Goal: Transaction & Acquisition: Book appointment/travel/reservation

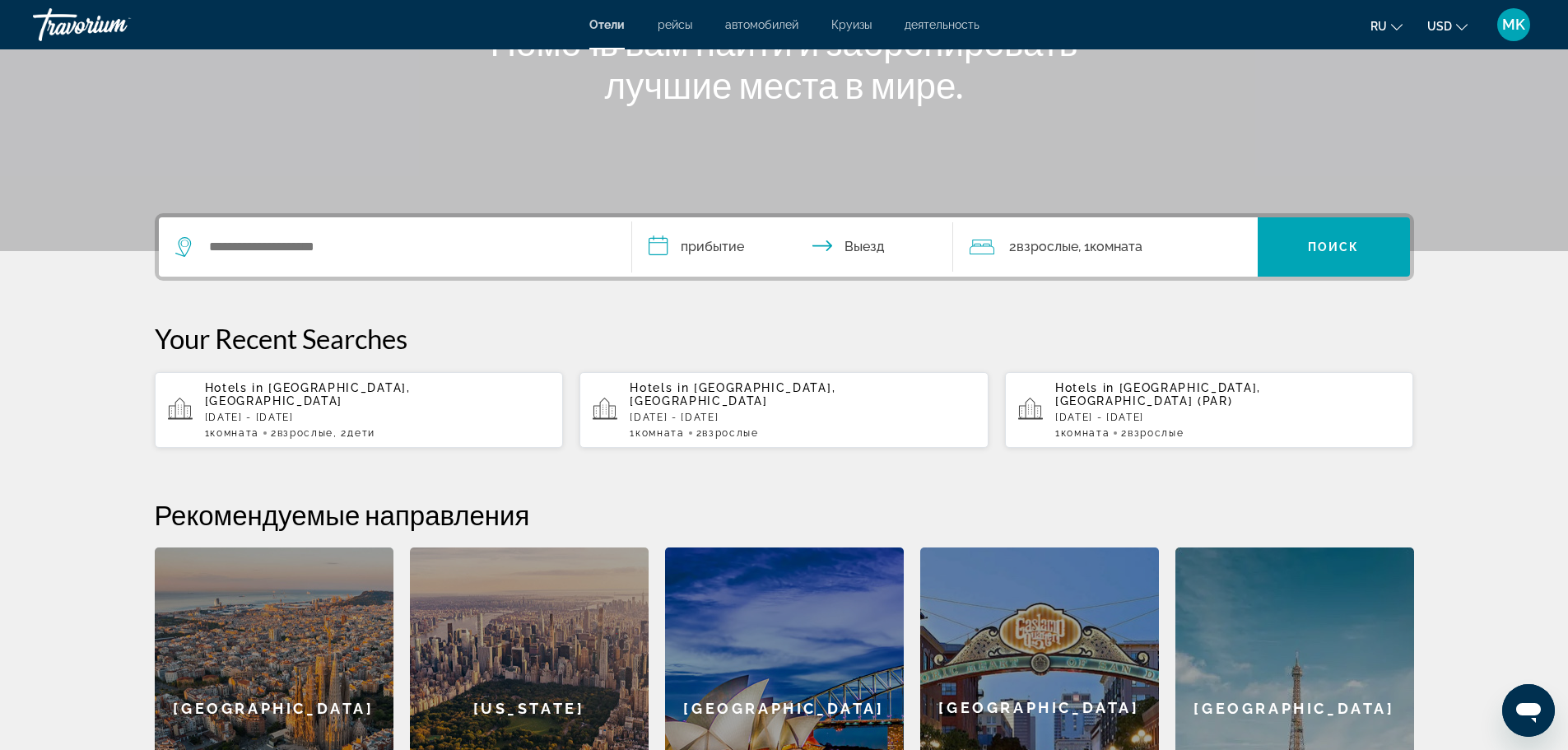
scroll to position [247, 0]
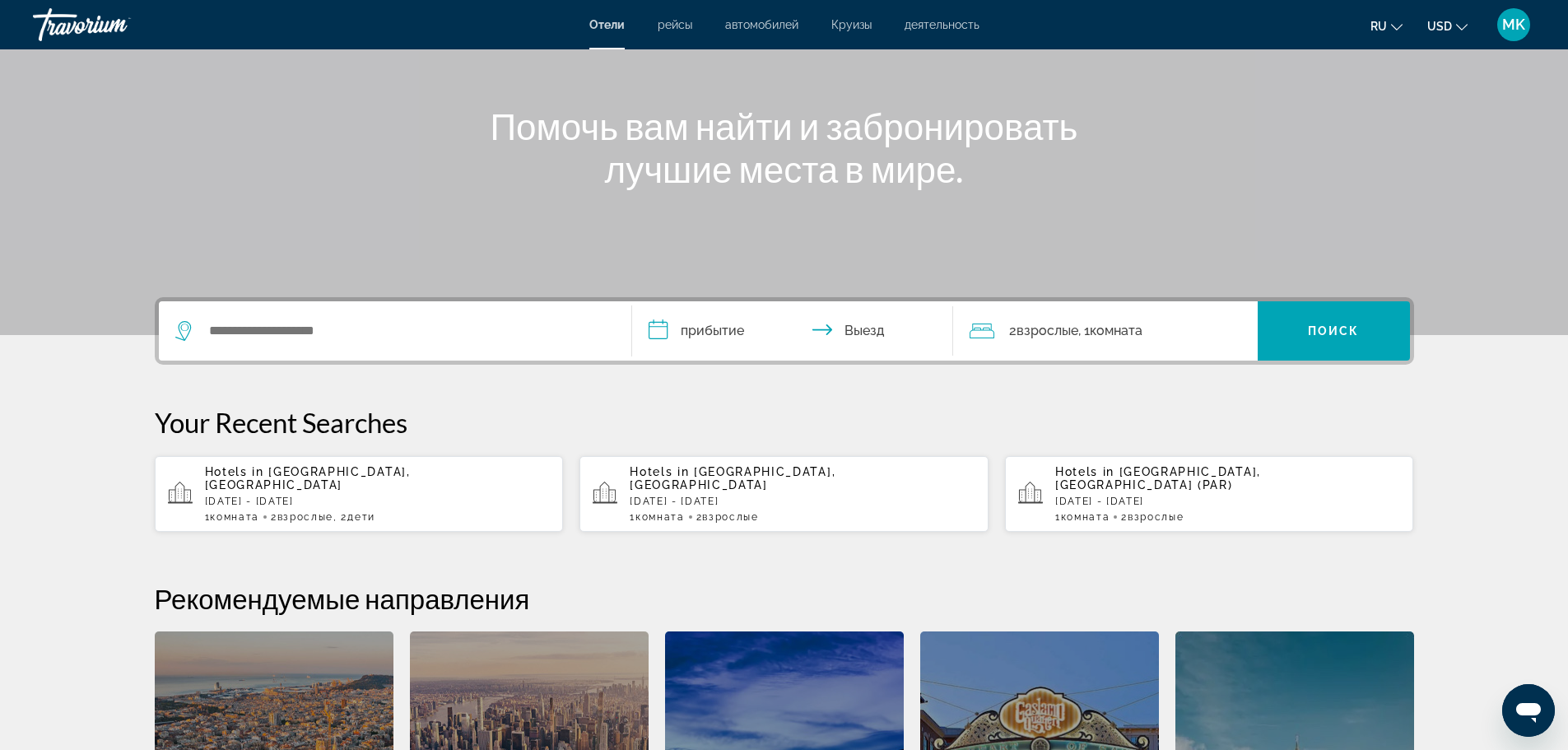
scroll to position [165, 0]
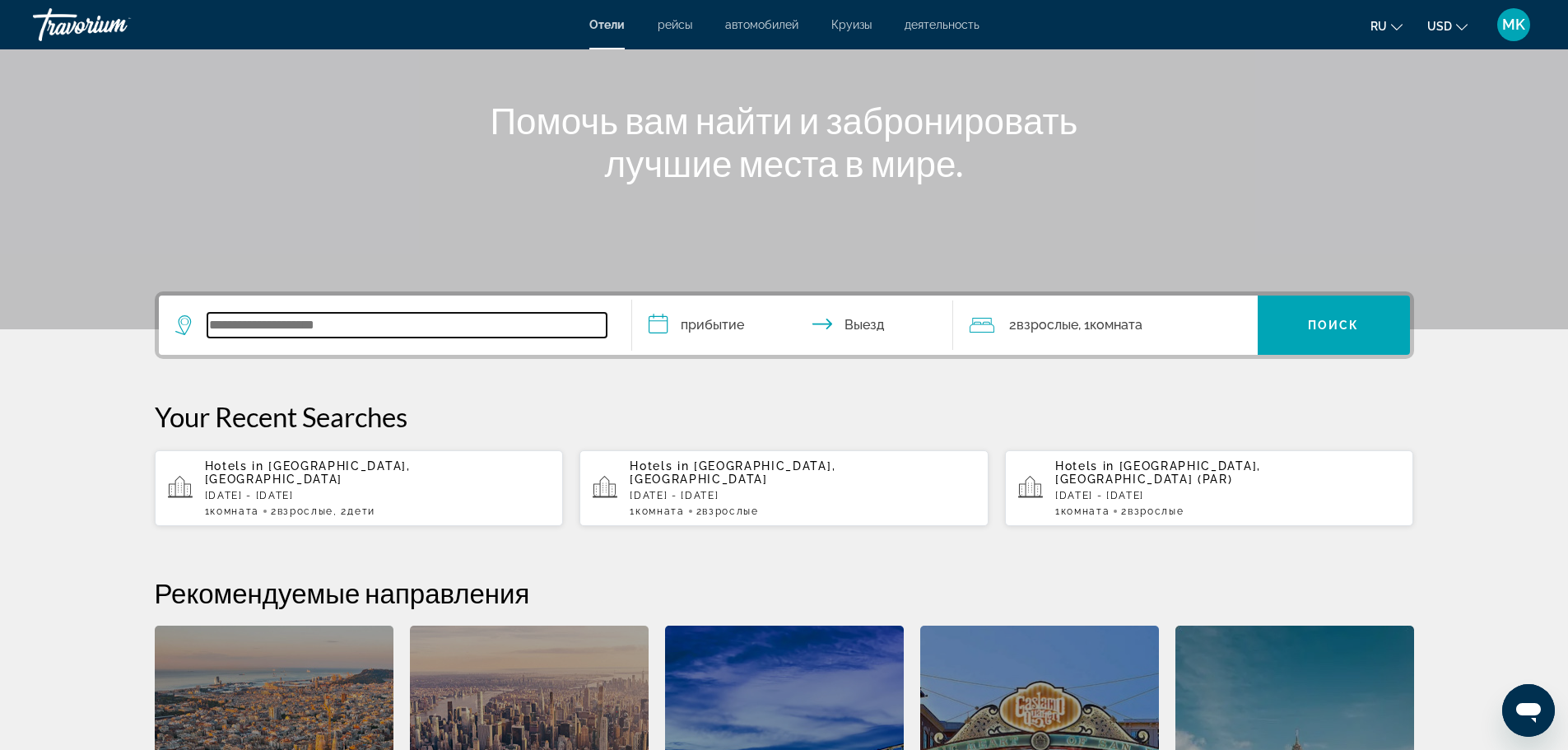
click at [284, 322] on input "Search widget" at bounding box center [407, 325] width 399 height 25
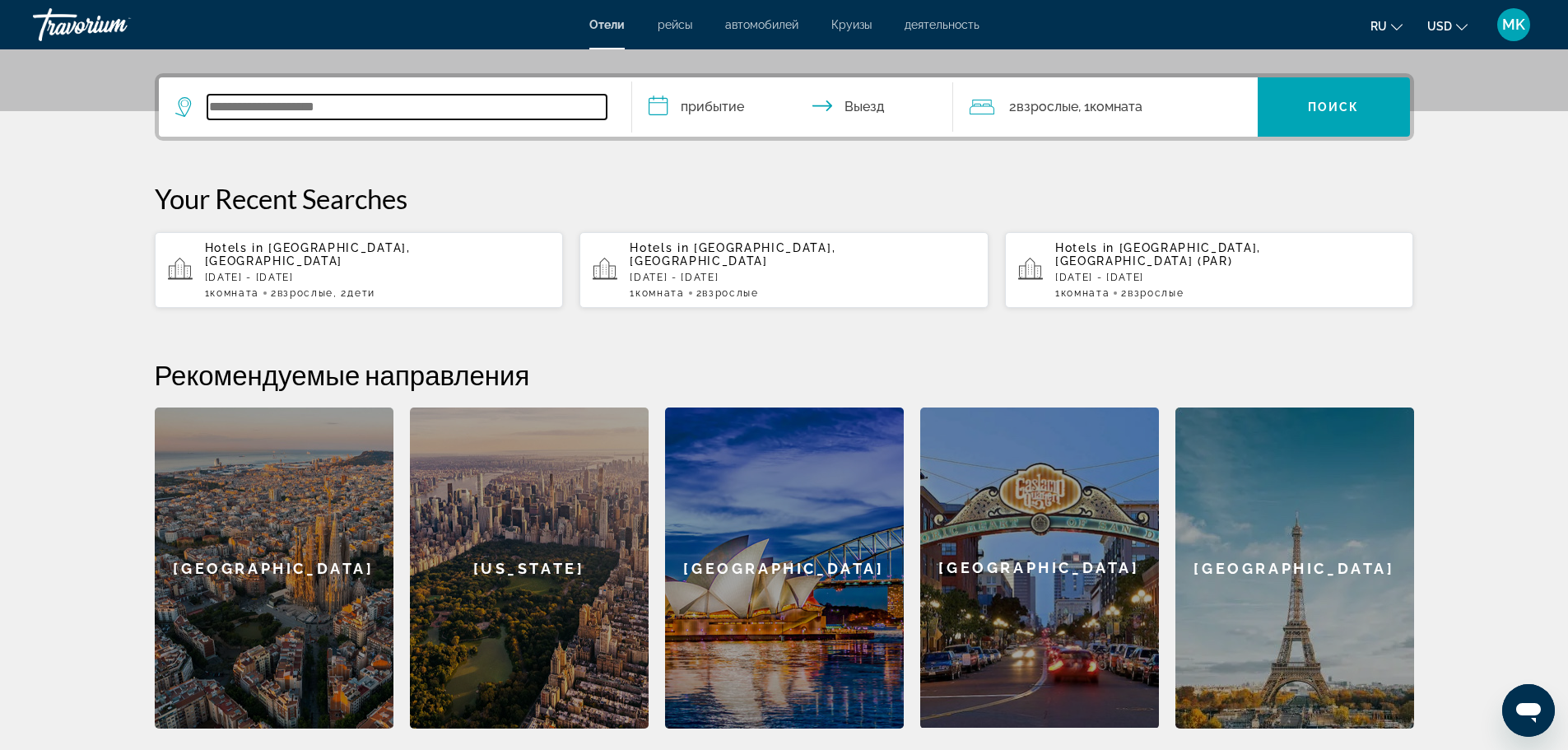
scroll to position [403, 0]
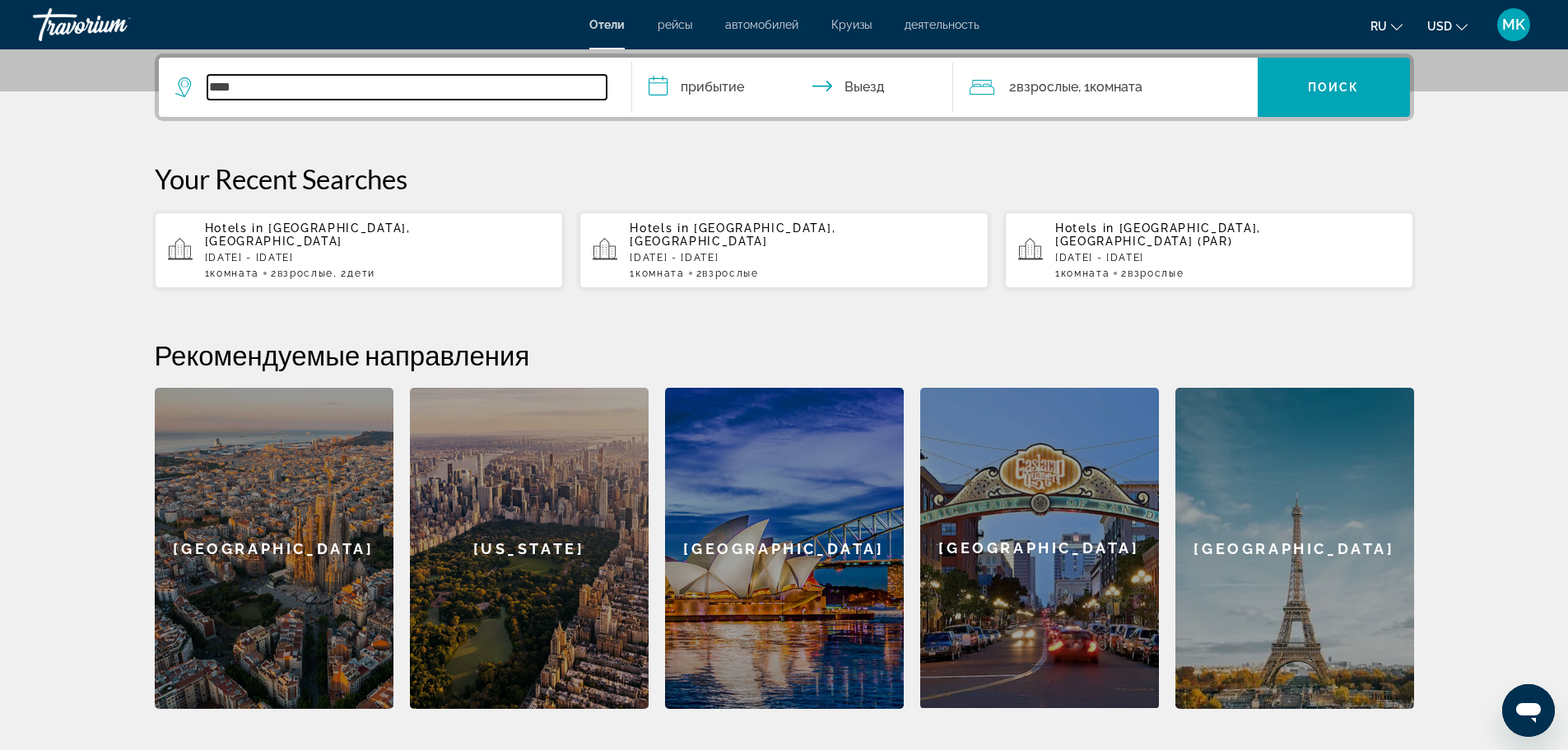
type input "****"
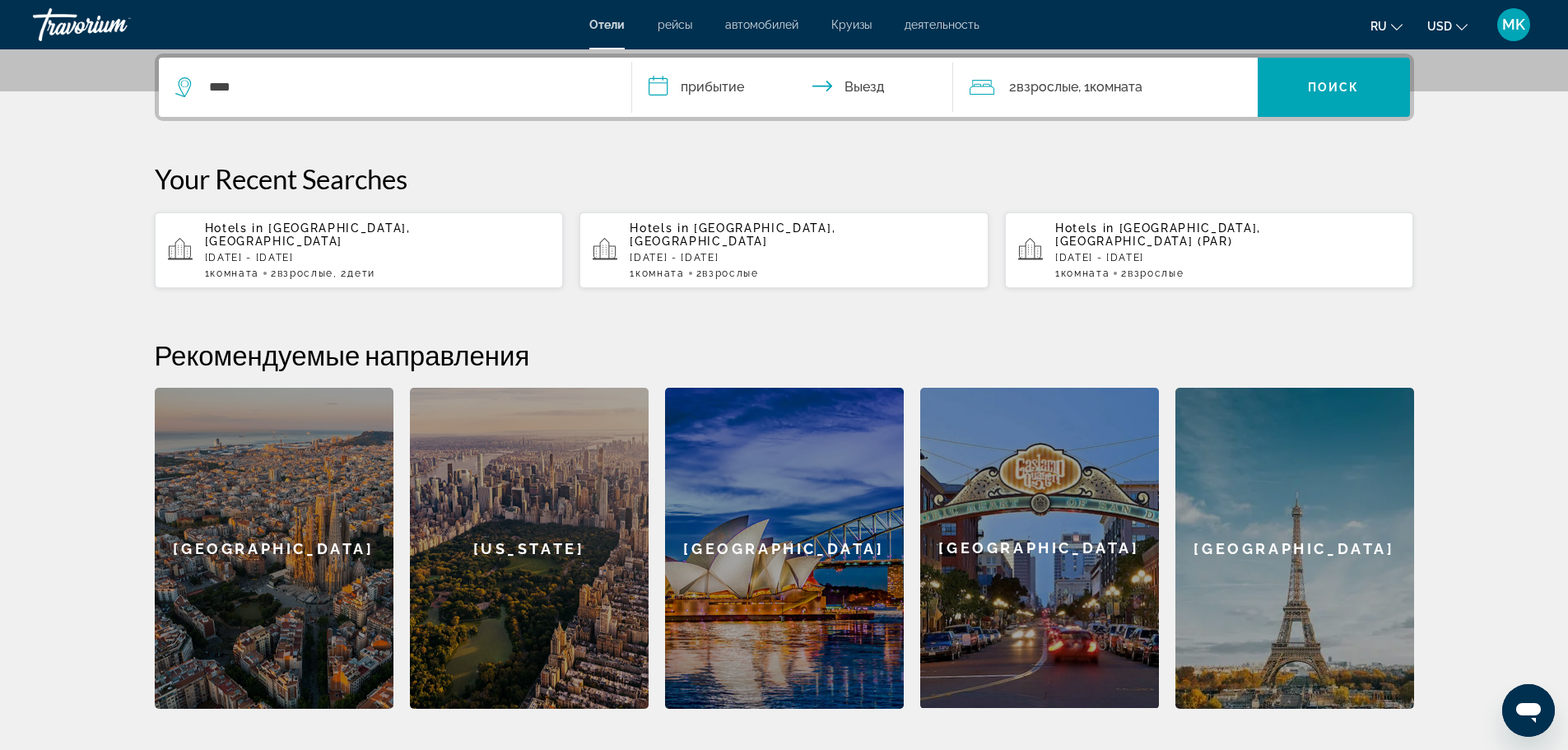
click at [296, 229] on span "[GEOGRAPHIC_DATA], [GEOGRAPHIC_DATA]" at bounding box center [307, 235] width 206 height 26
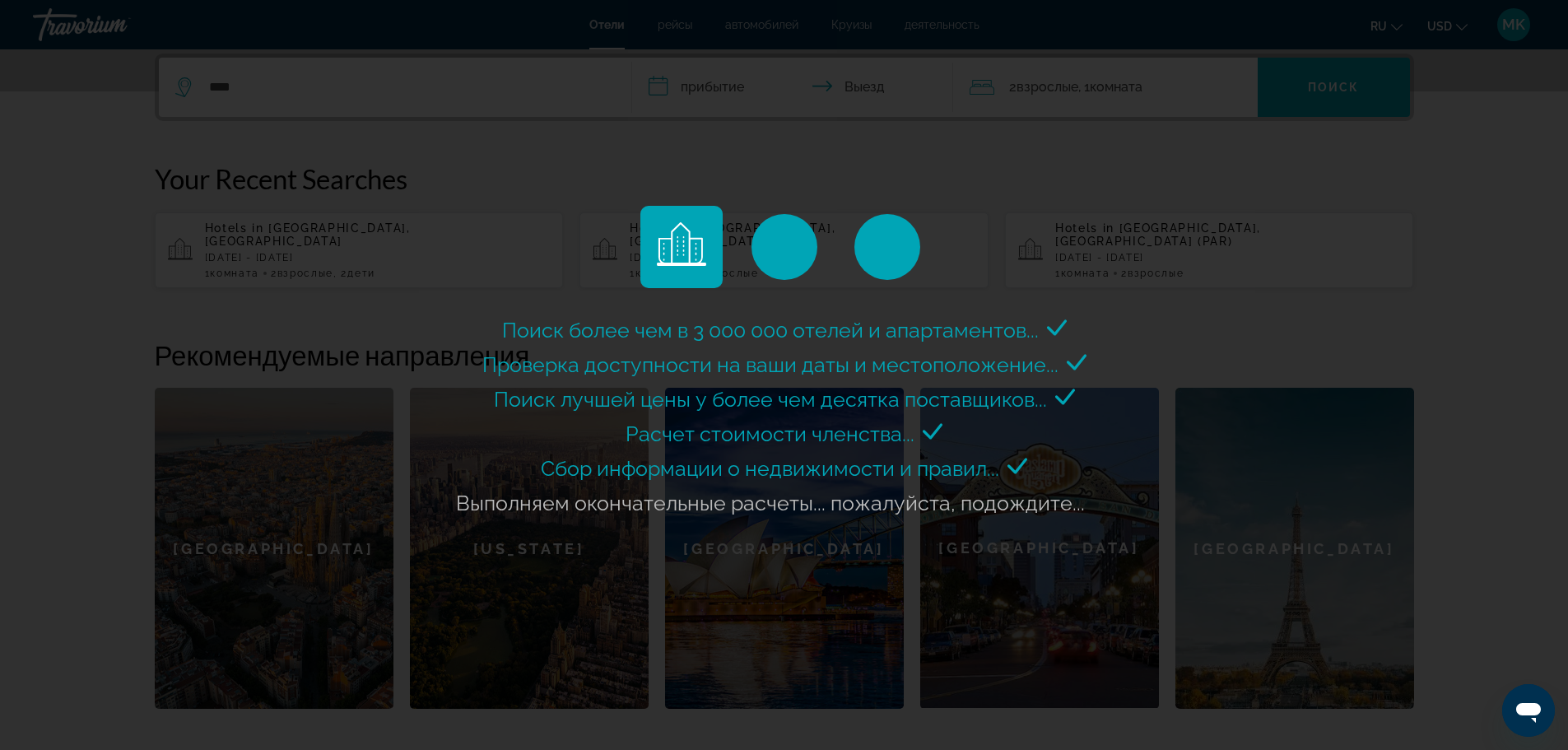
click at [658, 89] on div "Поиск более чем в 3 000 000 отелей и апартаментов..." at bounding box center [784, 375] width 1568 height 750
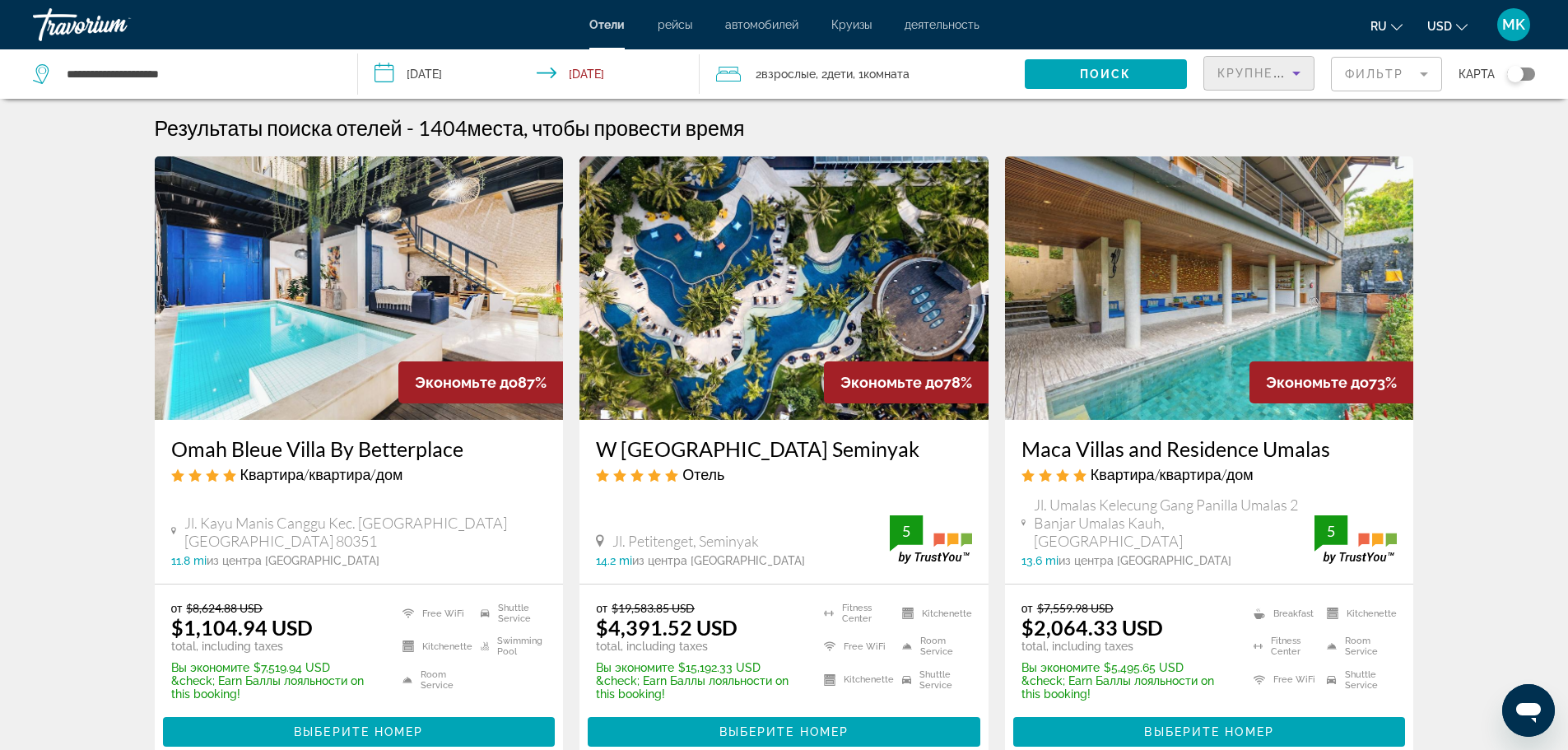
click at [1298, 71] on icon "Sort by" at bounding box center [1297, 73] width 20 height 20
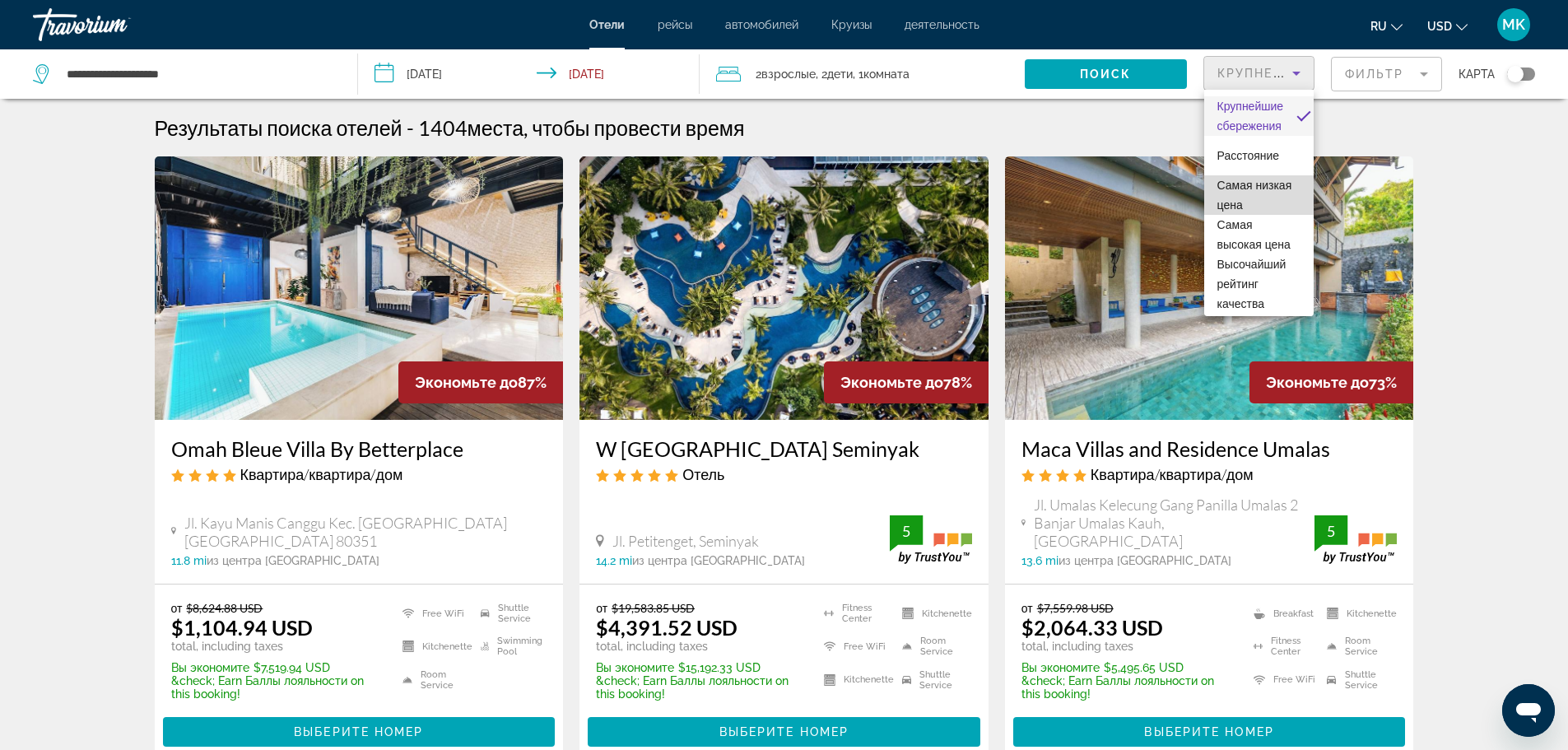
click at [1276, 201] on span "Самая низкая цена" at bounding box center [1255, 195] width 75 height 33
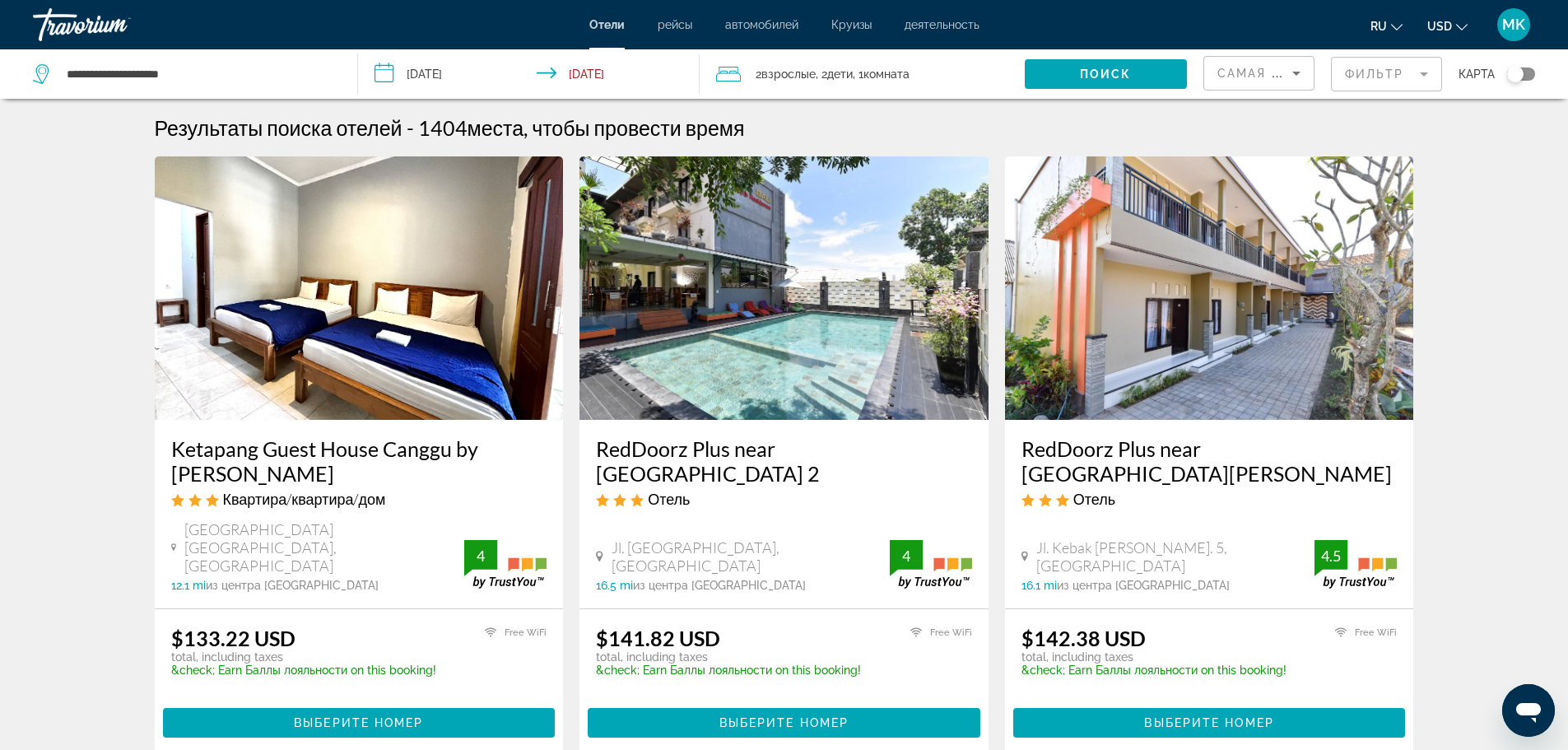
click at [1424, 73] on mat-form-field "Фильтр" at bounding box center [1386, 74] width 111 height 34
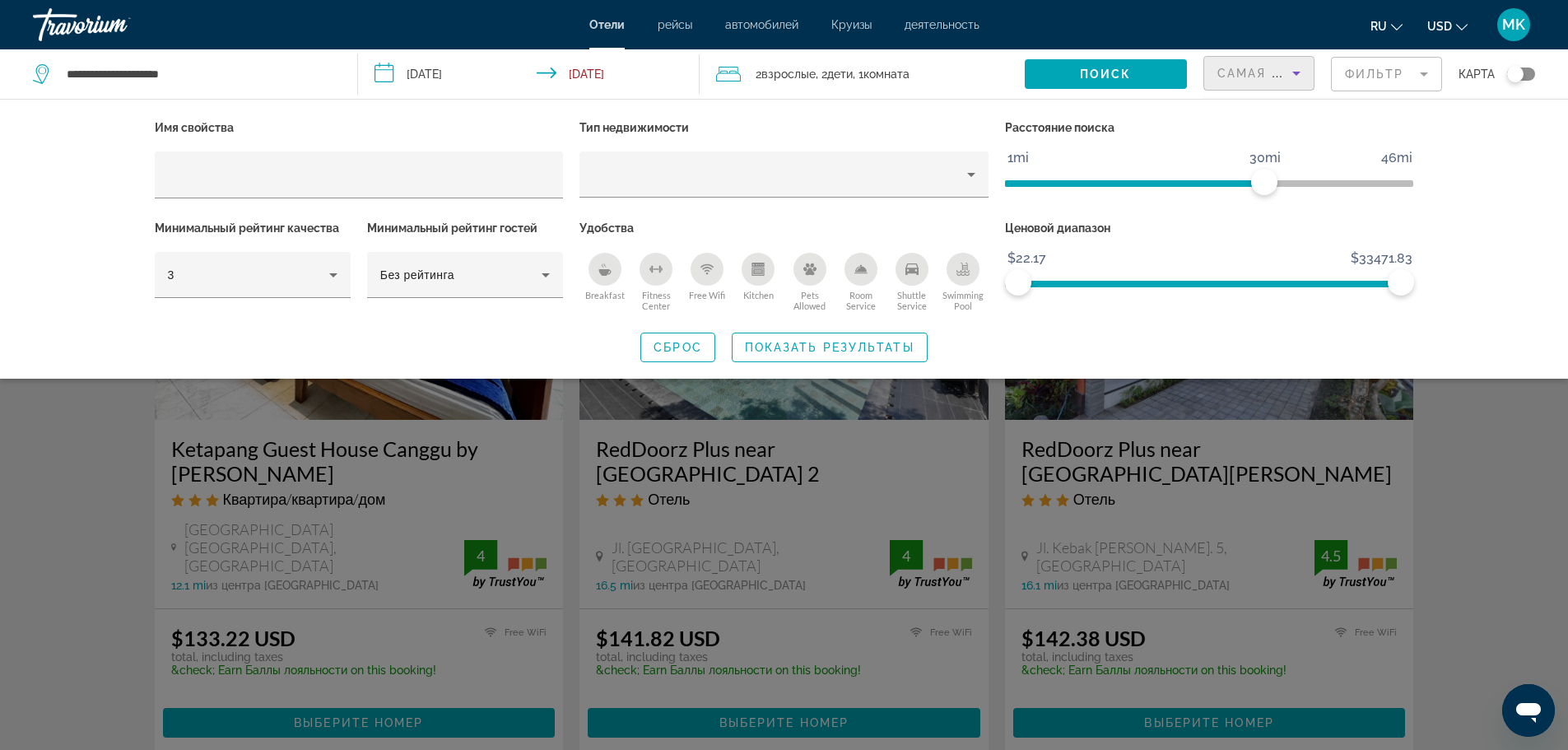
click at [1295, 73] on icon "Sort by" at bounding box center [1296, 74] width 8 height 4
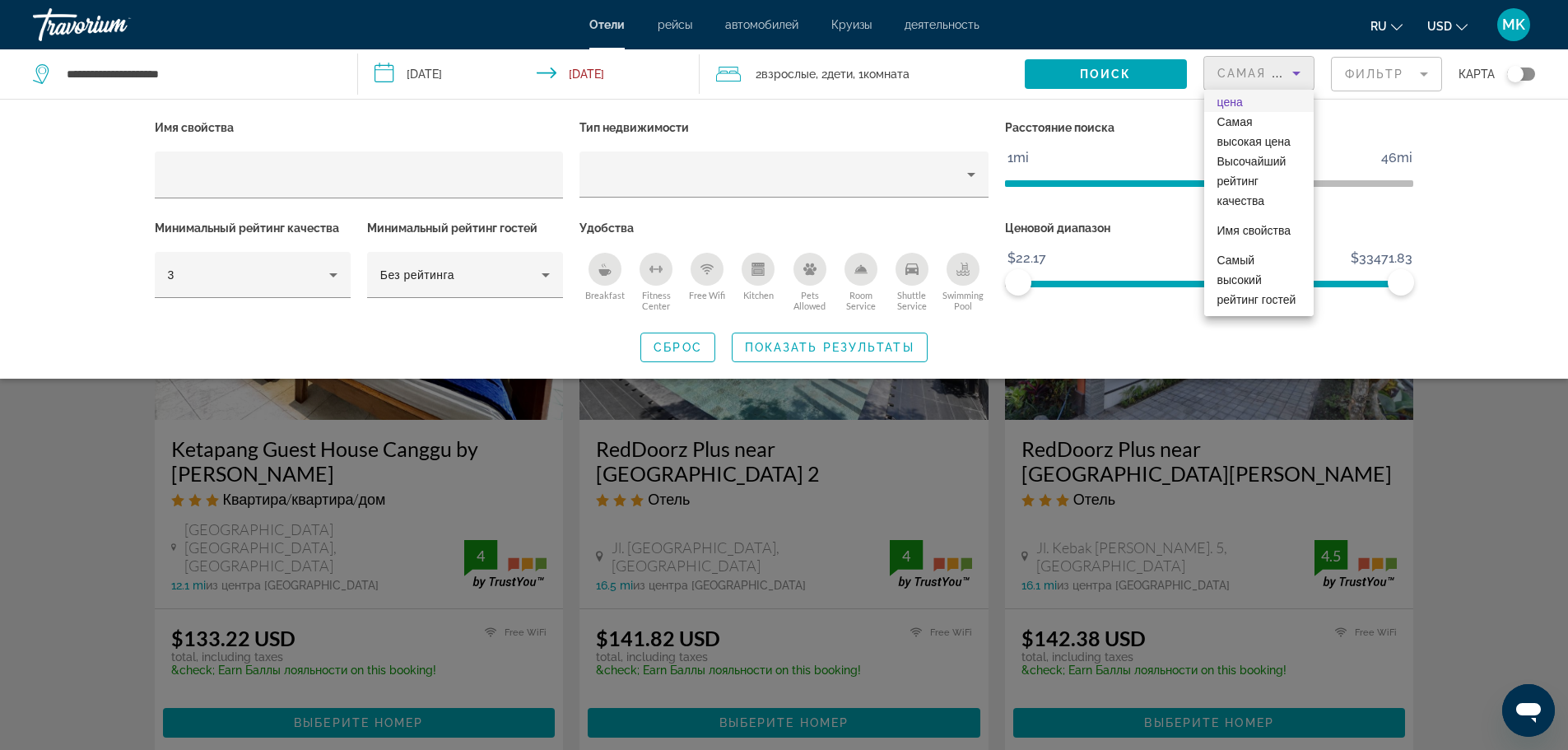
scroll to position [162, 0]
click at [1242, 254] on span "Самый высокий рейтинг гостей" at bounding box center [1257, 280] width 79 height 53
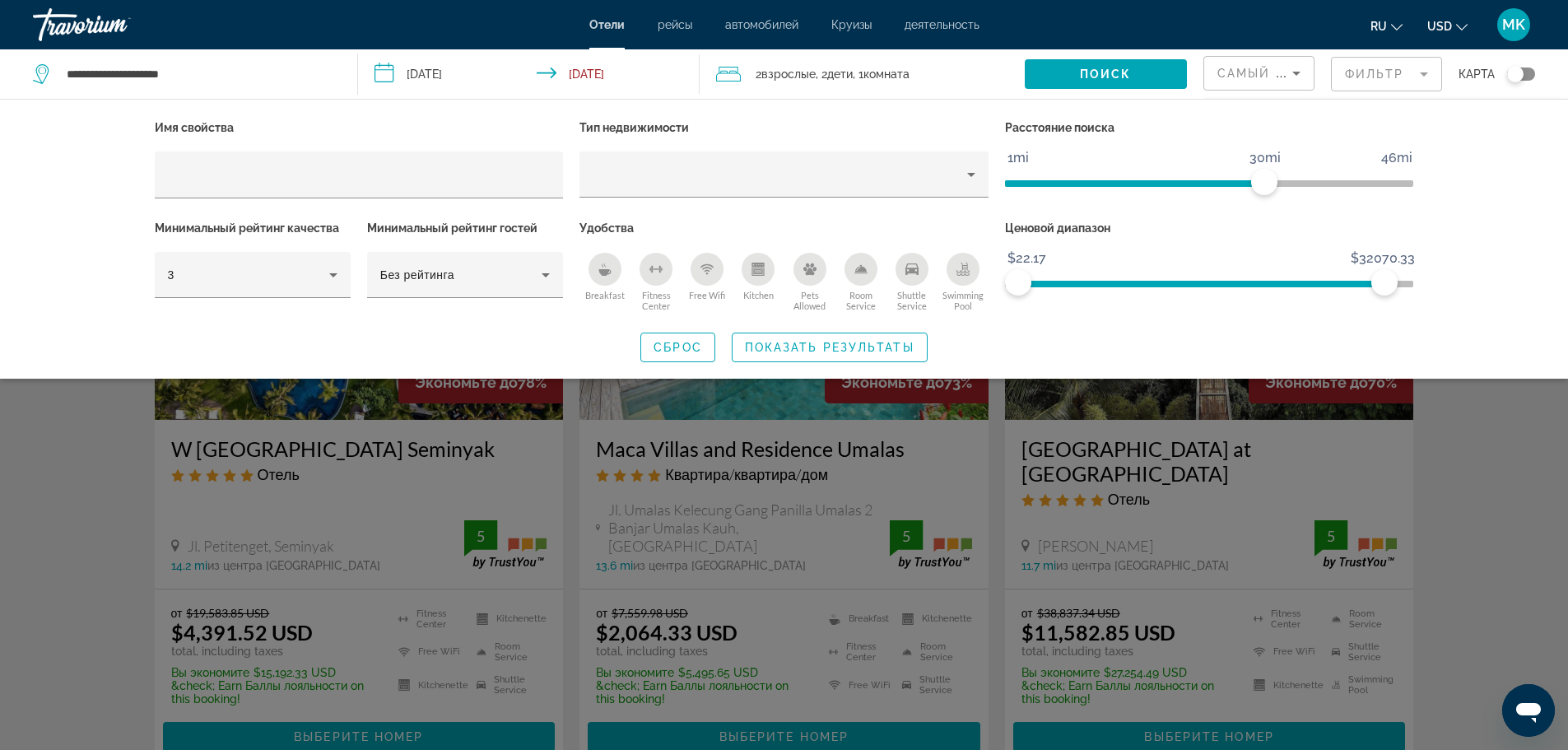
drag, startPoint x: 1384, startPoint y: 283, endPoint x: 1218, endPoint y: 270, distance: 166.5
click at [1218, 270] on span "ngx-slider" at bounding box center [1201, 281] width 366 height 26
drag, startPoint x: 1250, startPoint y: 182, endPoint x: 1114, endPoint y: 168, distance: 136.7
click at [1114, 180] on ngx-slider "1mi 46mi 12mi" at bounding box center [1209, 182] width 409 height 4
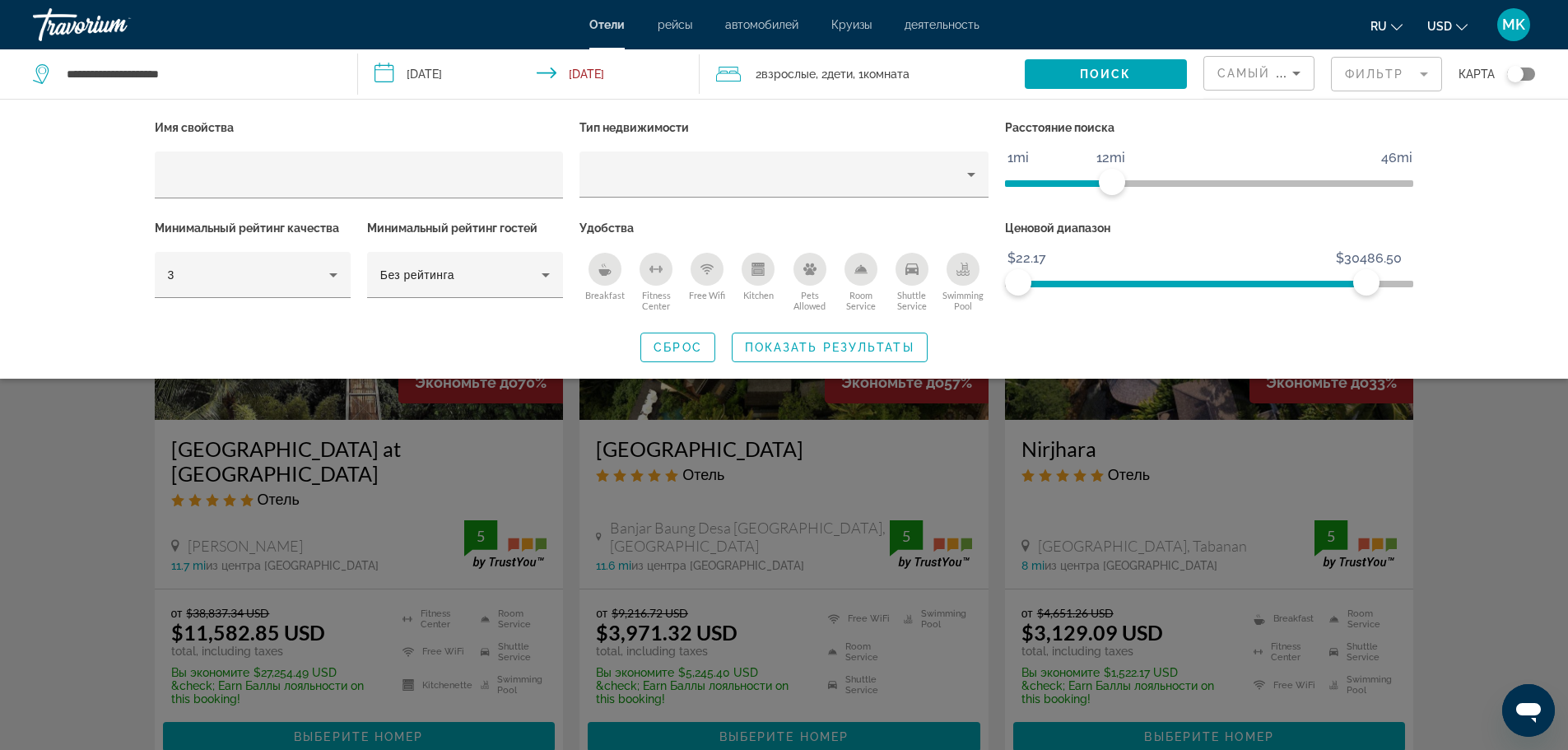
drag, startPoint x: 1367, startPoint y: 282, endPoint x: 1186, endPoint y: 274, distance: 181.2
click at [1186, 274] on span "ngx-slider" at bounding box center [1192, 281] width 348 height 26
drag, startPoint x: 1349, startPoint y: 282, endPoint x: 1295, endPoint y: 283, distance: 54.0
click at [1295, 283] on span "ngx-slider" at bounding box center [1184, 284] width 331 height 7
click at [1333, 284] on ngx-slider "$22.17 $33471.83 $22.17 $27607.00" at bounding box center [1209, 283] width 409 height 4
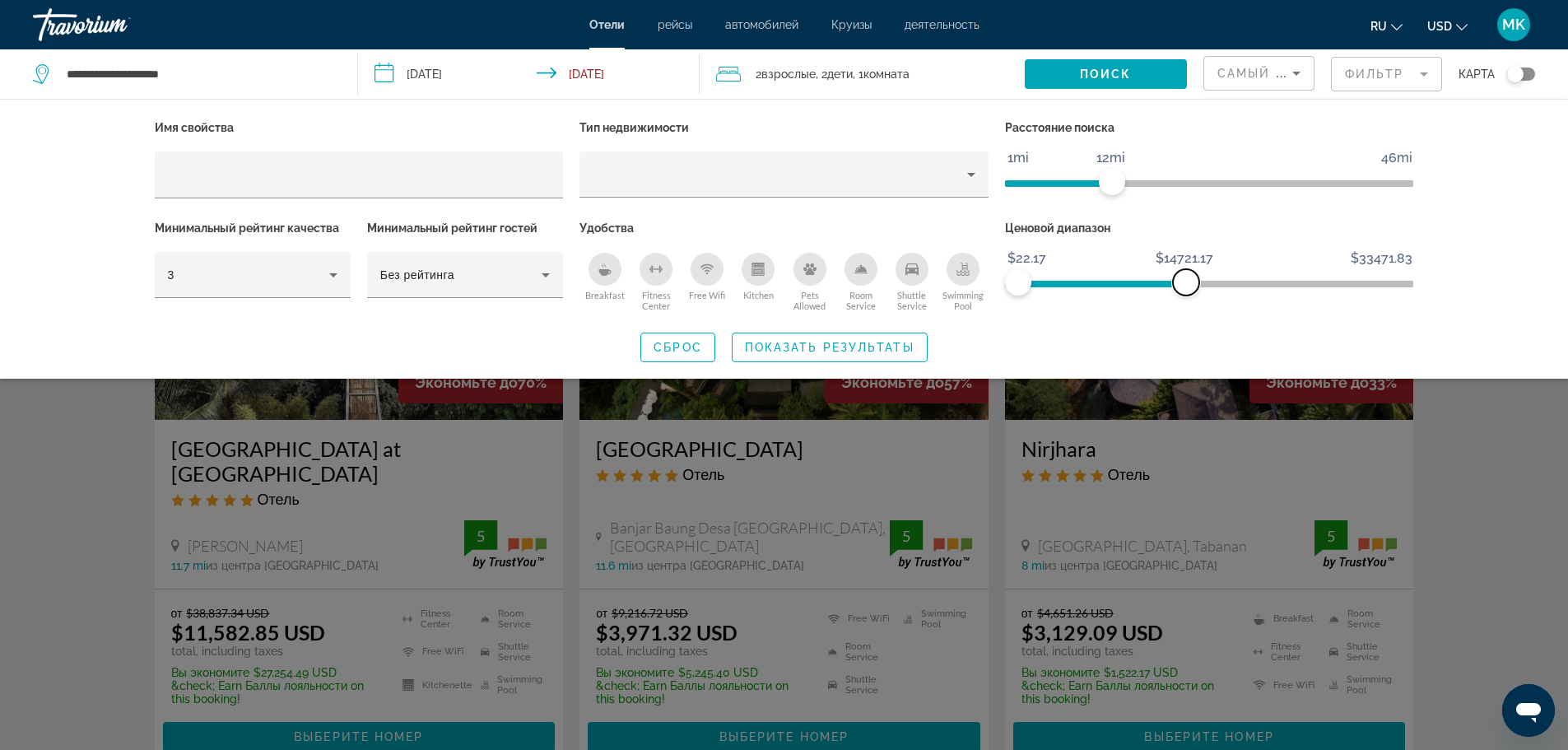
drag, startPoint x: 1319, startPoint y: 282, endPoint x: 1186, endPoint y: 290, distance: 133.2
click at [1186, 290] on span "ngx-slider-max" at bounding box center [1186, 282] width 26 height 26
drag, startPoint x: 1174, startPoint y: 281, endPoint x: 1097, endPoint y: 277, distance: 77.1
click at [1097, 277] on span "ngx-slider-max" at bounding box center [1097, 282] width 26 height 26
drag, startPoint x: 1080, startPoint y: 282, endPoint x: 1016, endPoint y: 283, distance: 64.0
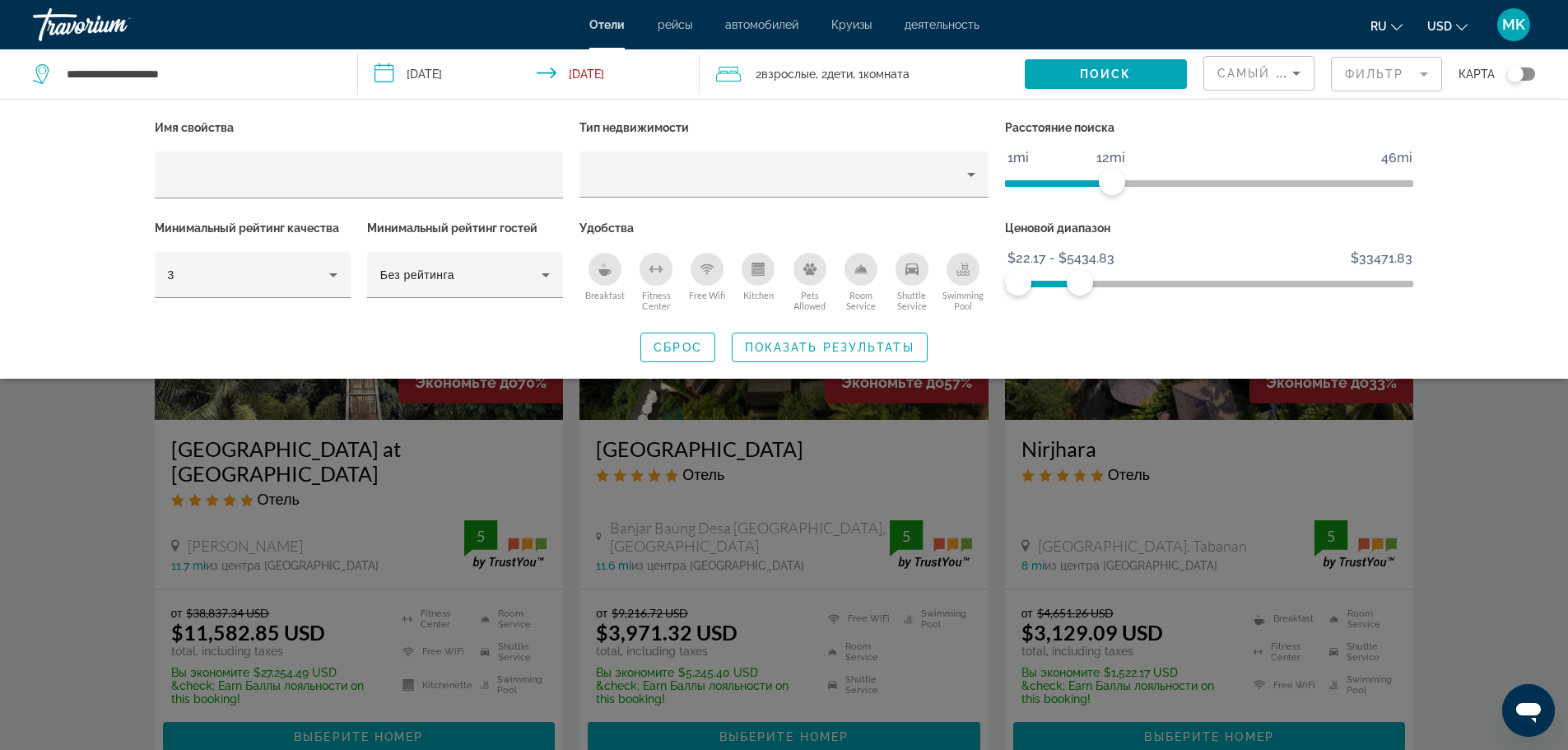
click at [1016, 283] on ngx-slider "$22.17 $33471.83 $22.17 $5434.83 $22.17 - $5434.83" at bounding box center [1209, 283] width 409 height 4
click at [1051, 282] on ngx-slider "$22.17 $33471.83 $22.17 $2915.17 $22.17 - $2915.17" at bounding box center [1209, 283] width 409 height 4
click at [1031, 284] on ngx-slider "$22.17 $33471.83 $1187.50 $2915.17 $1187.50 - $2915.17" at bounding box center [1209, 283] width 409 height 4
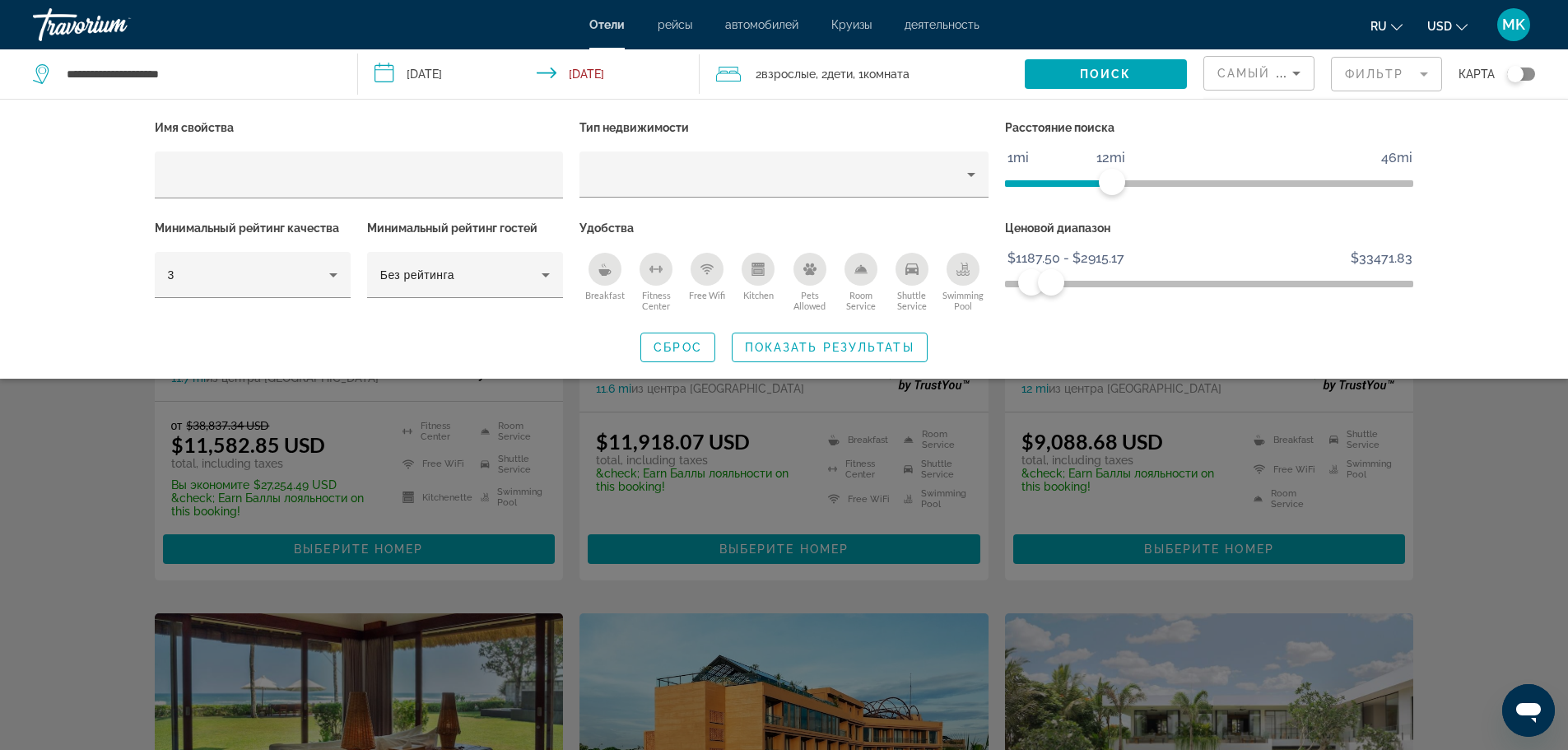
scroll to position [247, 0]
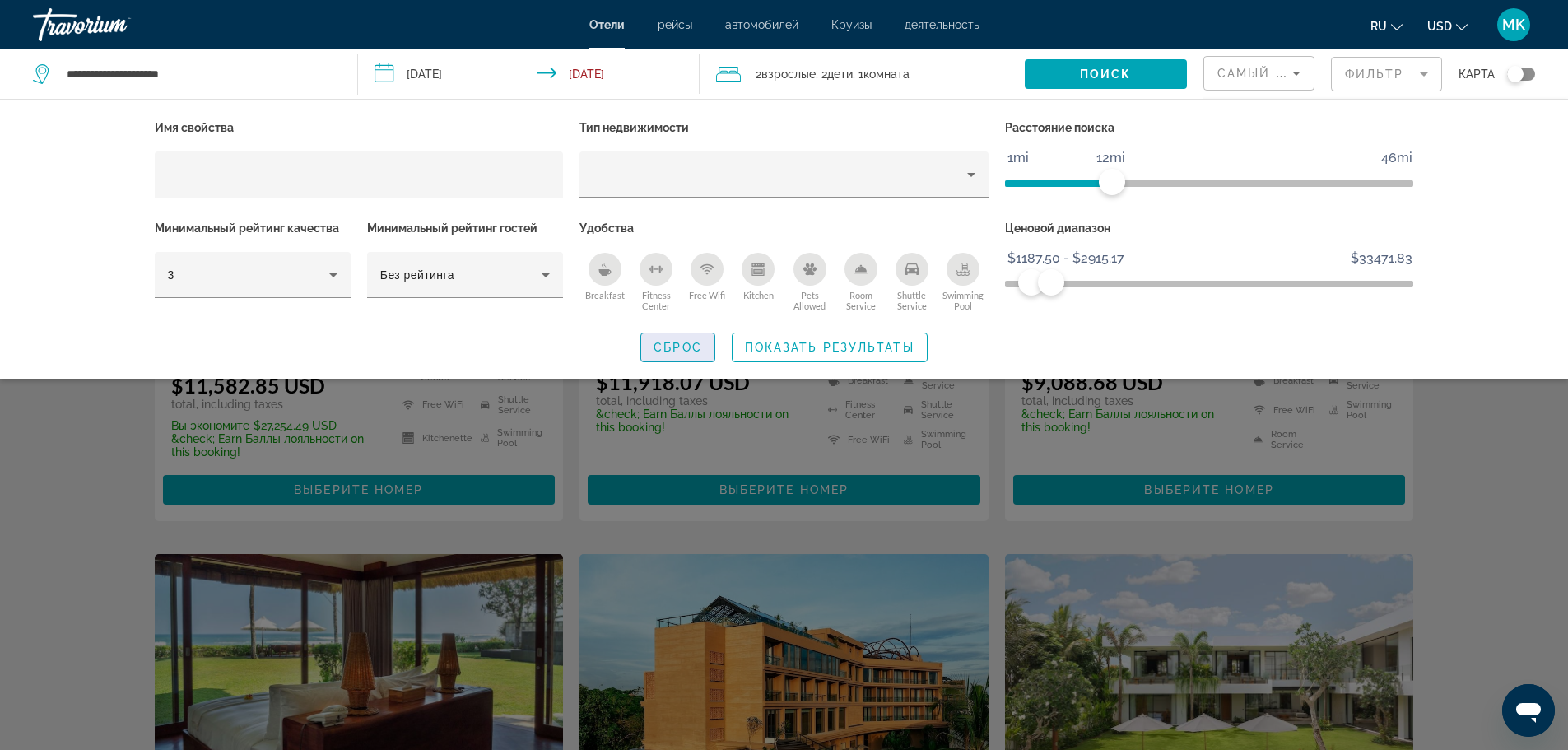
click at [678, 342] on span "Сброс" at bounding box center [678, 347] width 48 height 13
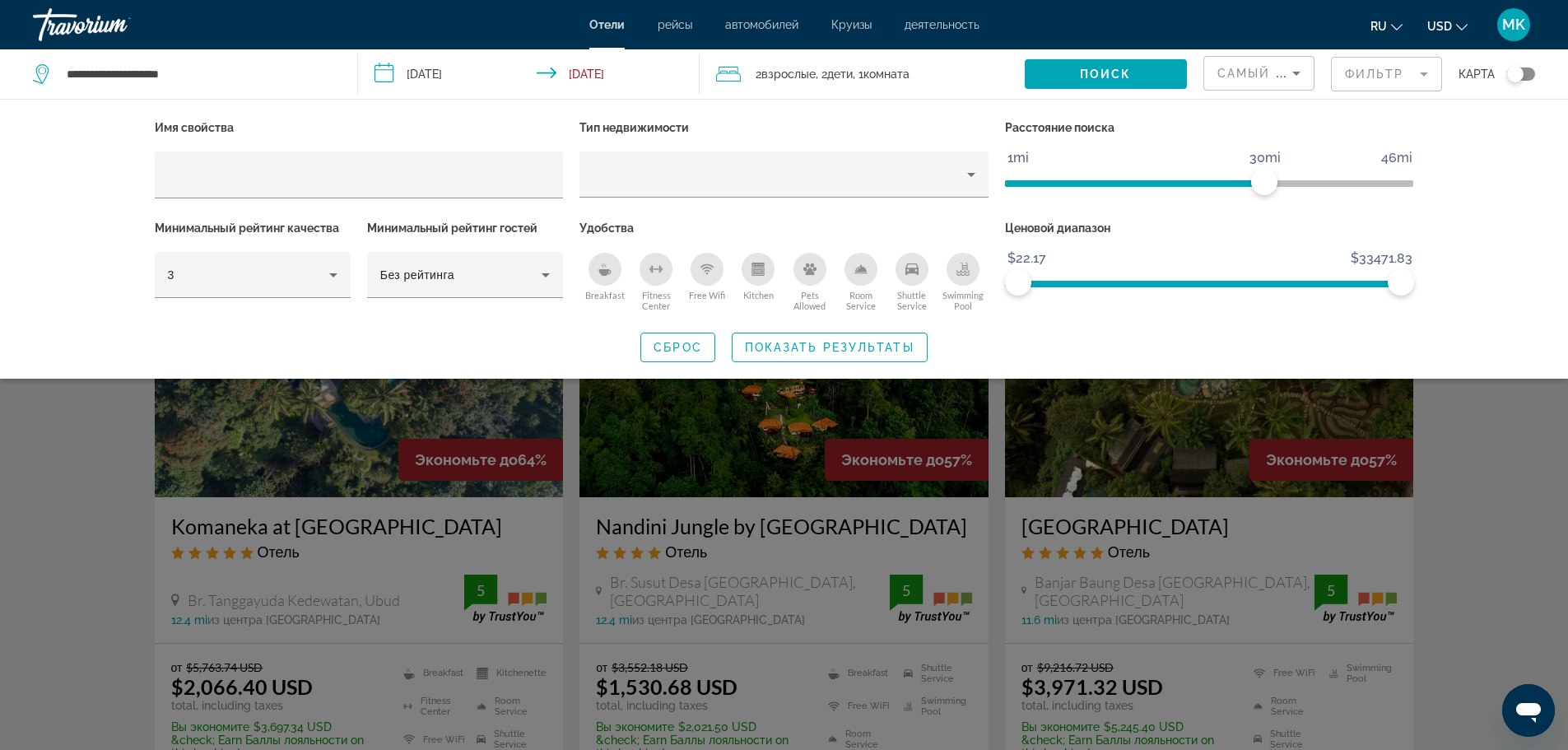
scroll to position [576, 0]
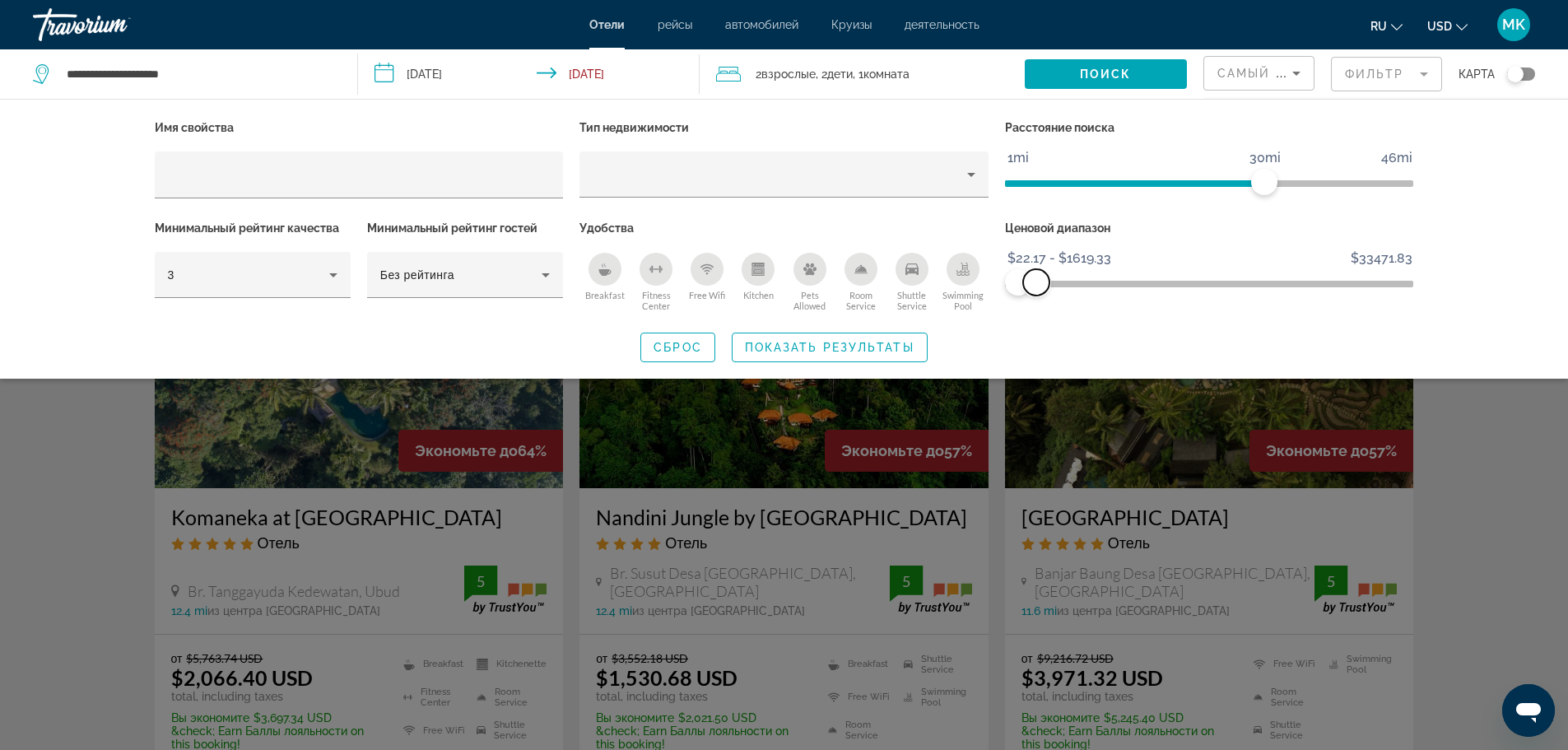
drag, startPoint x: 1387, startPoint y: 281, endPoint x: 1037, endPoint y: 291, distance: 350.1
click at [1037, 291] on span "ngx-slider-max" at bounding box center [1037, 282] width 26 height 26
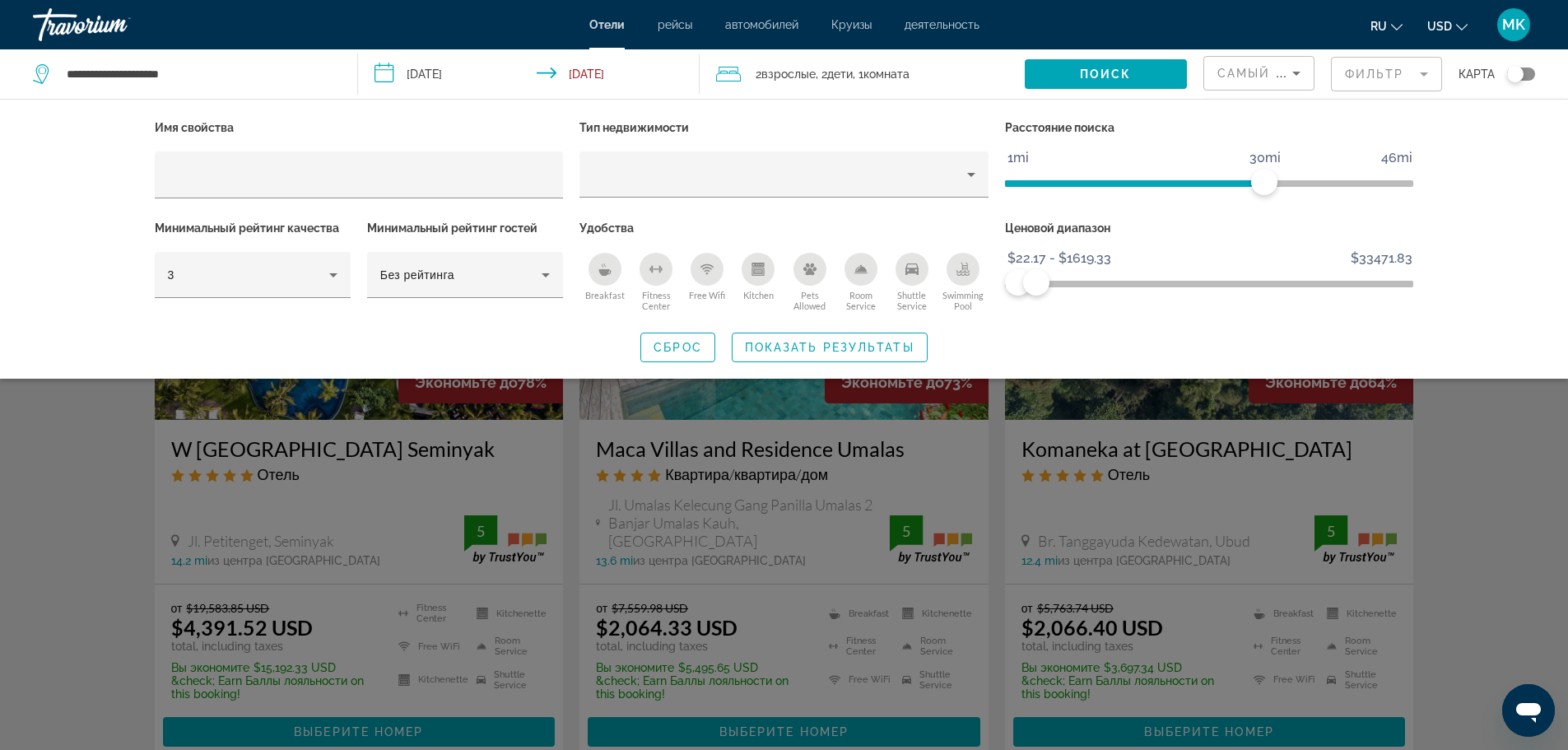
click at [1022, 335] on div "Сброс Показать результаты" at bounding box center [784, 347] width 1260 height 30
click at [1296, 73] on icon "Sort by" at bounding box center [1296, 74] width 8 height 4
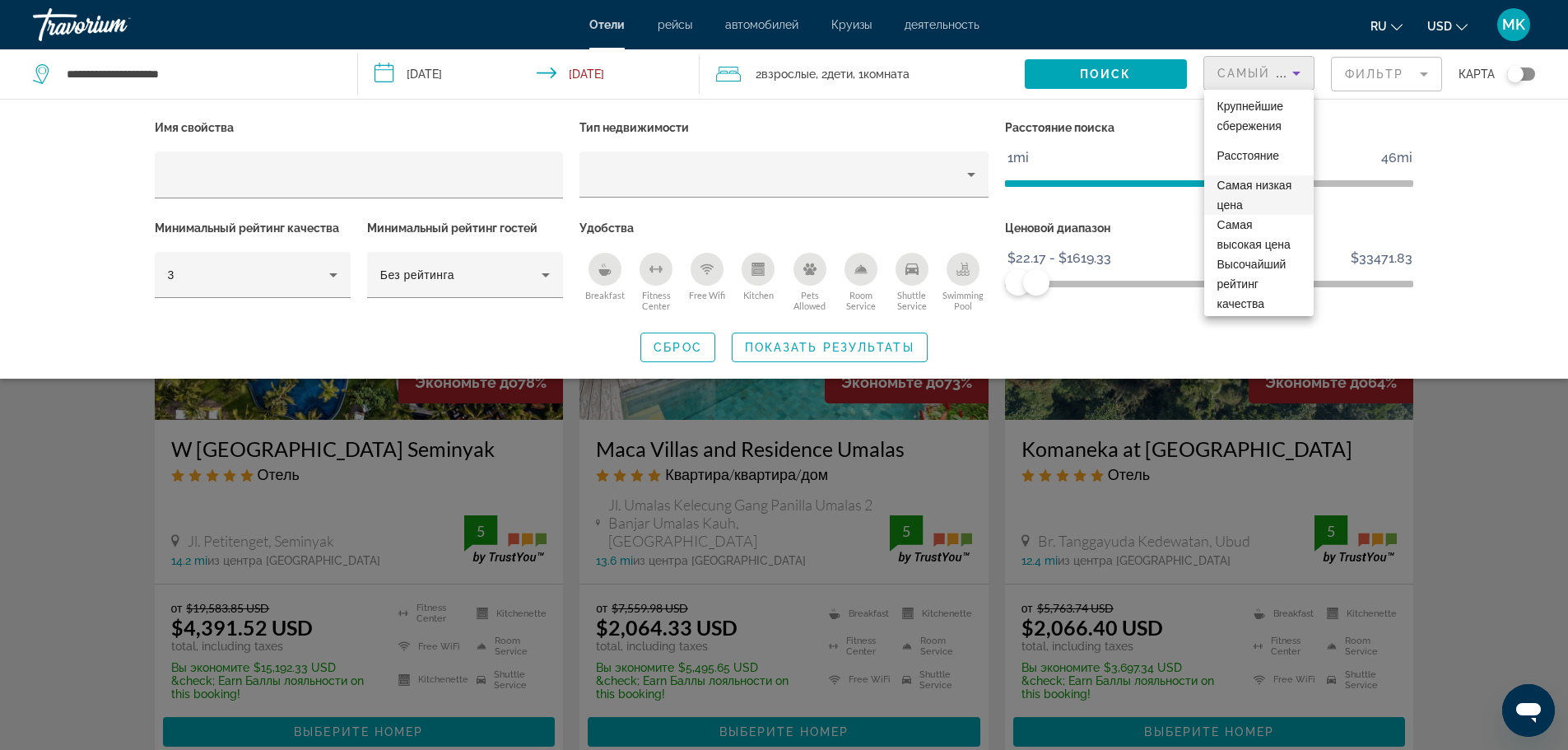
click at [1260, 208] on span "Самая низкая цена" at bounding box center [1255, 195] width 75 height 33
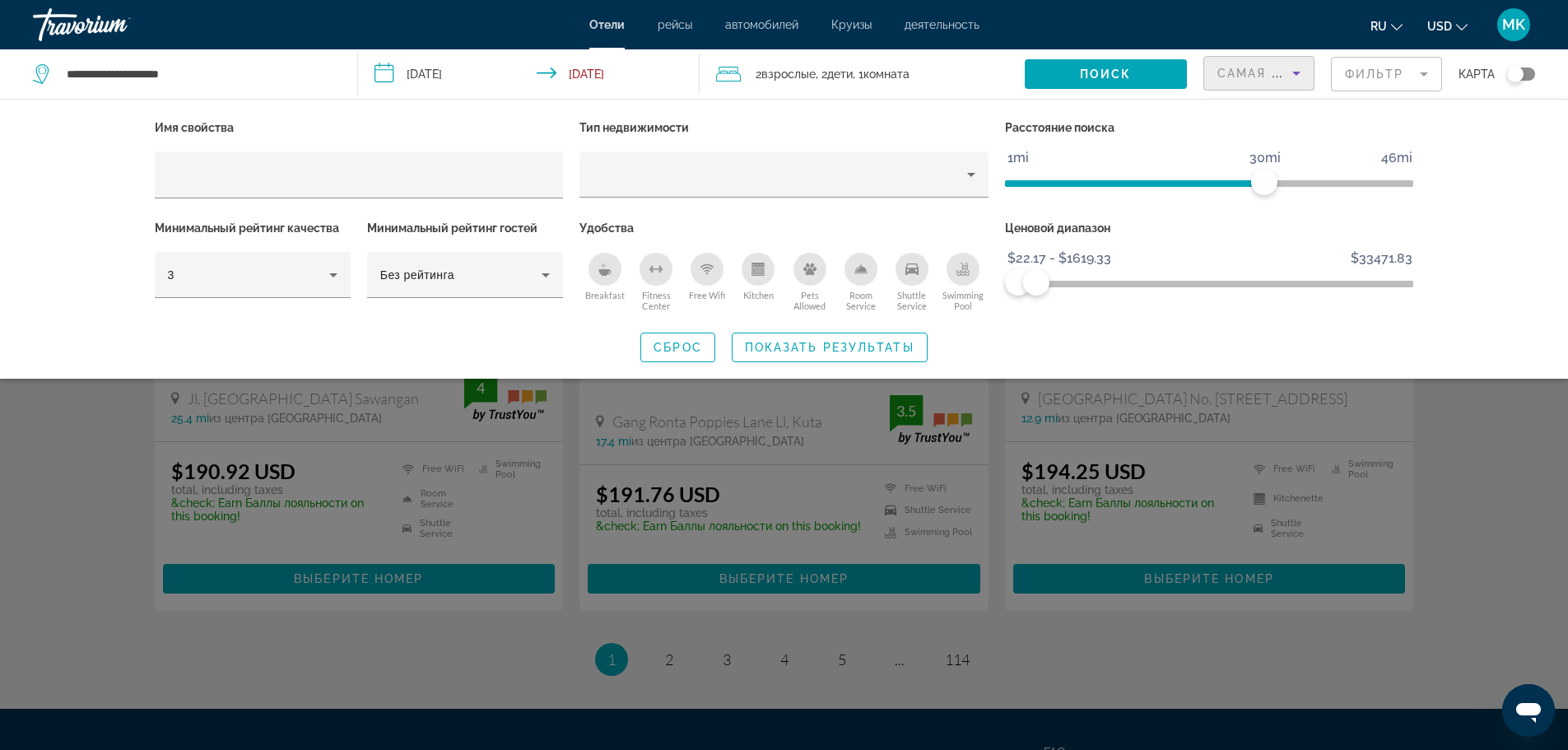
scroll to position [2113, 0]
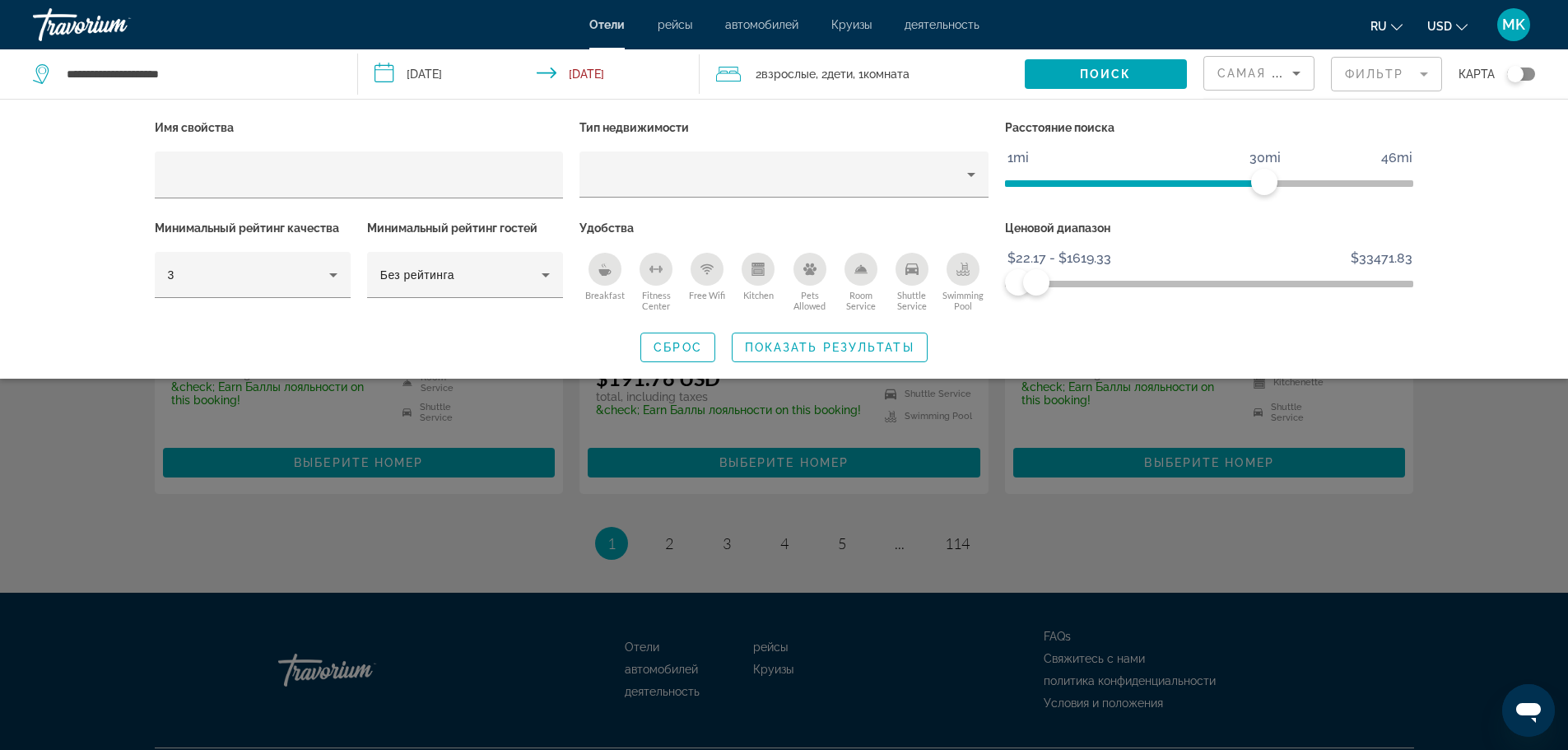
click at [841, 491] on div "Search widget" at bounding box center [784, 498] width 1568 height 502
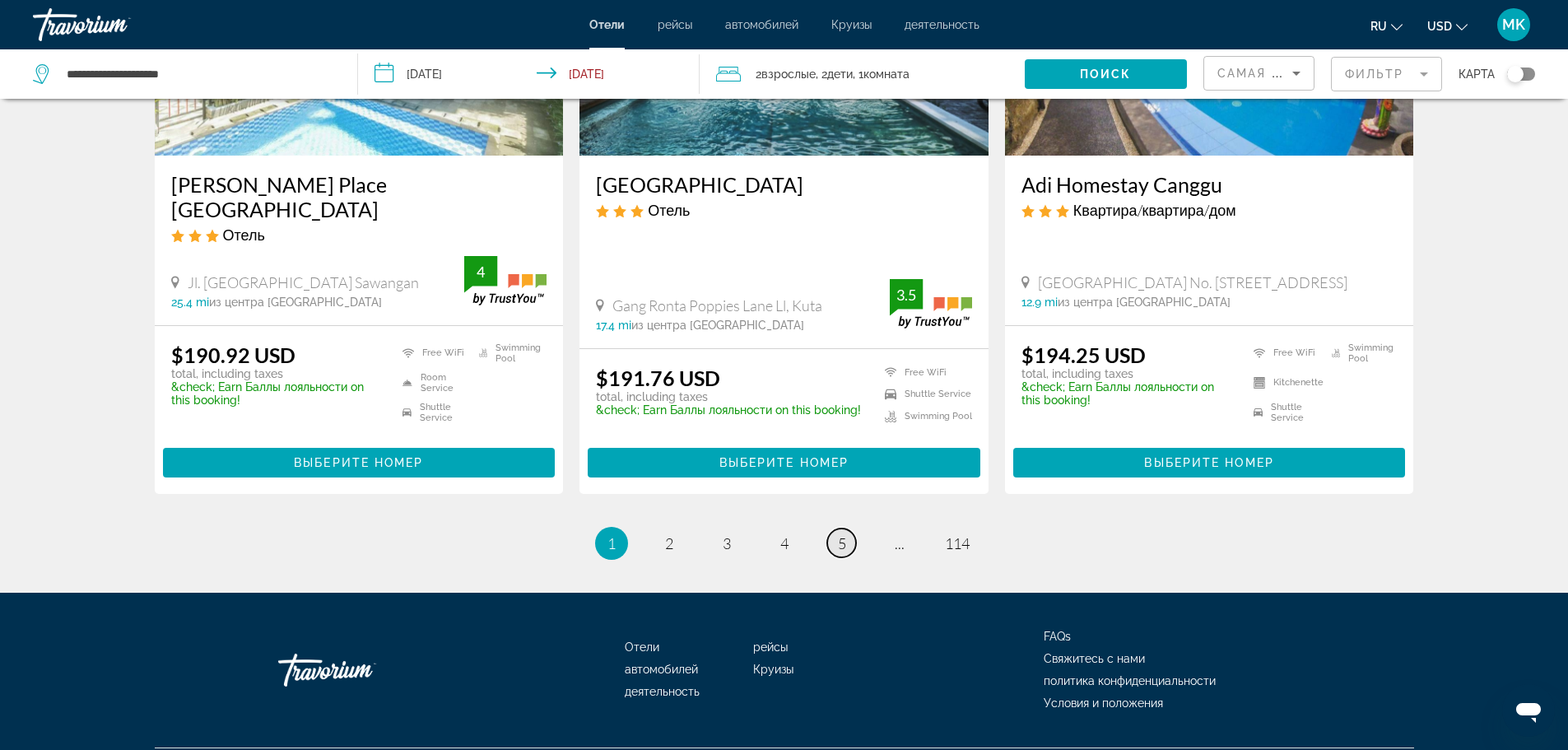
click at [843, 534] on span "5" at bounding box center [841, 543] width 8 height 18
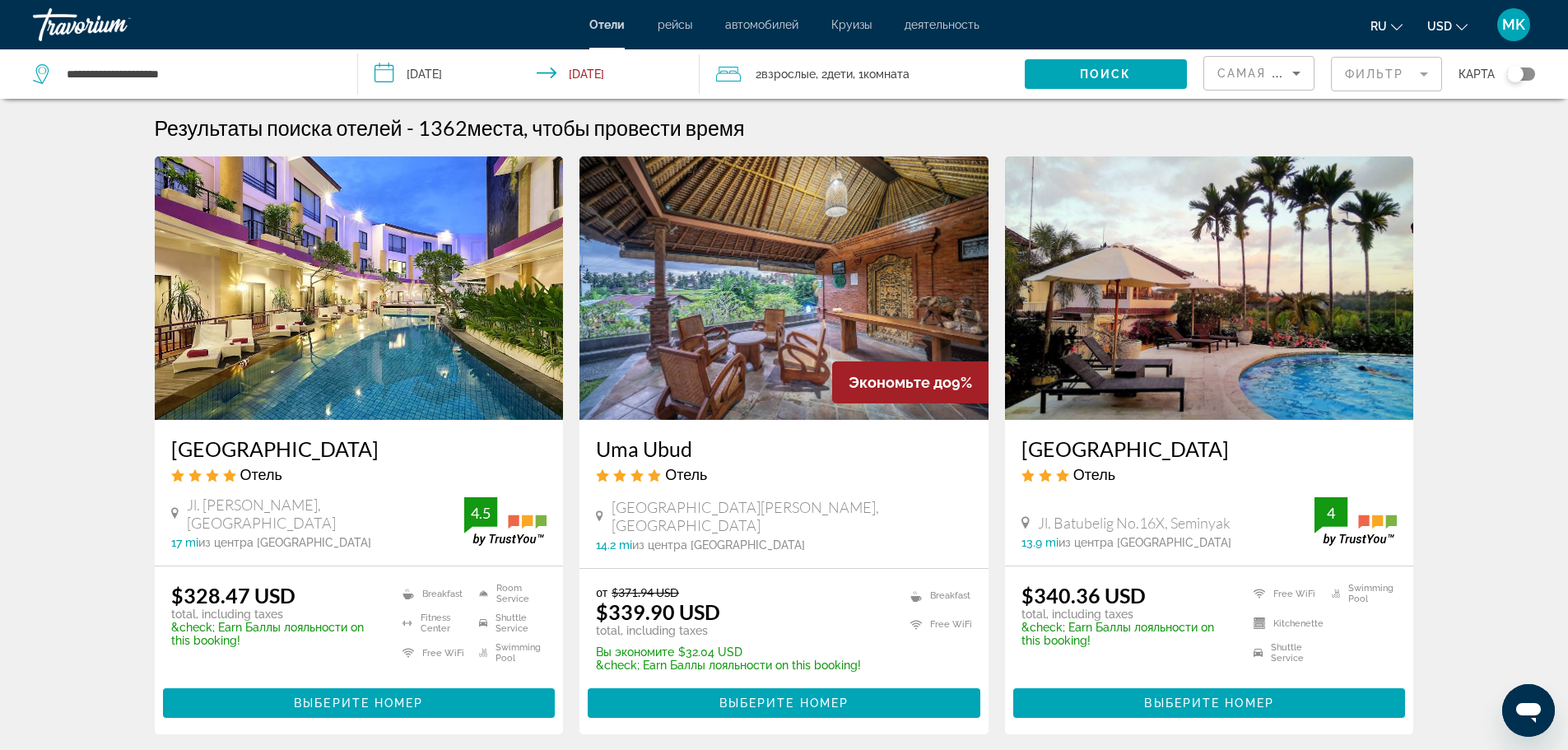
click at [310, 448] on h3 "Kuta Central Park Hotel" at bounding box center [360, 448] width 376 height 25
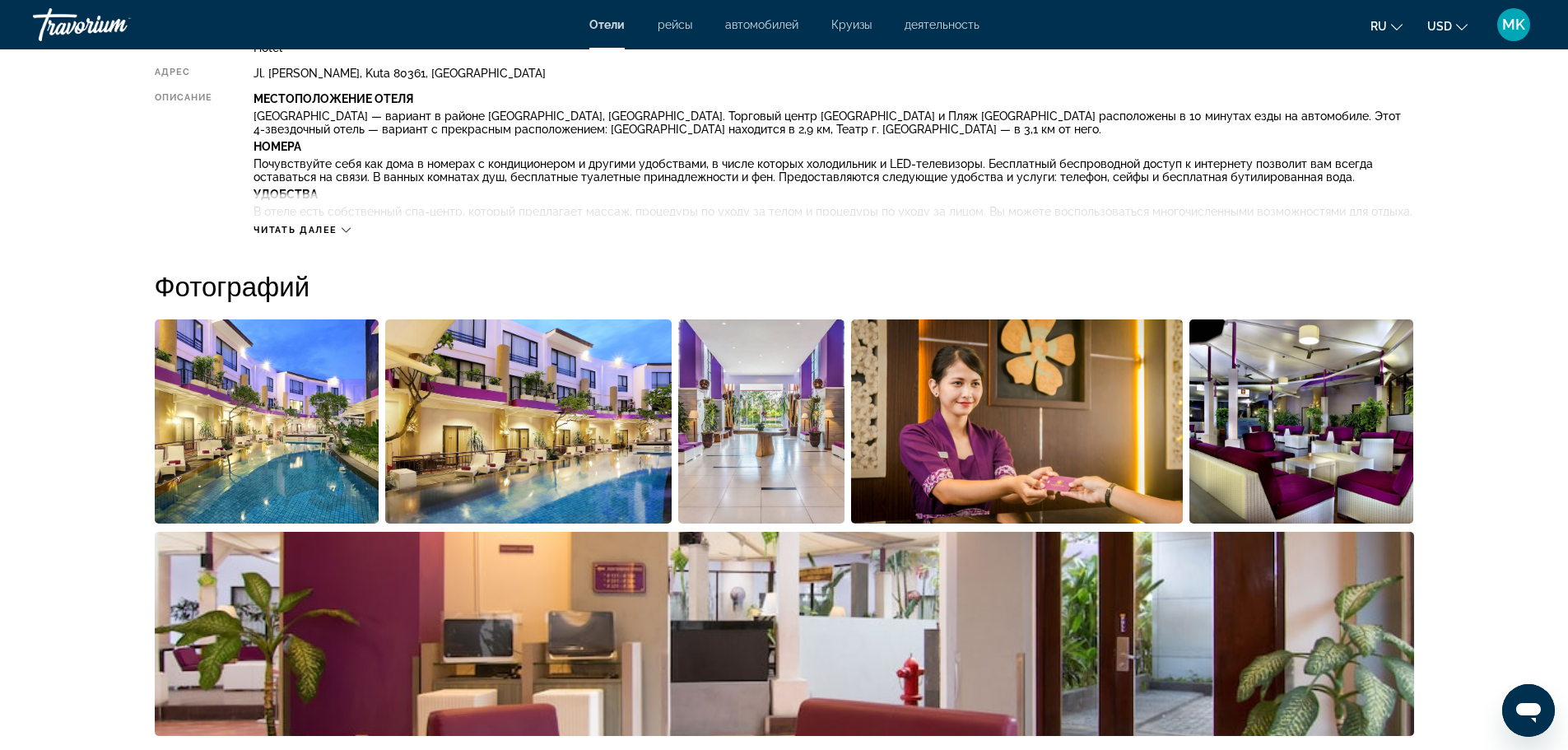
scroll to position [658, 0]
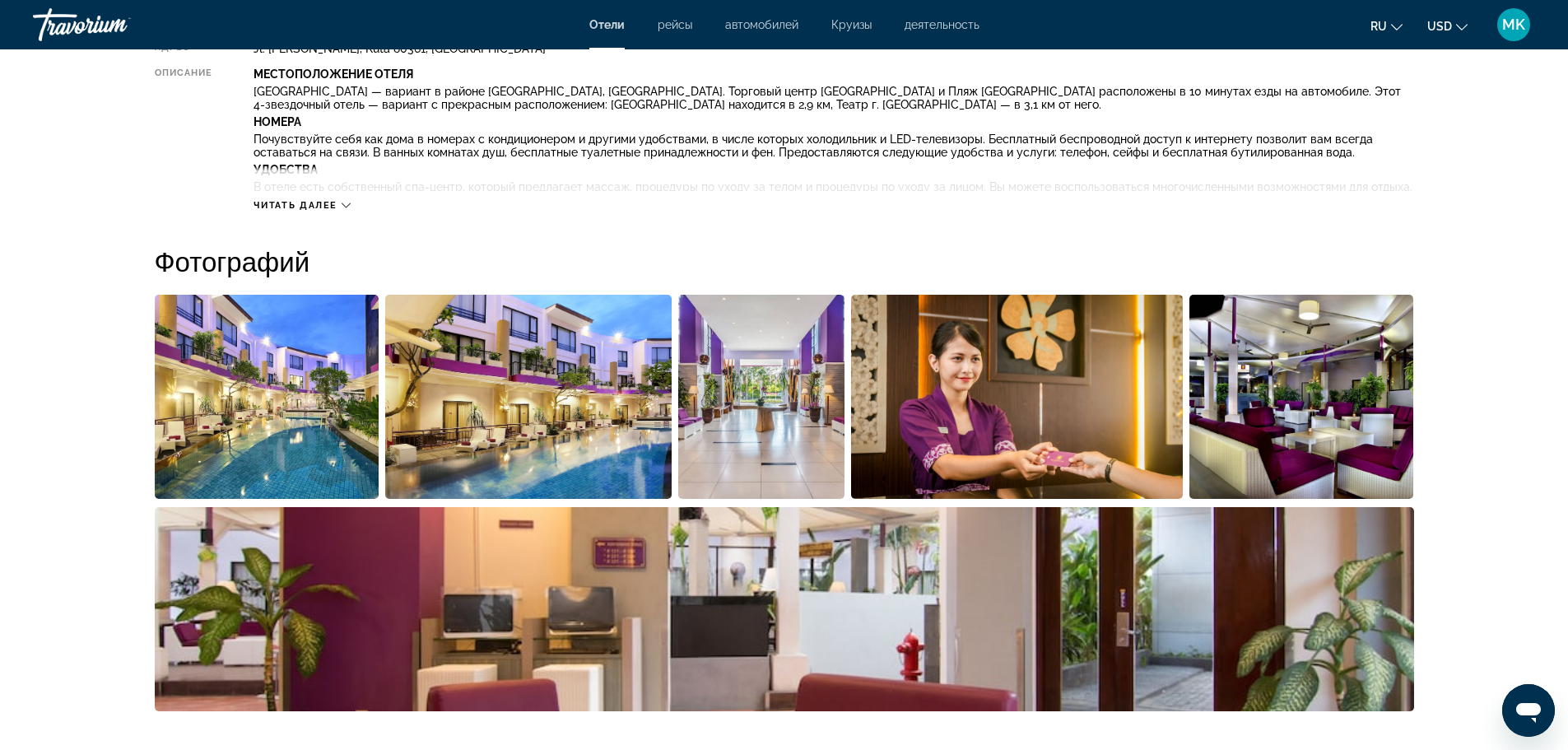
click at [796, 418] on img "Open full-screen image slider" at bounding box center [762, 396] width 167 height 204
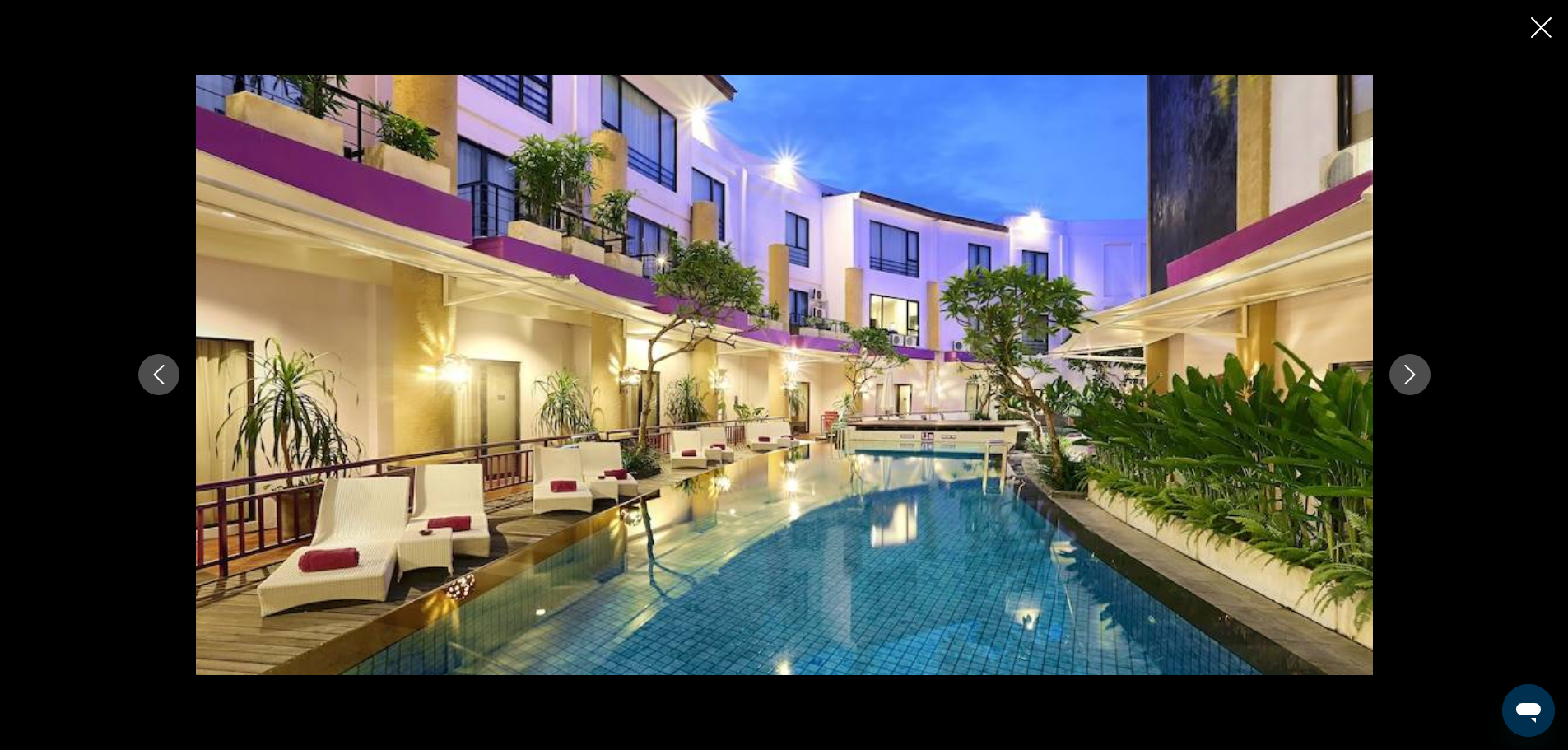
click at [1410, 365] on icon "Next image" at bounding box center [1410, 375] width 20 height 20
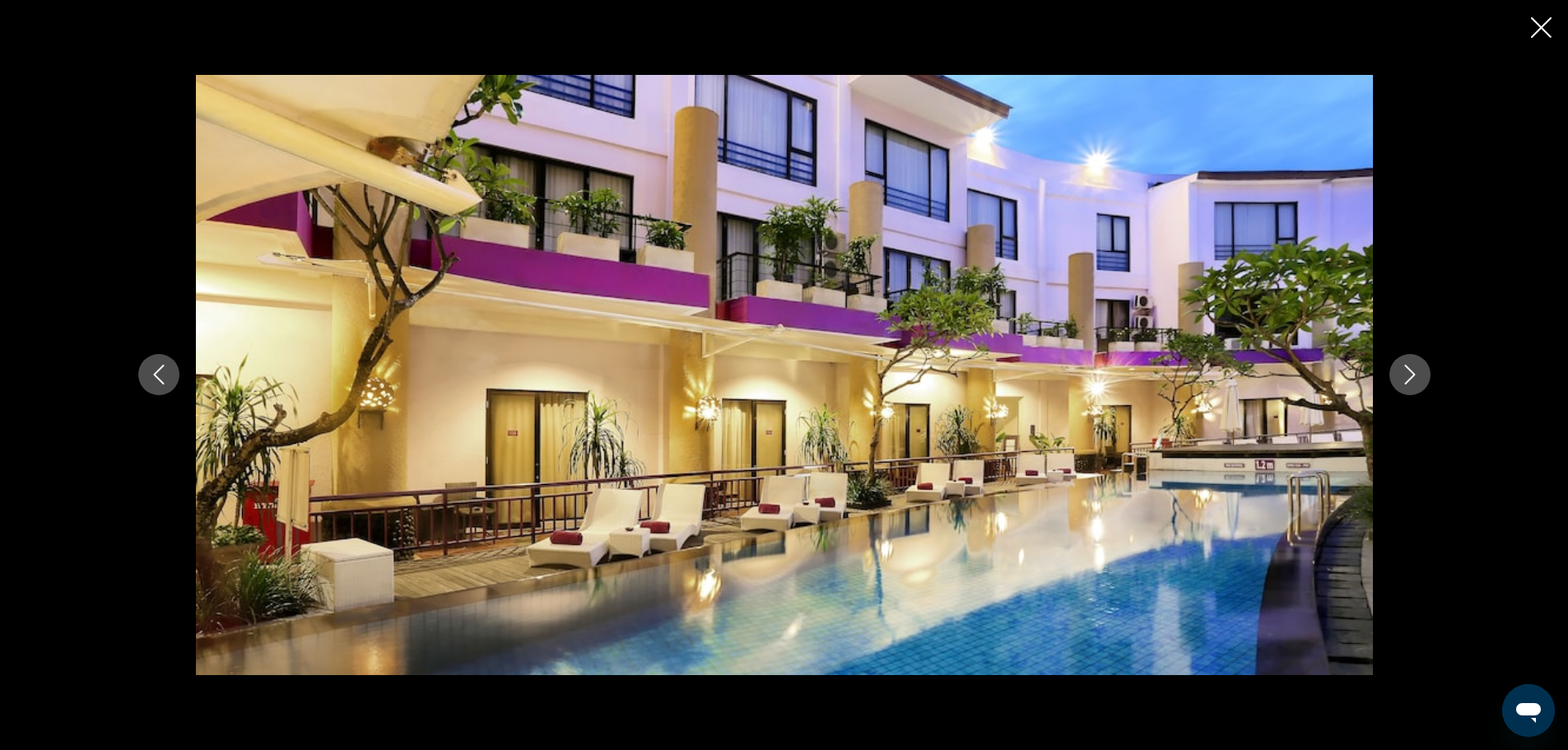
click at [1410, 365] on icon "Next image" at bounding box center [1410, 375] width 20 height 20
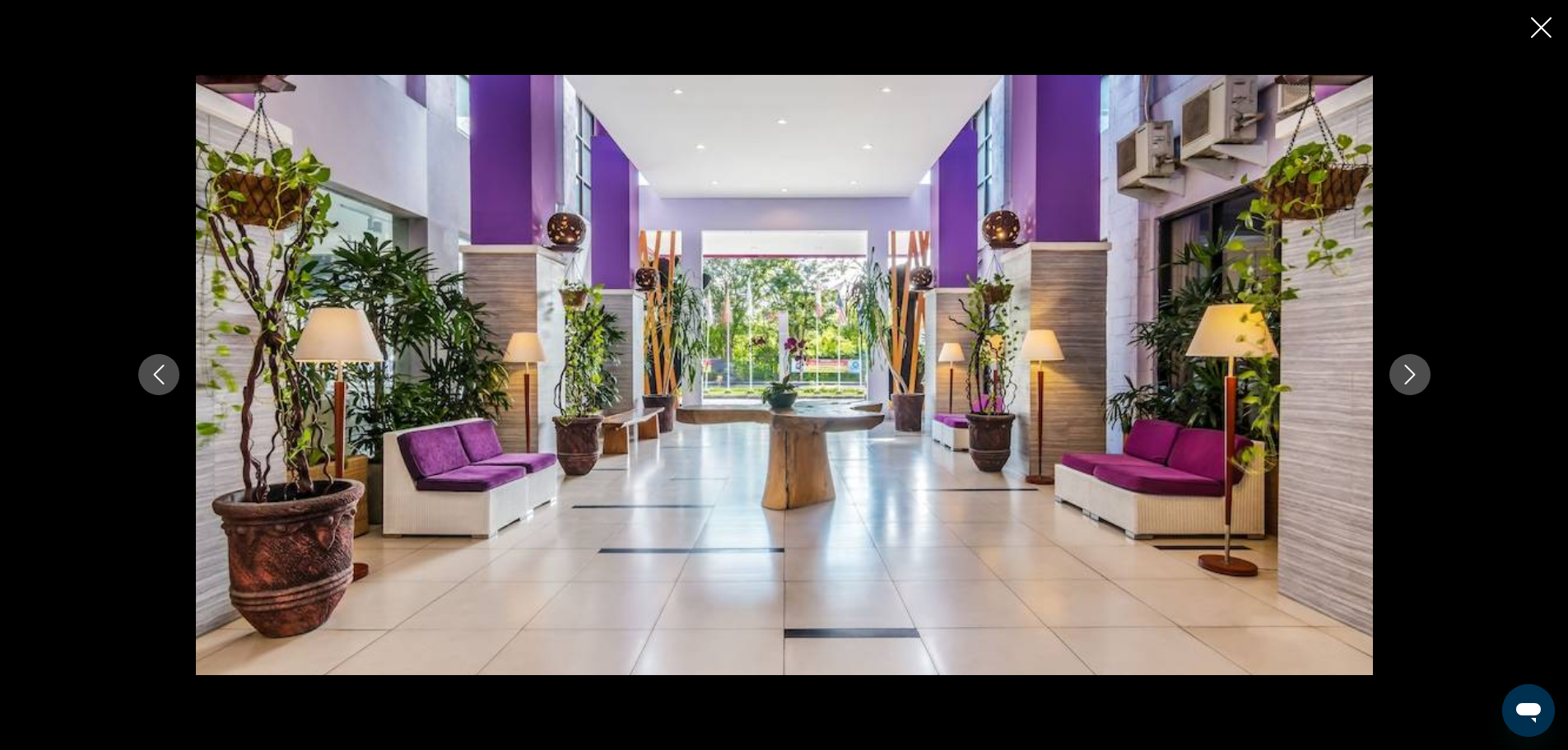
click at [1410, 365] on icon "Next image" at bounding box center [1410, 375] width 20 height 20
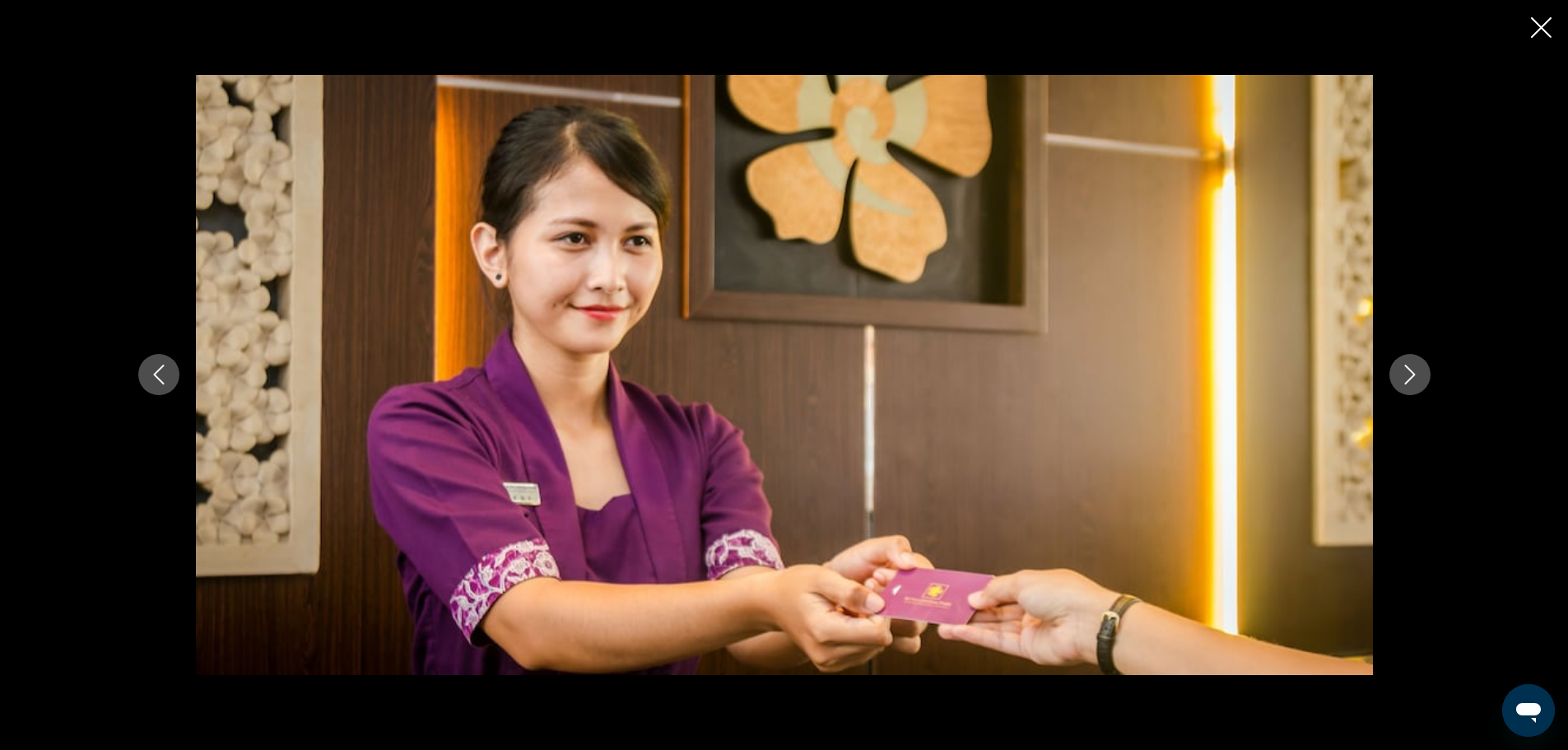
click at [1410, 365] on icon "Next image" at bounding box center [1410, 375] width 20 height 20
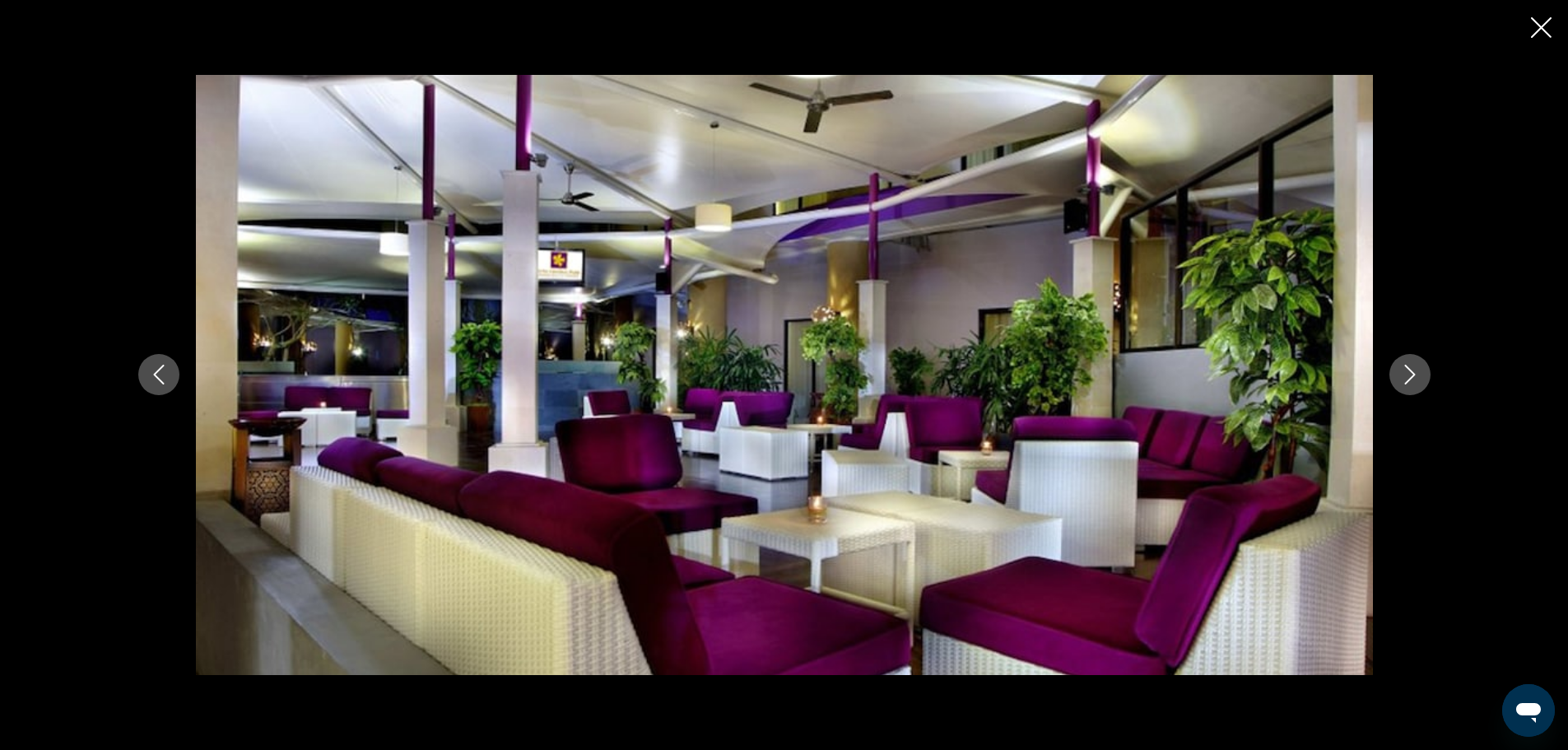
click at [1410, 365] on icon "Next image" at bounding box center [1410, 375] width 20 height 20
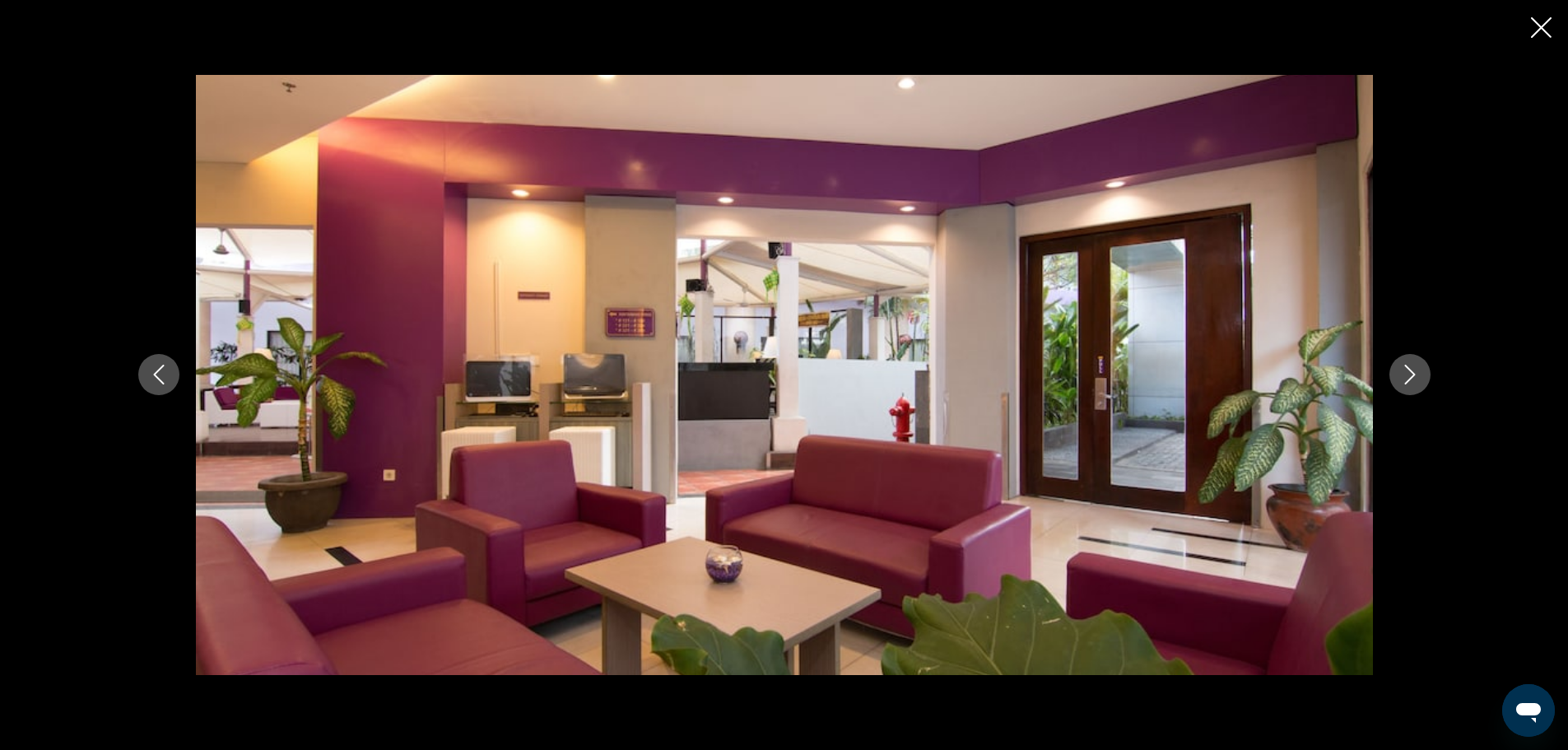
click at [1410, 365] on icon "Next image" at bounding box center [1410, 375] width 20 height 20
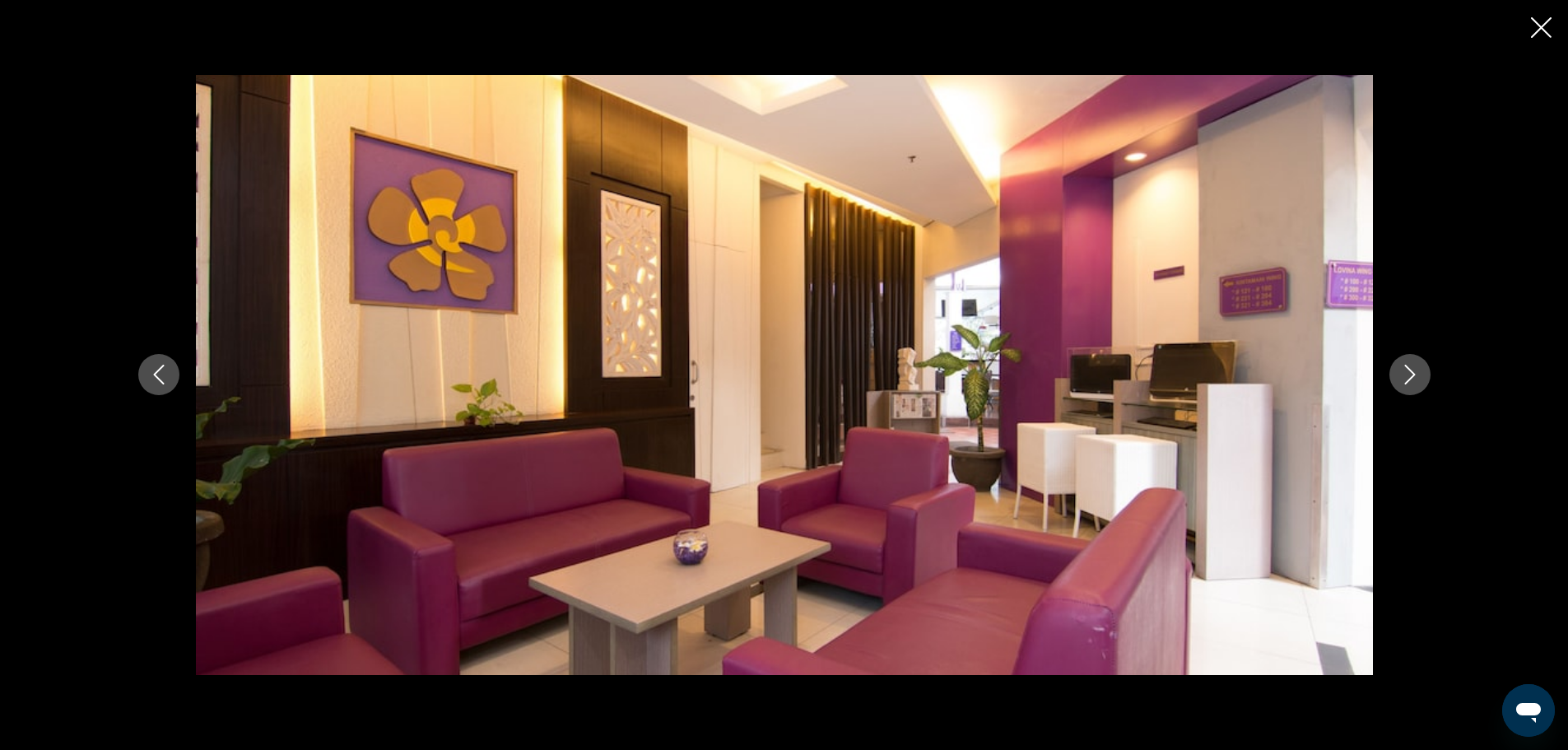
click at [1409, 366] on icon "Next image" at bounding box center [1410, 375] width 20 height 20
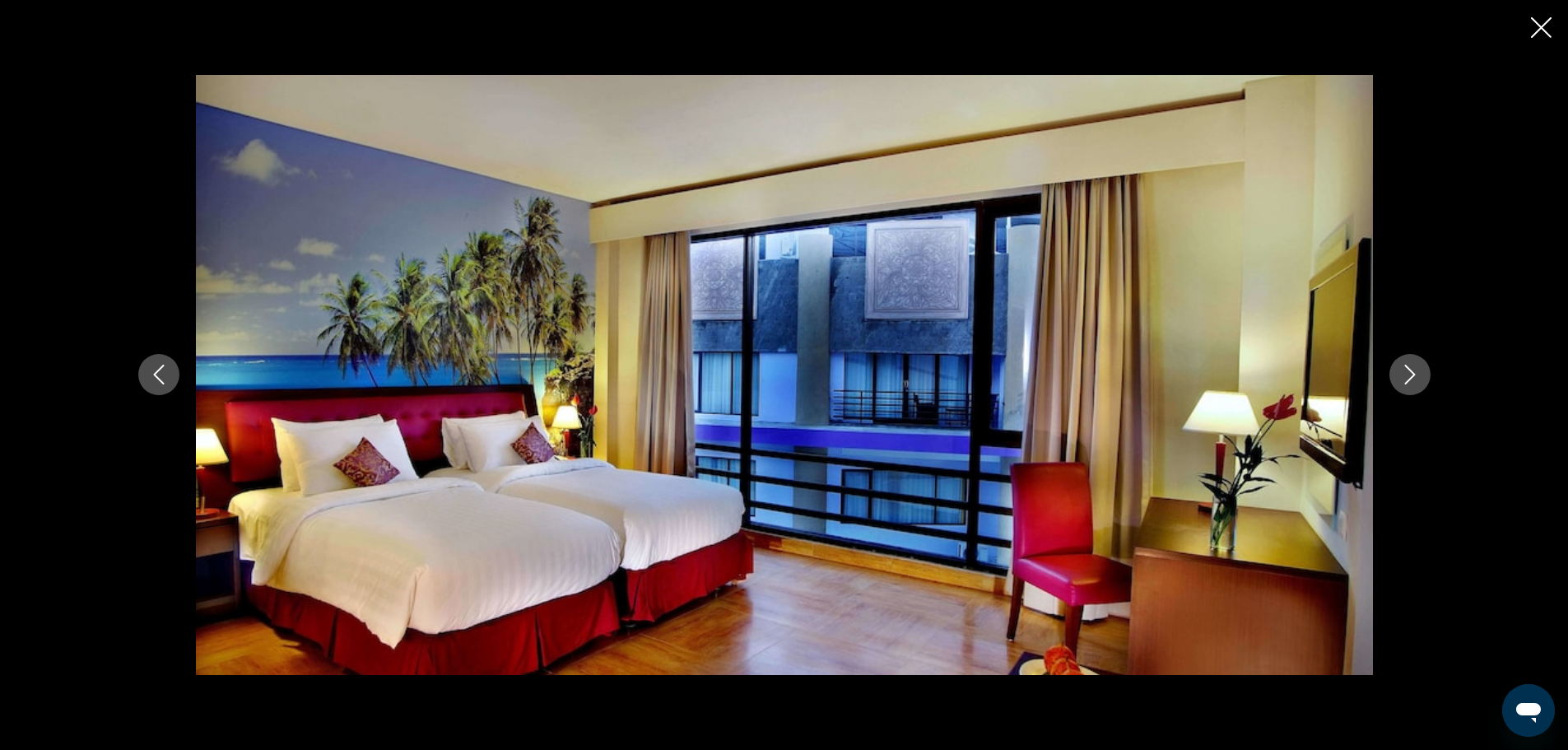
click at [1409, 366] on icon "Next image" at bounding box center [1410, 375] width 20 height 20
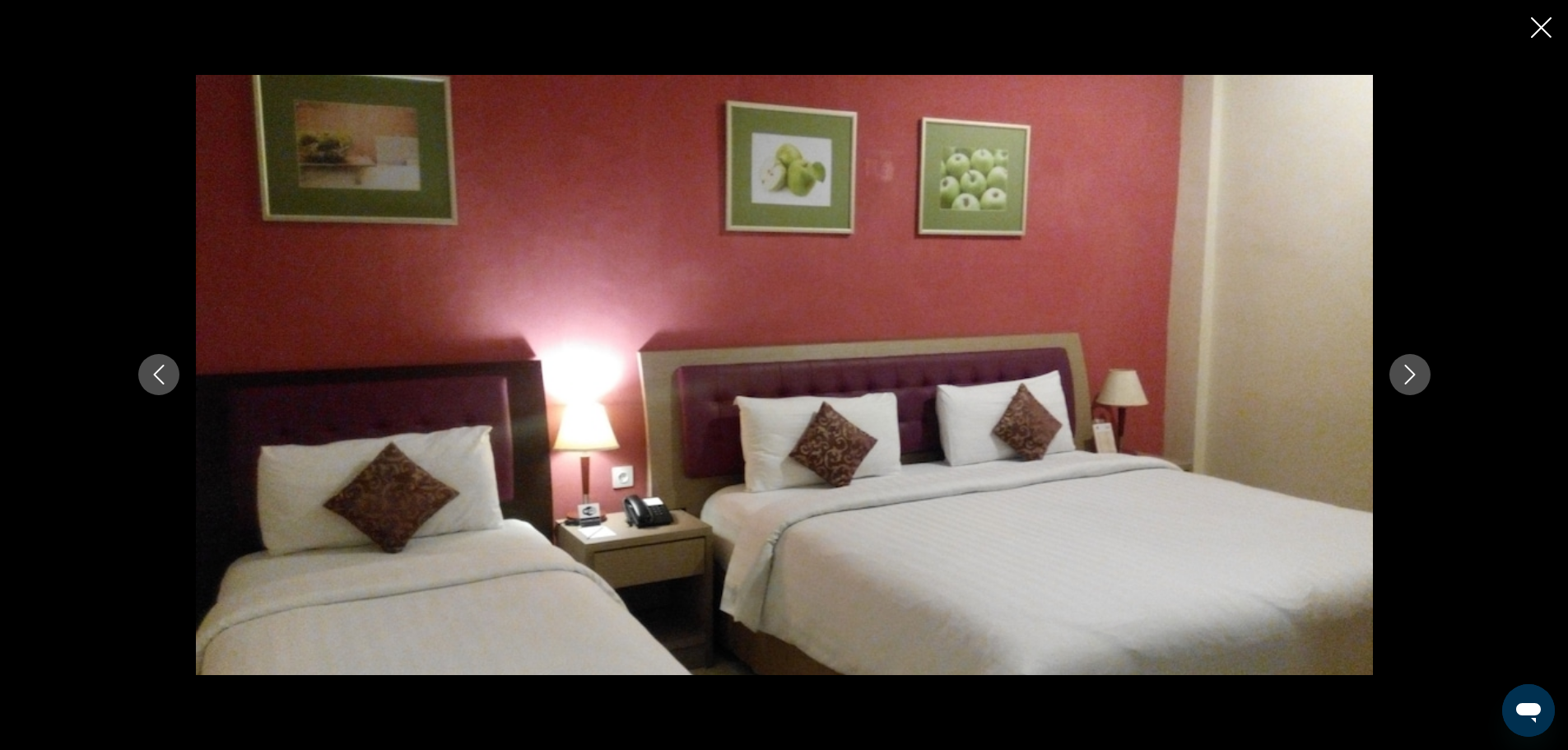
click at [1409, 366] on icon "Next image" at bounding box center [1410, 375] width 20 height 20
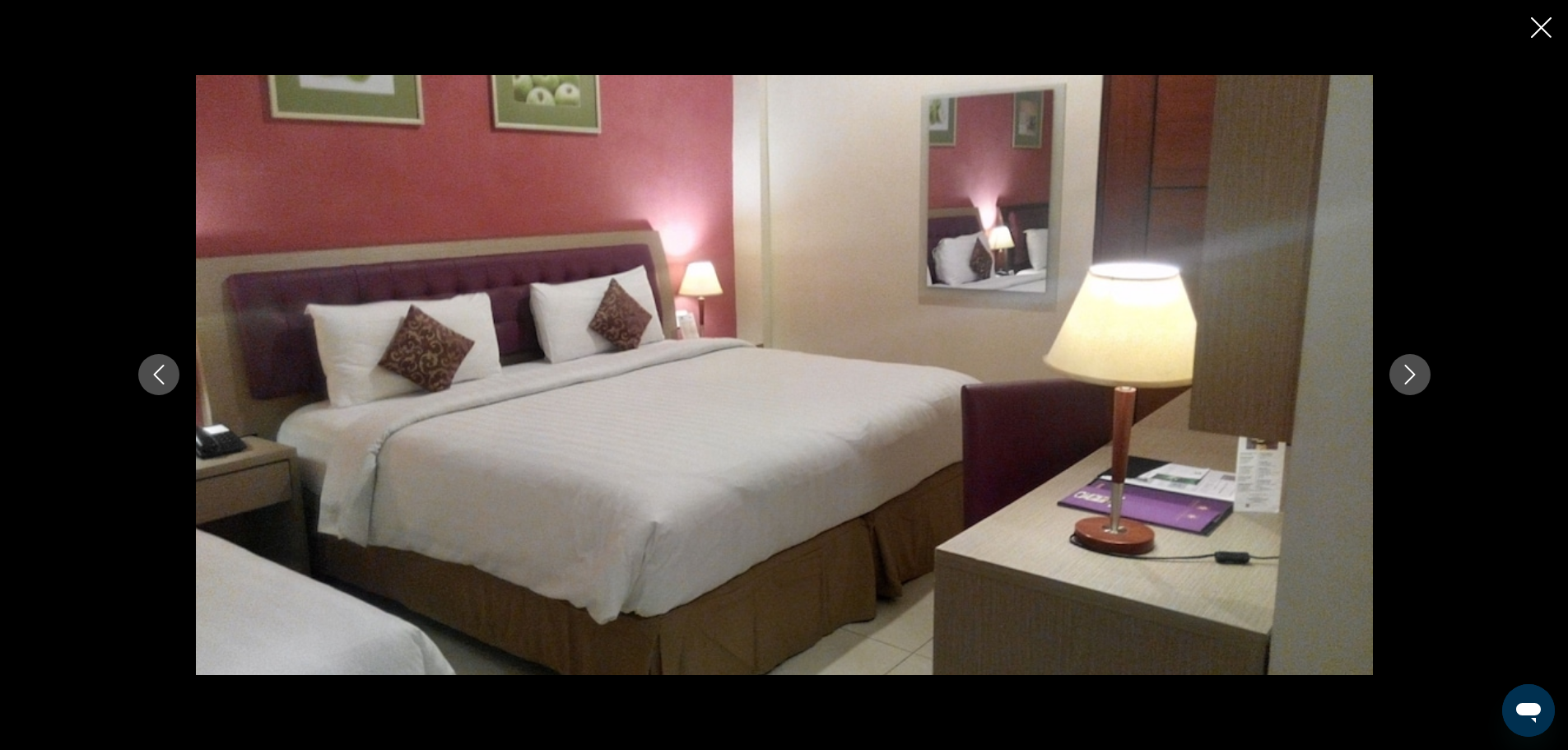
click at [1416, 378] on icon "Next image" at bounding box center [1410, 375] width 20 height 20
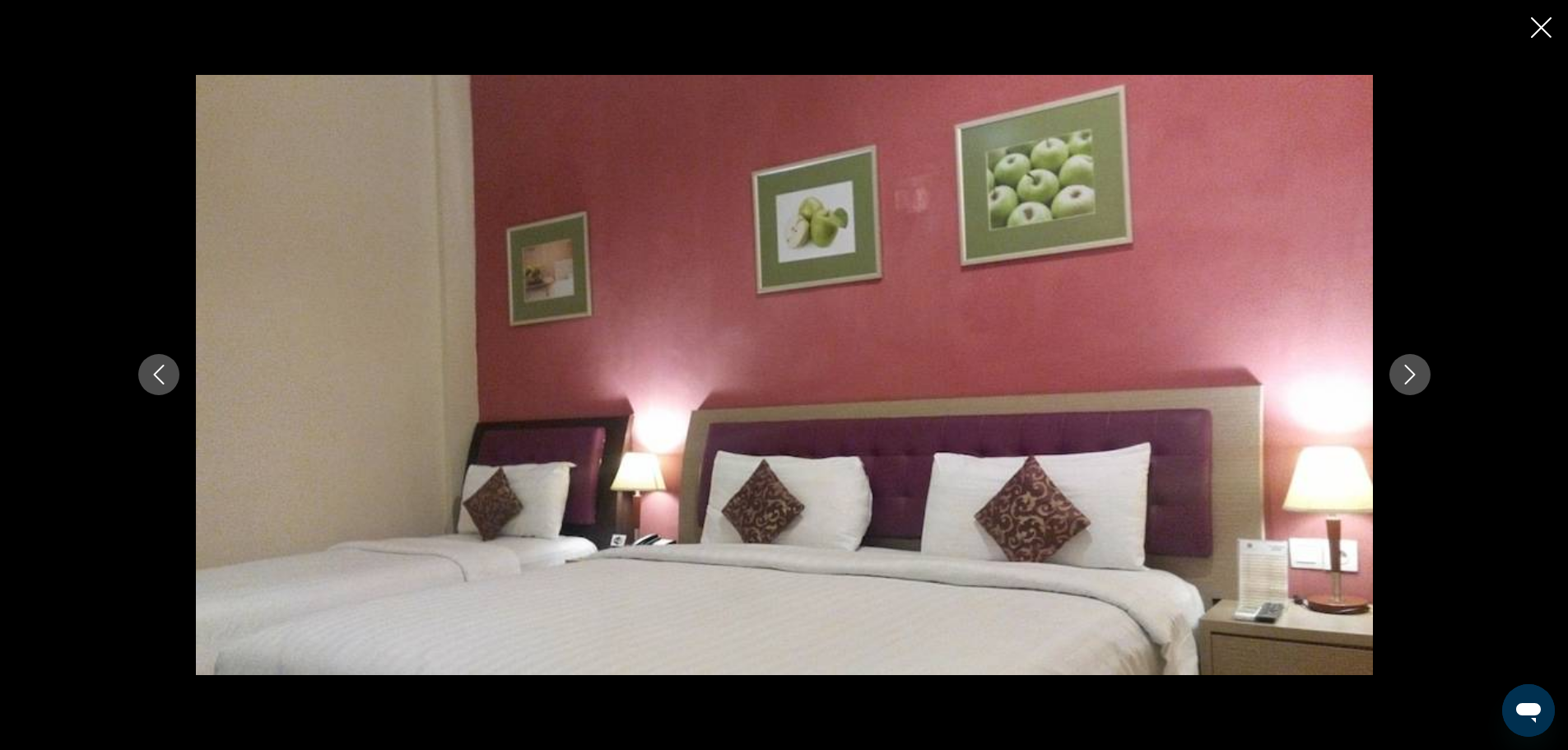
click at [1416, 369] on icon "Next image" at bounding box center [1410, 375] width 20 height 20
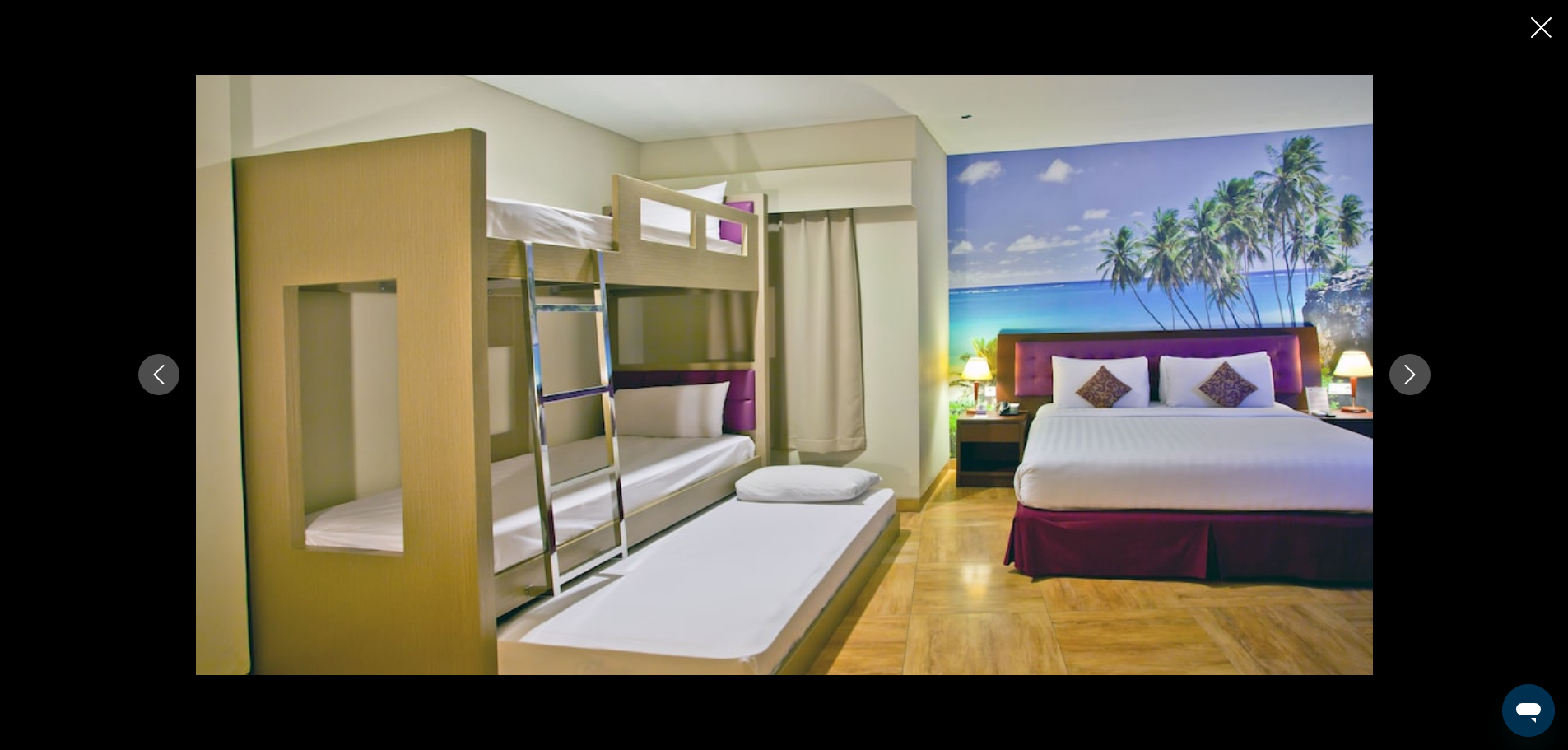
click at [1408, 378] on icon "Next image" at bounding box center [1410, 375] width 20 height 20
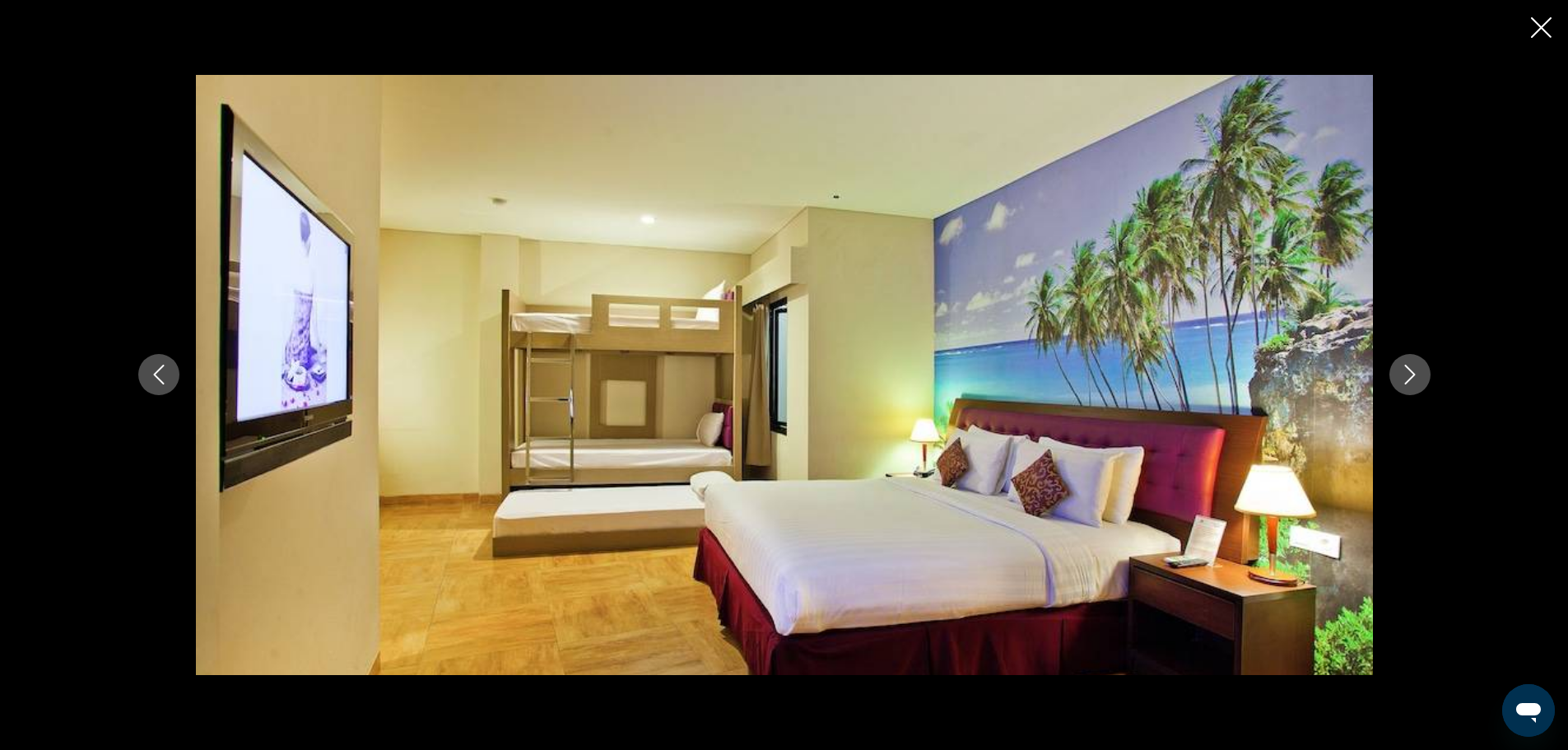
click at [1408, 378] on icon "Next image" at bounding box center [1410, 375] width 20 height 20
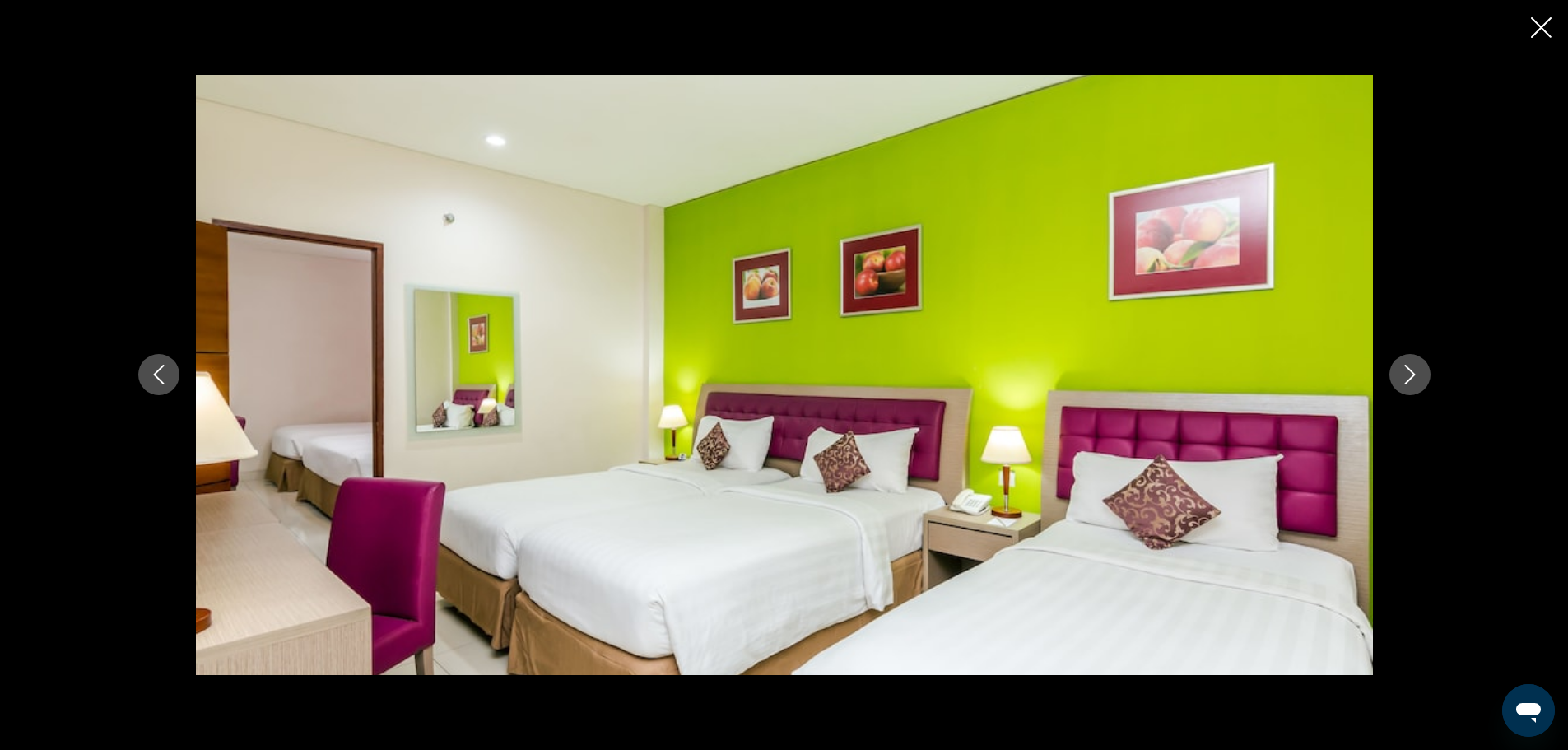
click at [1408, 378] on icon "Next image" at bounding box center [1410, 375] width 20 height 20
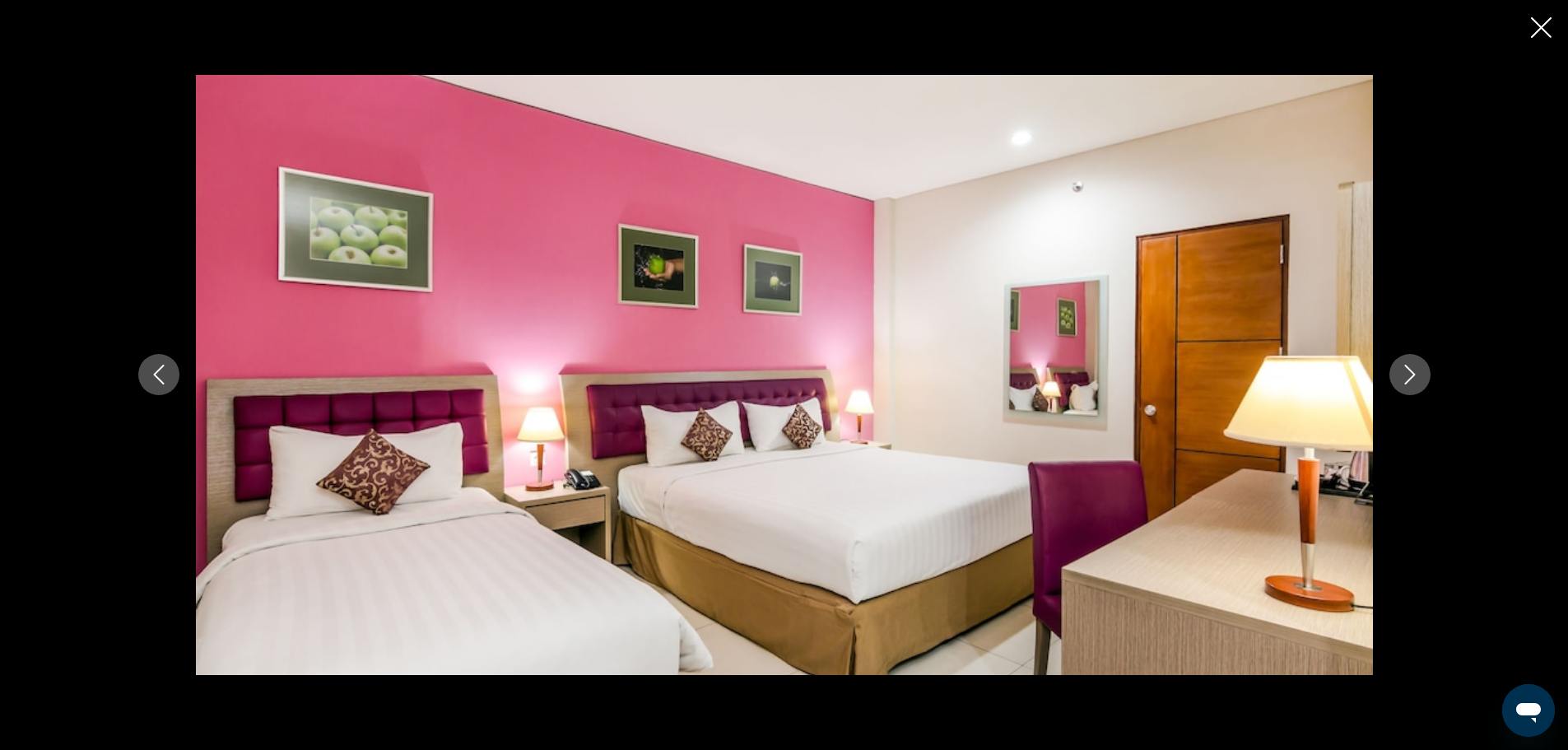
click at [1408, 378] on icon "Next image" at bounding box center [1410, 375] width 20 height 20
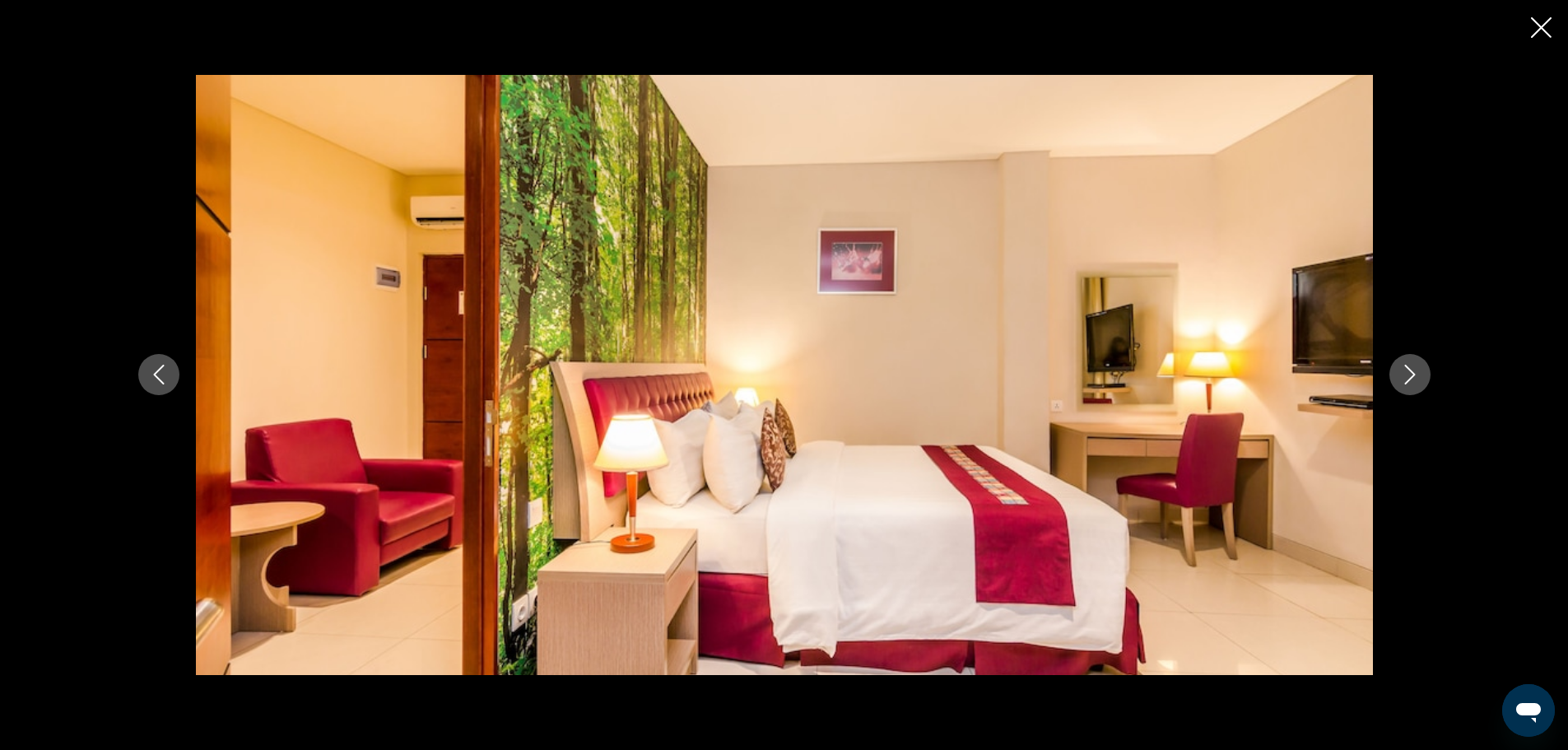
click at [1408, 378] on icon "Next image" at bounding box center [1410, 375] width 20 height 20
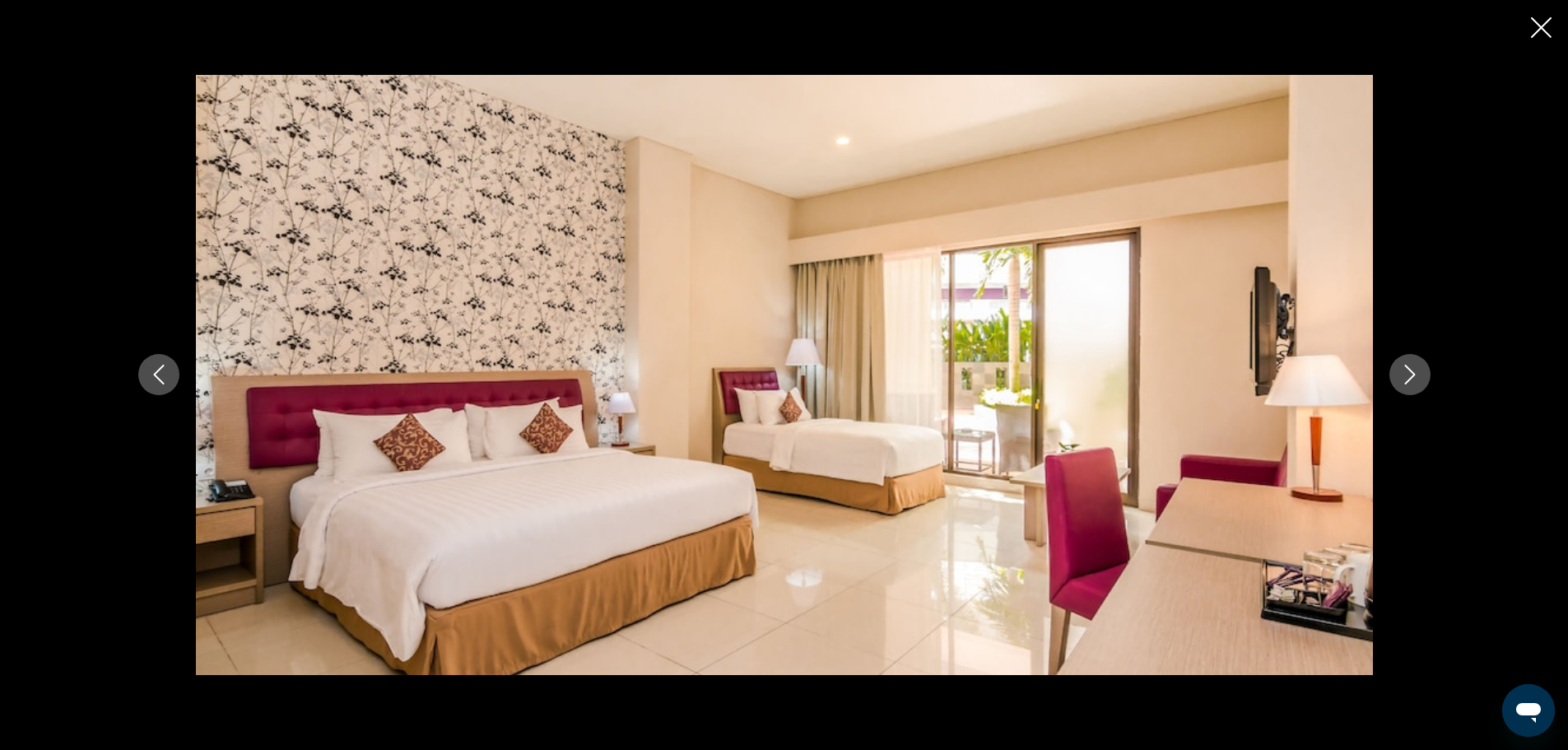
click at [1409, 377] on icon "Next image" at bounding box center [1410, 375] width 20 height 20
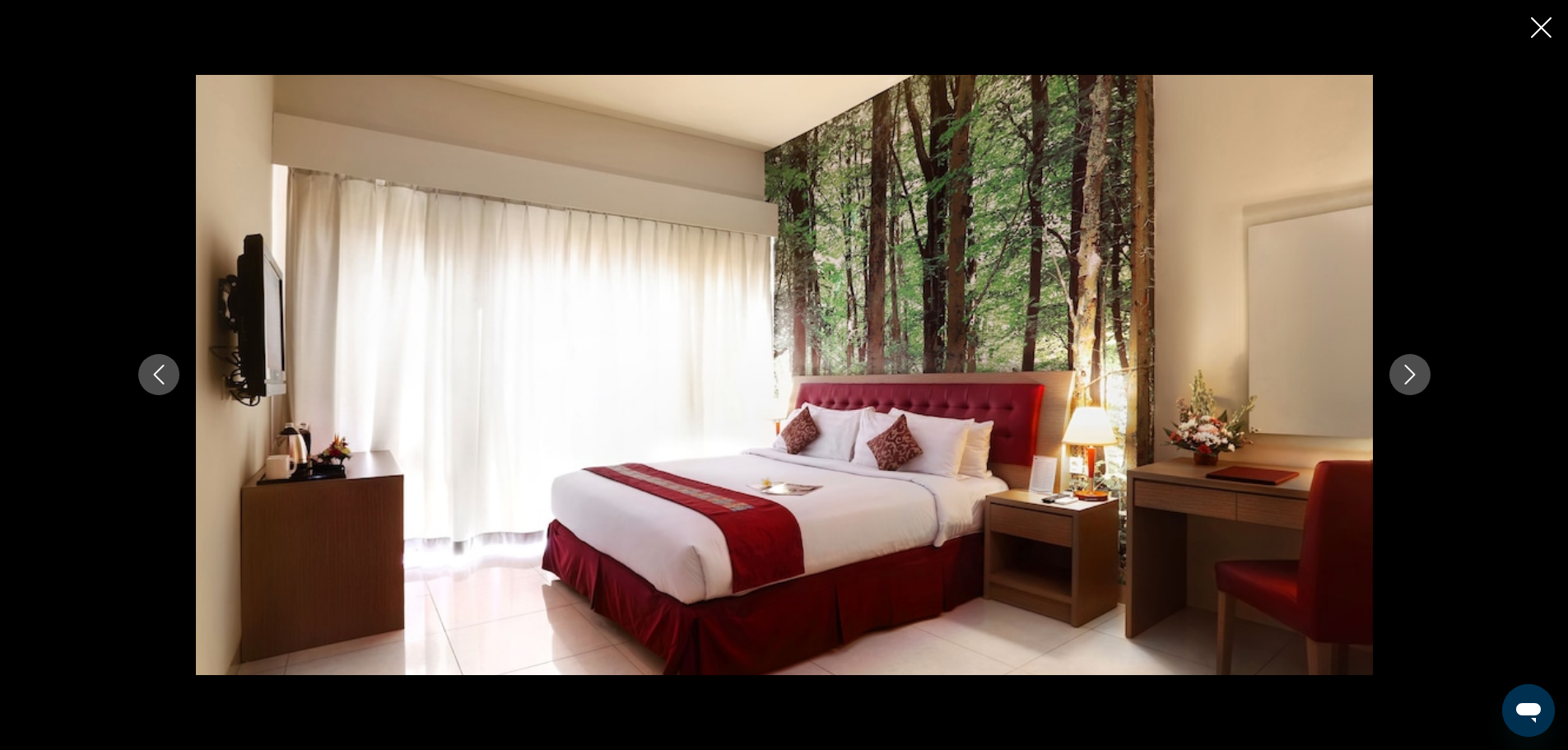
click at [1409, 377] on icon "Next image" at bounding box center [1410, 375] width 20 height 20
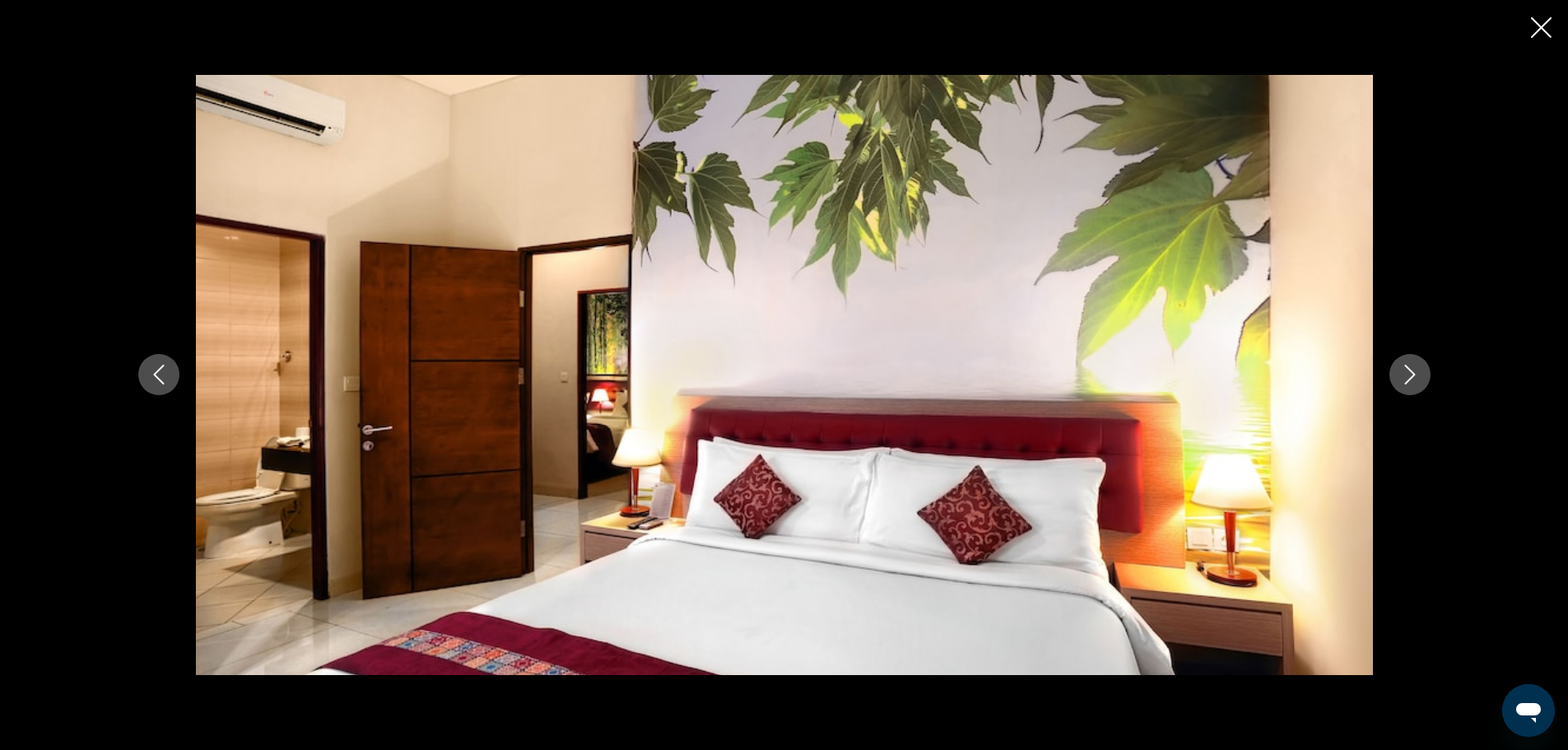
click at [1410, 375] on icon "Next image" at bounding box center [1410, 375] width 20 height 20
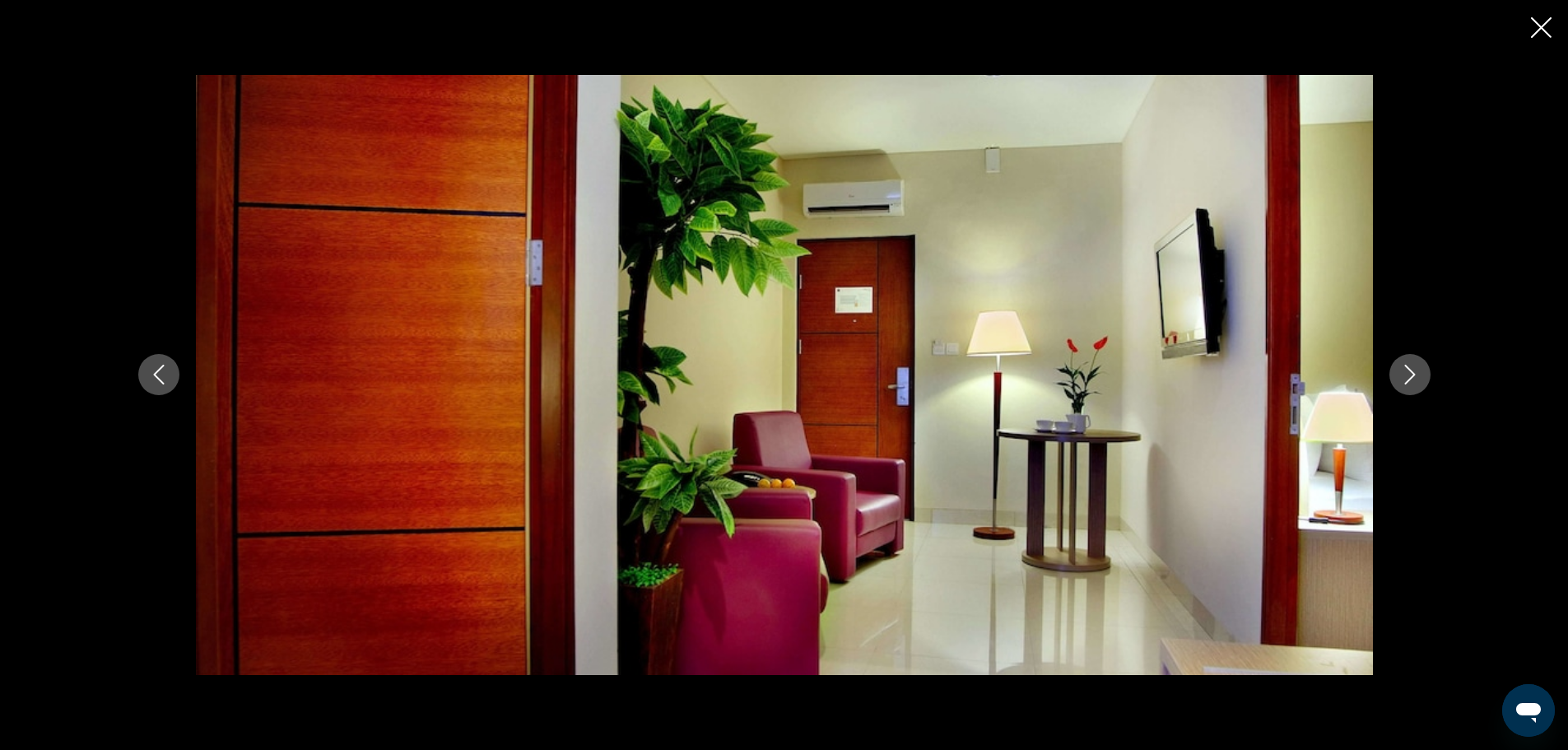
click at [1410, 374] on icon "Next image" at bounding box center [1410, 375] width 20 height 20
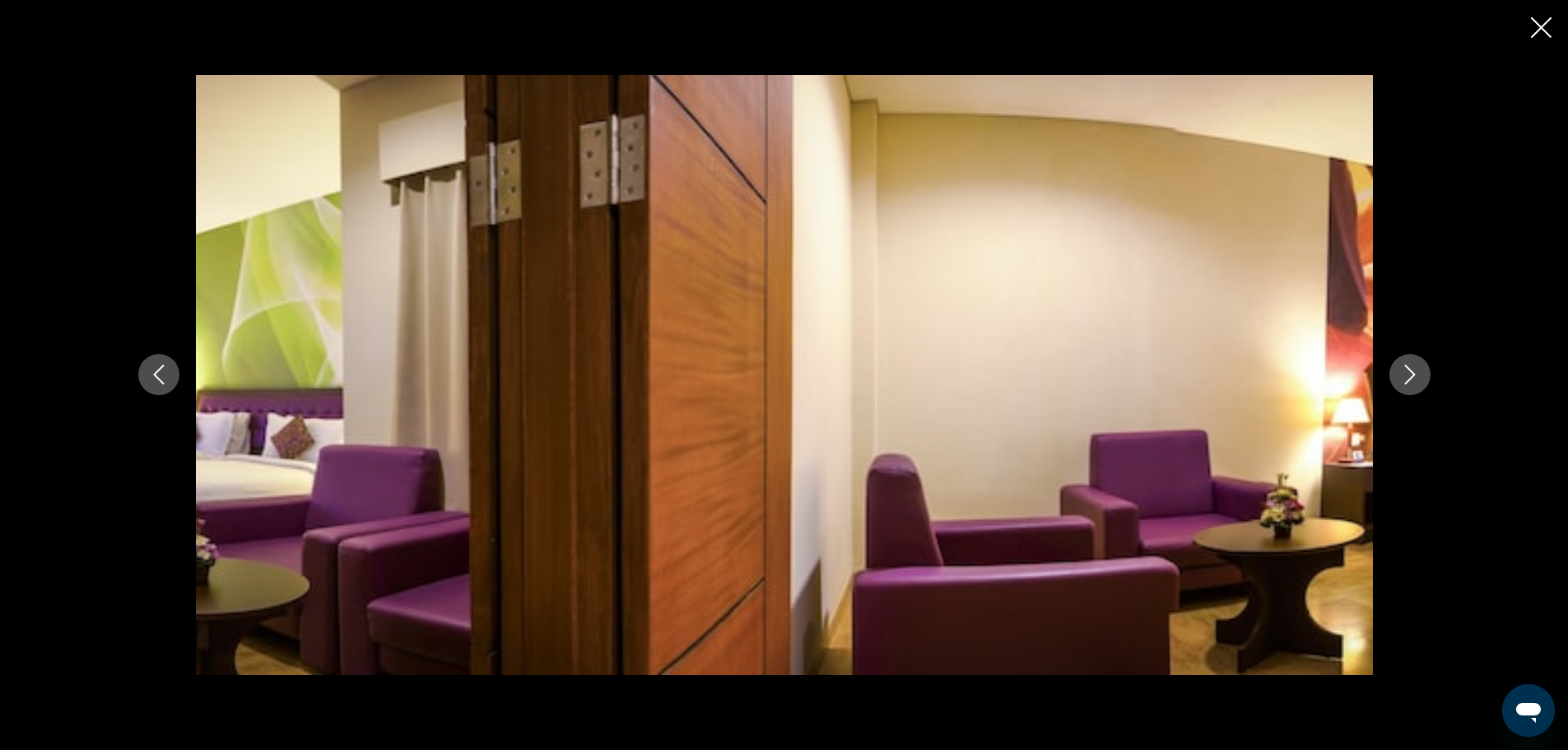
click at [1413, 365] on icon "Next image" at bounding box center [1410, 375] width 20 height 20
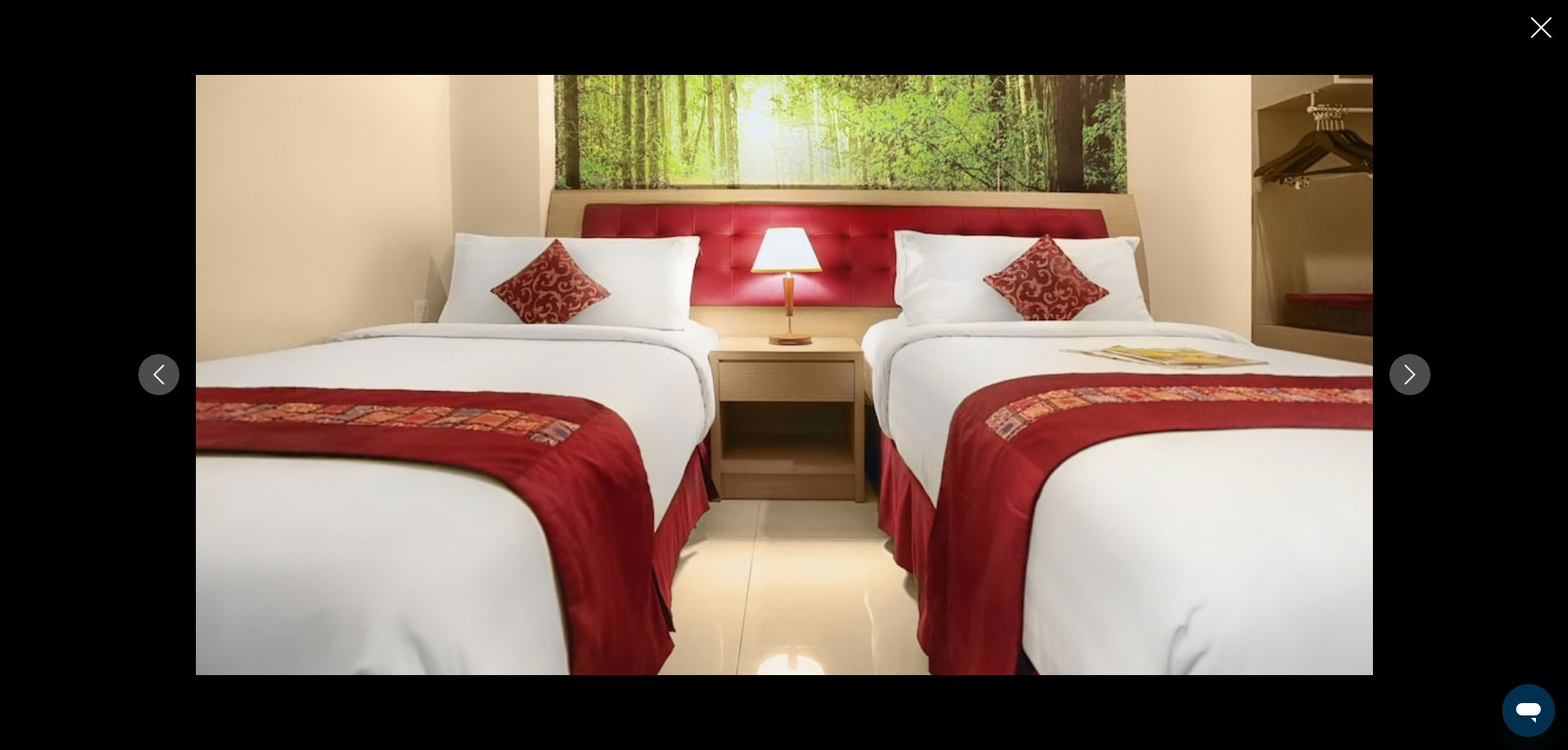
click at [1413, 365] on icon "Next image" at bounding box center [1410, 375] width 20 height 20
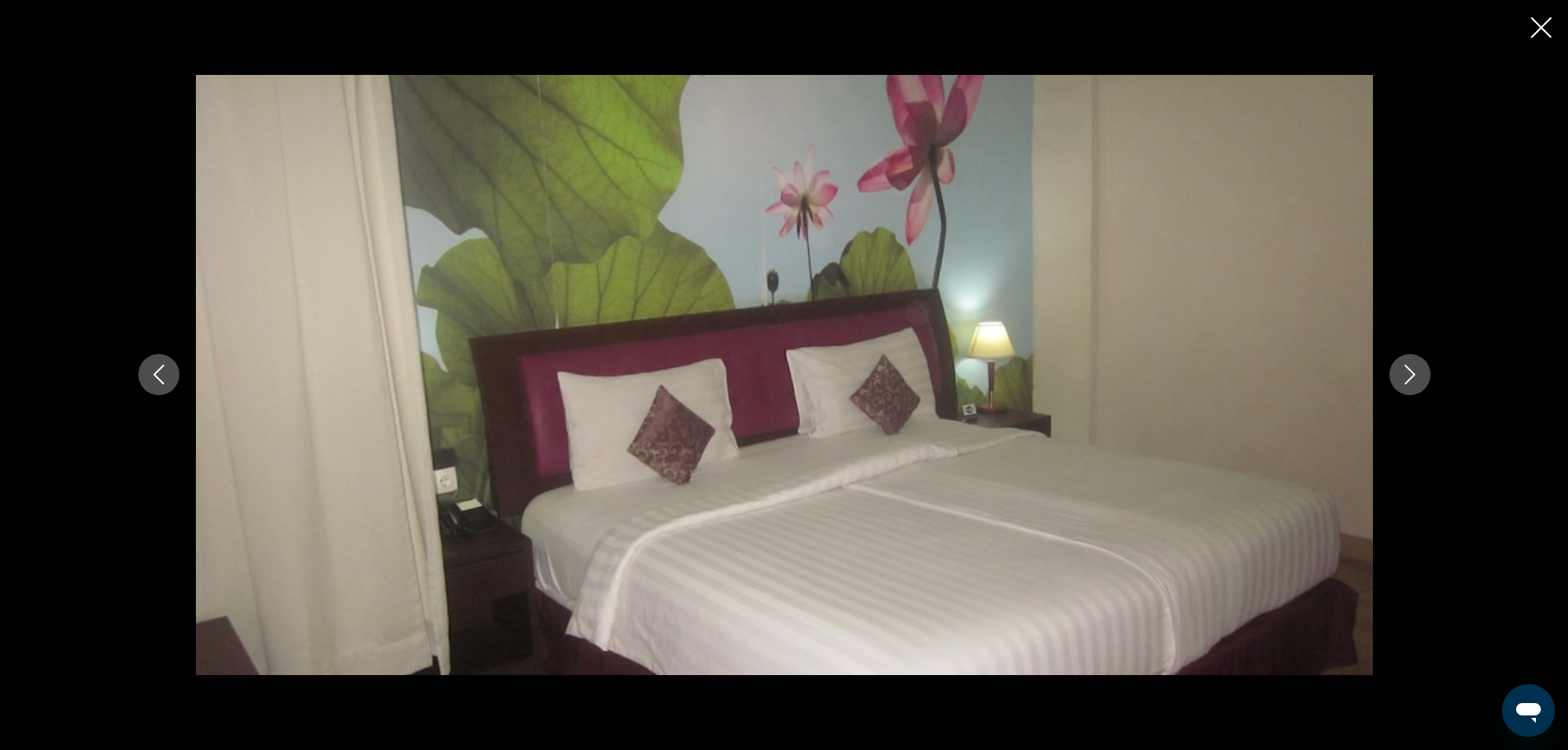
click at [1424, 347] on div "prev next" at bounding box center [784, 375] width 1325 height 599
click at [1403, 376] on icon "Next image" at bounding box center [1410, 375] width 20 height 20
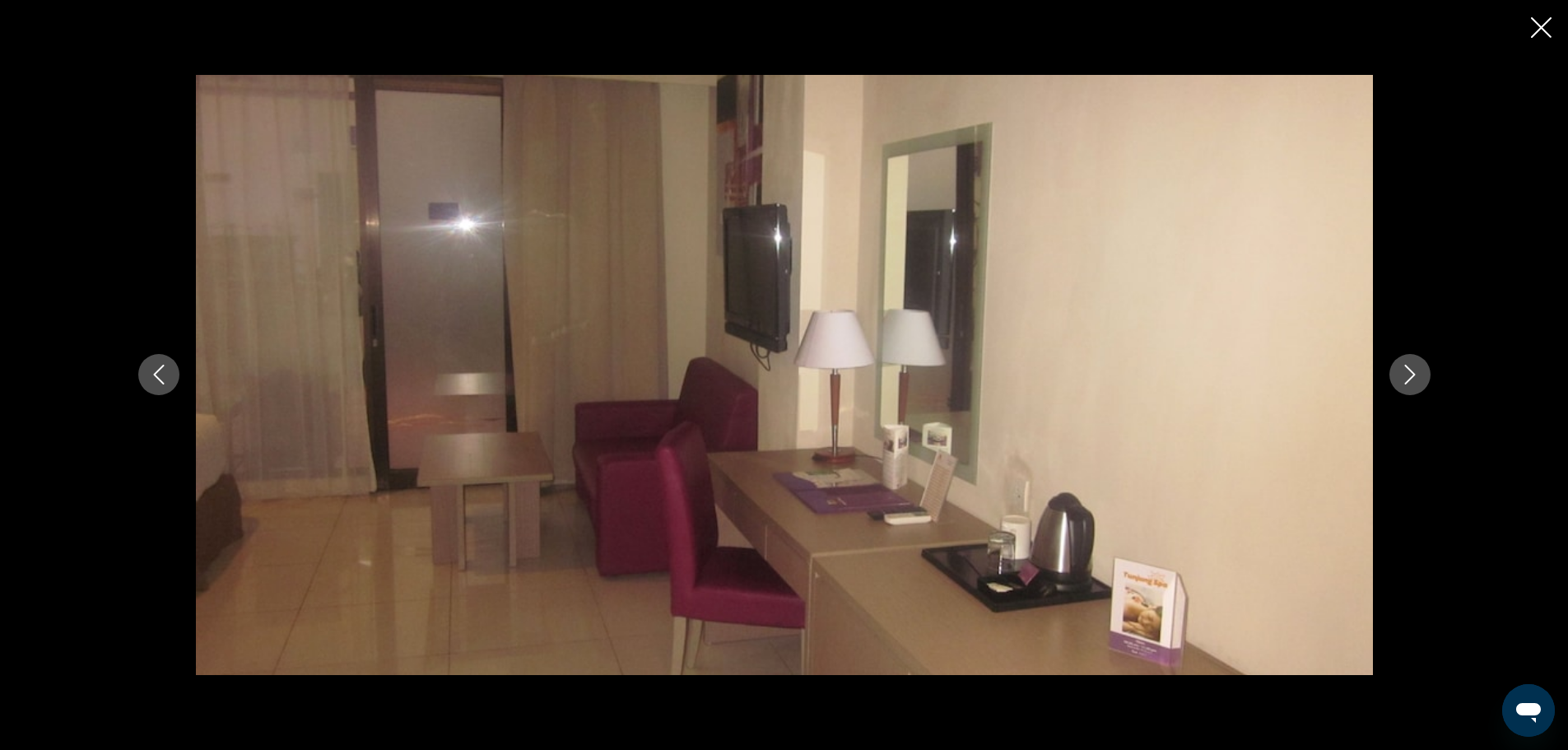
click at [1414, 372] on icon "Next image" at bounding box center [1410, 375] width 20 height 20
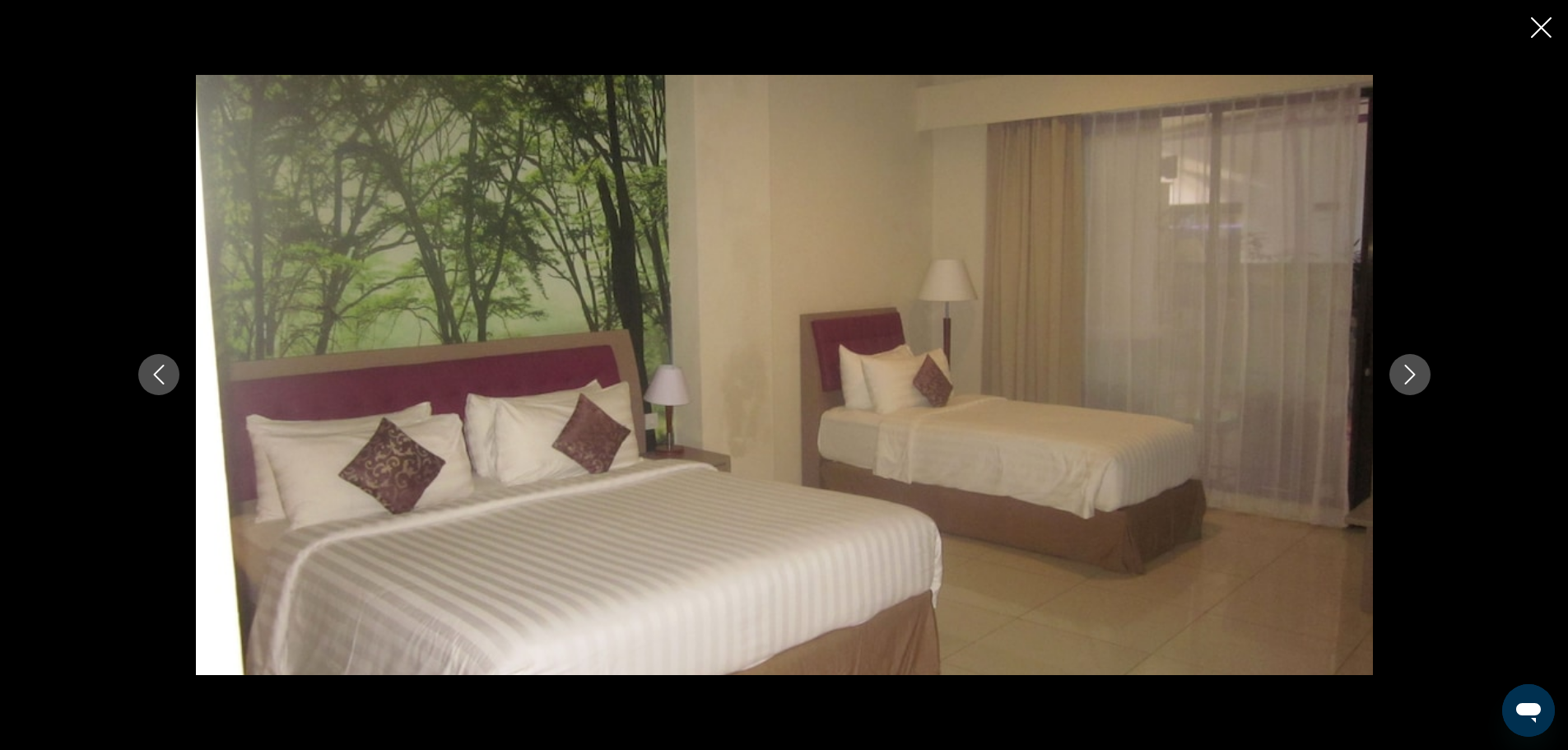
click at [1414, 372] on icon "Next image" at bounding box center [1410, 375] width 20 height 20
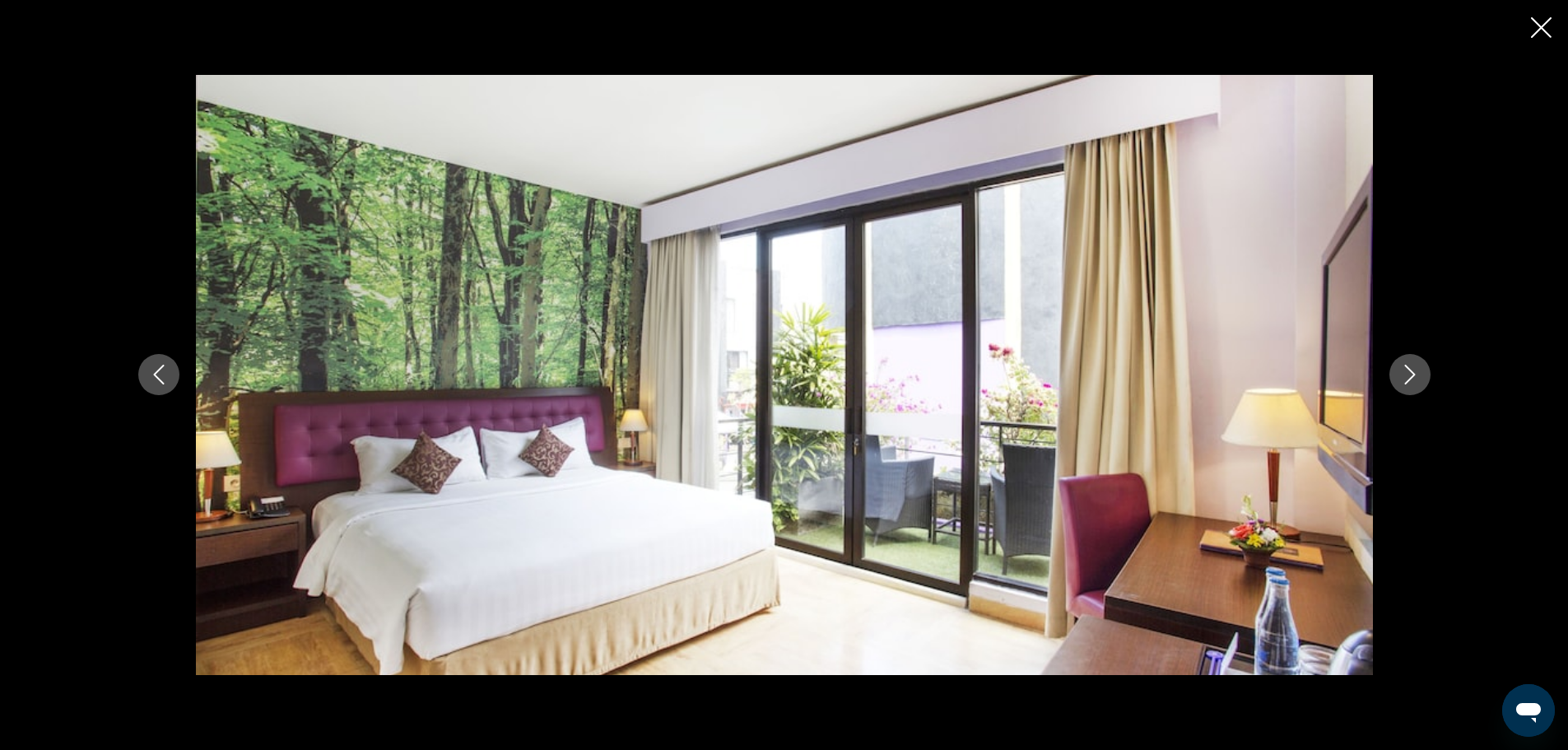
click at [1414, 372] on icon "Next image" at bounding box center [1410, 375] width 20 height 20
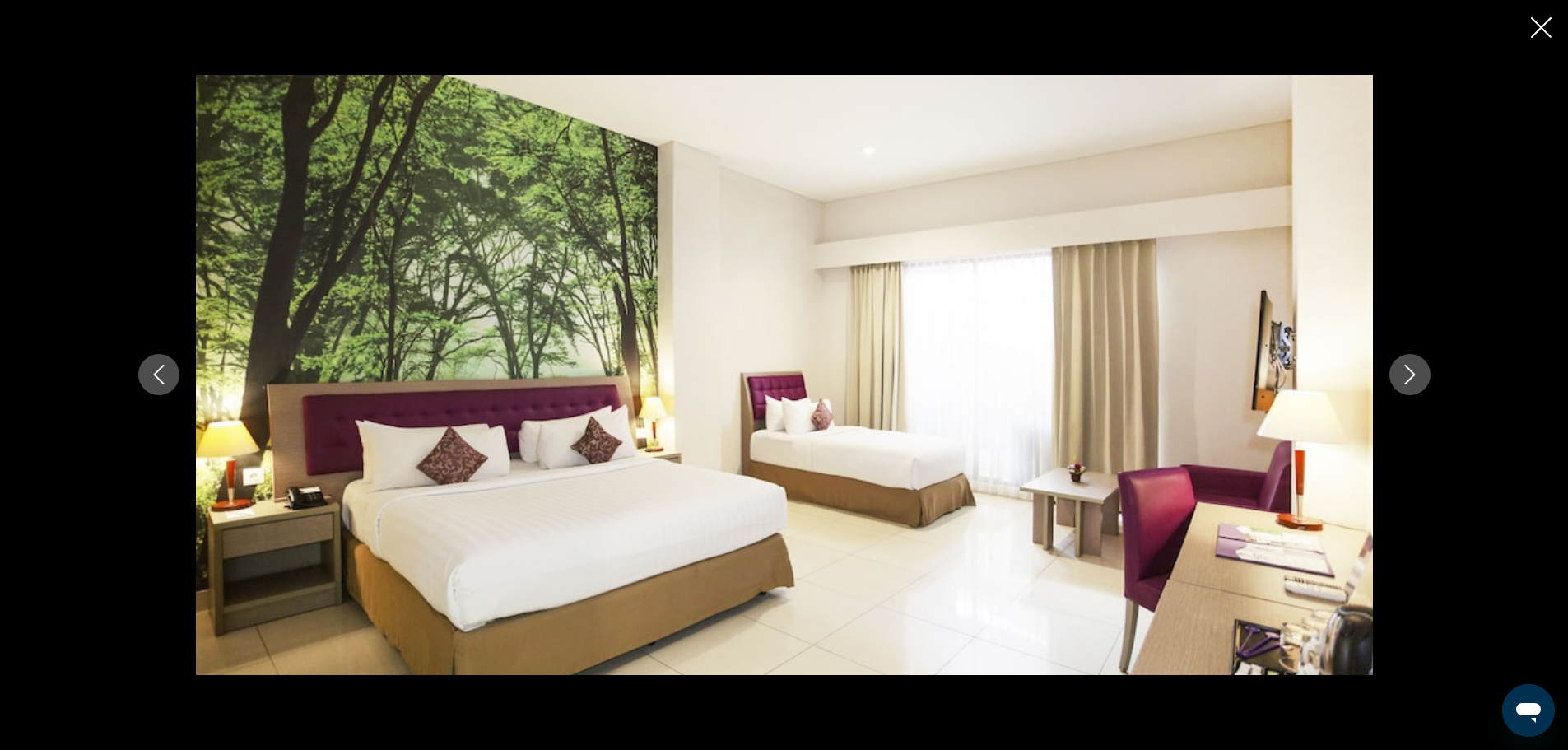
click at [1414, 372] on icon "Next image" at bounding box center [1410, 375] width 20 height 20
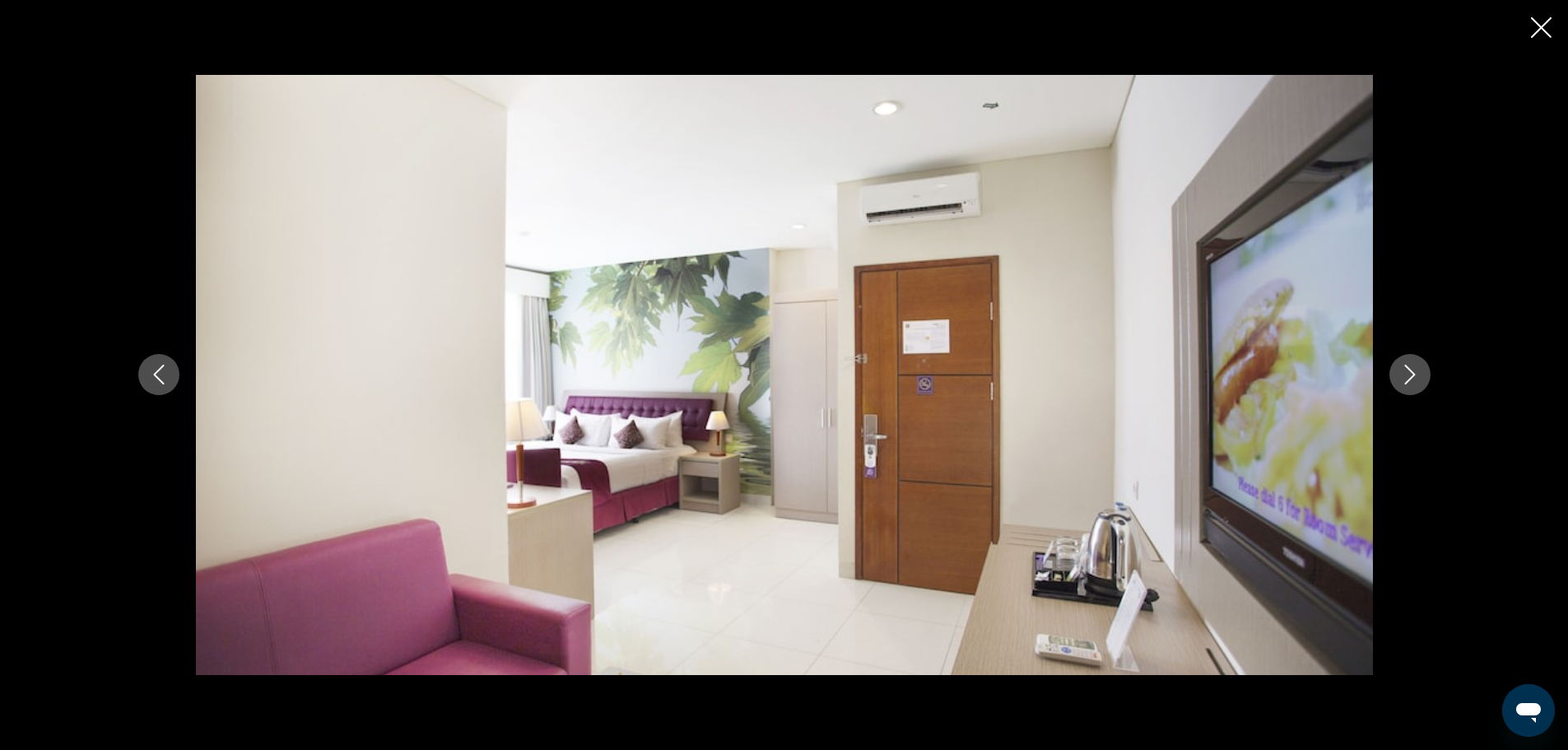
click at [1414, 372] on icon "Next image" at bounding box center [1410, 375] width 20 height 20
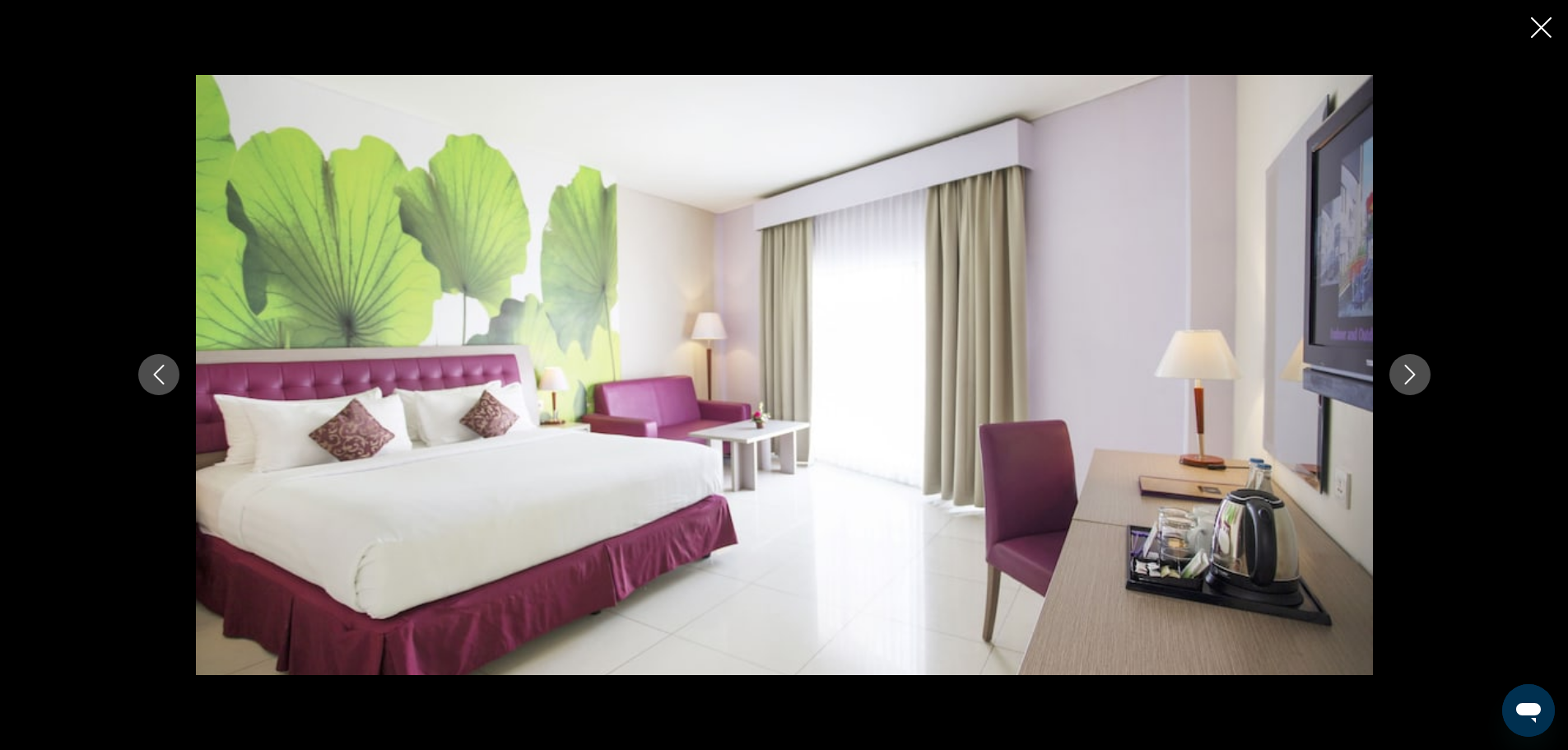
click at [1543, 28] on icon "Close slideshow" at bounding box center [1542, 28] width 21 height 21
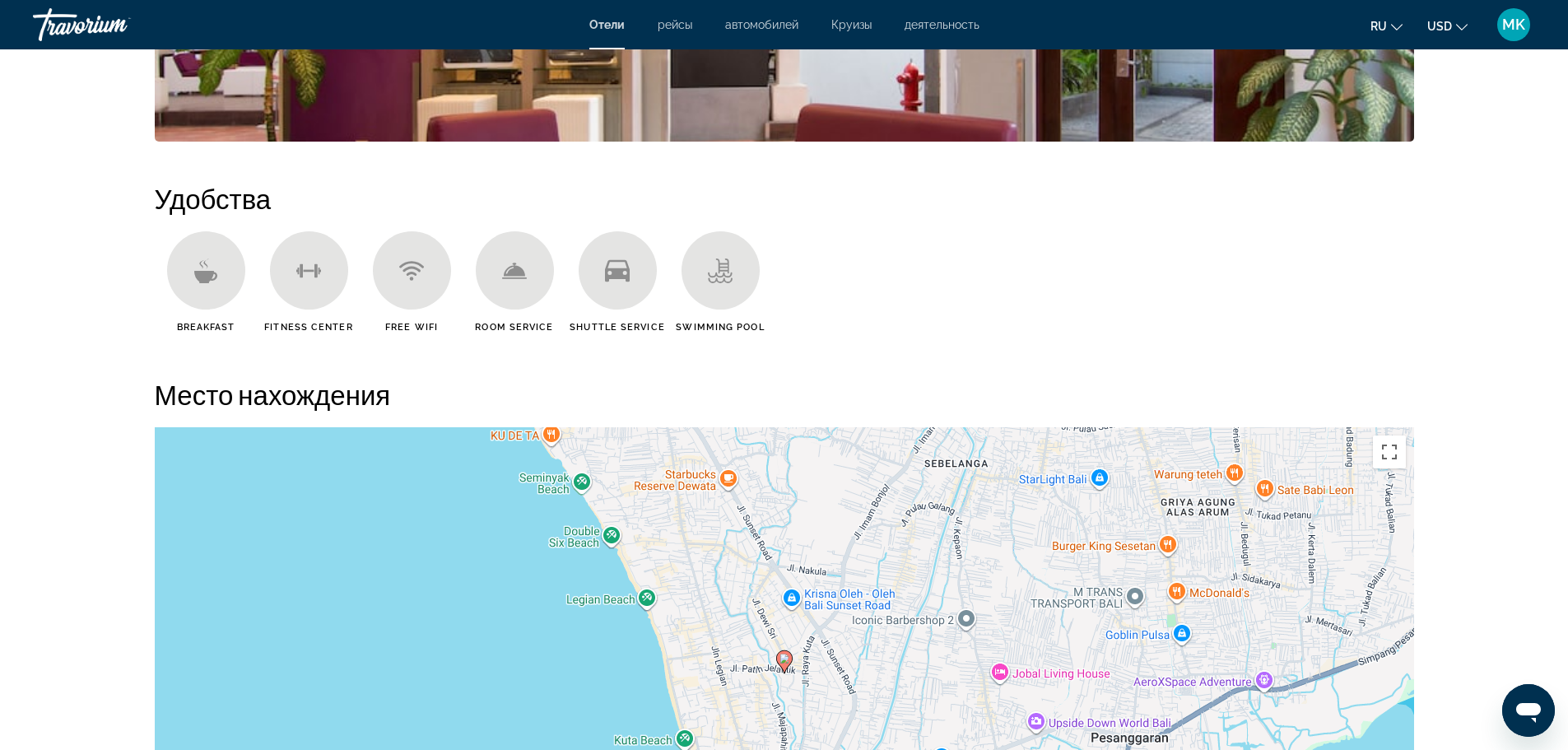
scroll to position [1234, 0]
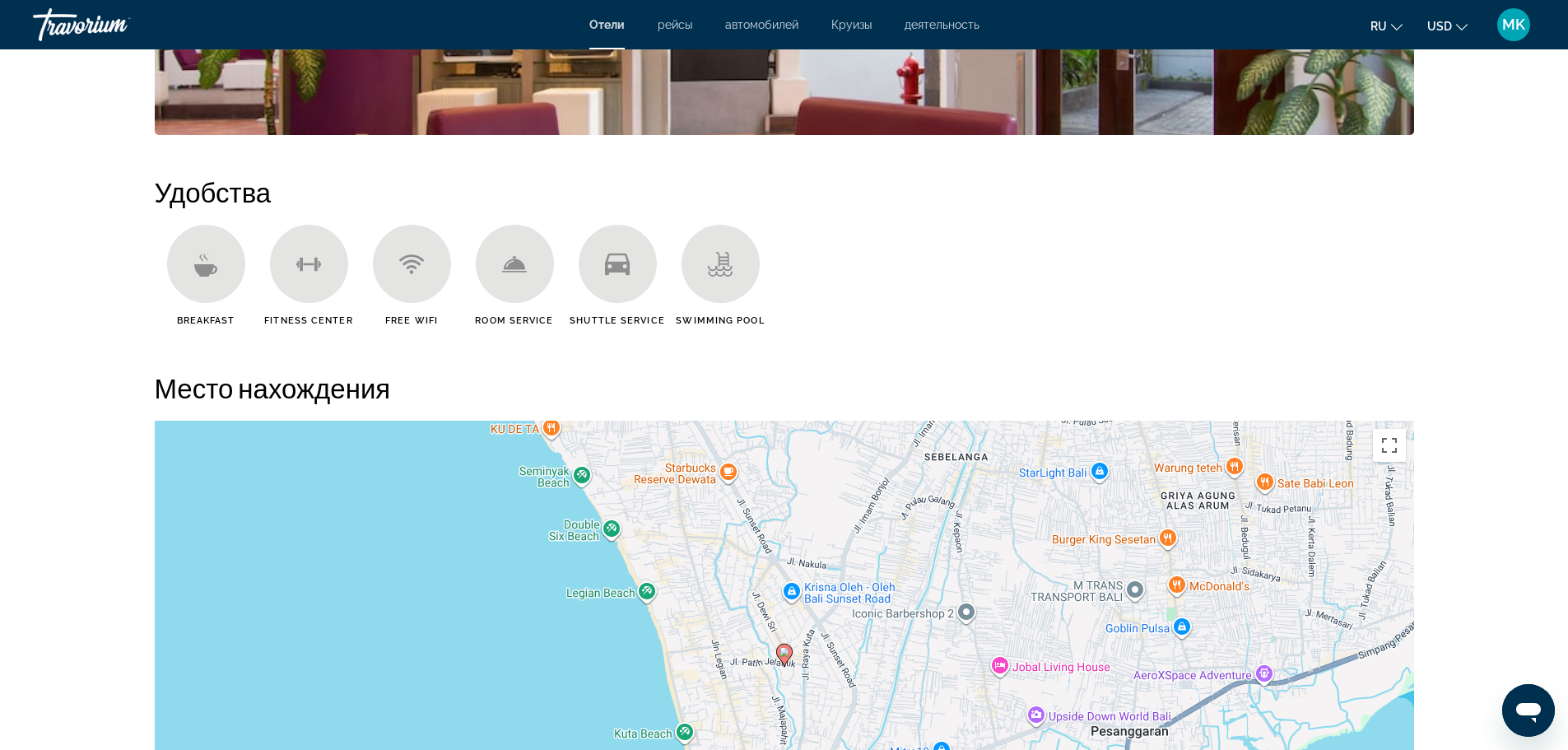
click at [514, 270] on icon "Main content" at bounding box center [515, 264] width 25 height 25
click at [515, 265] on icon "Main content" at bounding box center [514, 262] width 21 height 13
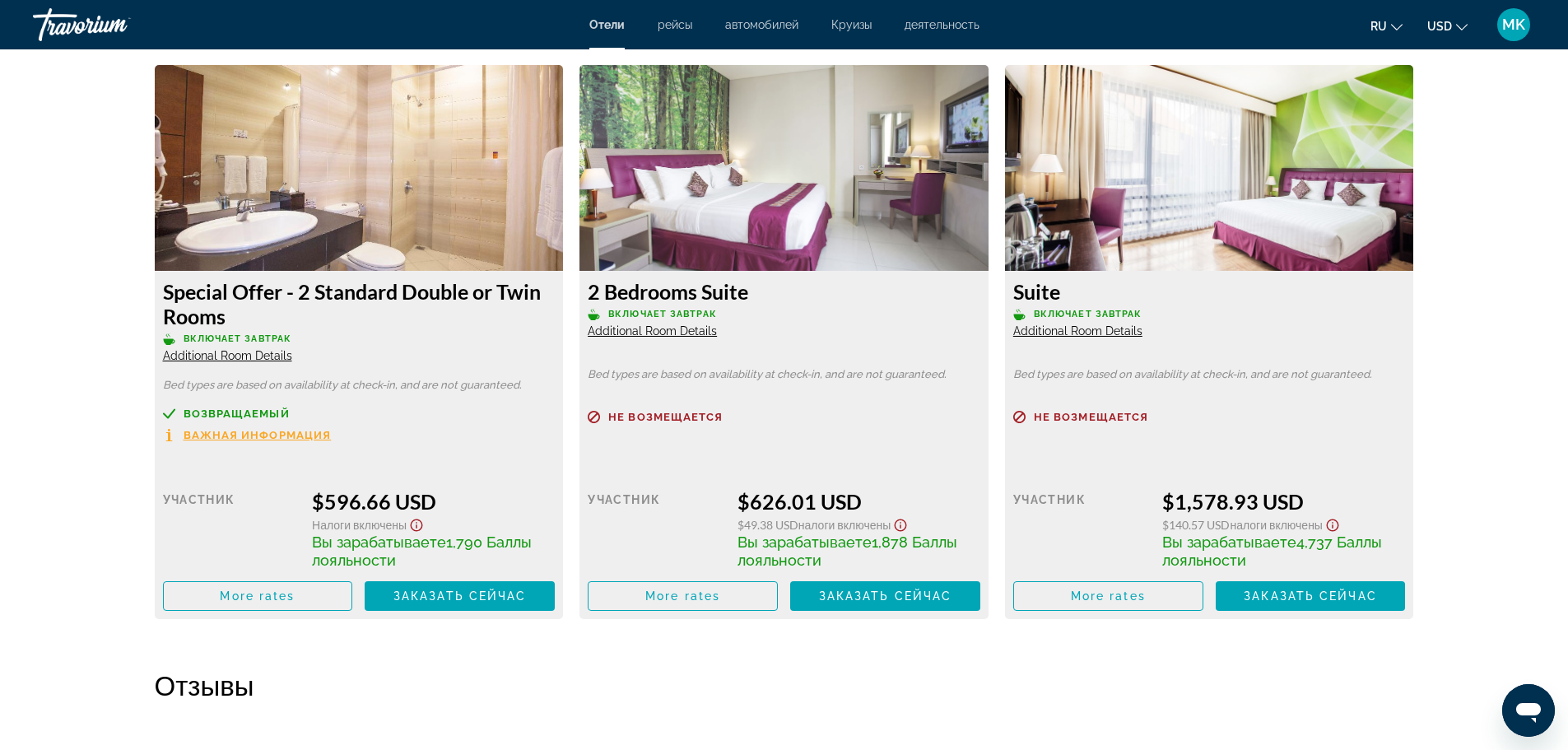
scroll to position [3374, 0]
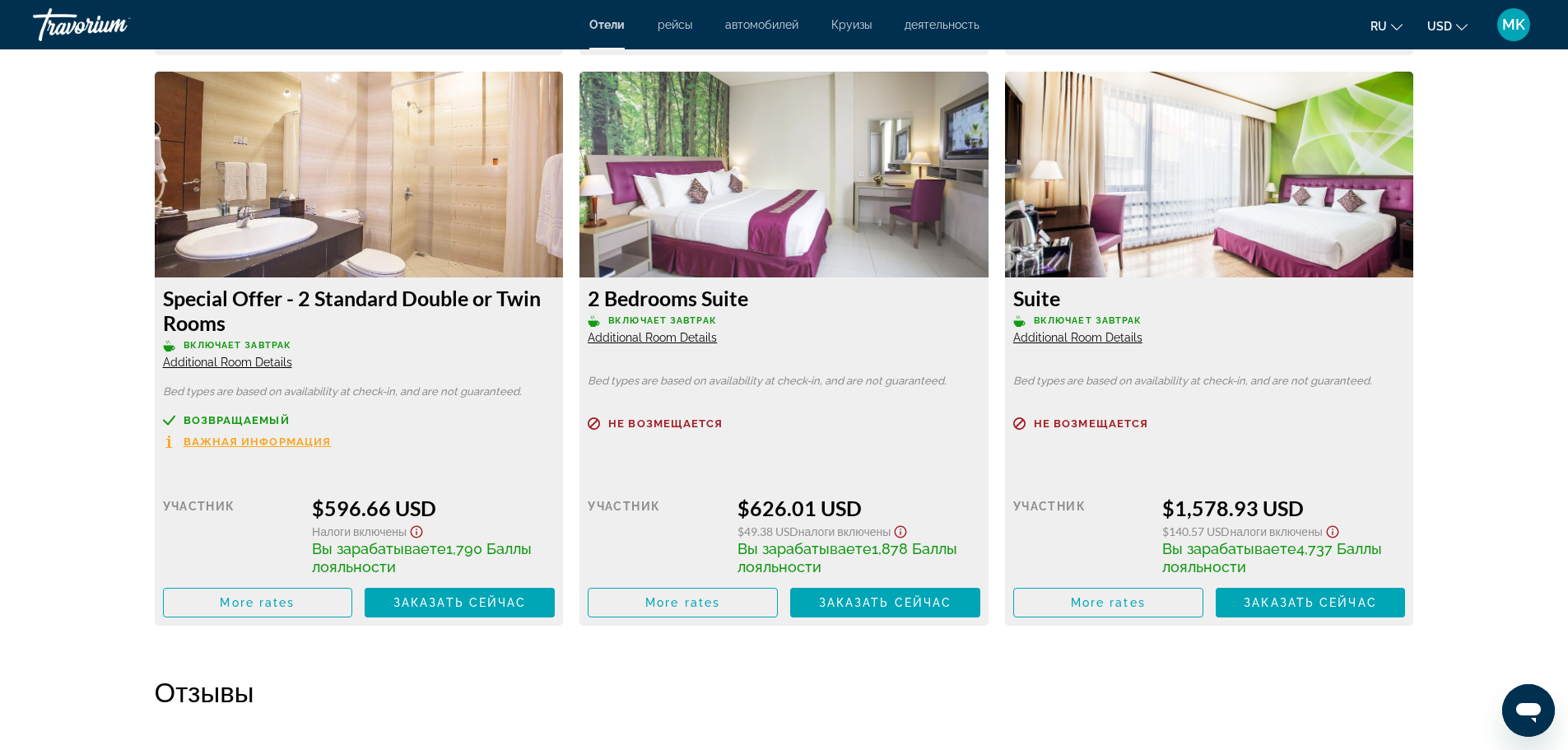
click at [257, 359] on span "Additional Room Details" at bounding box center [228, 361] width 130 height 13
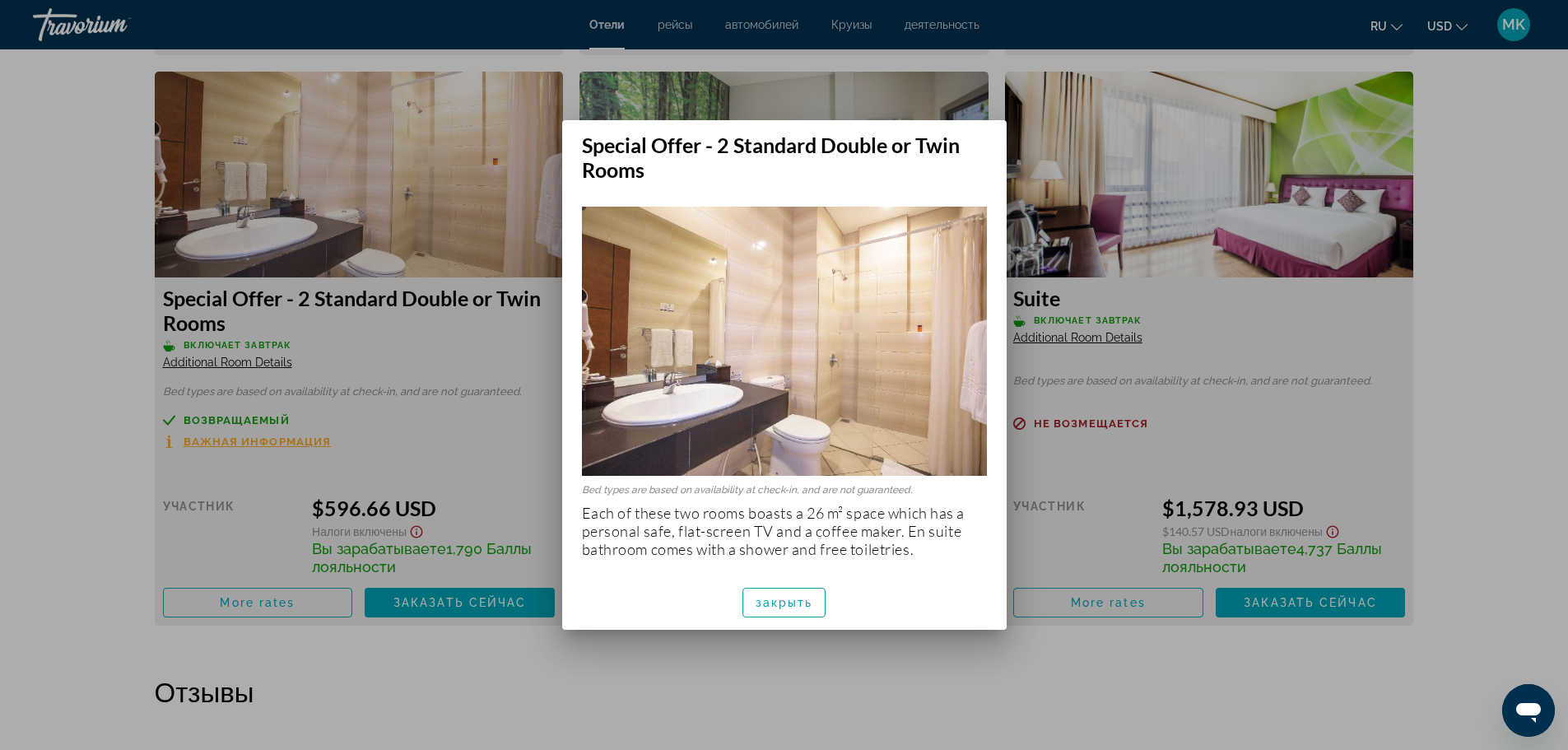
scroll to position [0, 0]
click at [1528, 370] on div at bounding box center [784, 375] width 1568 height 750
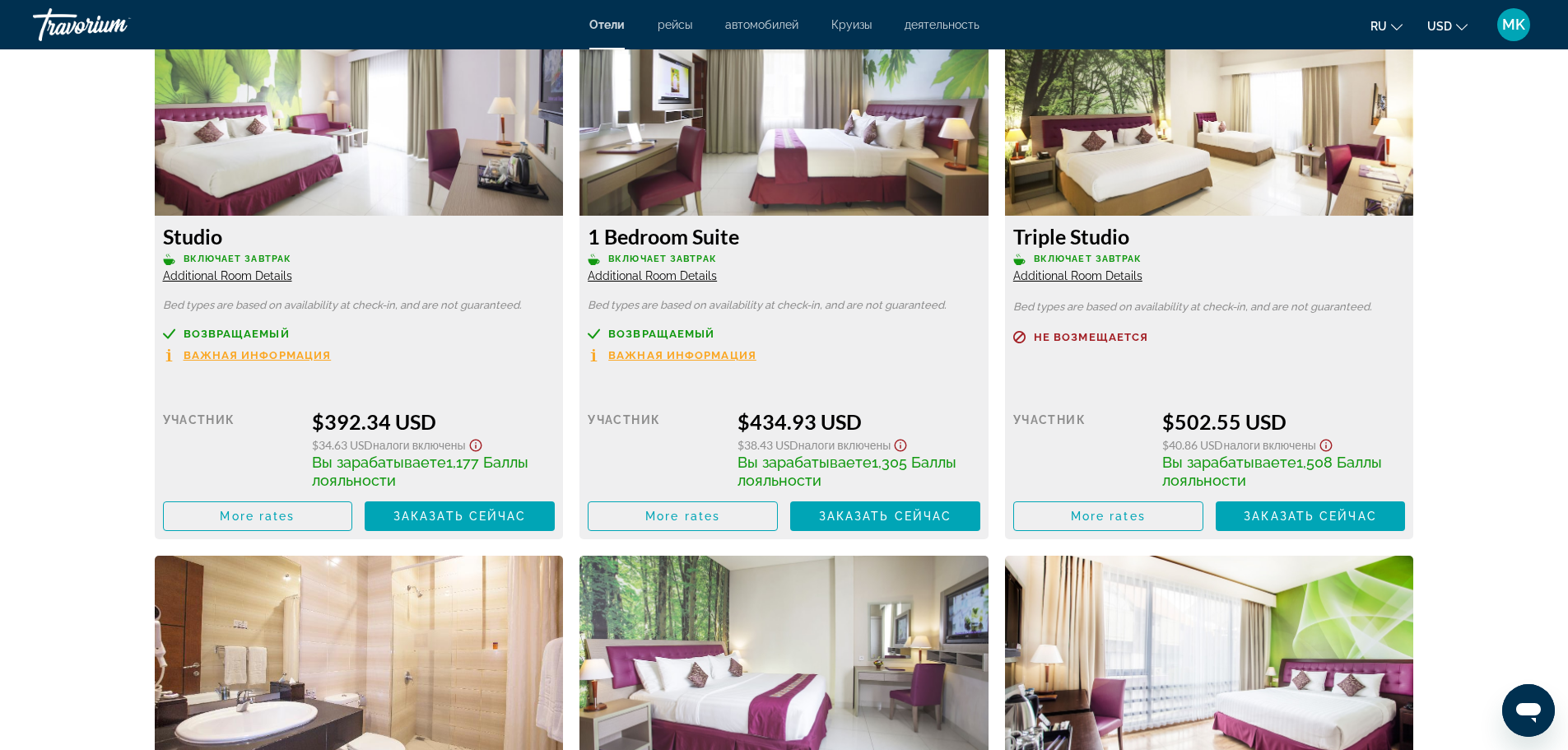
scroll to position [2880, 0]
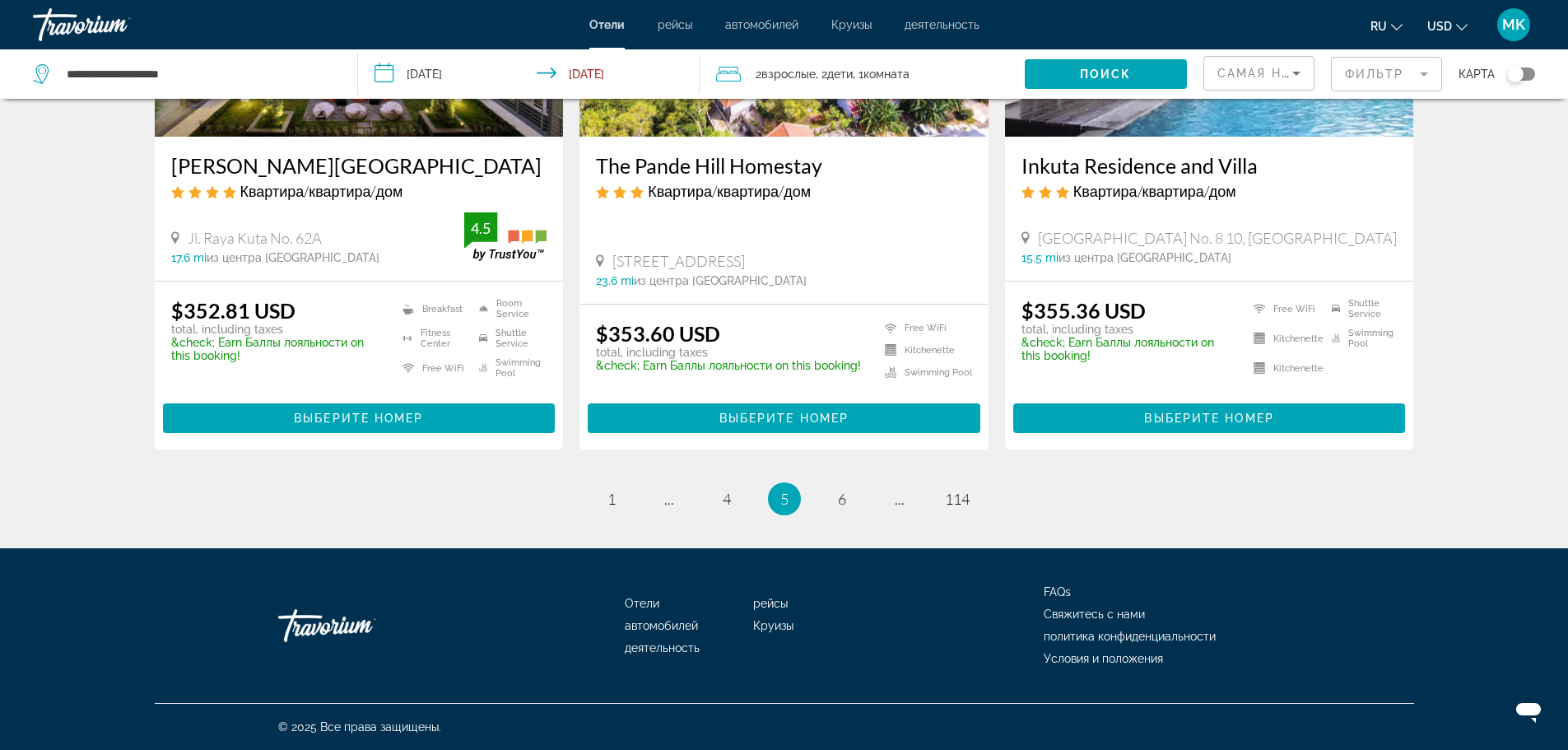
scroll to position [2171, 0]
click at [840, 501] on span "6" at bounding box center [841, 498] width 8 height 18
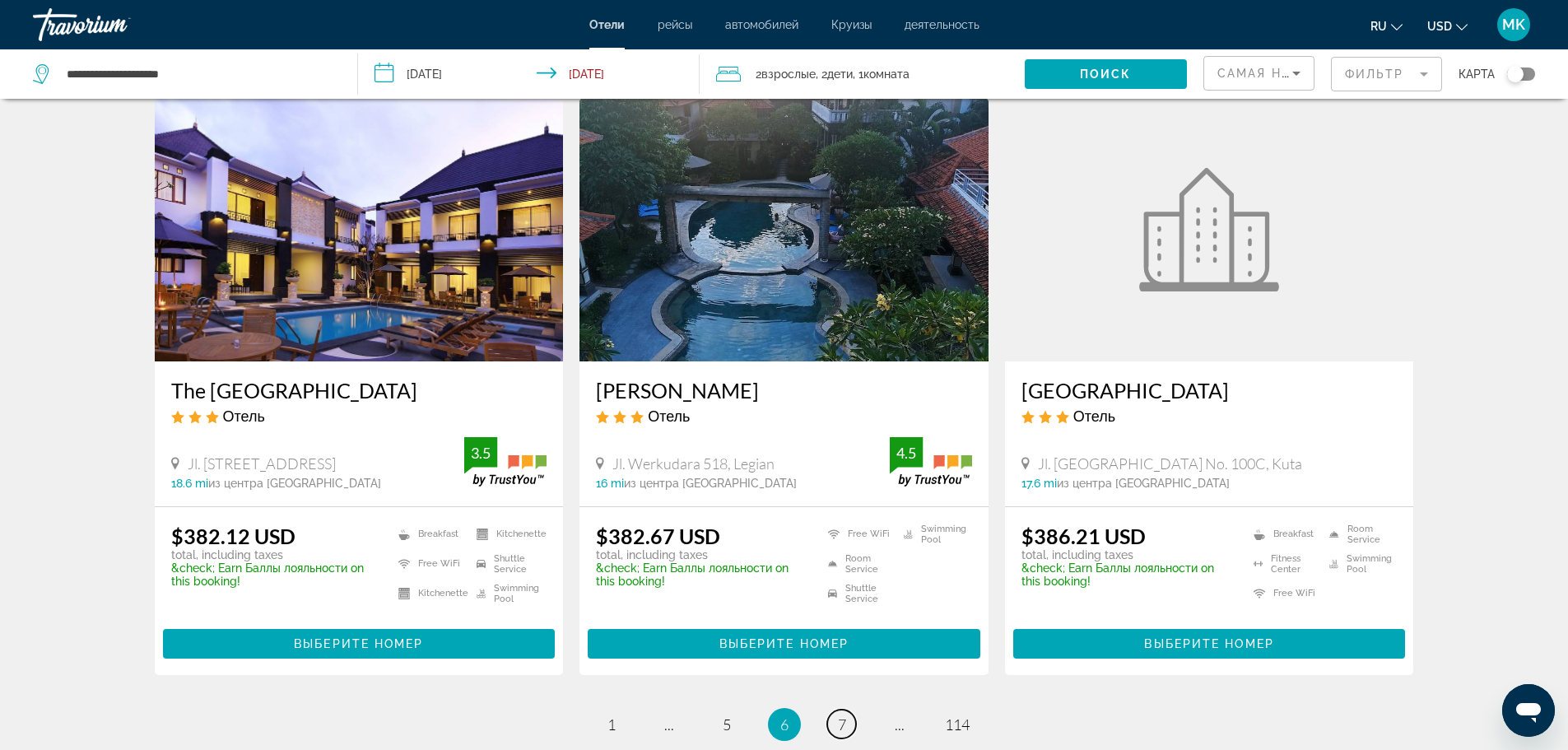
scroll to position [1974, 0]
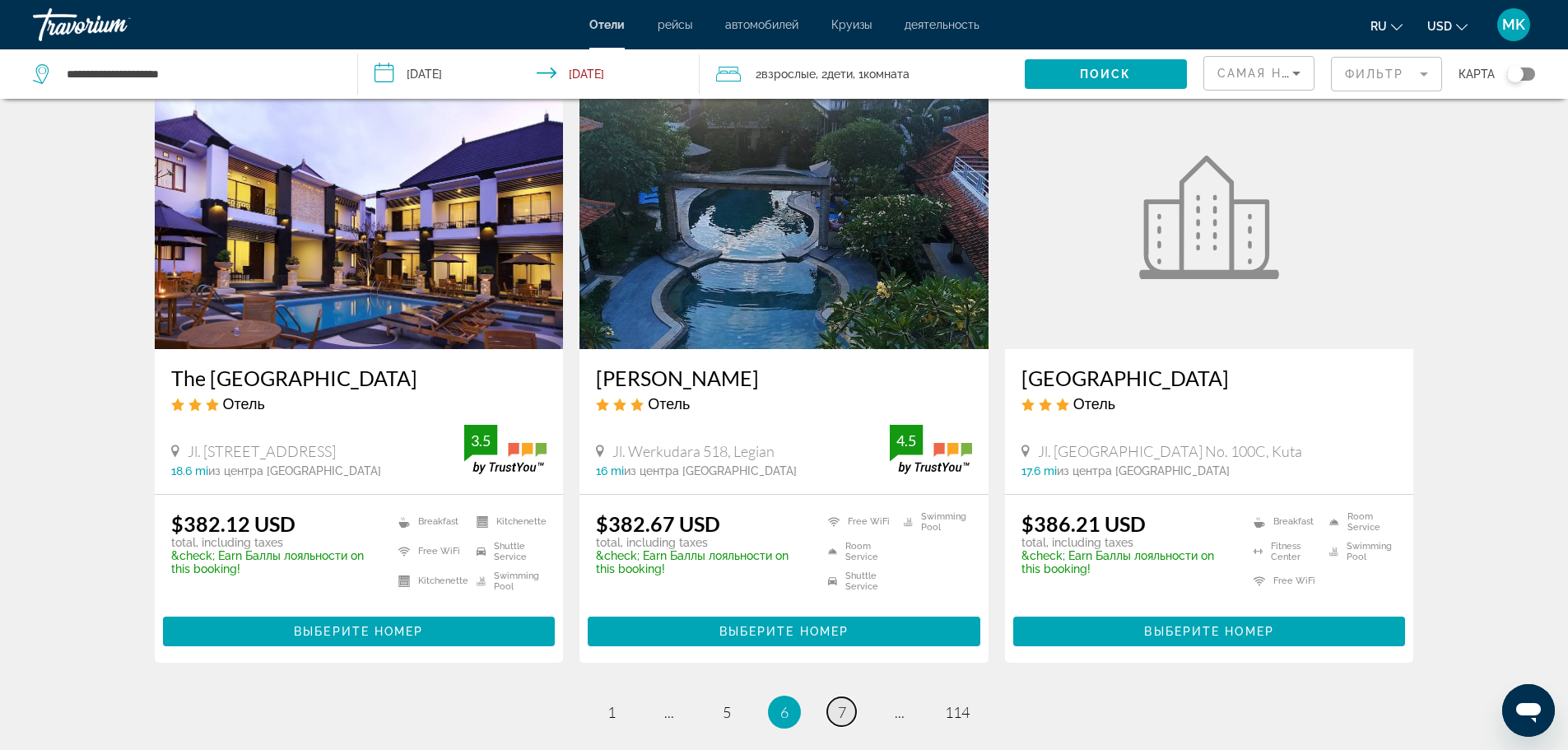
click at [838, 703] on span "7" at bounding box center [841, 711] width 8 height 18
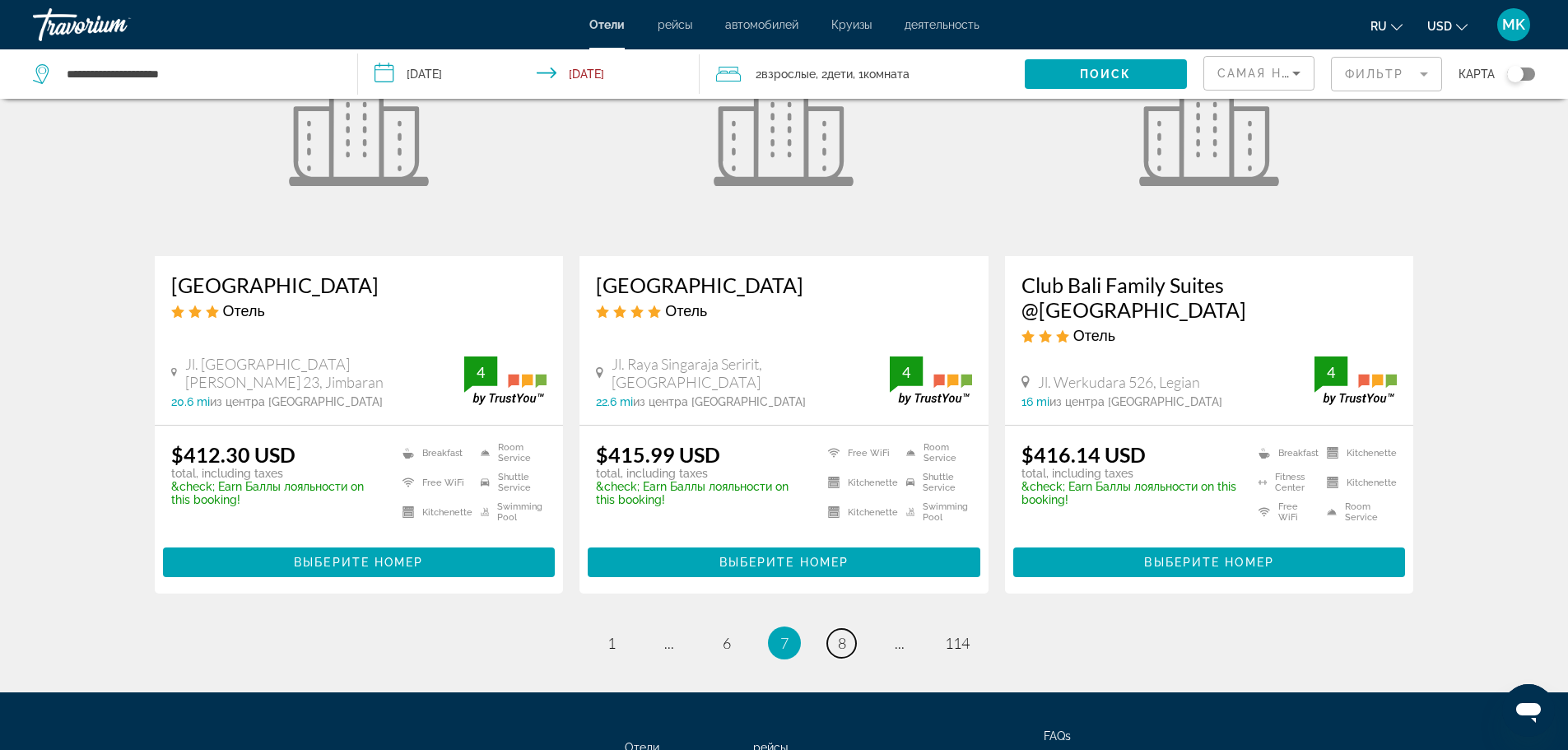
scroll to position [2057, 0]
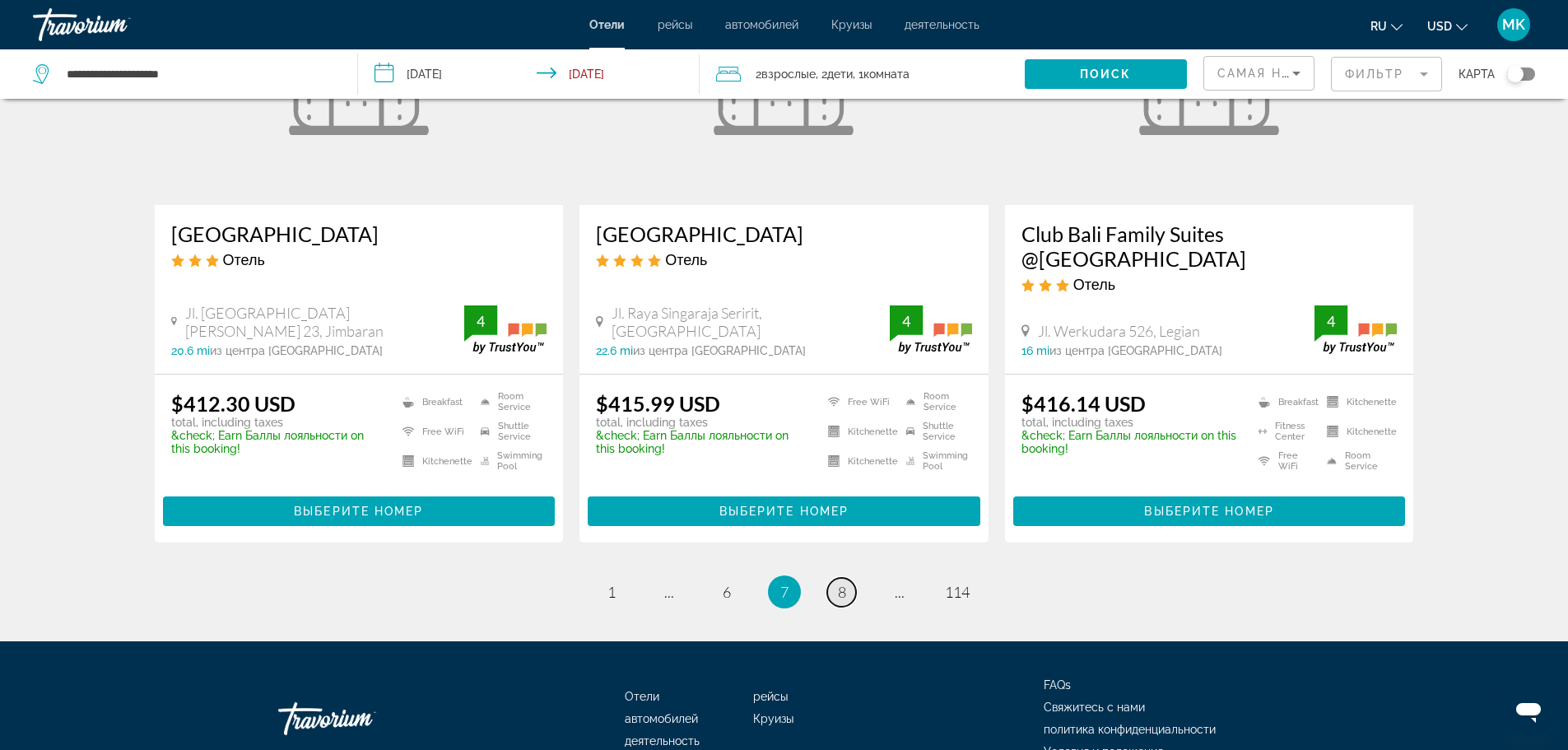
click at [842, 583] on span "8" at bounding box center [841, 592] width 8 height 18
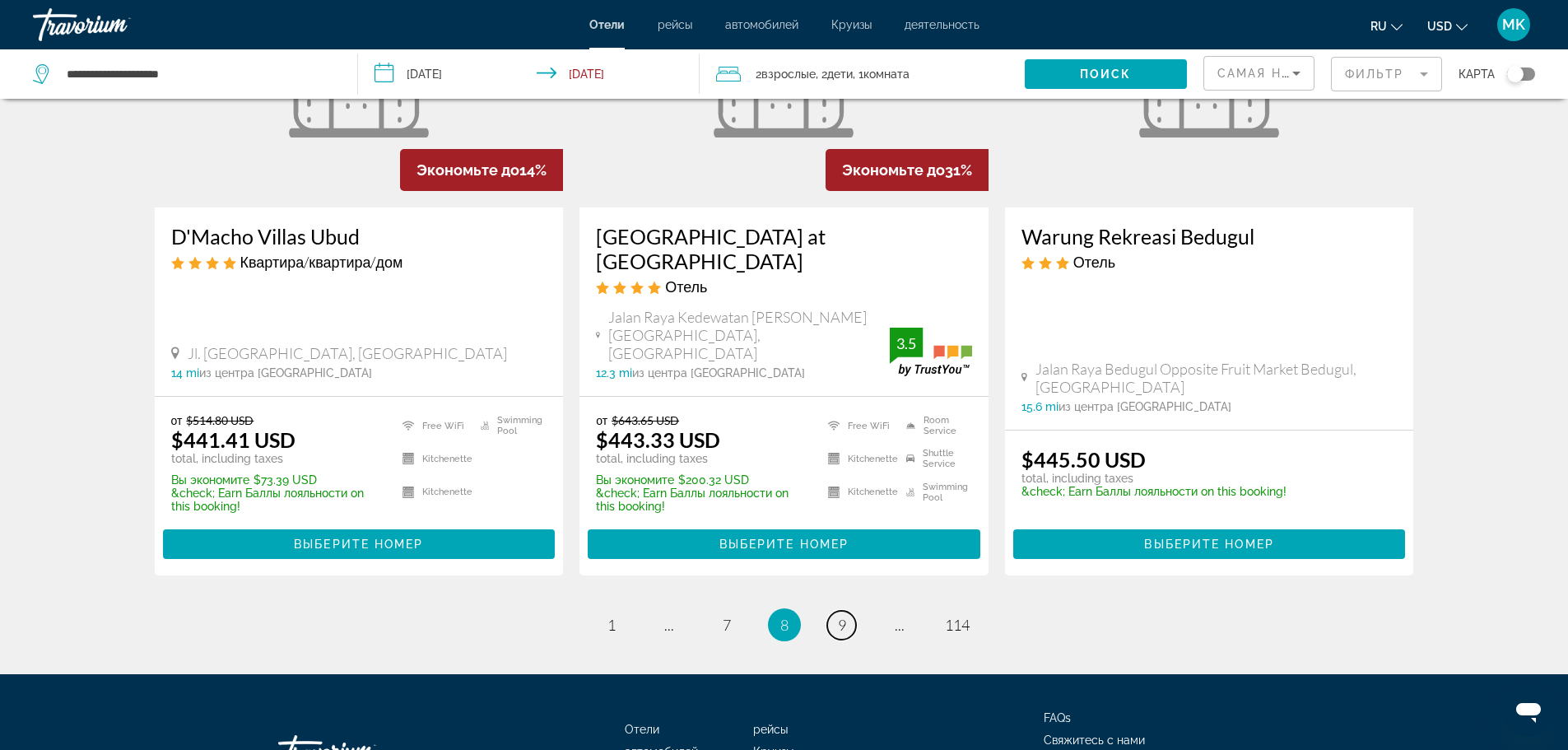
scroll to position [2057, 0]
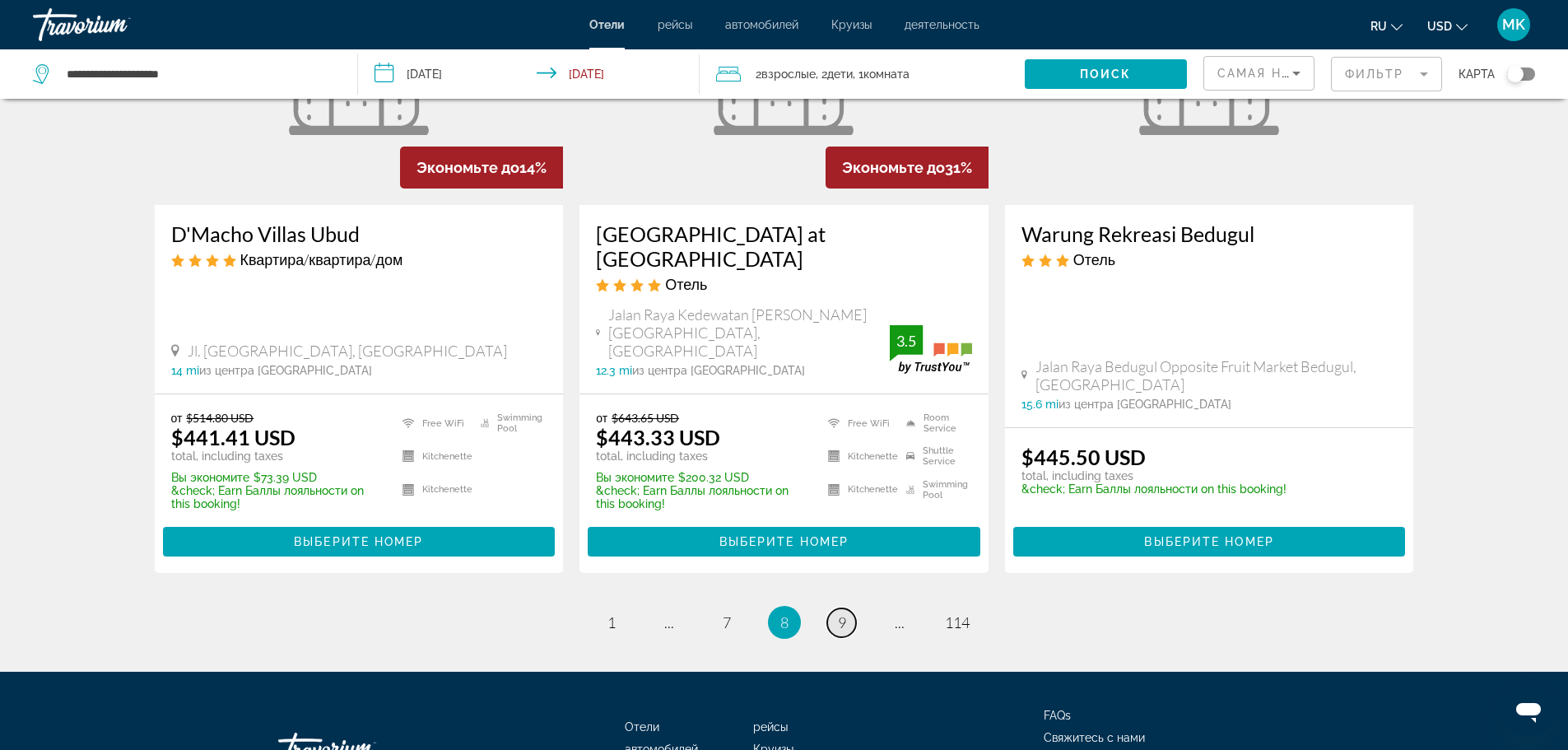
click at [840, 613] on span "9" at bounding box center [841, 621] width 8 height 18
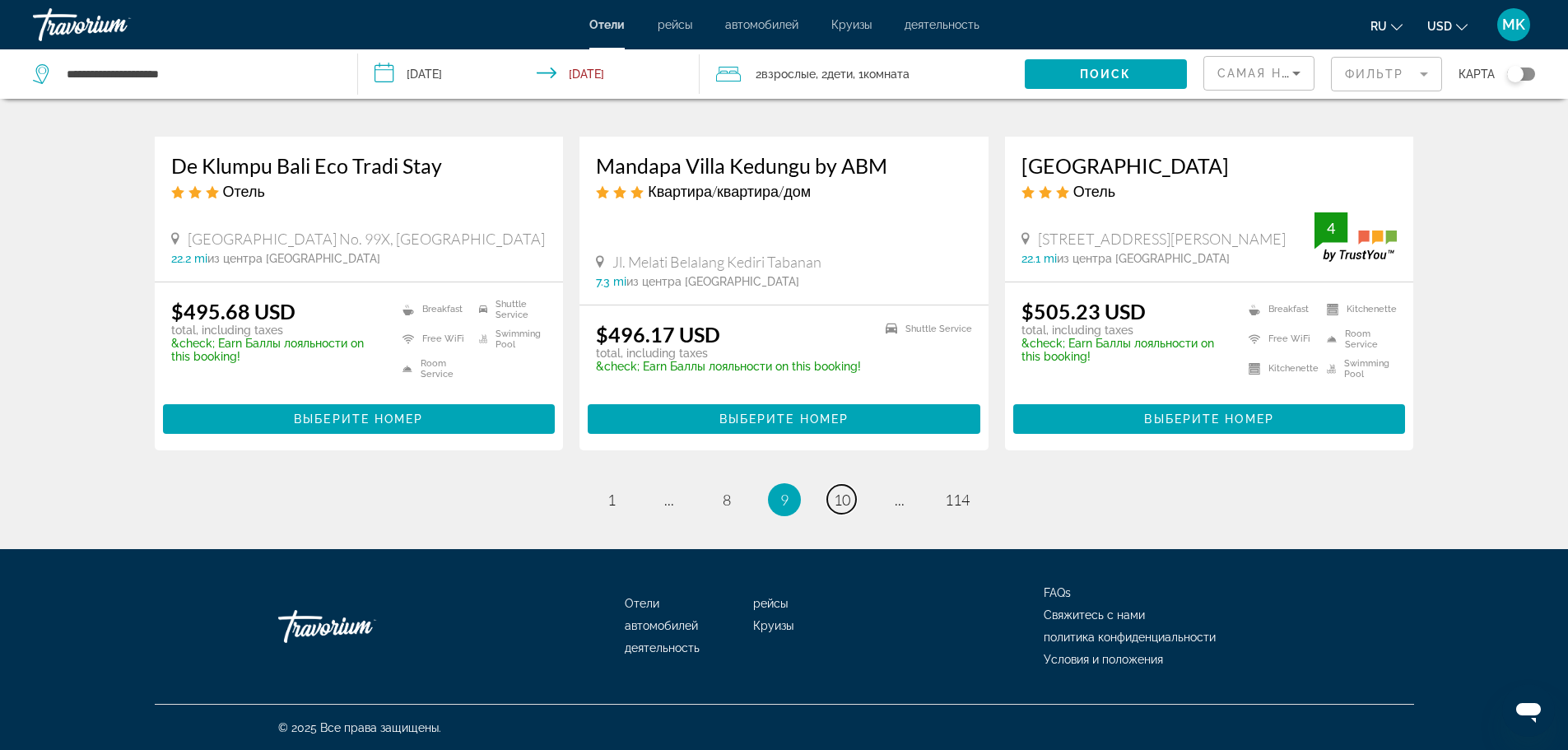
scroll to position [2139, 0]
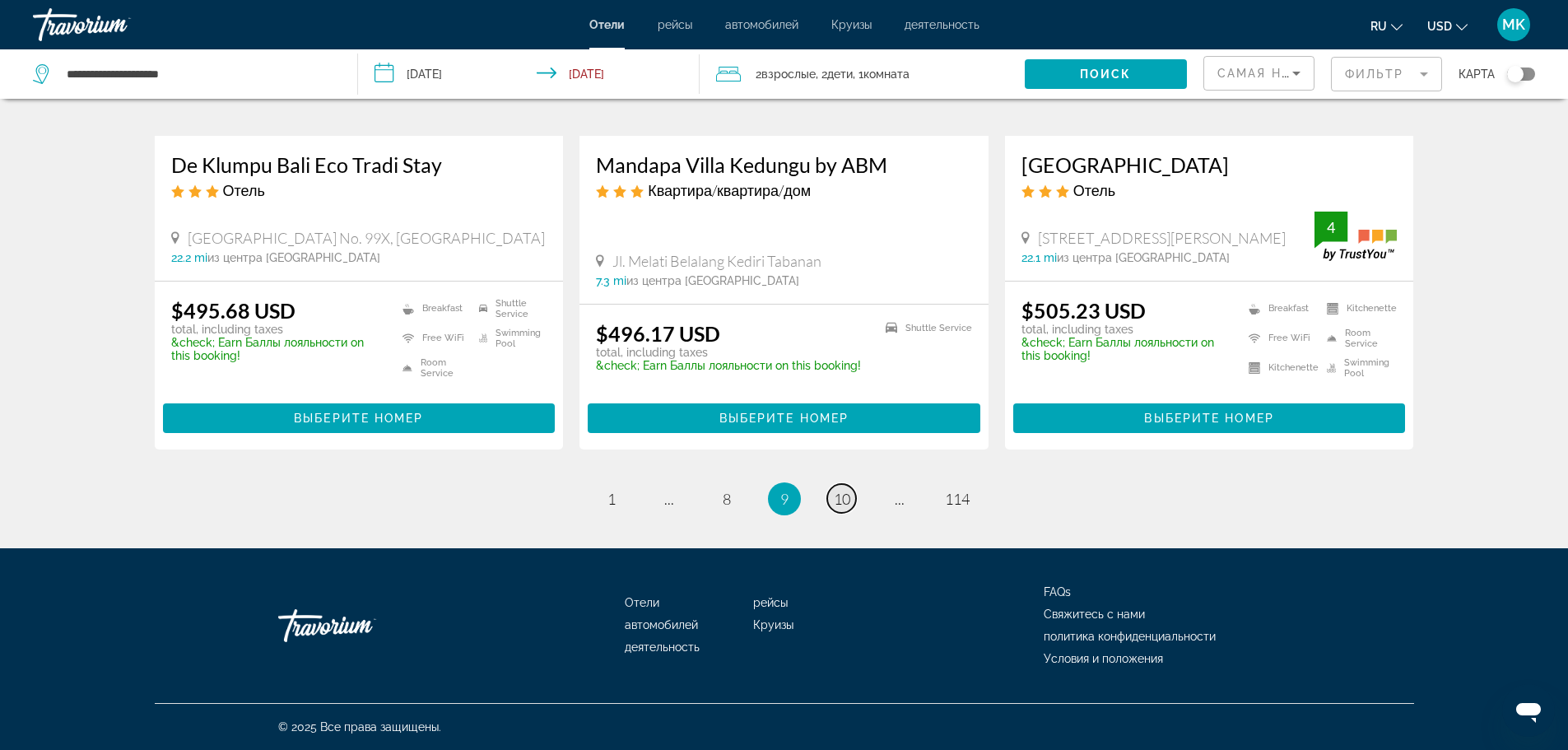
click at [837, 493] on span "10" at bounding box center [841, 498] width 17 height 18
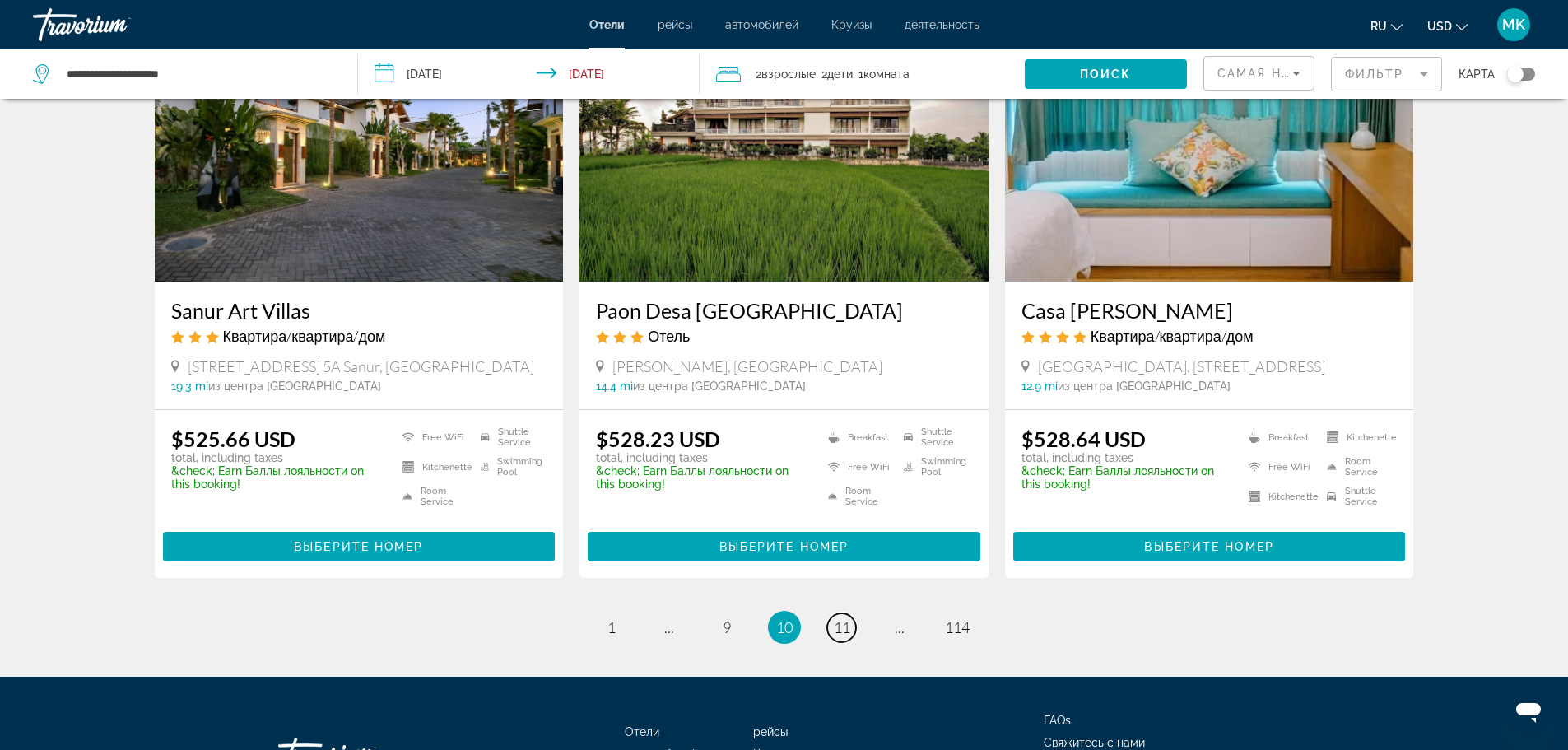
scroll to position [2094, 0]
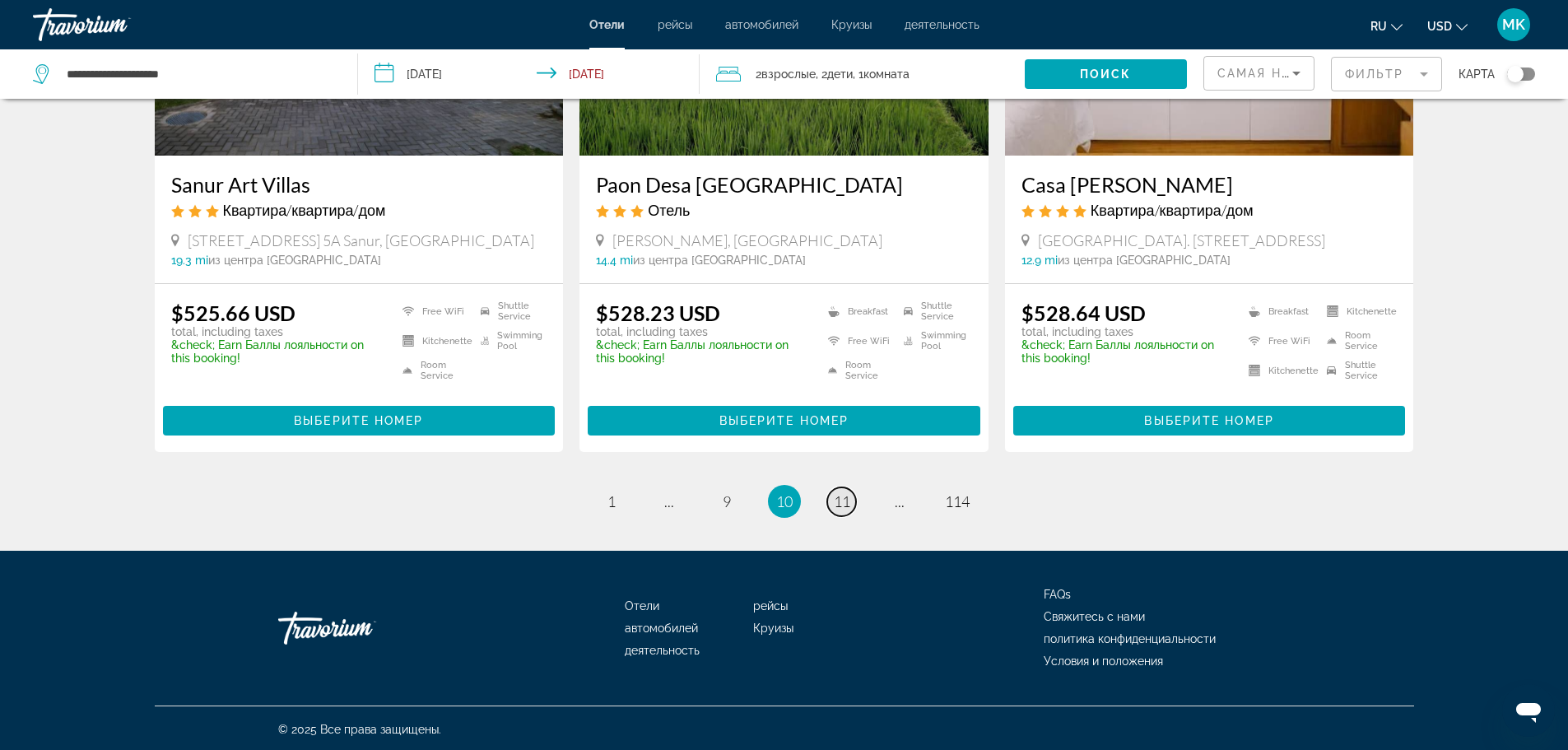
click at [841, 502] on span "11" at bounding box center [841, 501] width 17 height 18
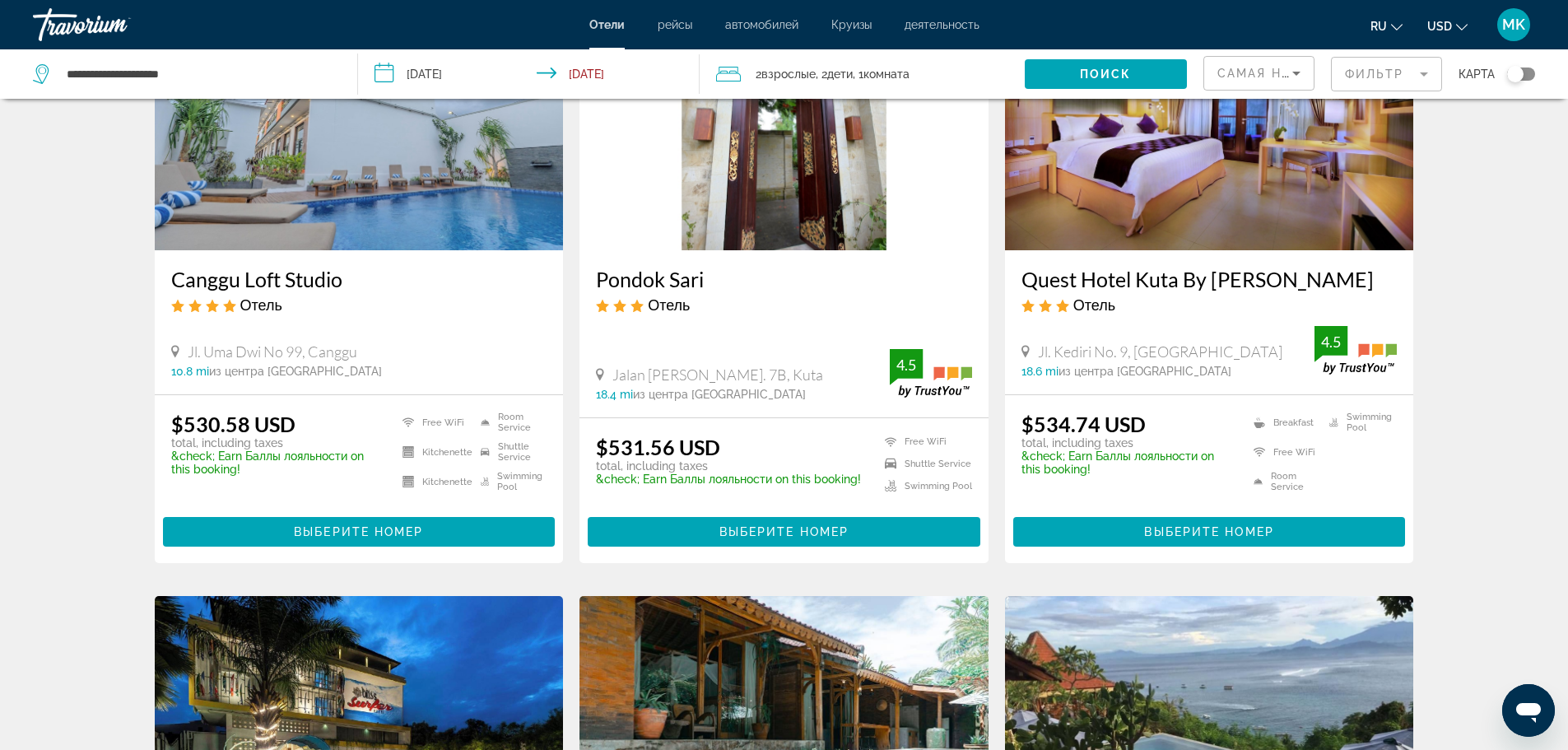
scroll to position [165, 0]
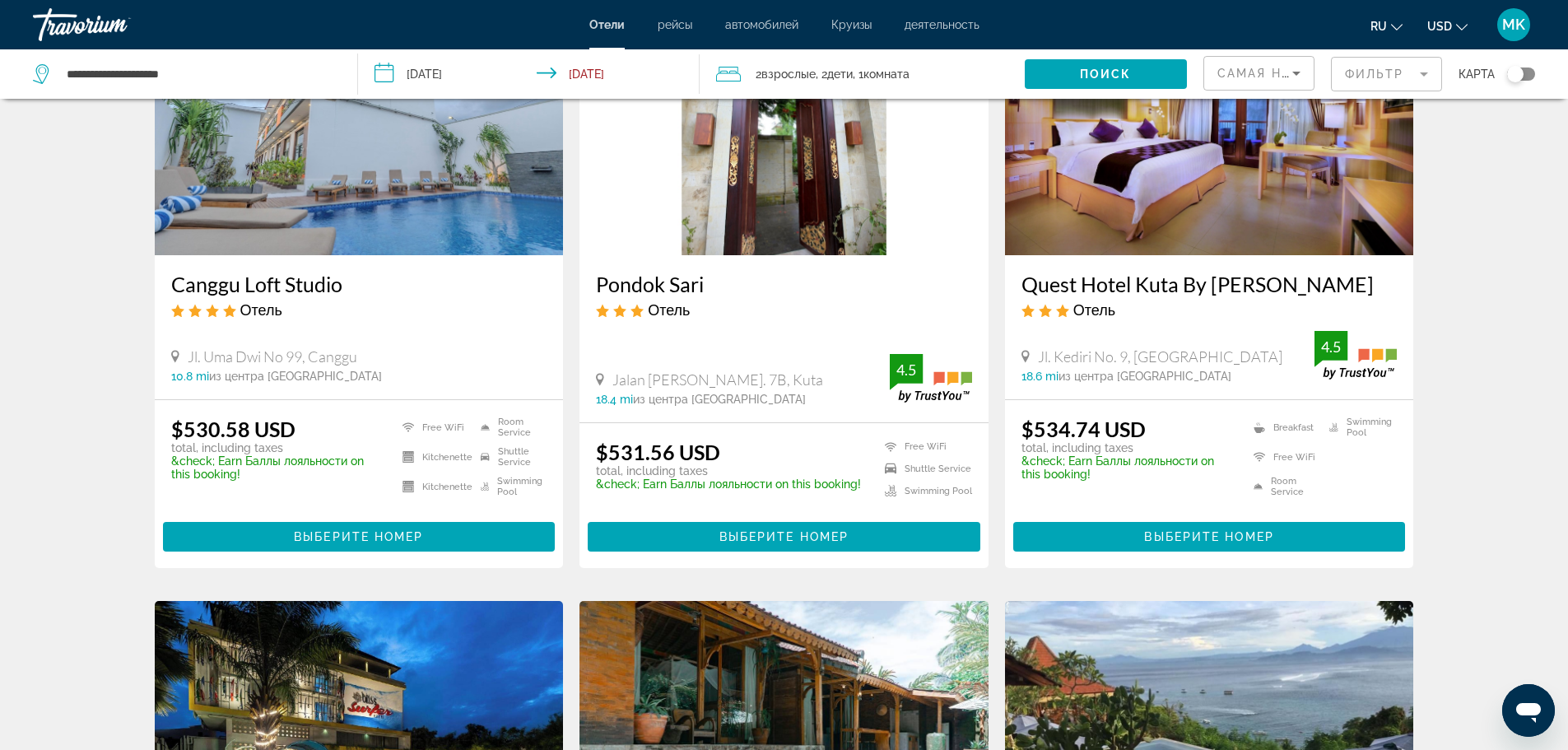
click at [297, 284] on h3 "Canggu Loft Studio" at bounding box center [360, 284] width 376 height 25
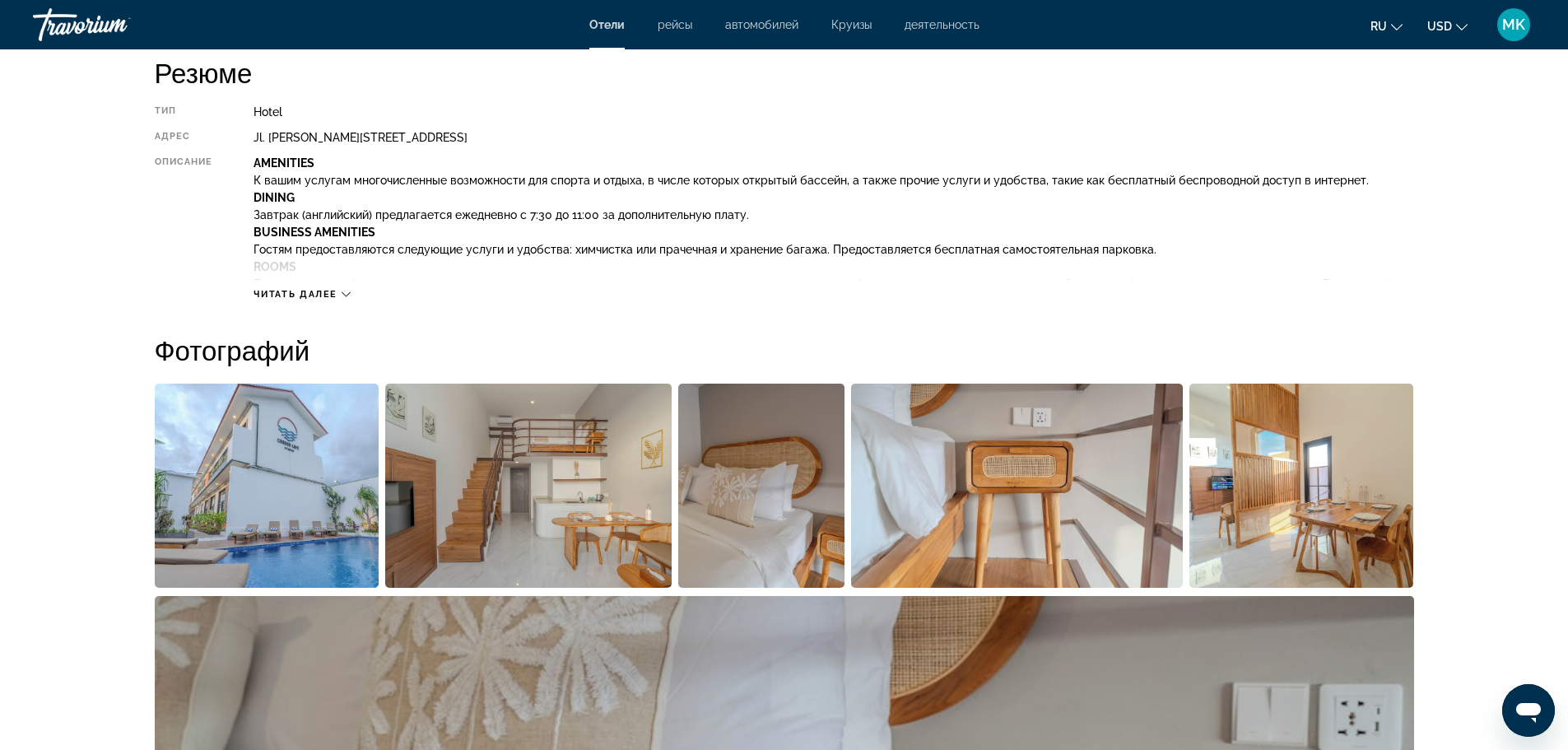
scroll to position [576, 0]
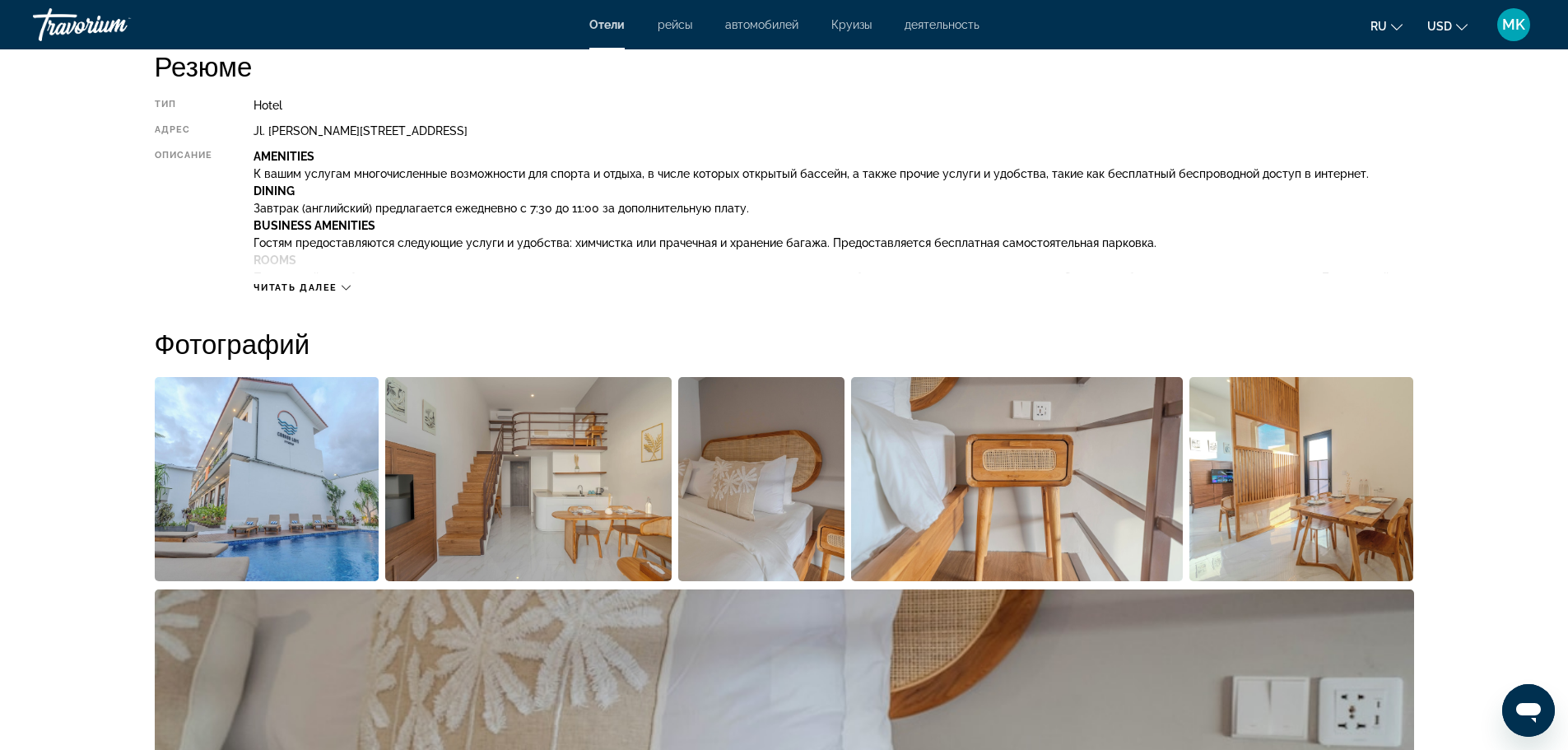
click at [278, 490] on img "Open full-screen image slider" at bounding box center [267, 479] width 225 height 204
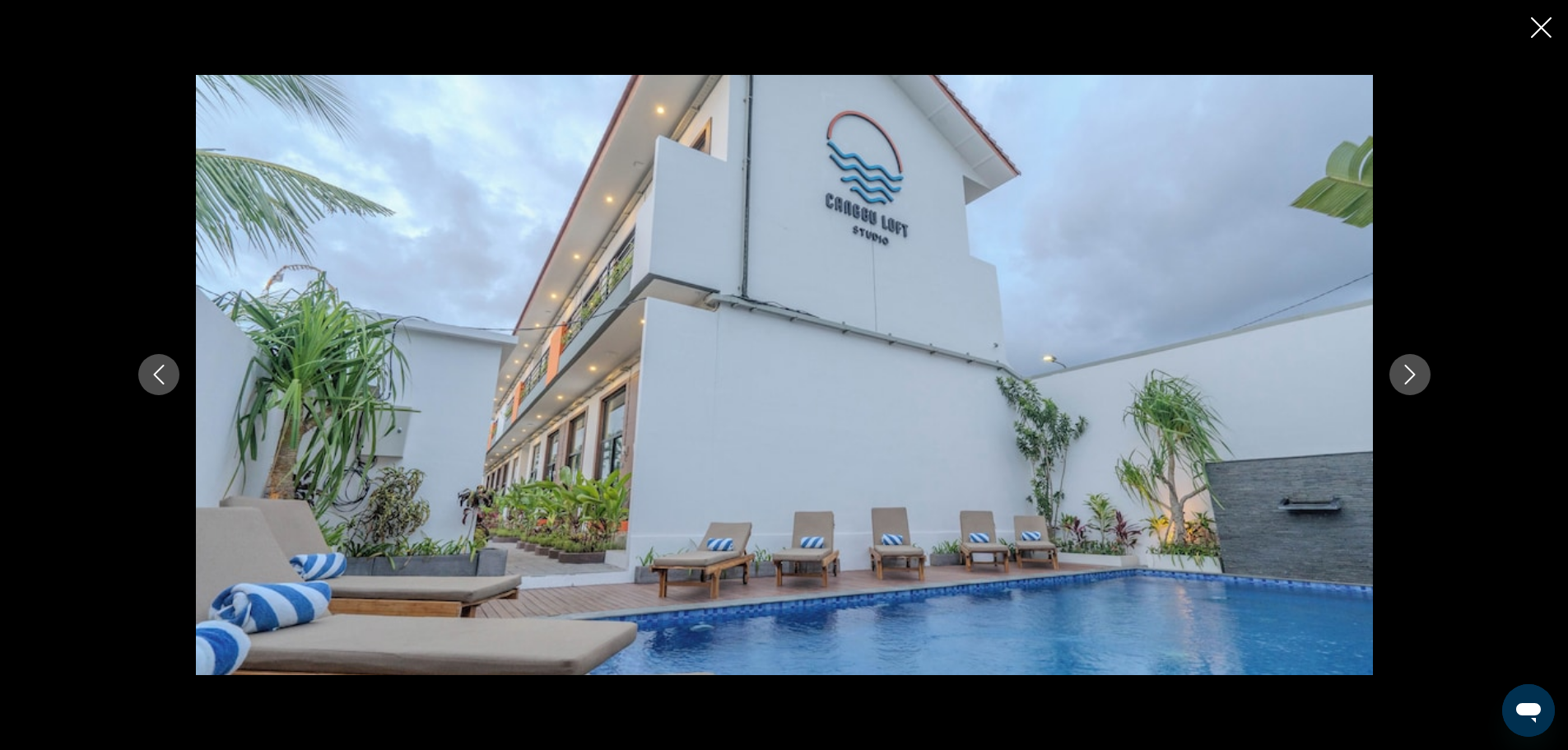
click at [1414, 371] on icon "Next image" at bounding box center [1410, 375] width 20 height 20
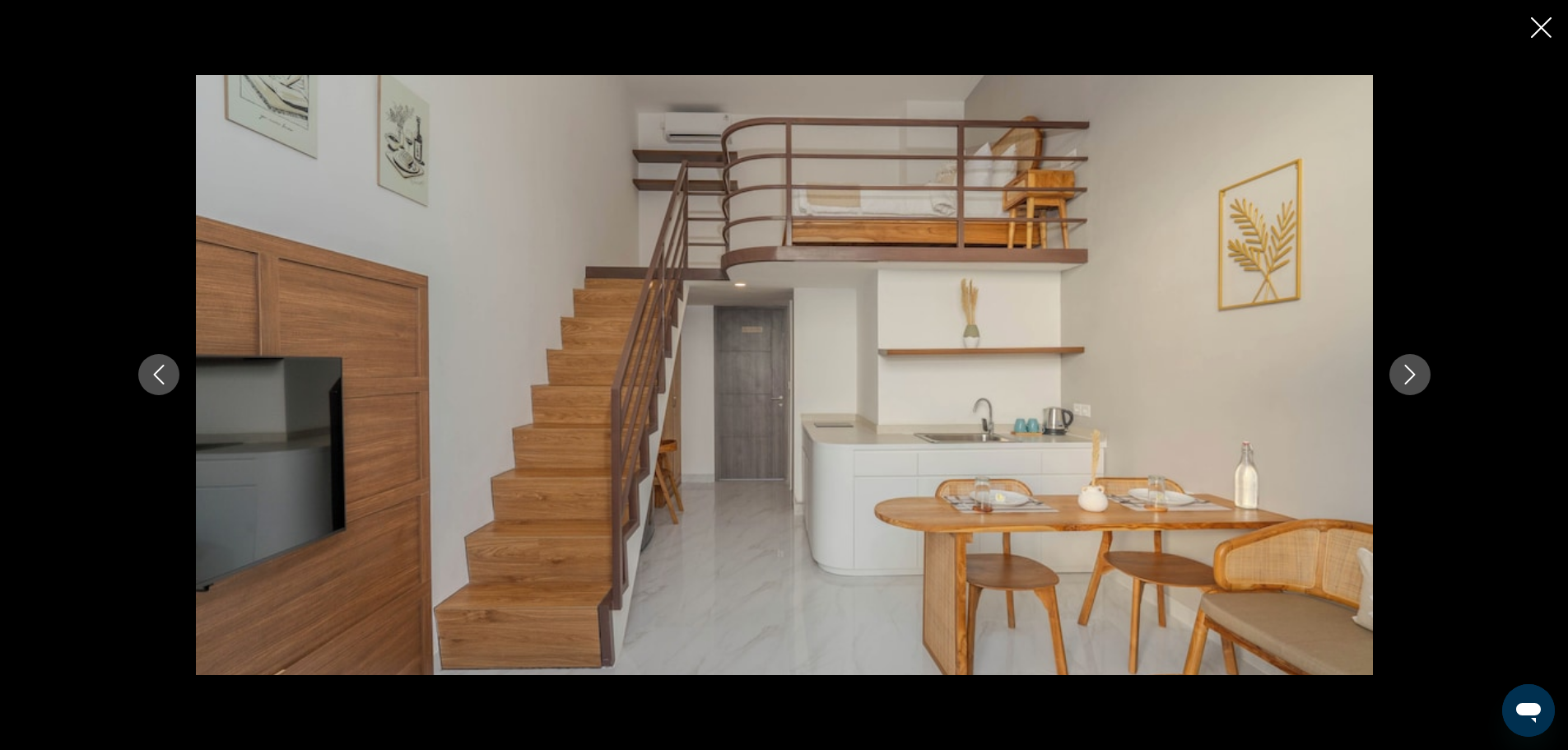
click at [1407, 374] on icon "Next image" at bounding box center [1410, 375] width 20 height 20
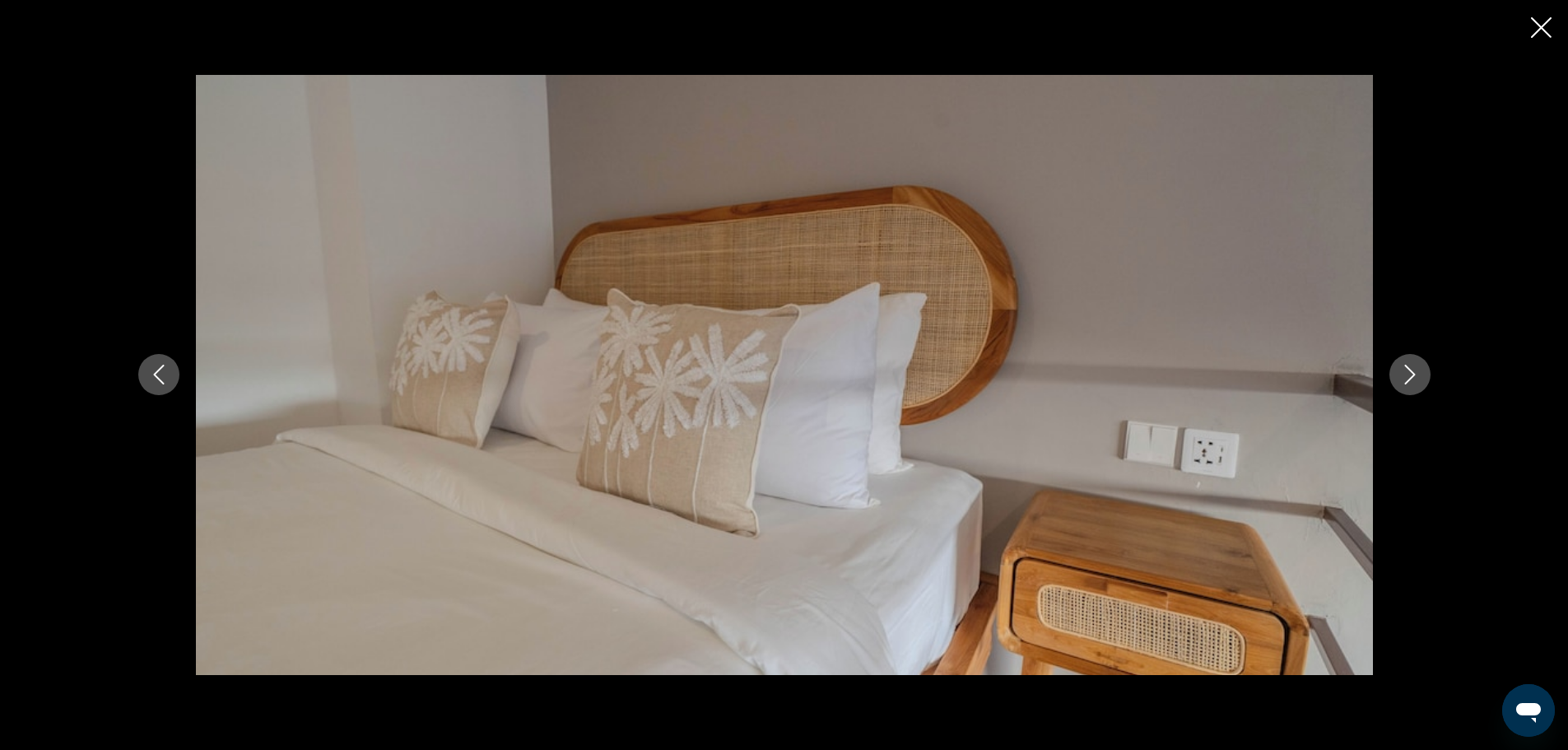
click at [1407, 374] on icon "Next image" at bounding box center [1410, 375] width 20 height 20
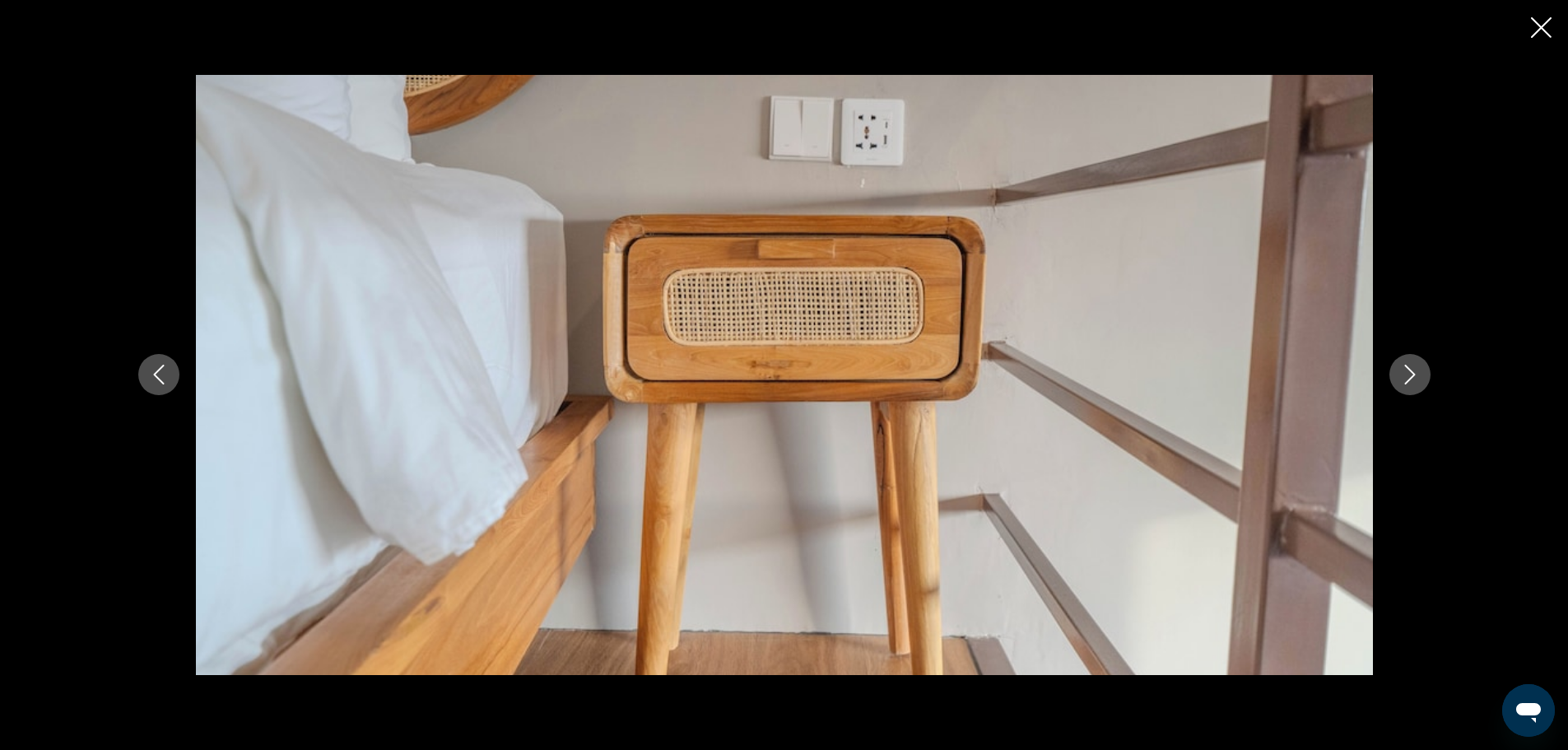
click at [1407, 374] on icon "Next image" at bounding box center [1410, 375] width 20 height 20
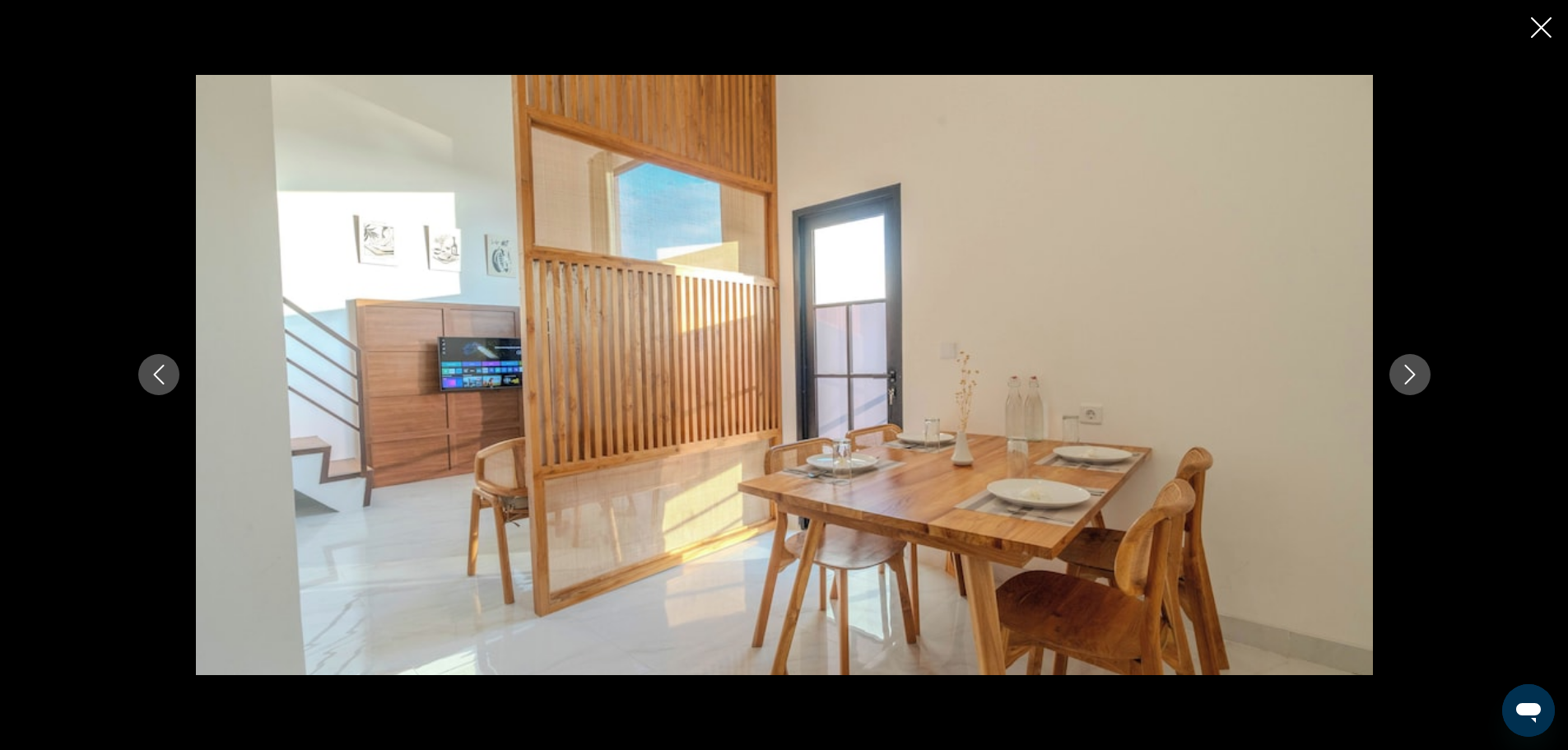
click at [1407, 374] on icon "Next image" at bounding box center [1410, 375] width 20 height 20
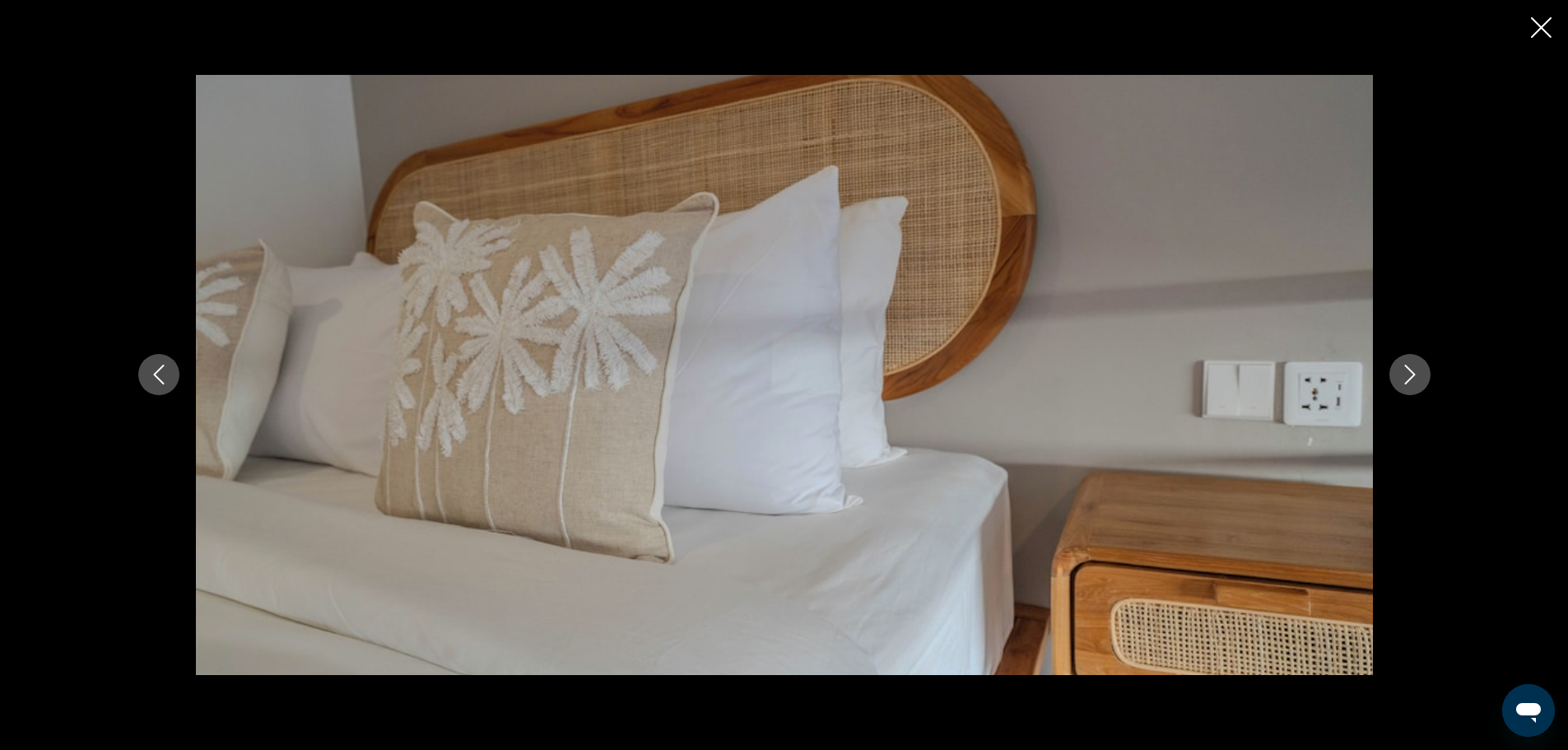
click at [1407, 374] on icon "Next image" at bounding box center [1410, 375] width 20 height 20
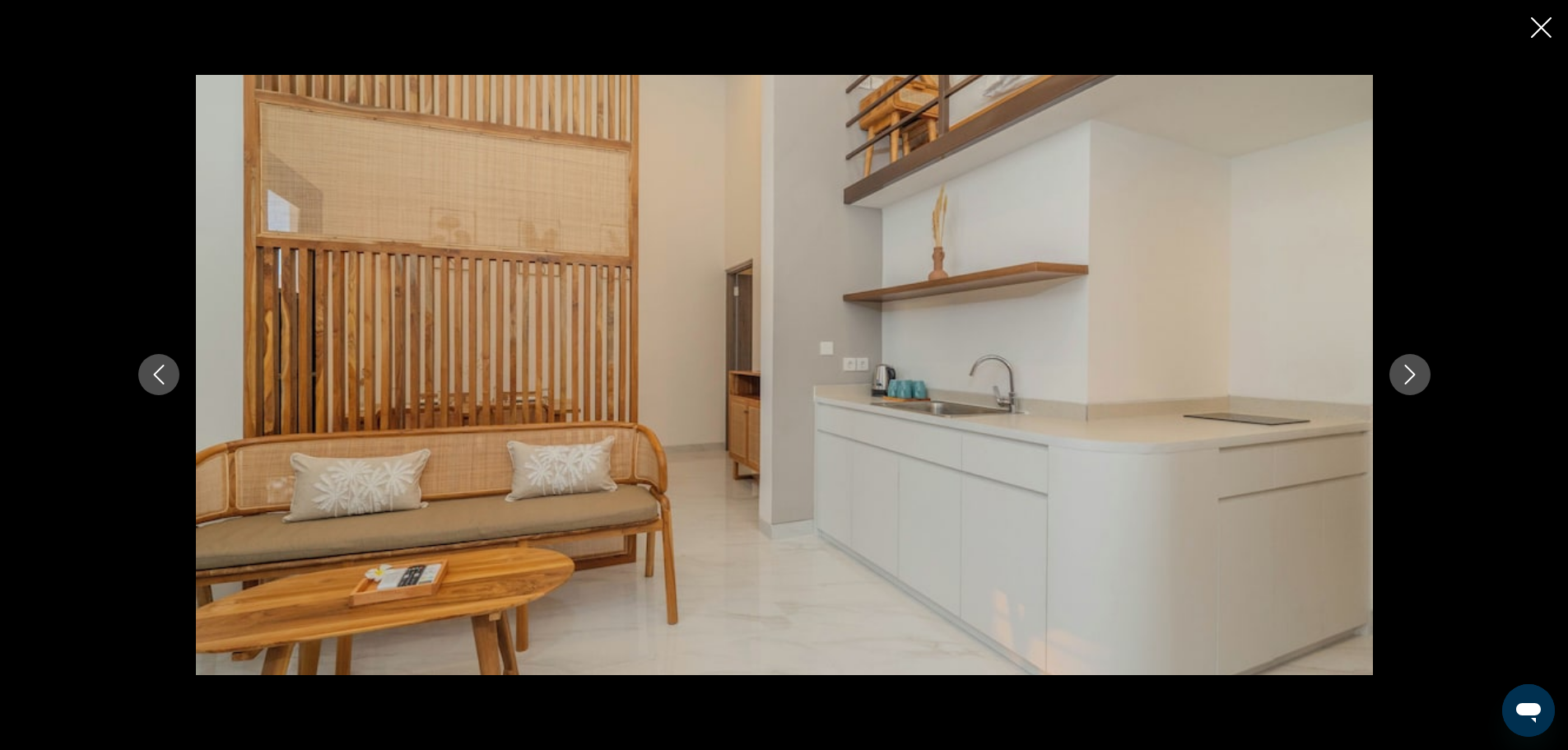
click at [1407, 374] on icon "Next image" at bounding box center [1410, 375] width 20 height 20
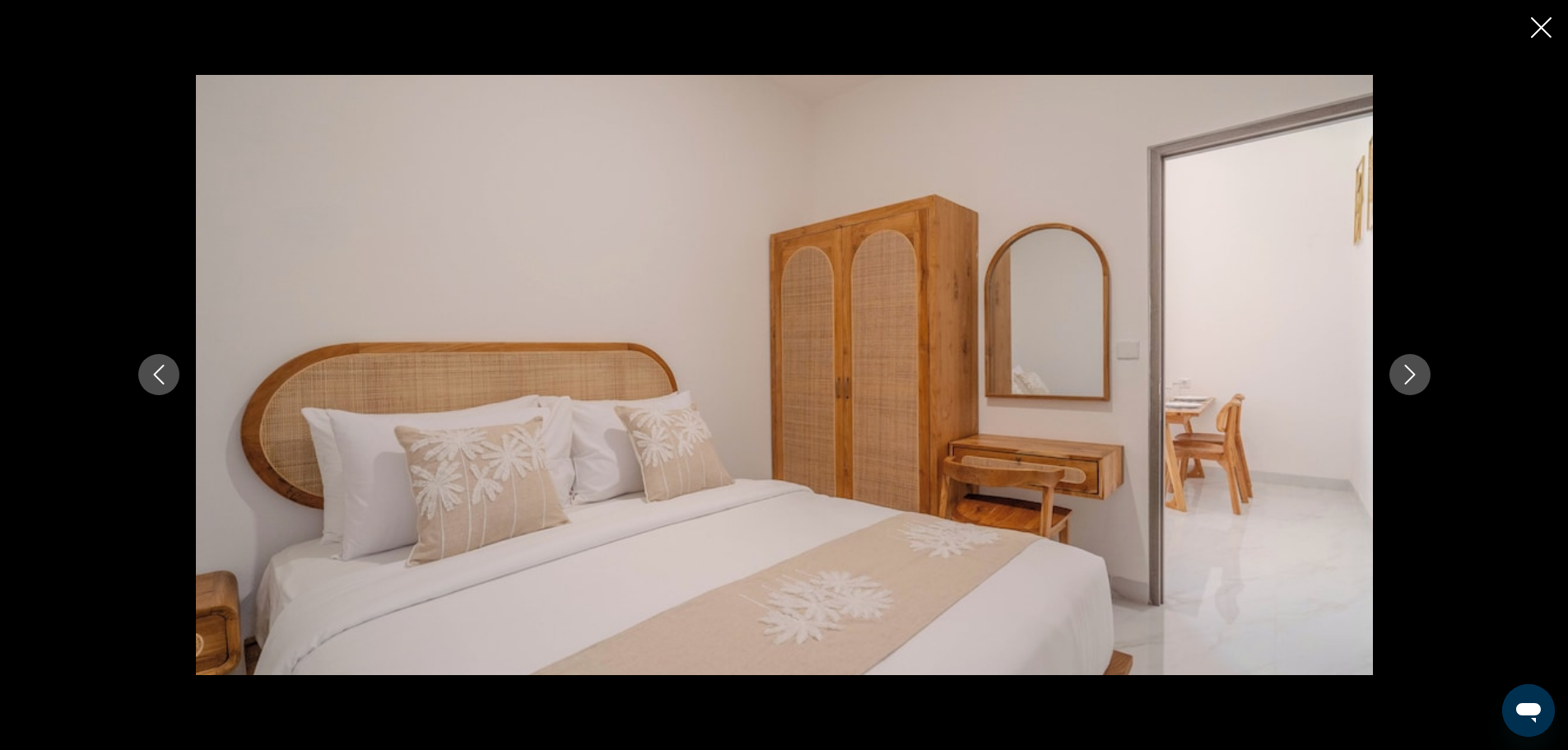
click at [1407, 374] on icon "Next image" at bounding box center [1410, 375] width 20 height 20
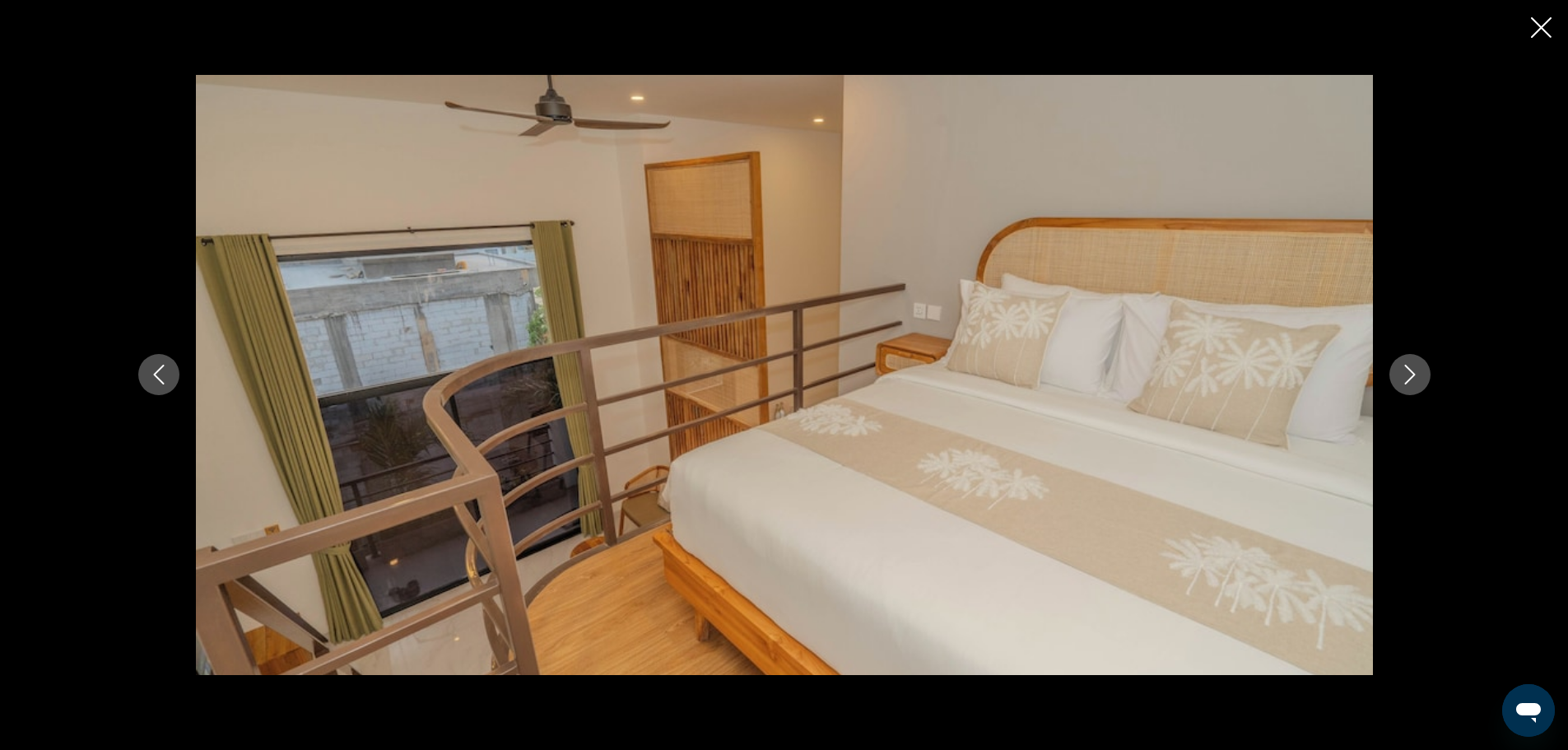
click at [1403, 375] on icon "Next image" at bounding box center [1410, 375] width 20 height 20
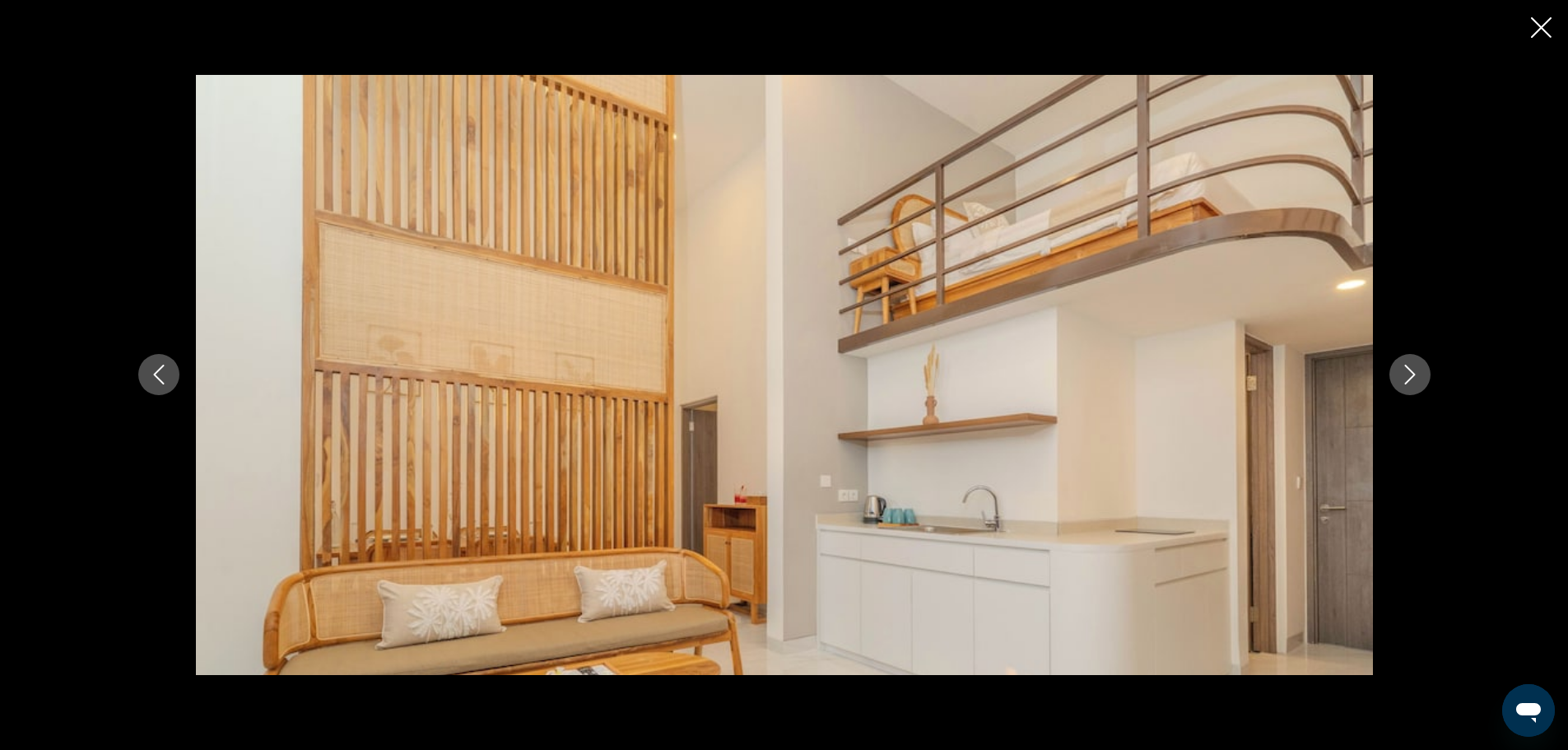
click at [1410, 372] on icon "Next image" at bounding box center [1410, 375] width 20 height 20
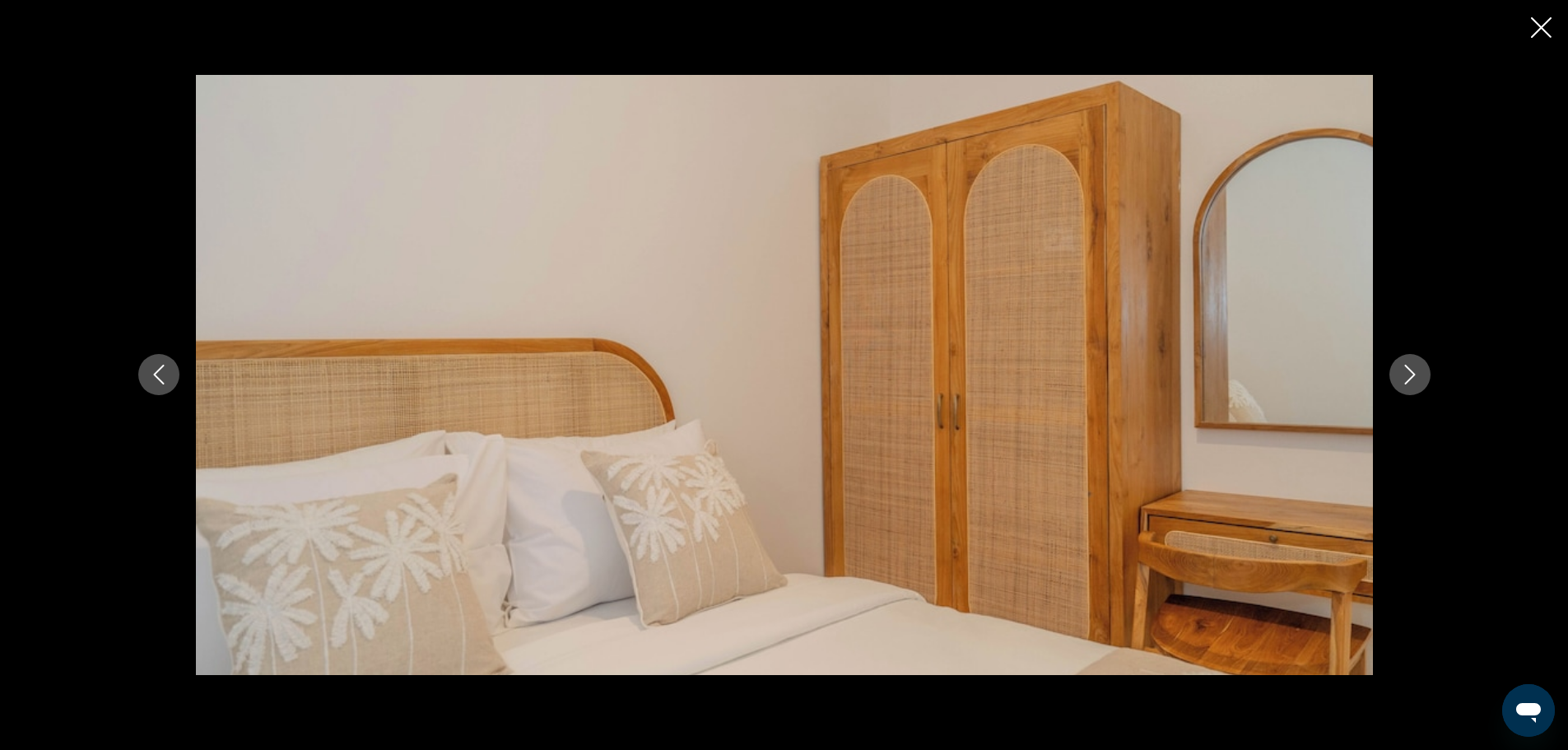
click at [1410, 372] on icon "Next image" at bounding box center [1410, 375] width 20 height 20
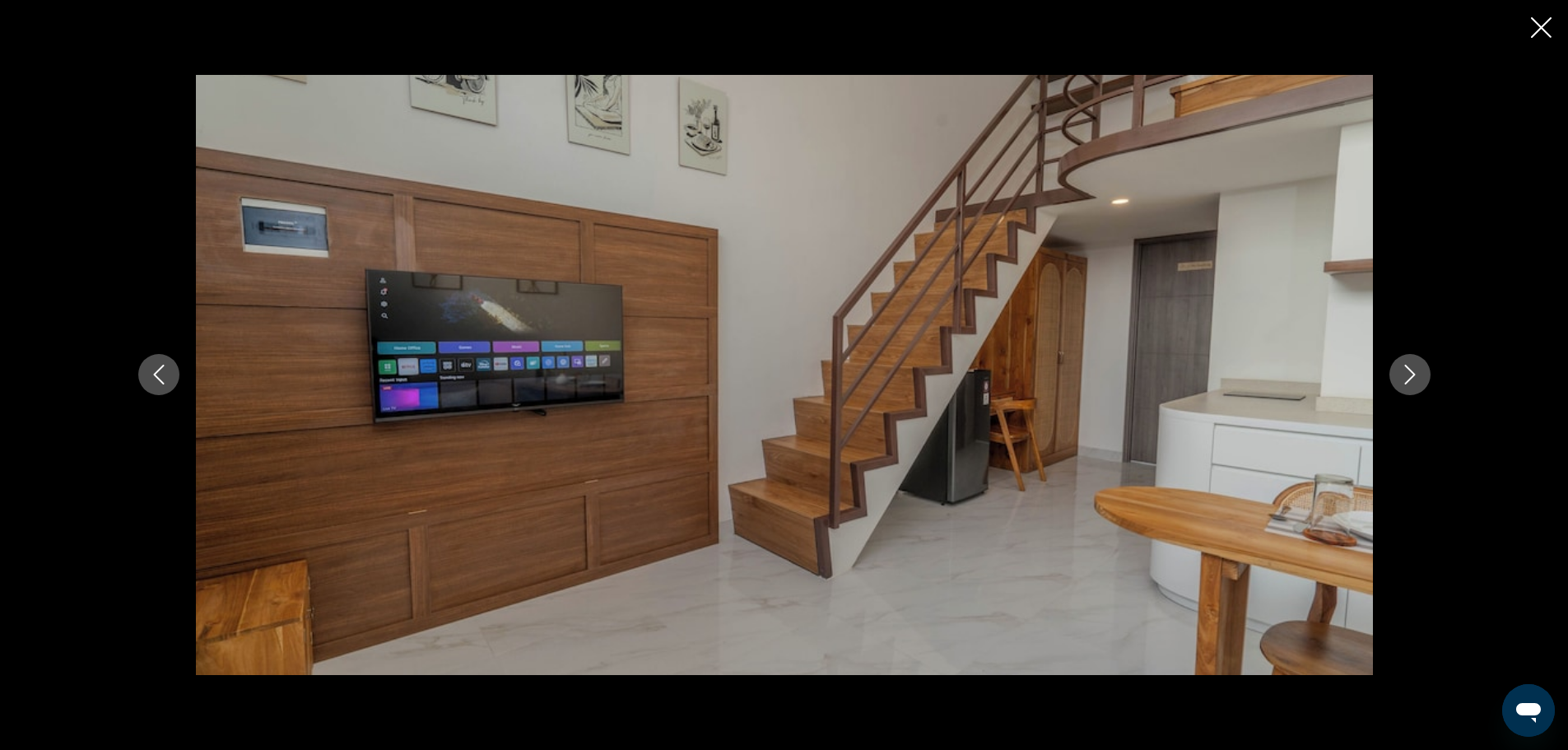
click at [1410, 372] on icon "Next image" at bounding box center [1410, 375] width 20 height 20
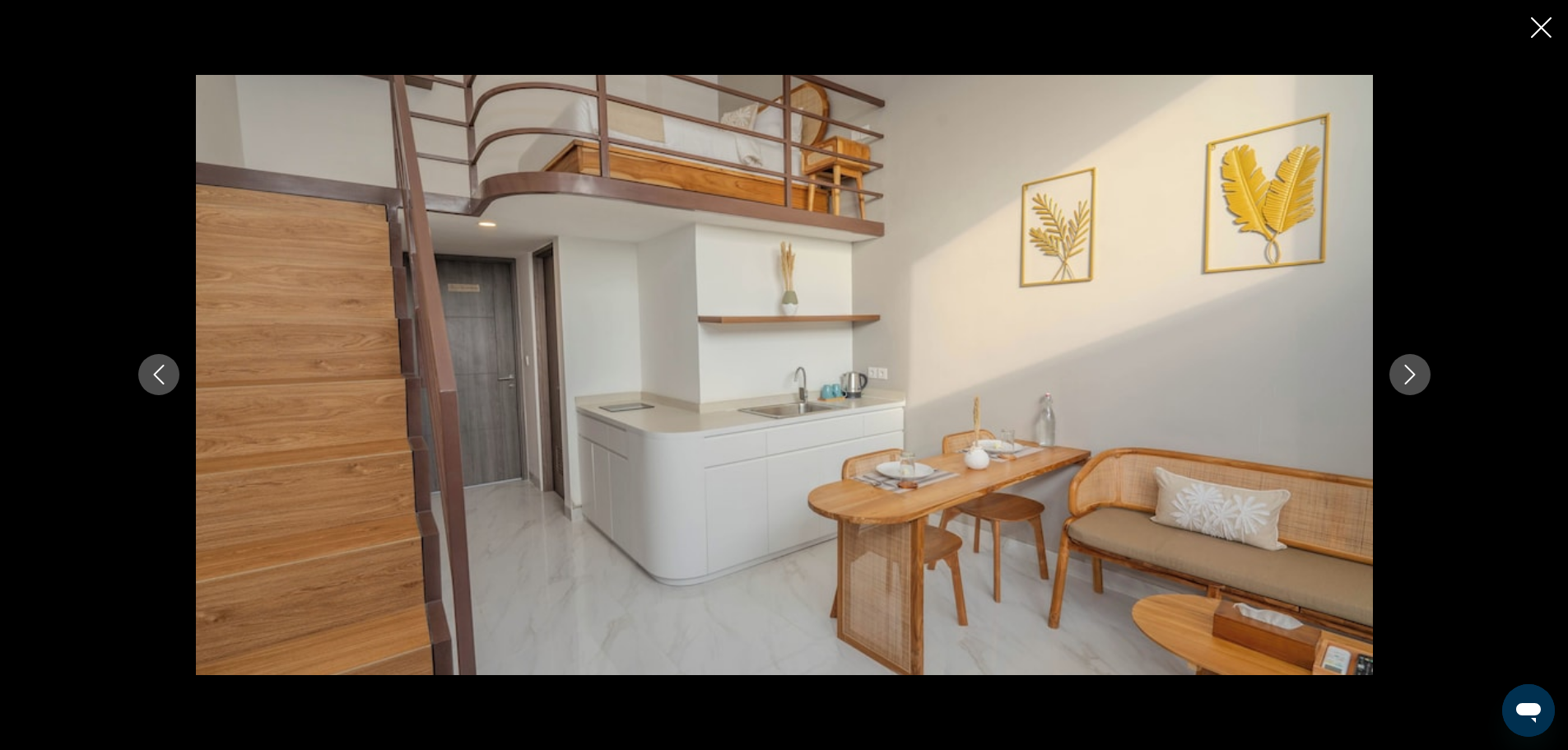
click at [1410, 372] on icon "Next image" at bounding box center [1410, 375] width 20 height 20
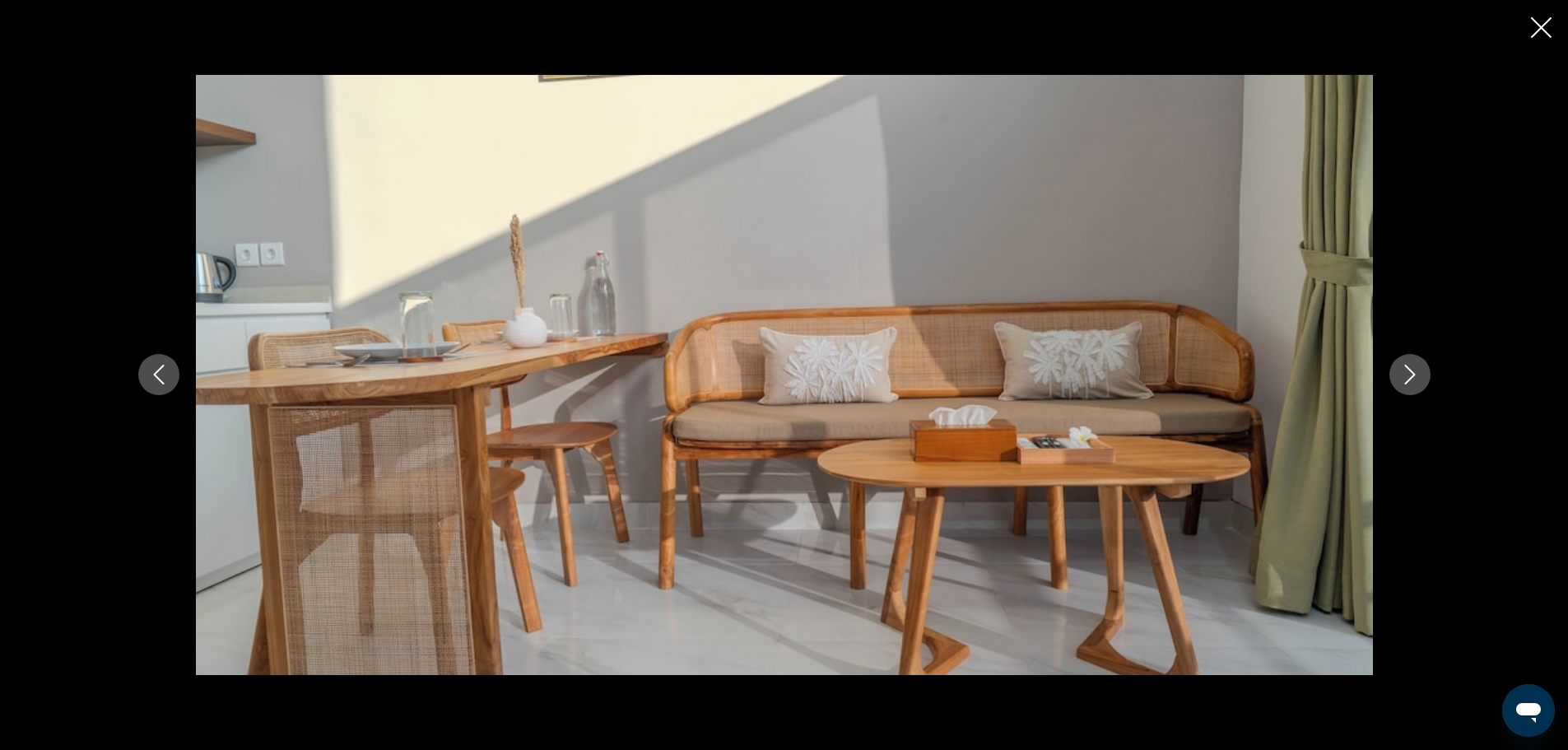
click at [1410, 372] on icon "Next image" at bounding box center [1410, 375] width 20 height 20
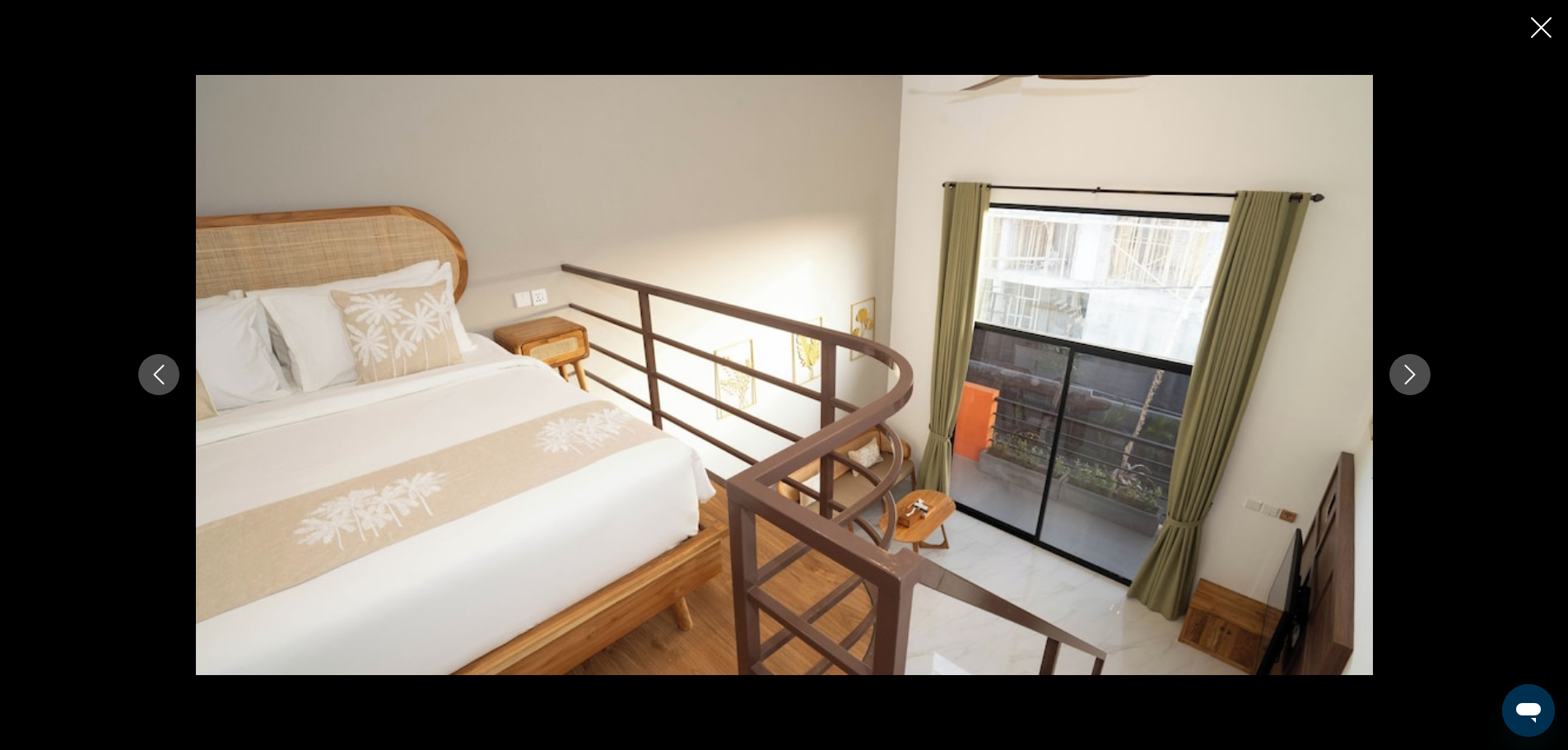
click at [1410, 372] on icon "Next image" at bounding box center [1410, 375] width 20 height 20
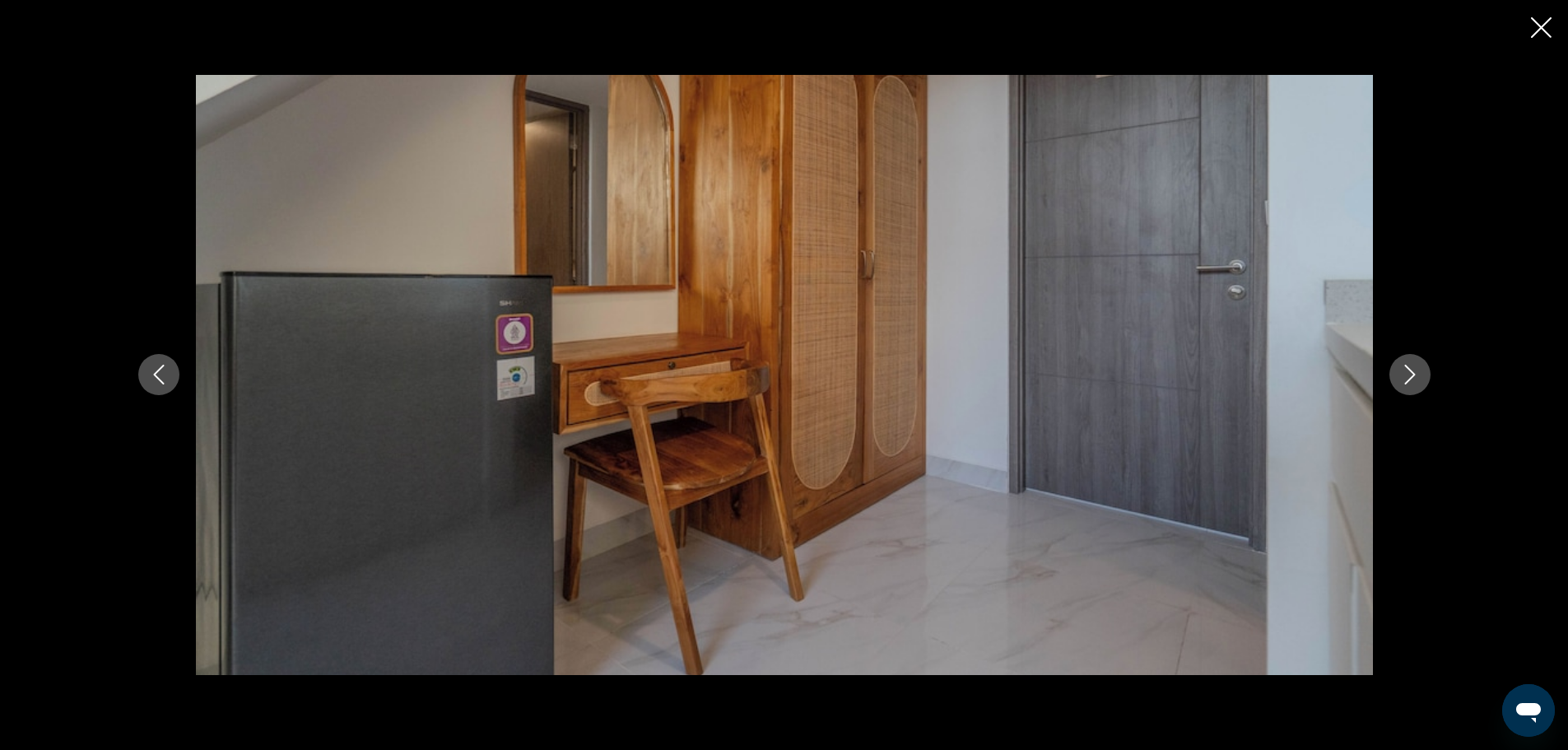
click at [1408, 374] on icon "Next image" at bounding box center [1410, 375] width 20 height 20
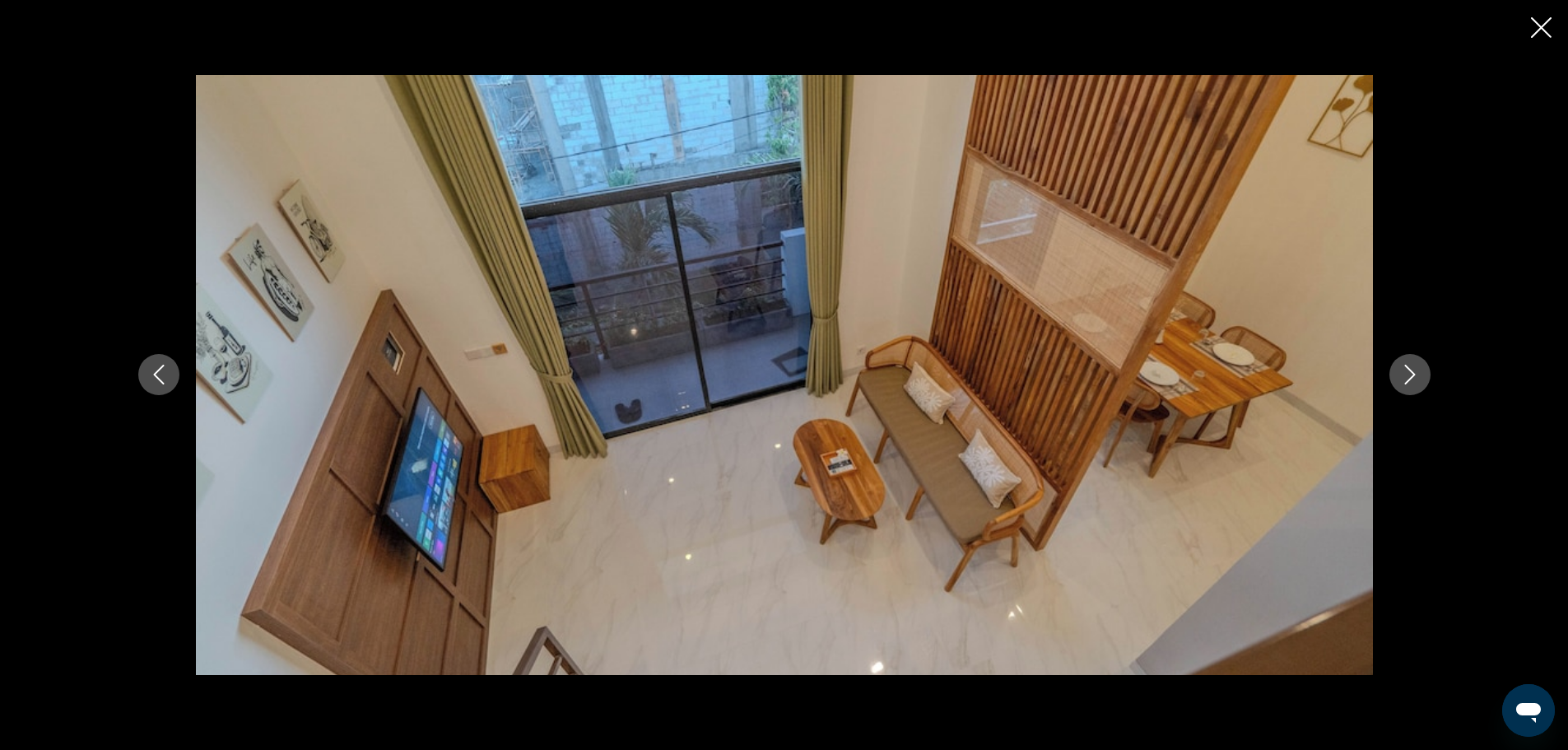
click at [1408, 374] on icon "Next image" at bounding box center [1410, 375] width 20 height 20
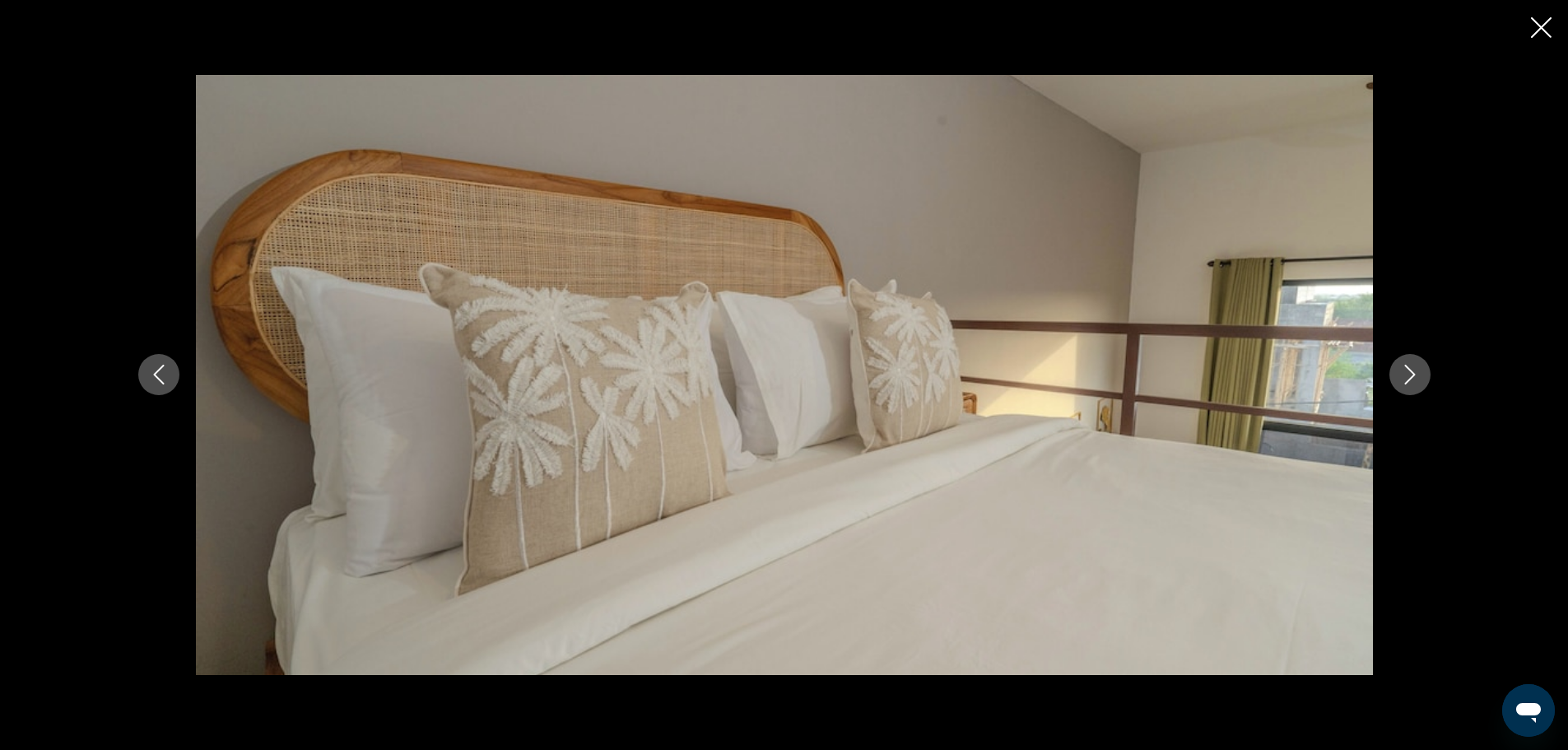
click at [1408, 374] on icon "Next image" at bounding box center [1410, 375] width 20 height 20
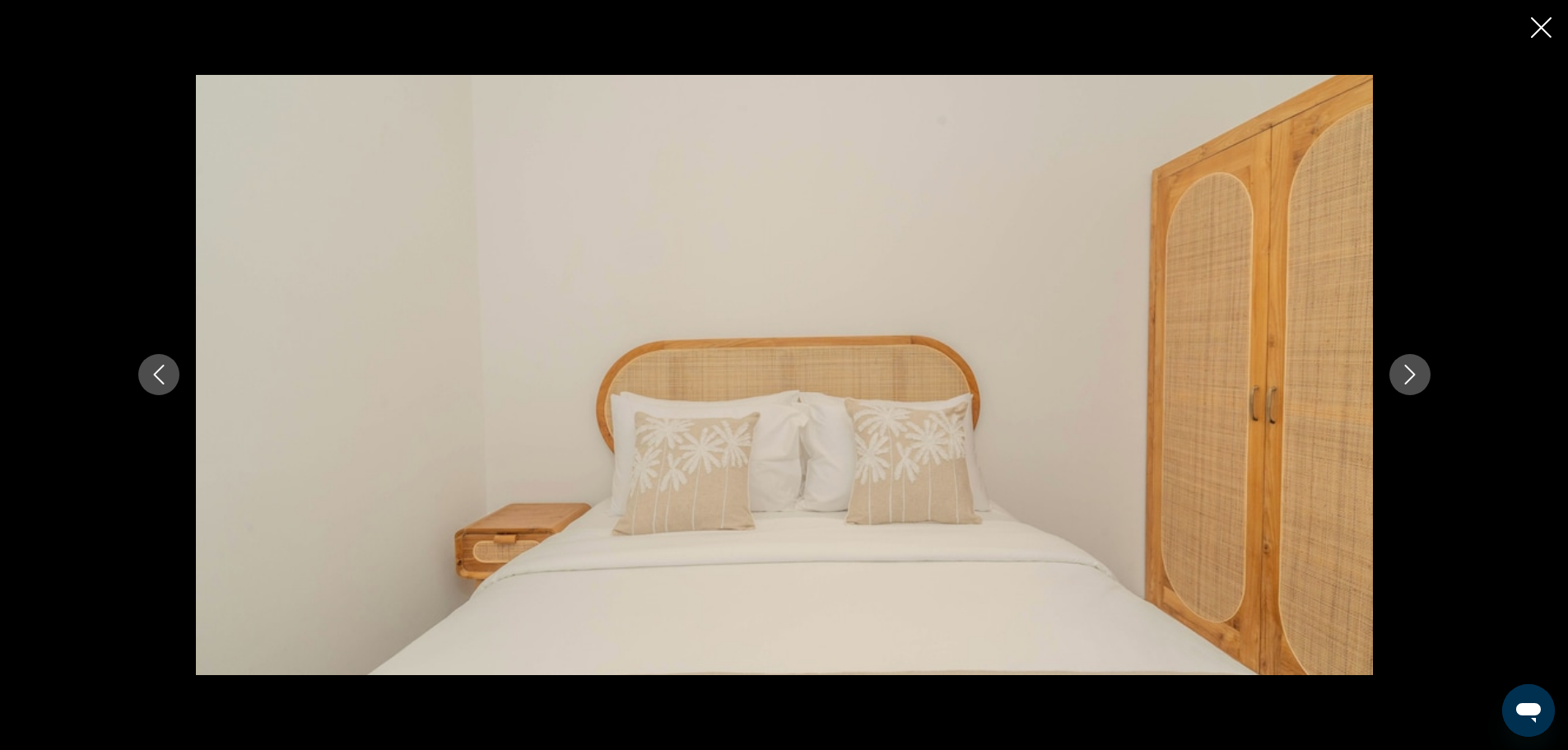
click at [1531, 21] on icon "Close slideshow" at bounding box center [1542, 28] width 21 height 21
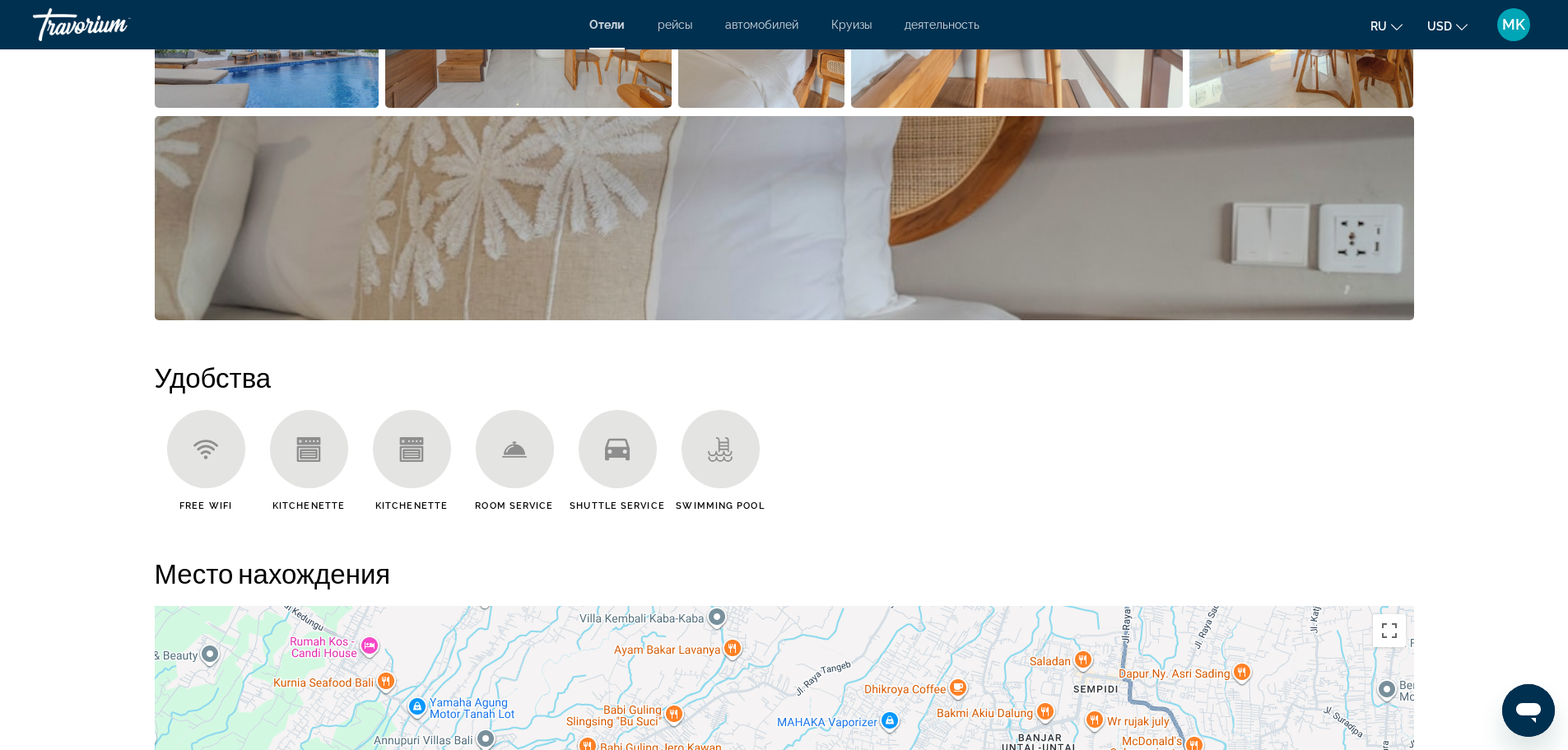
scroll to position [1069, 0]
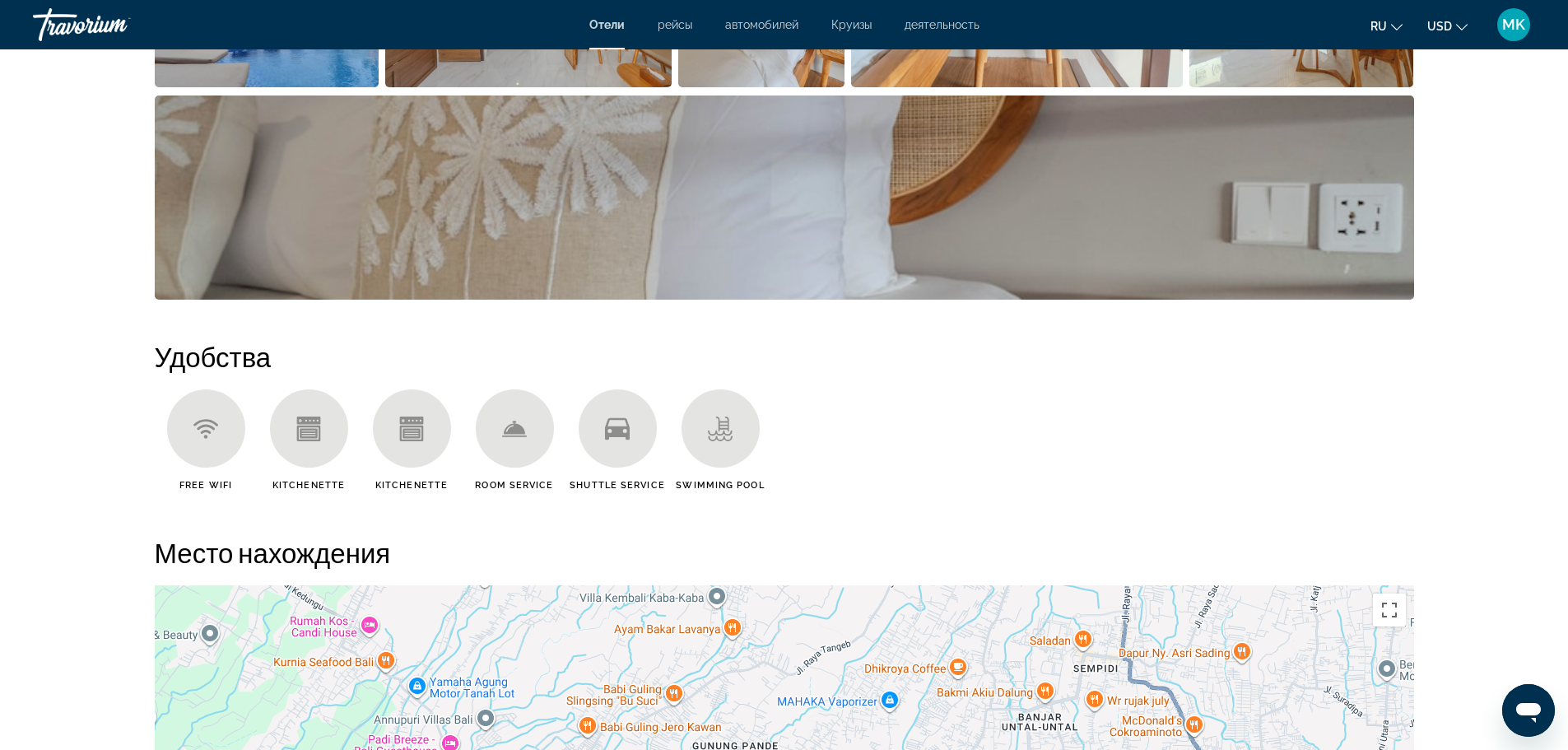
click at [511, 433] on icon "Main content" at bounding box center [514, 426] width 21 height 13
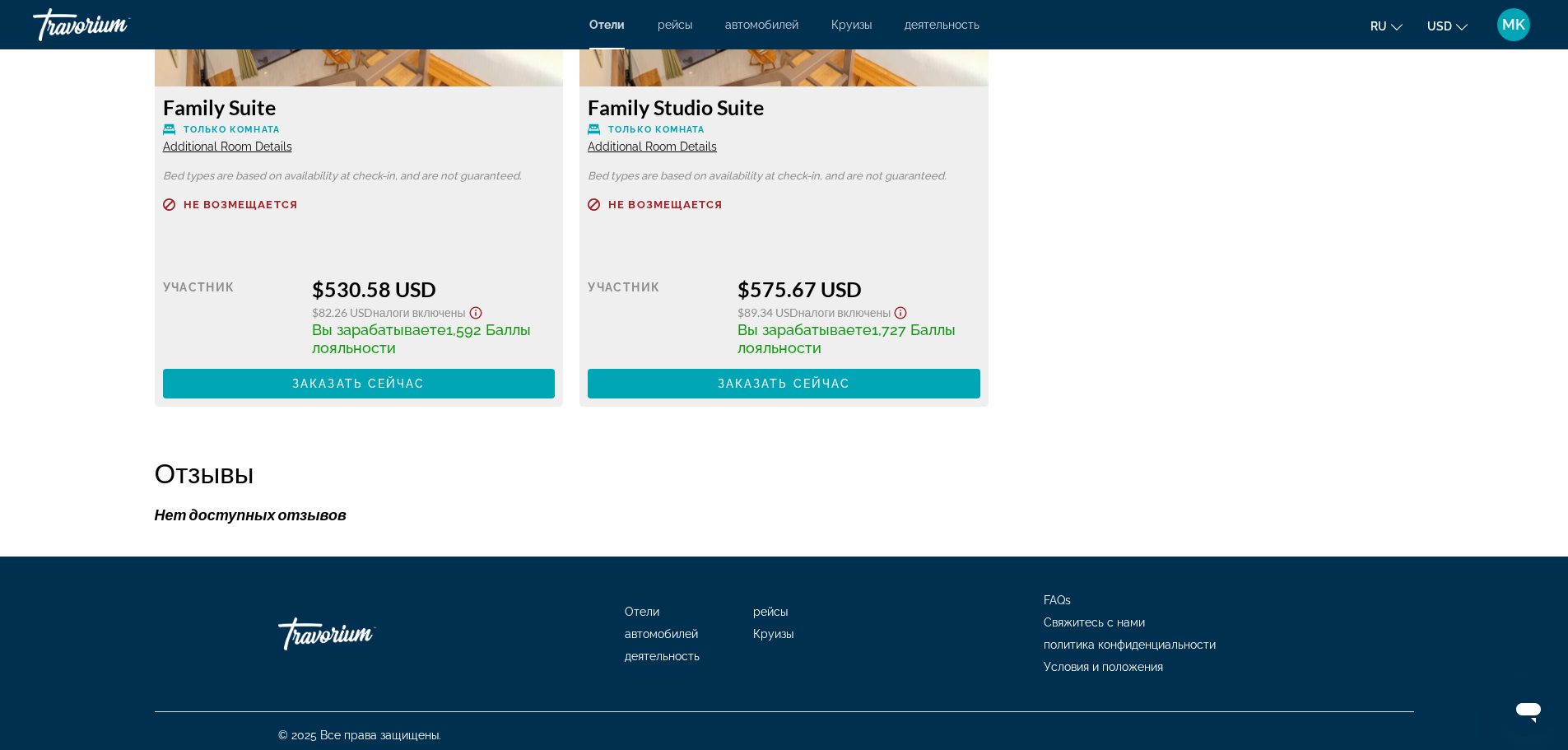
scroll to position [2457, 0]
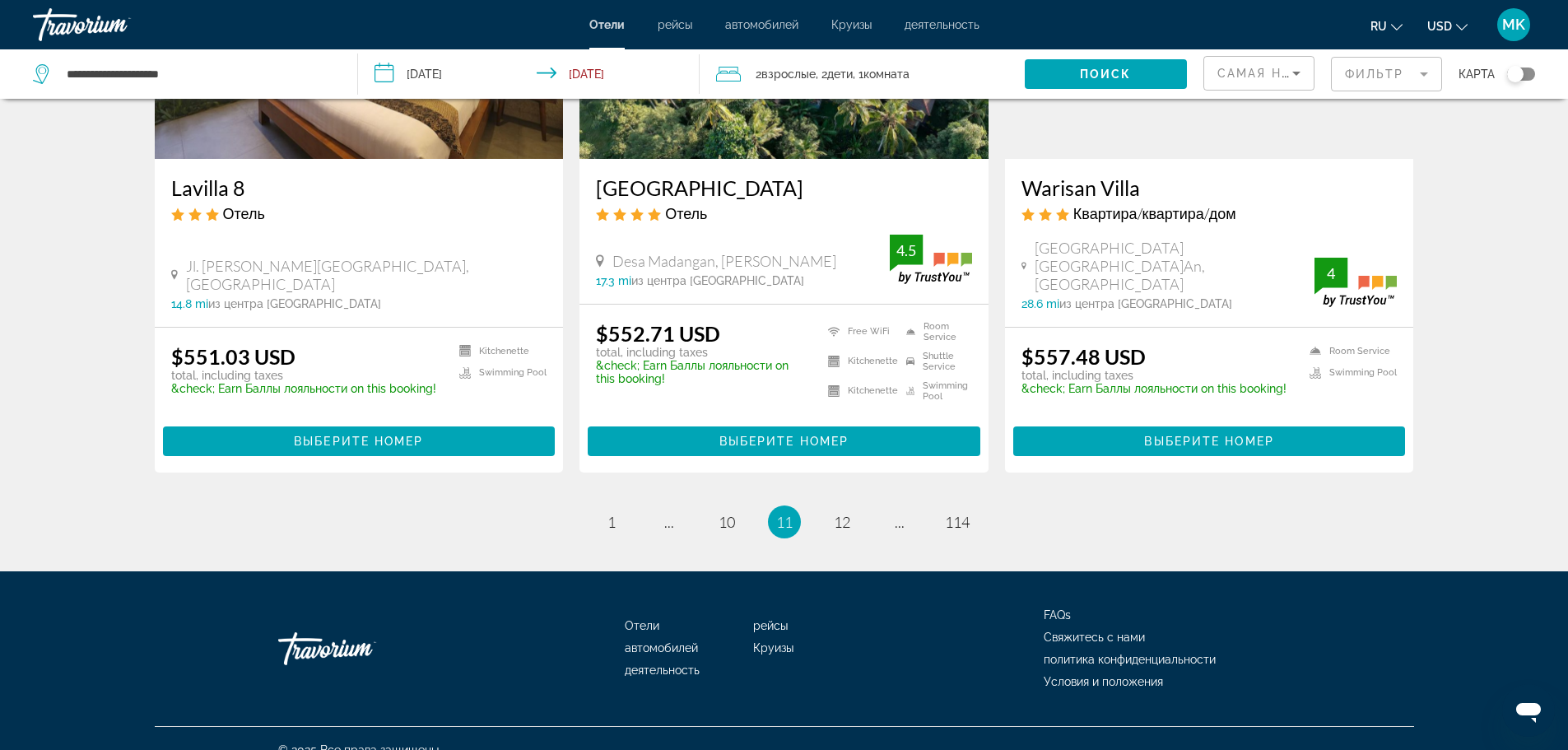
scroll to position [2094, 0]
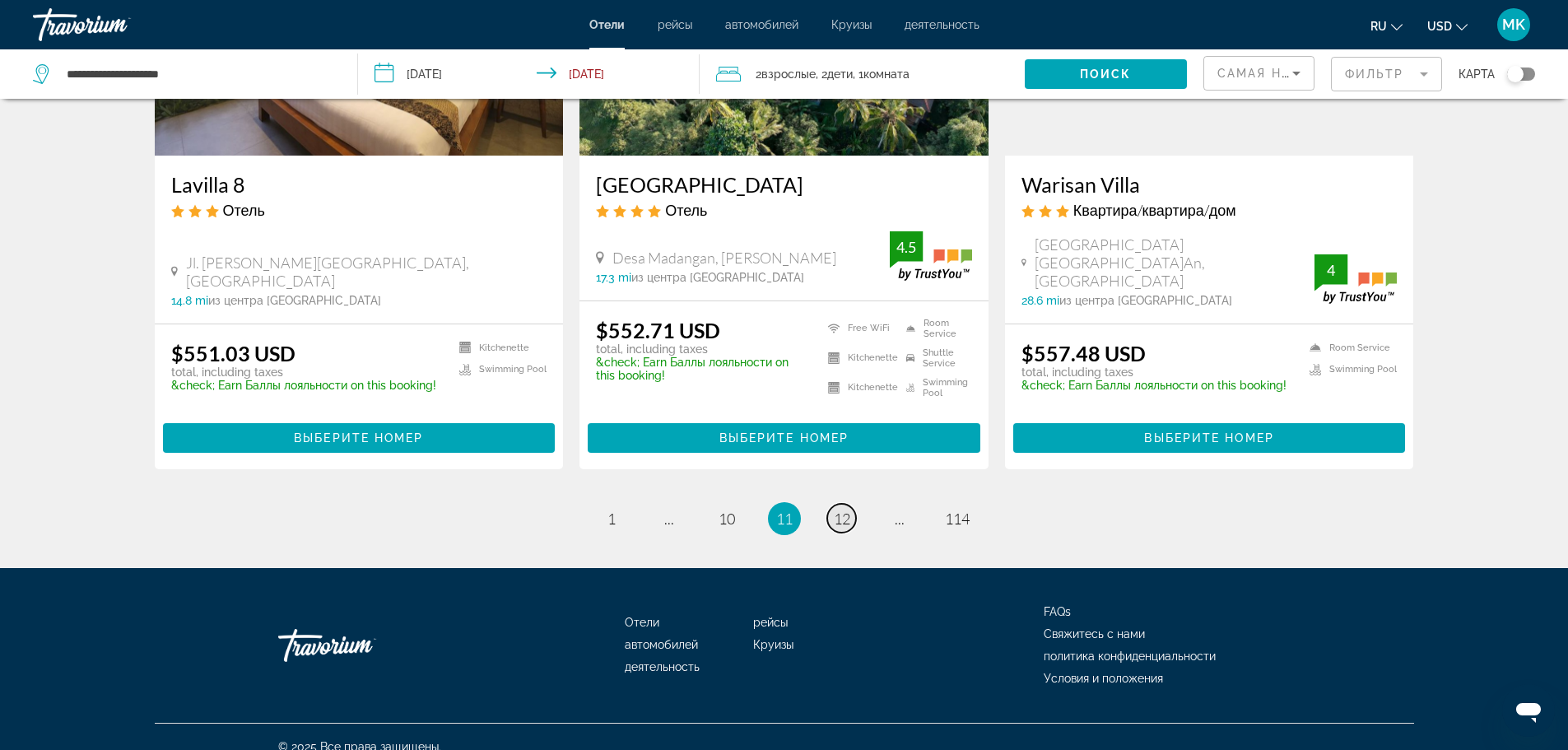
click at [843, 509] on span "12" at bounding box center [841, 518] width 17 height 18
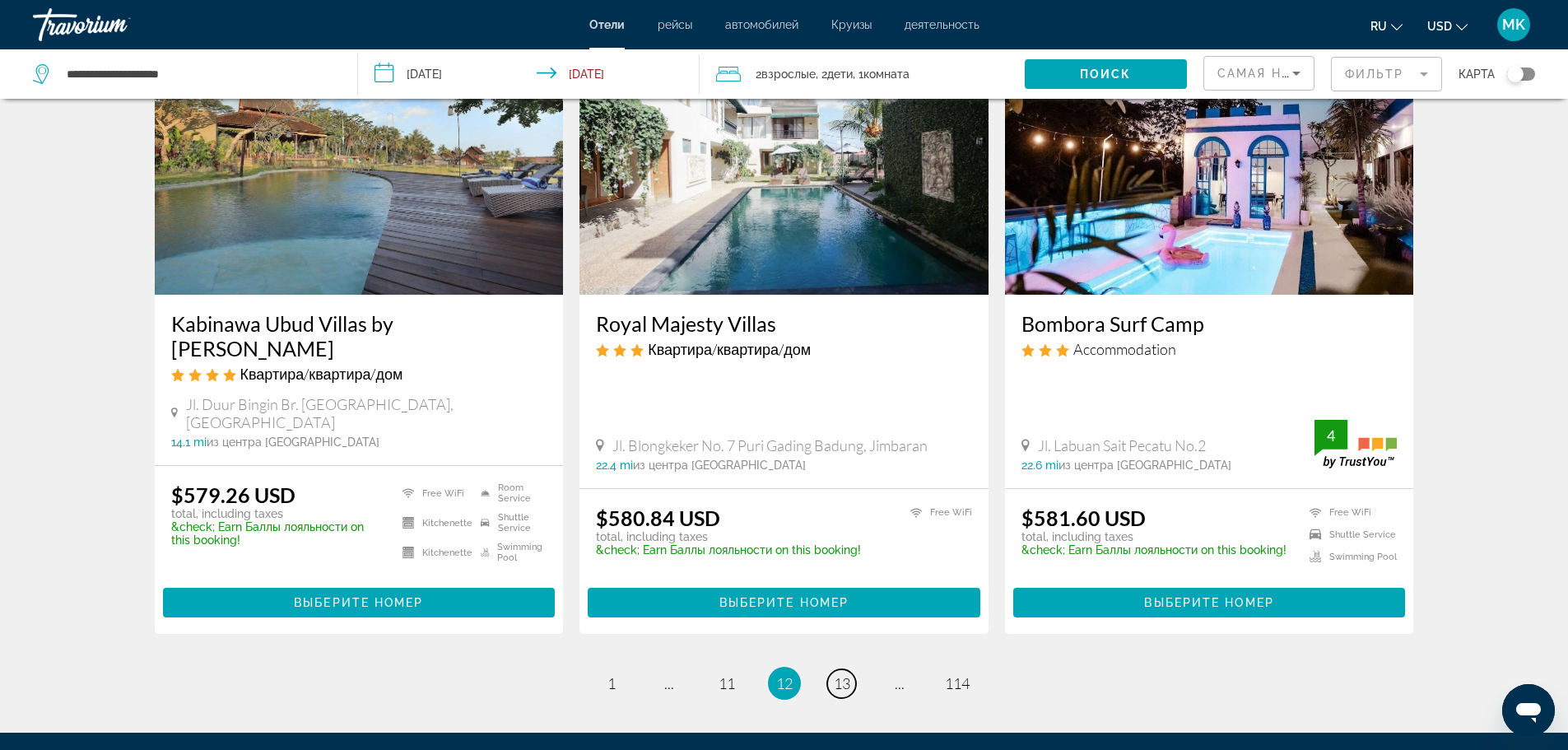
scroll to position [1974, 0]
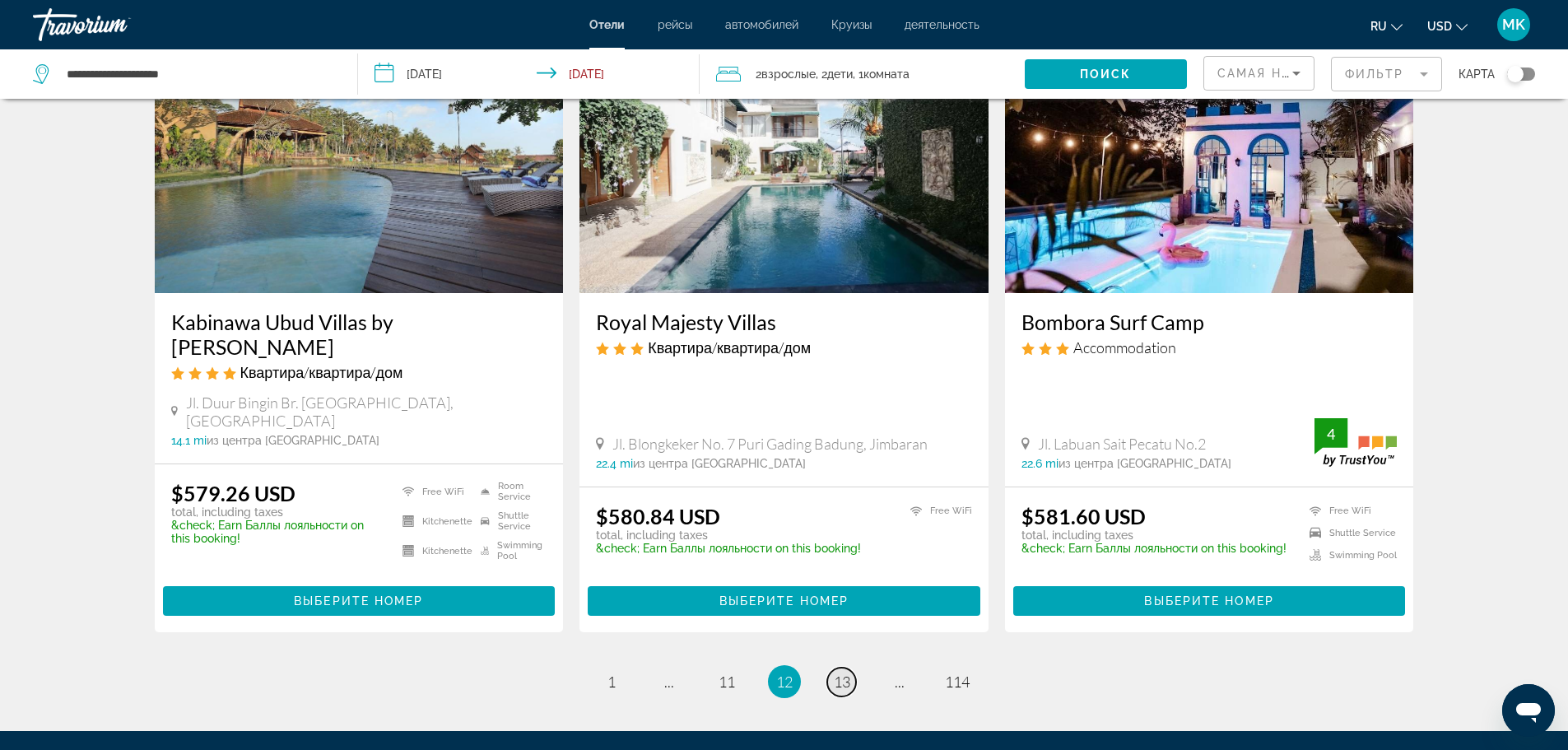
click at [844, 668] on link "page 13" at bounding box center [841, 682] width 29 height 29
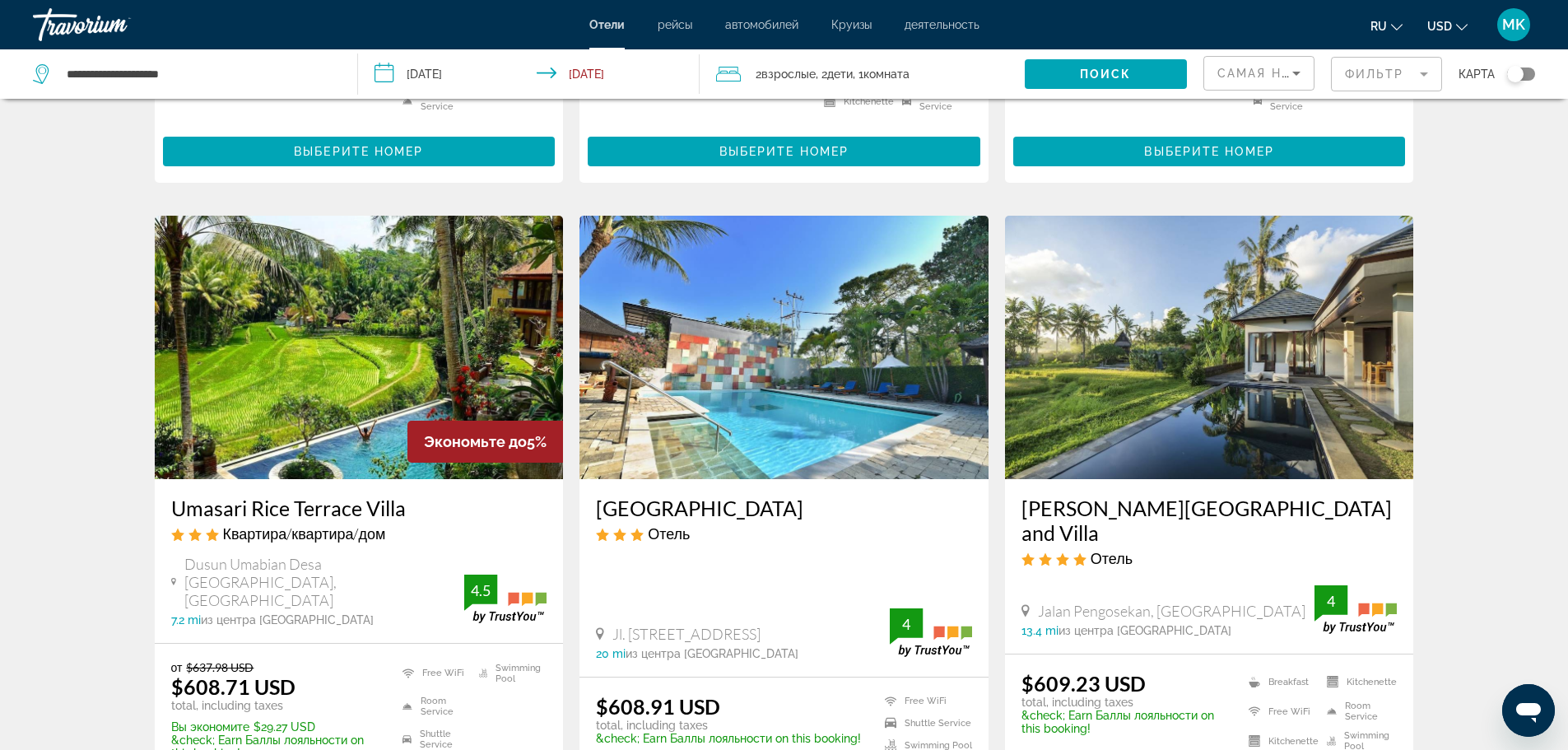
scroll to position [1810, 0]
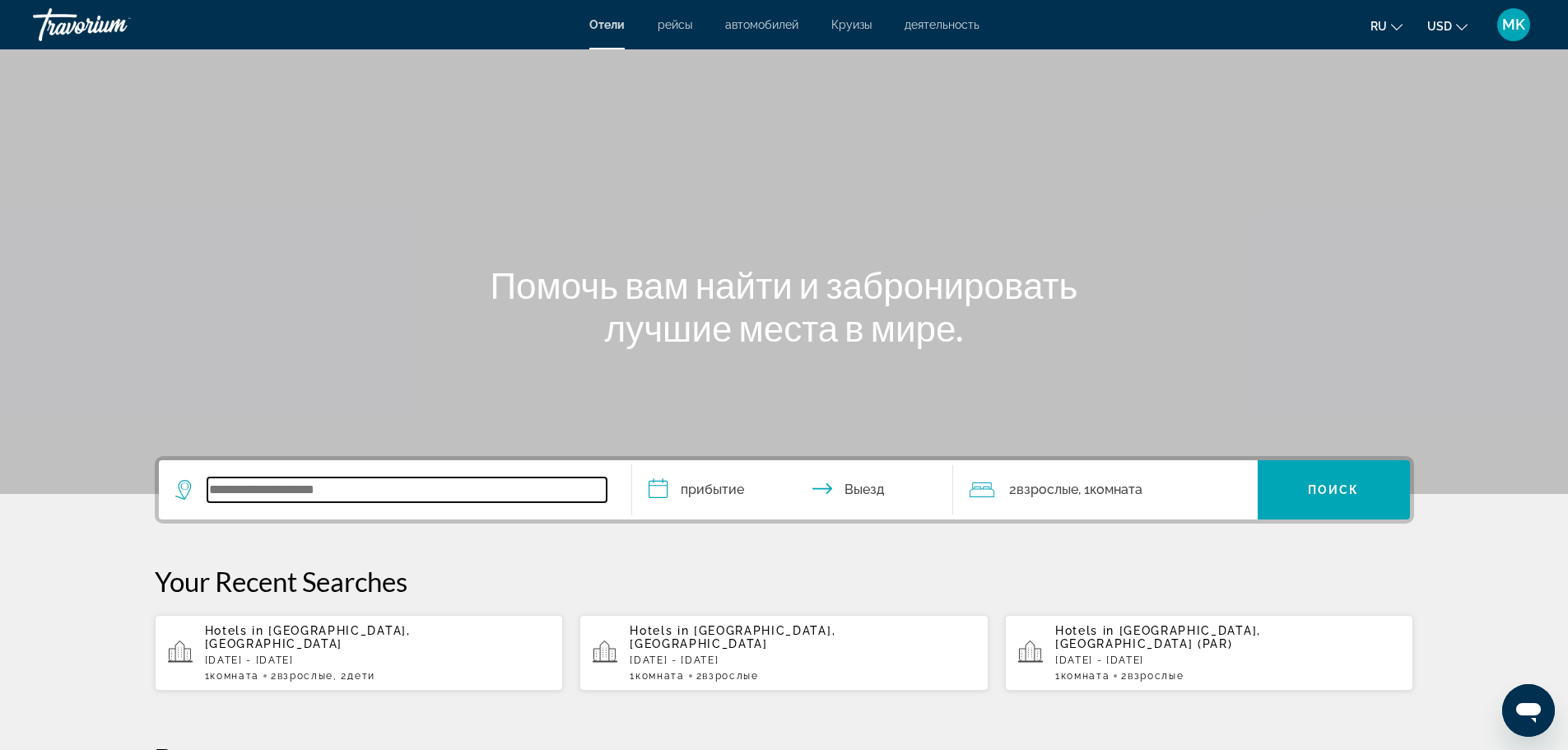
click at [277, 488] on input "Search widget" at bounding box center [407, 489] width 399 height 25
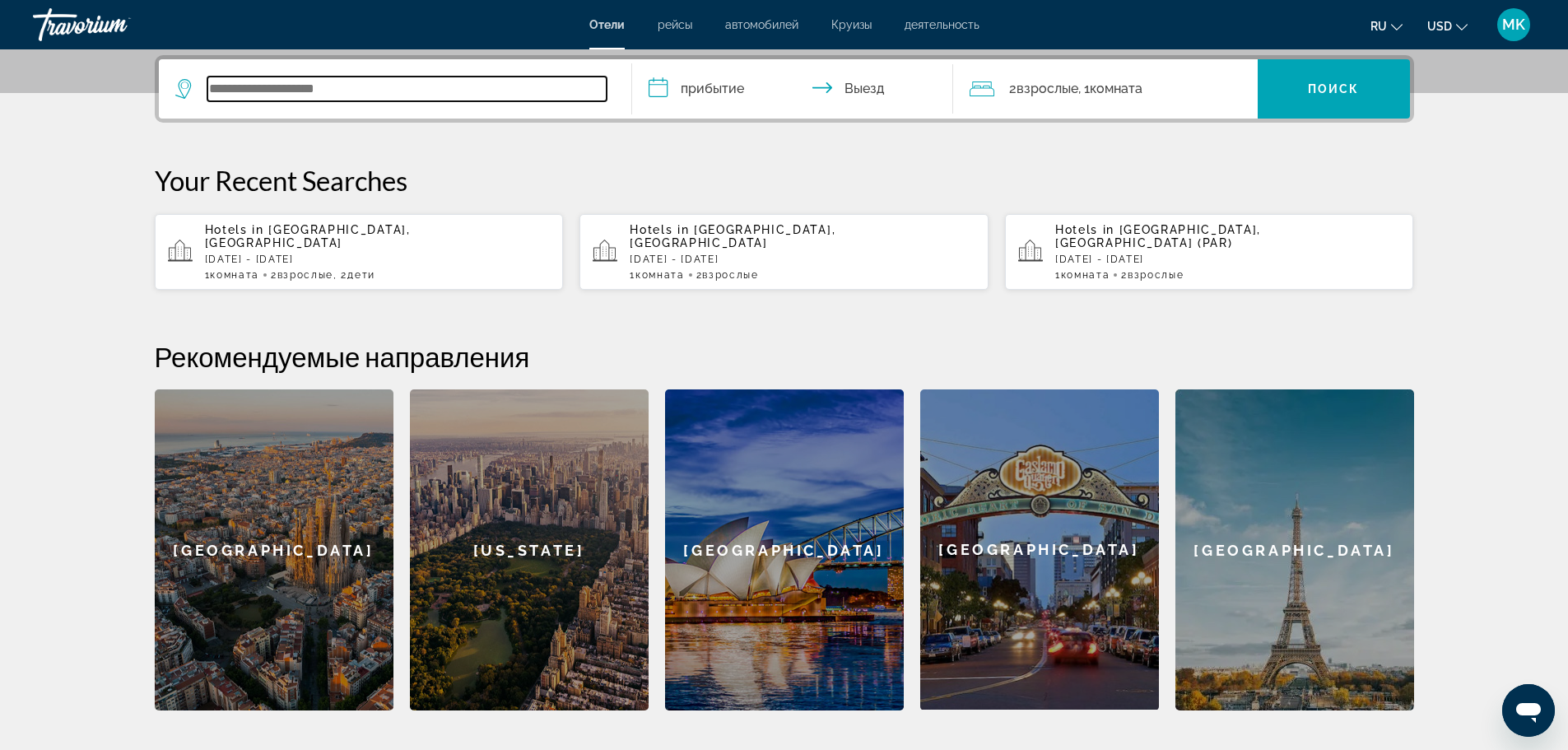
scroll to position [403, 0]
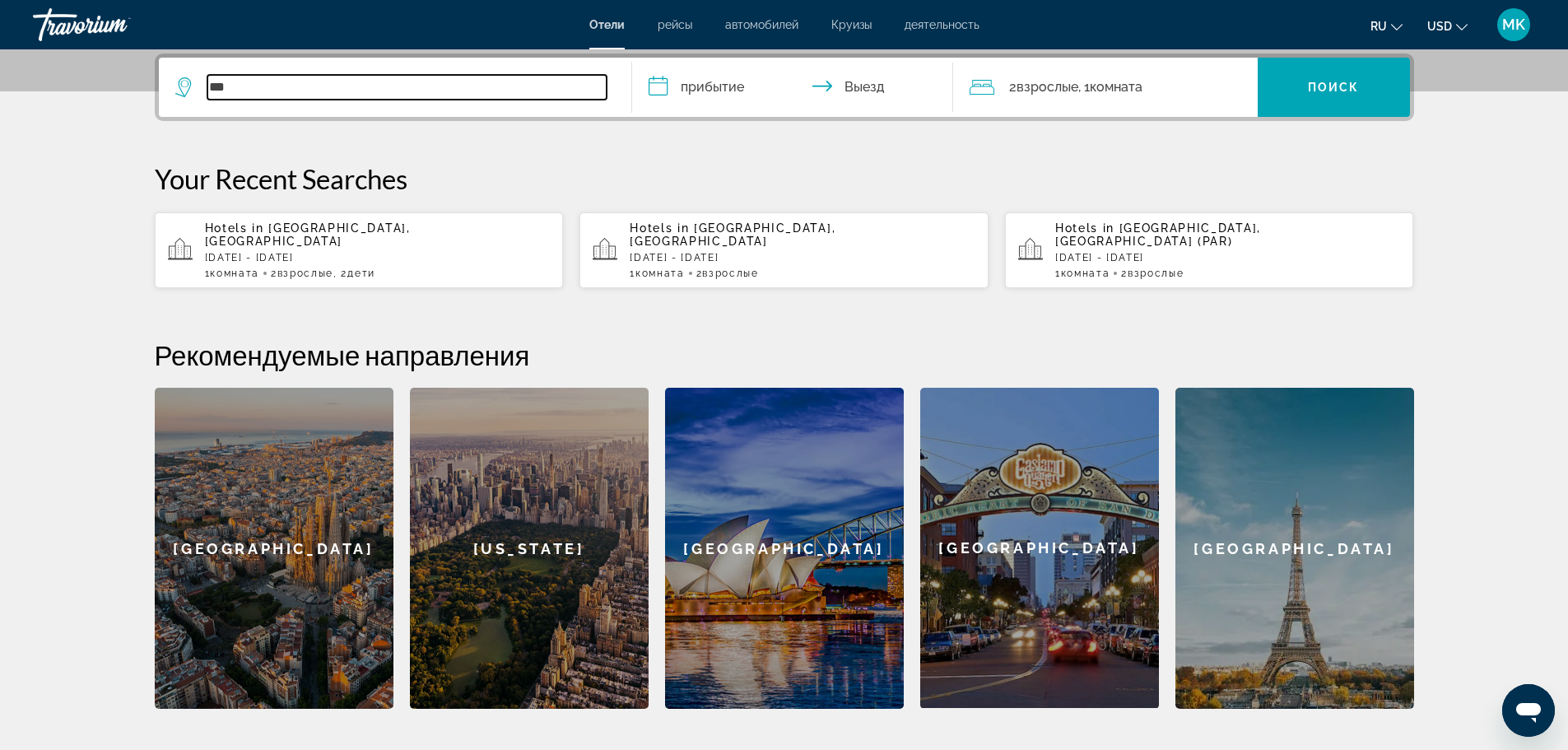
type input "***"
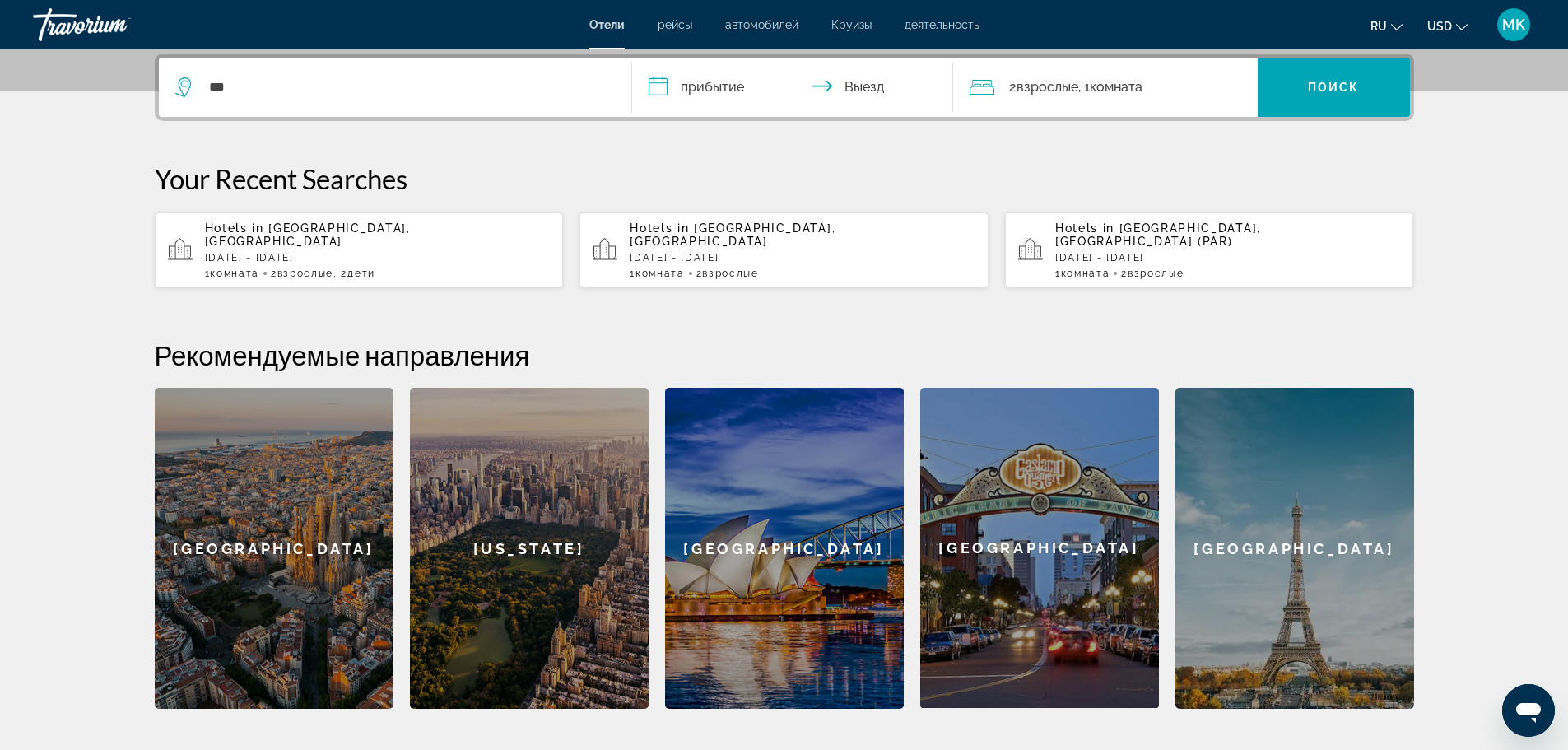
click at [321, 228] on span "[GEOGRAPHIC_DATA], [GEOGRAPHIC_DATA]" at bounding box center [307, 235] width 206 height 26
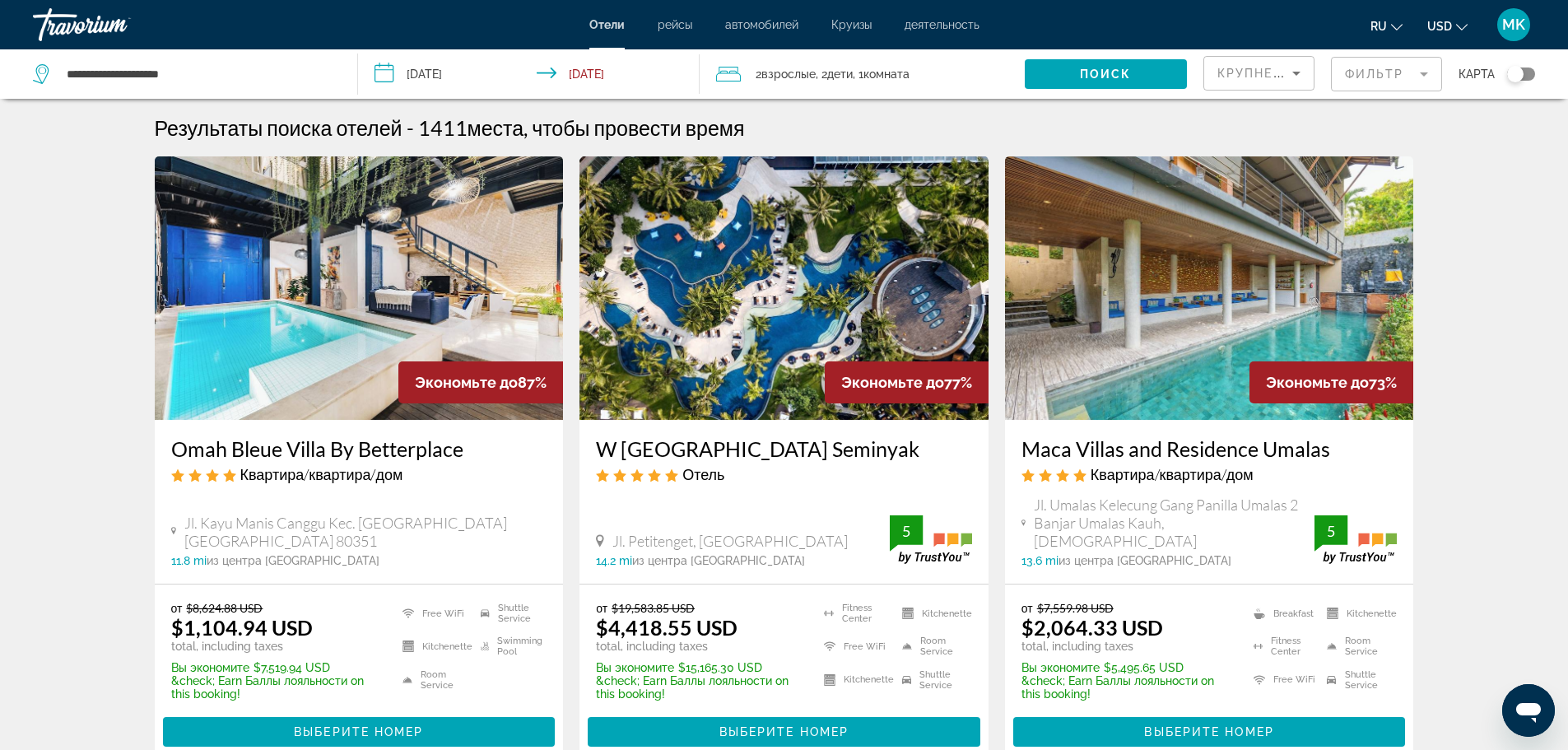
click at [708, 452] on h3 "W Bali Seminyak" at bounding box center [784, 448] width 376 height 25
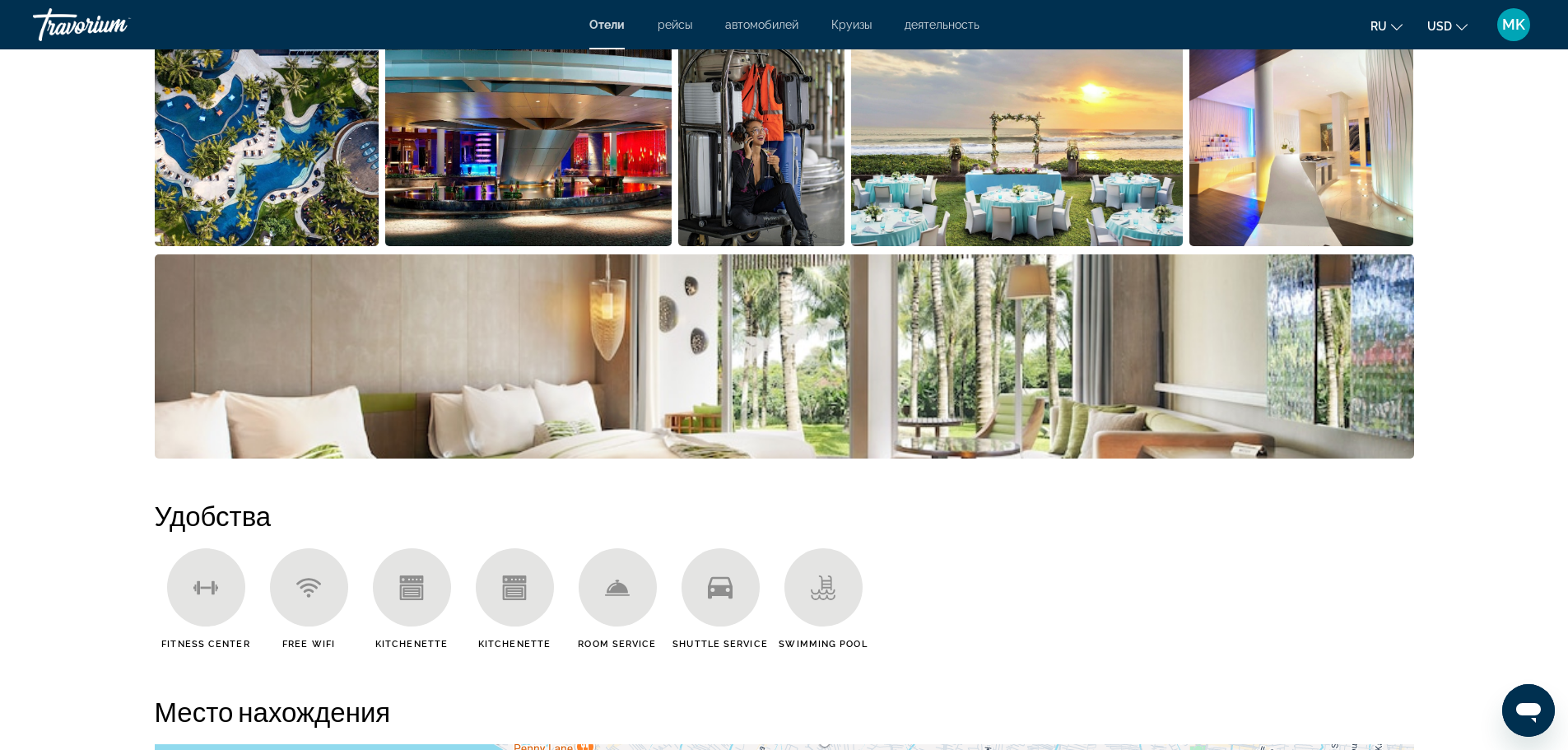
scroll to position [905, 0]
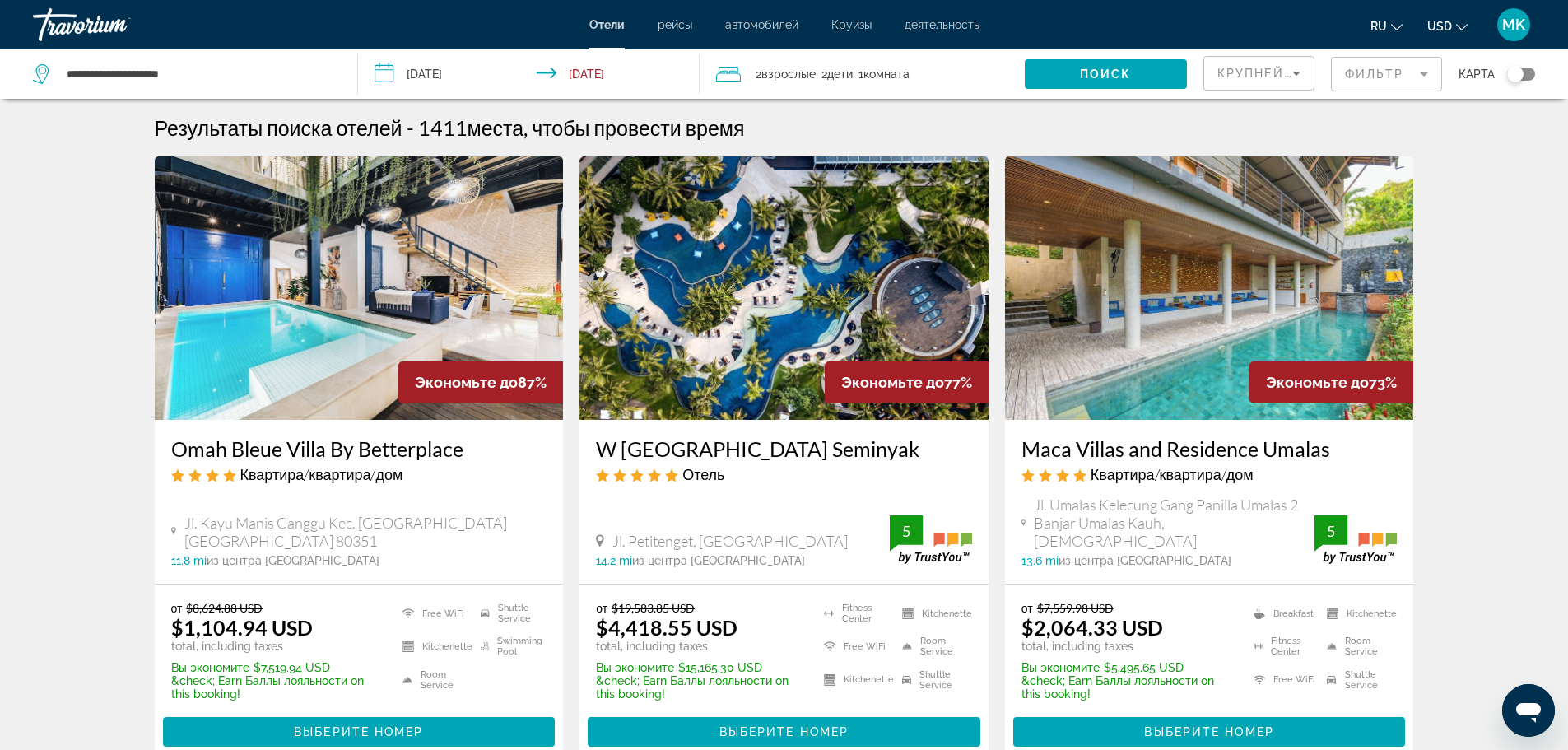
click at [238, 446] on h3 "Omah Bleue Villa By Betterplace" at bounding box center [360, 448] width 376 height 25
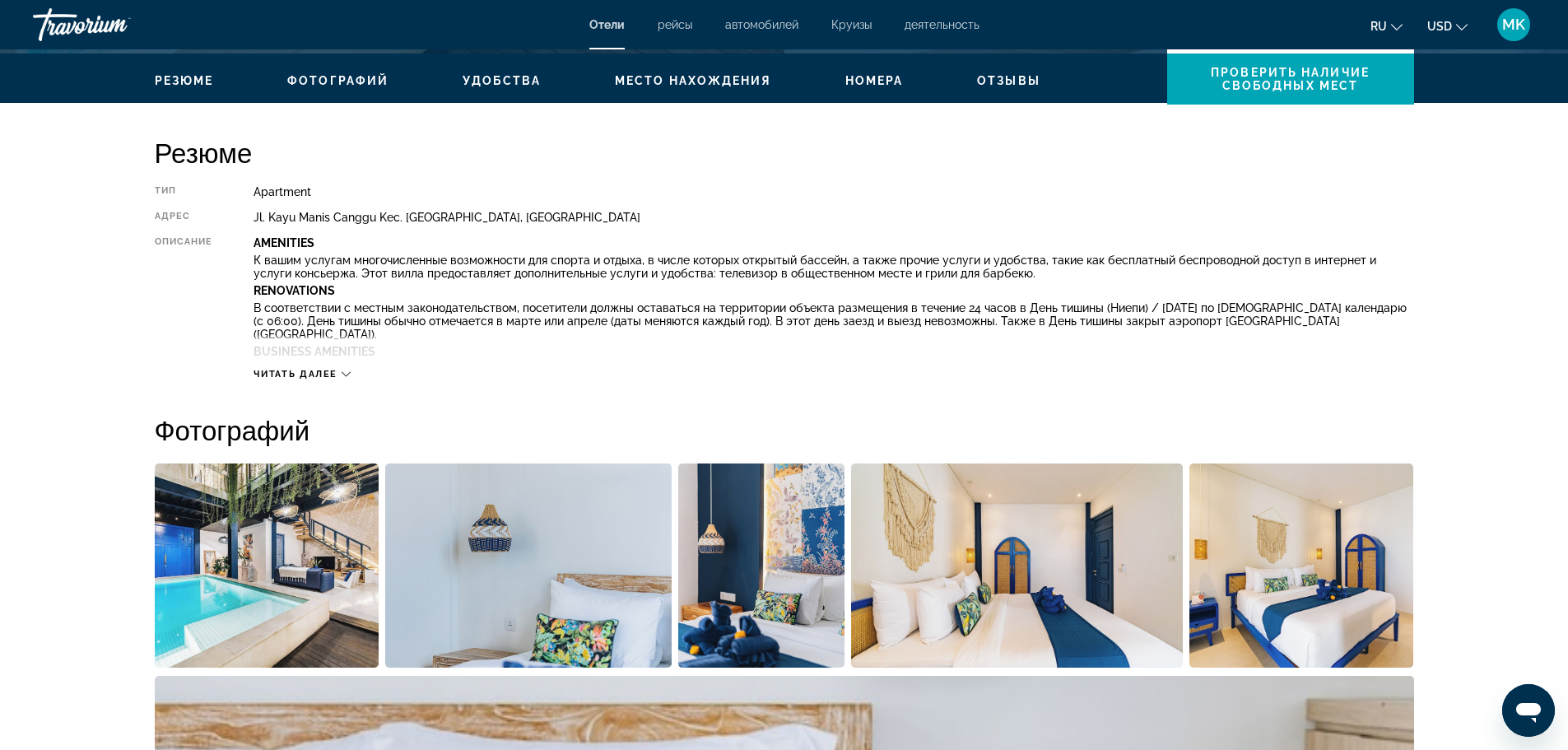
scroll to position [494, 0]
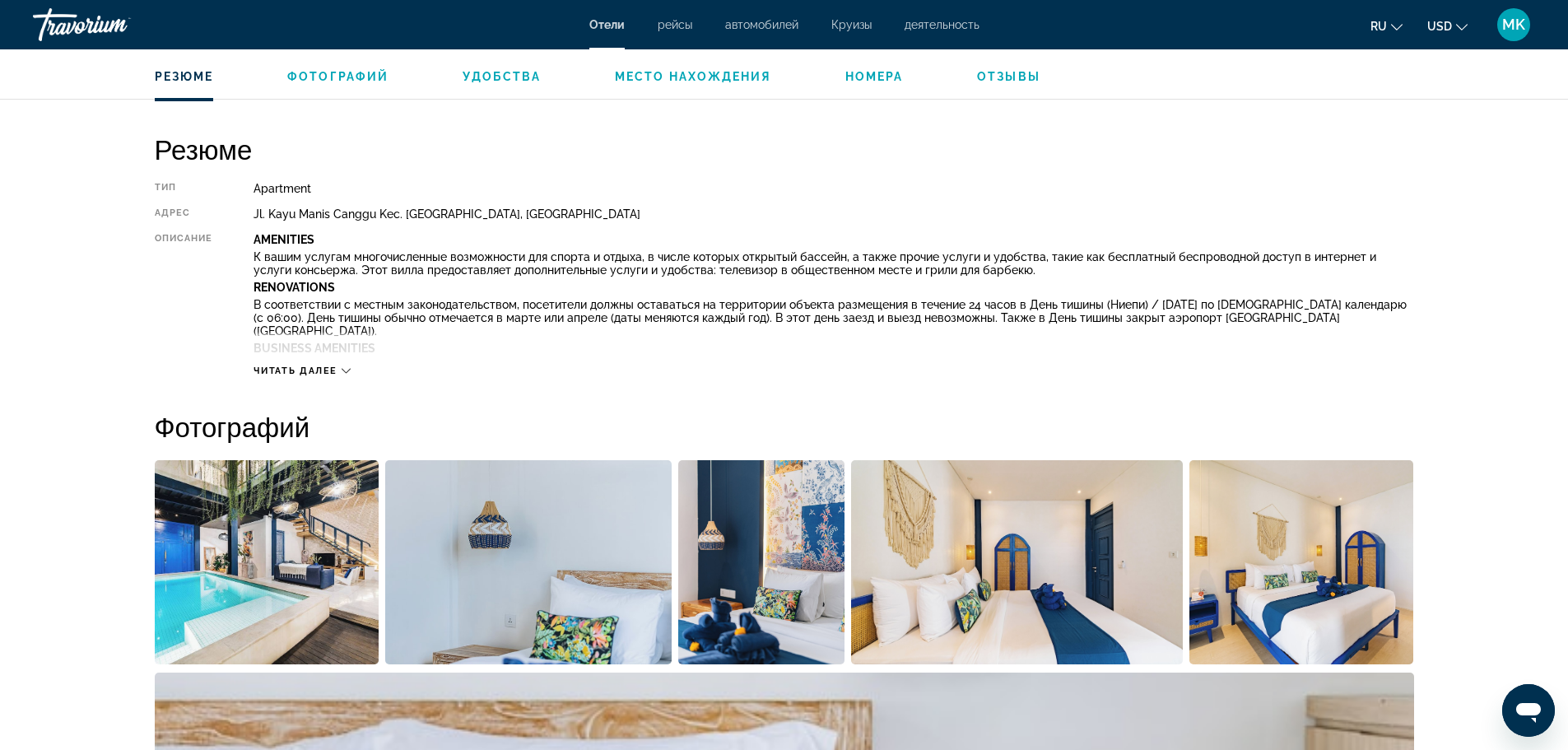
click at [347, 371] on icon "Main content" at bounding box center [346, 370] width 9 height 9
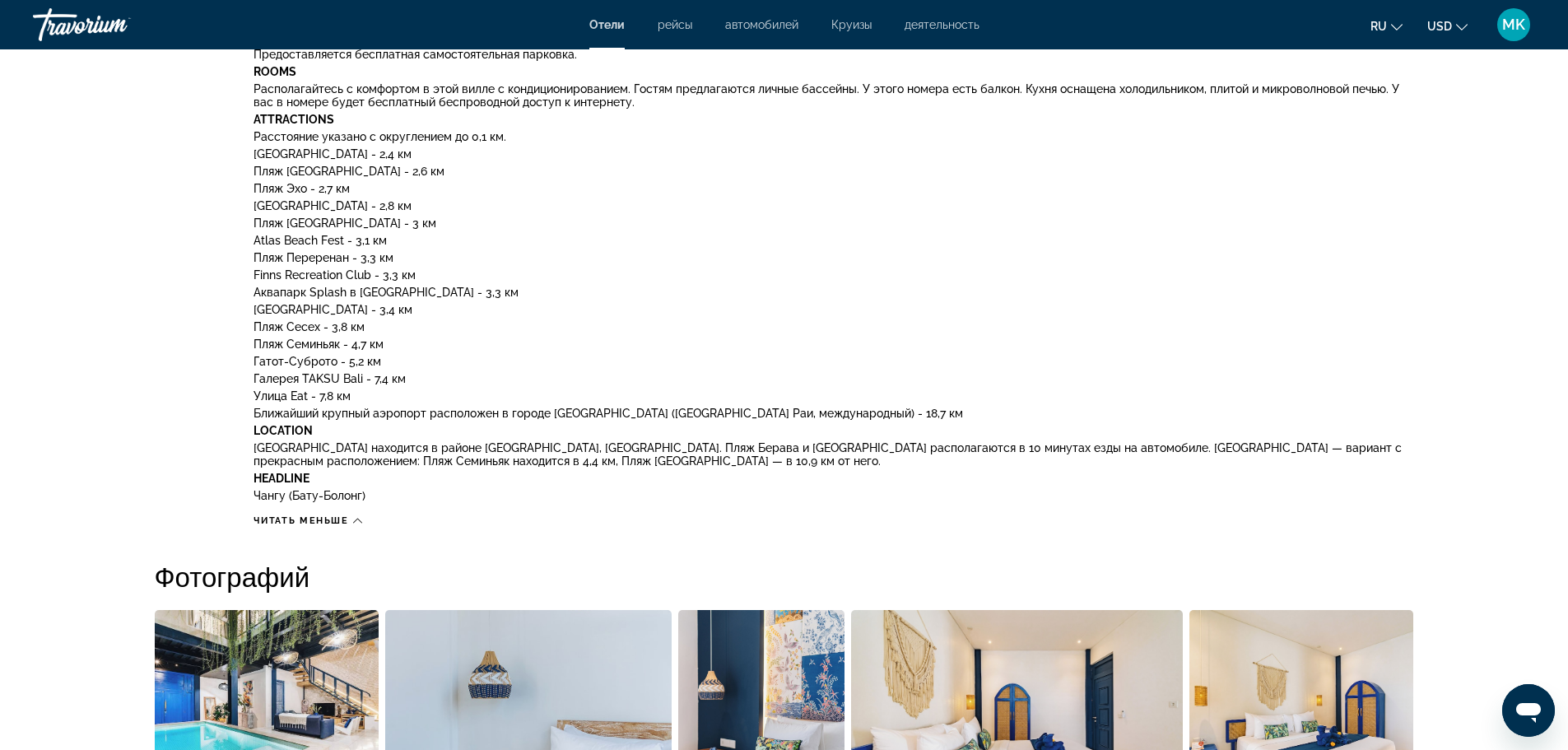
scroll to position [823, 0]
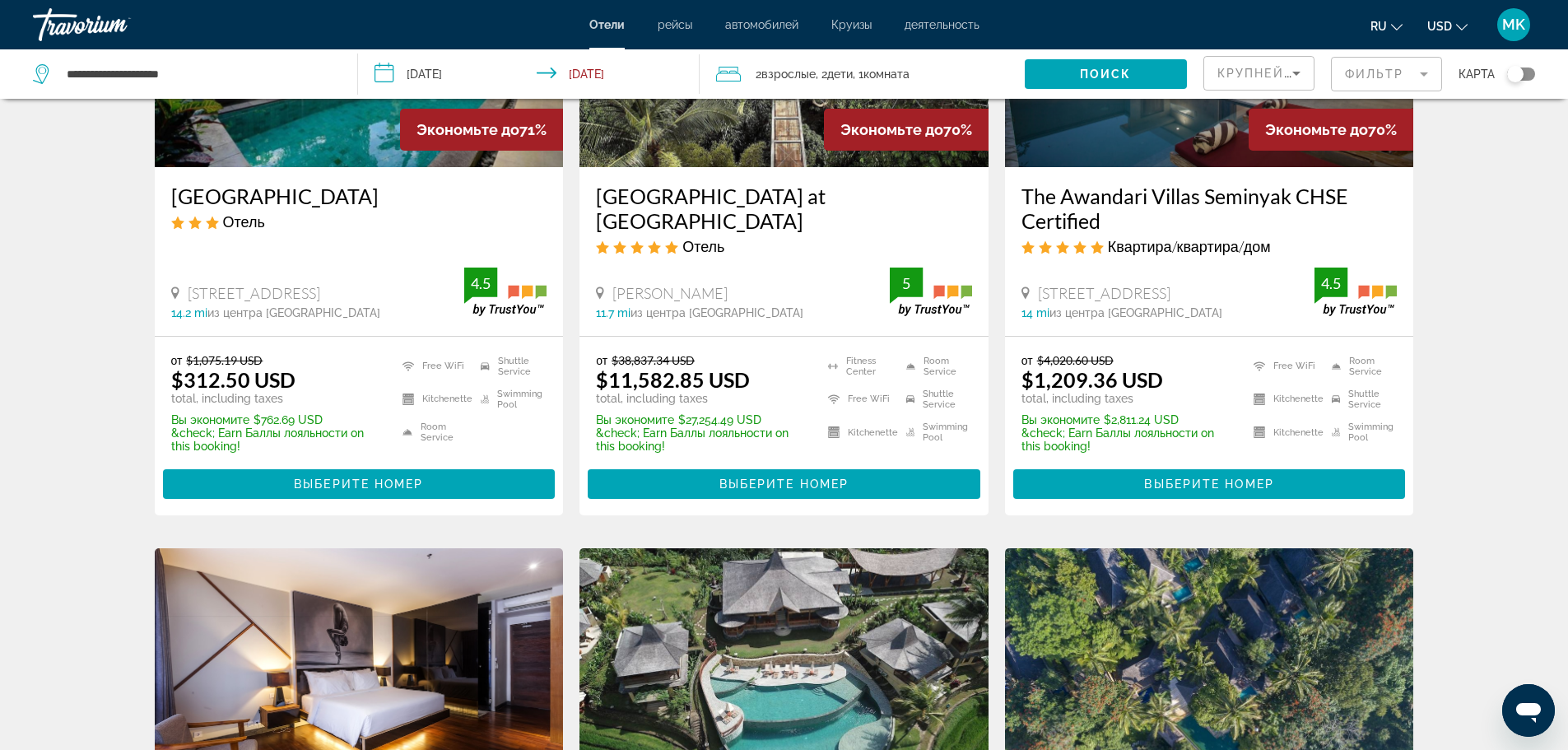
scroll to position [987, 0]
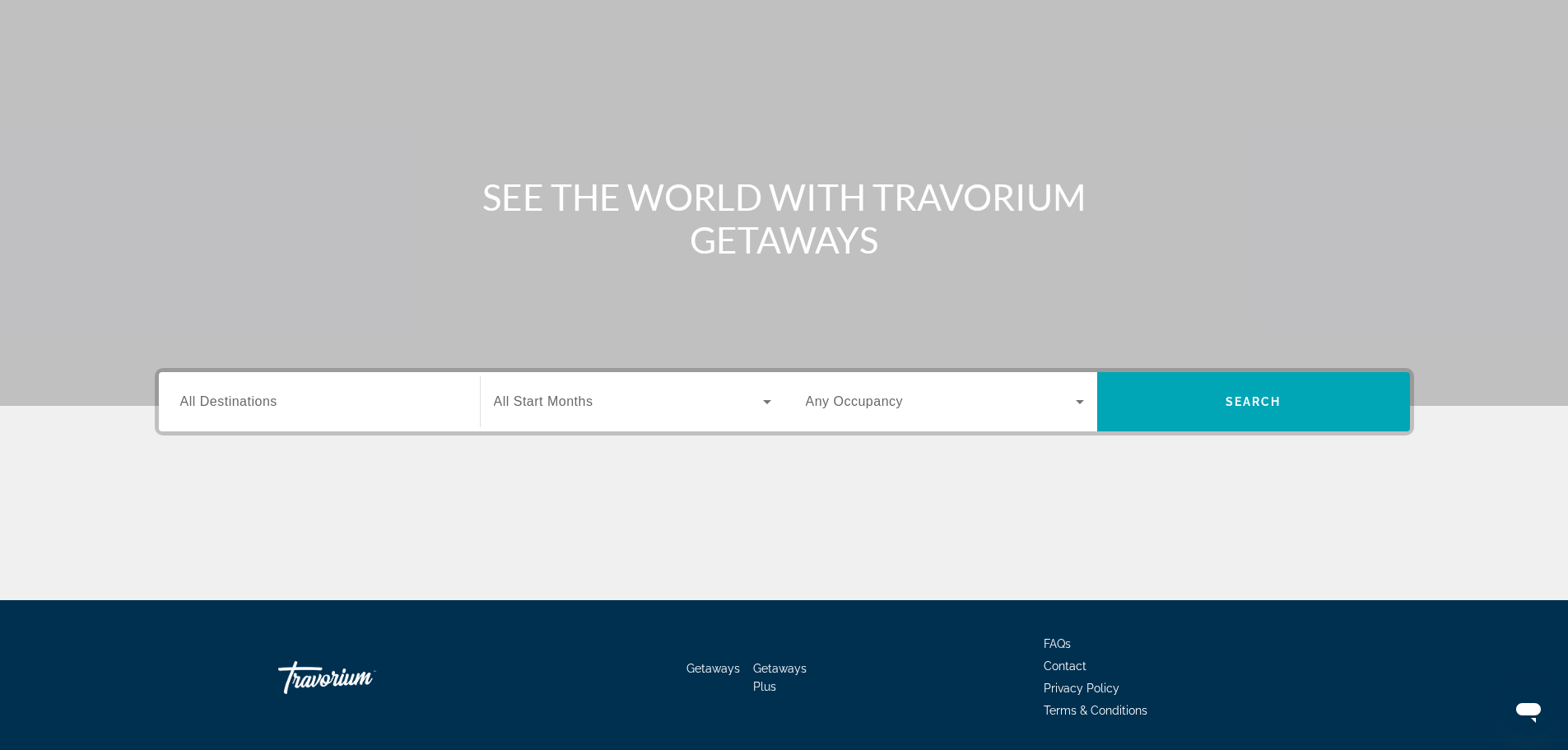
scroll to position [140, 0]
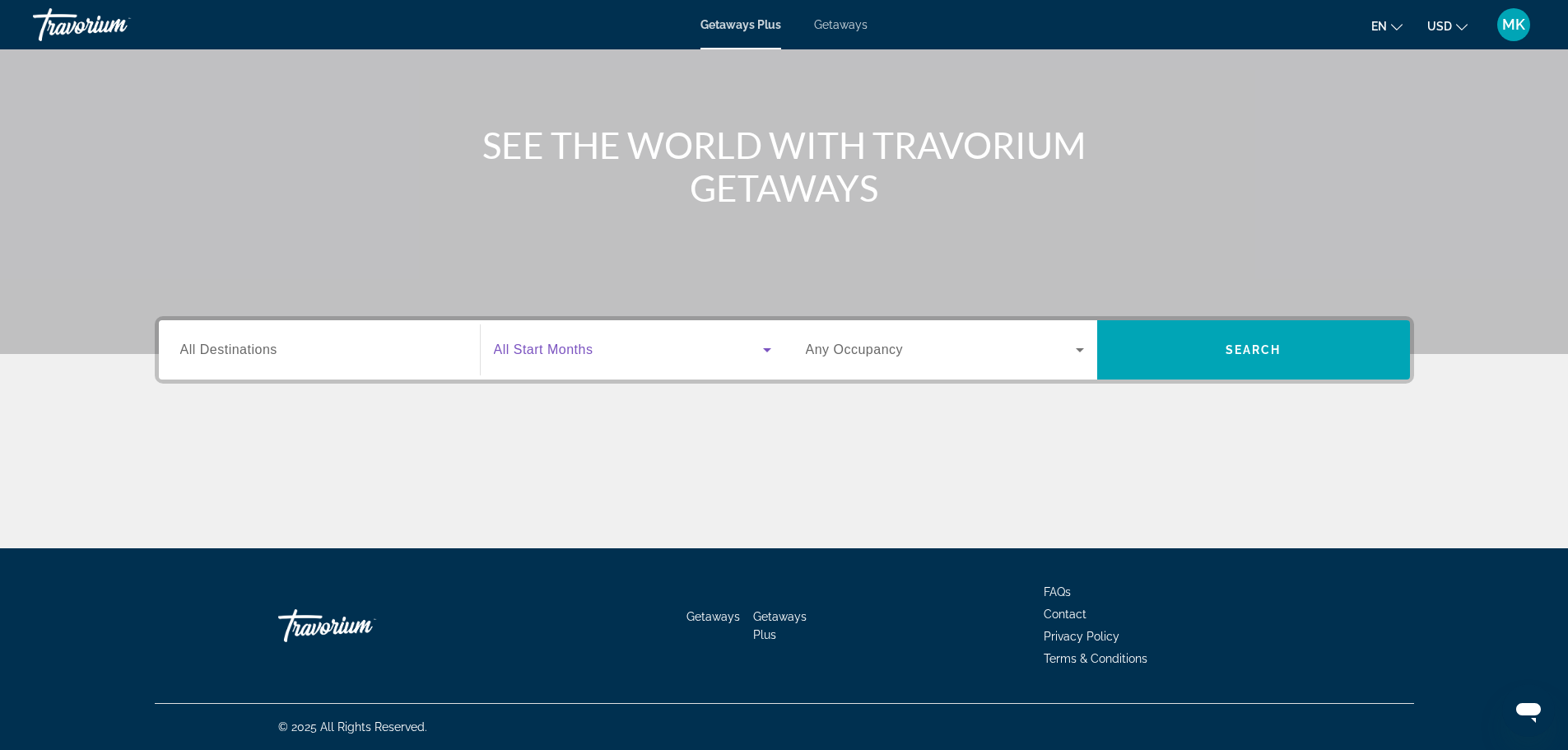
click at [765, 347] on icon "Search widget" at bounding box center [767, 349] width 20 height 20
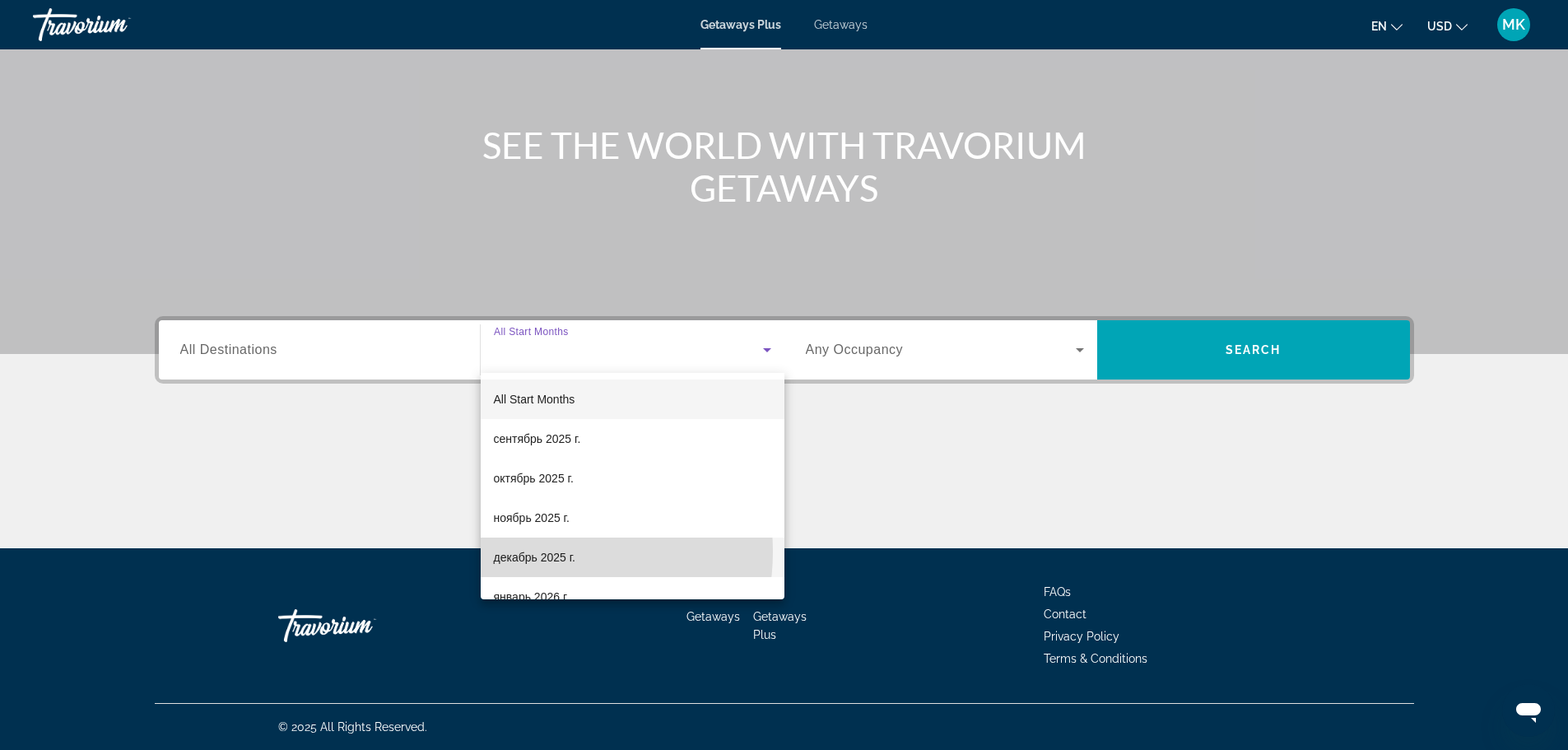
click at [537, 551] on span "декабрь 2025 г." at bounding box center [534, 557] width 81 height 20
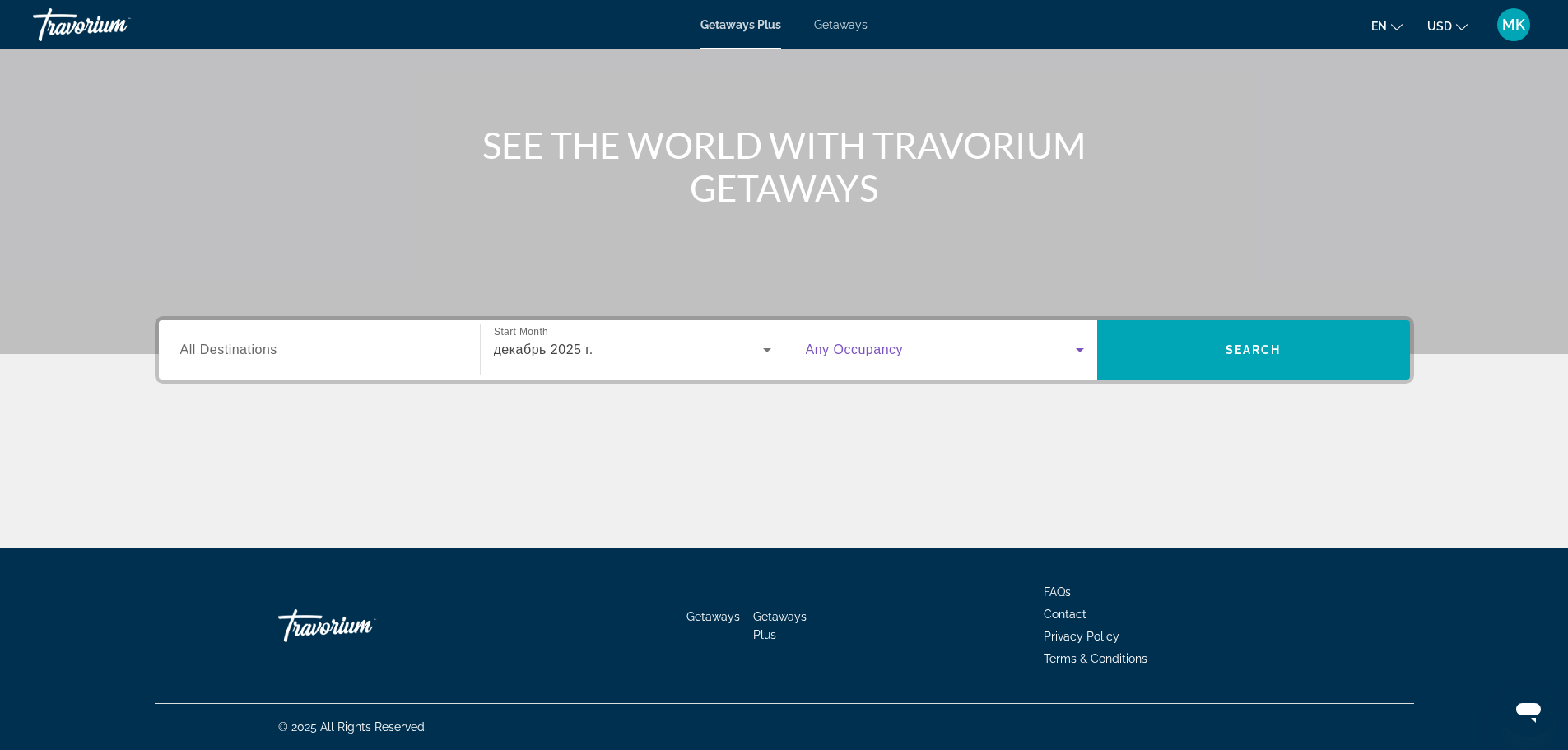
click at [1081, 346] on icon "Search widget" at bounding box center [1079, 349] width 20 height 20
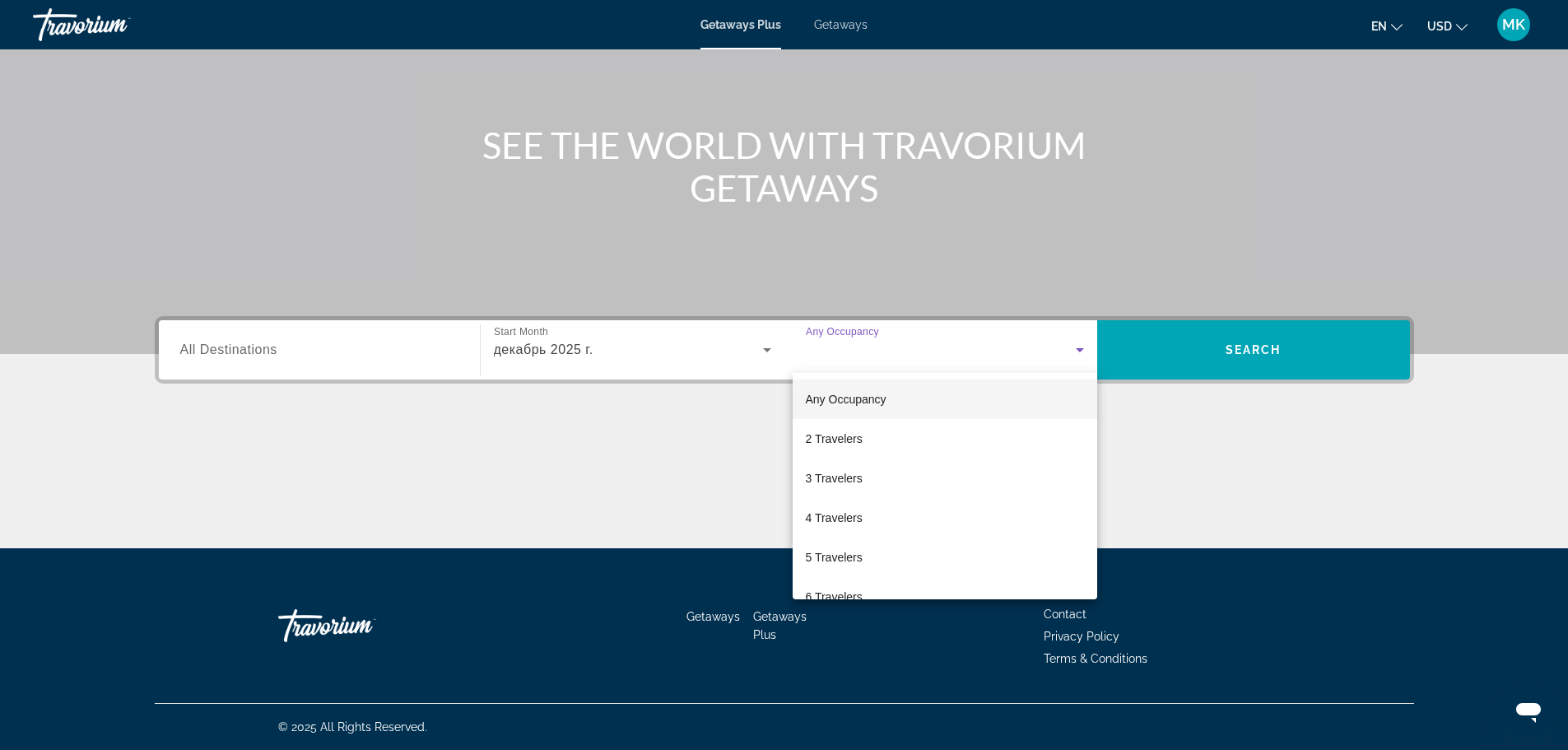
click at [1260, 450] on div at bounding box center [784, 375] width 1568 height 750
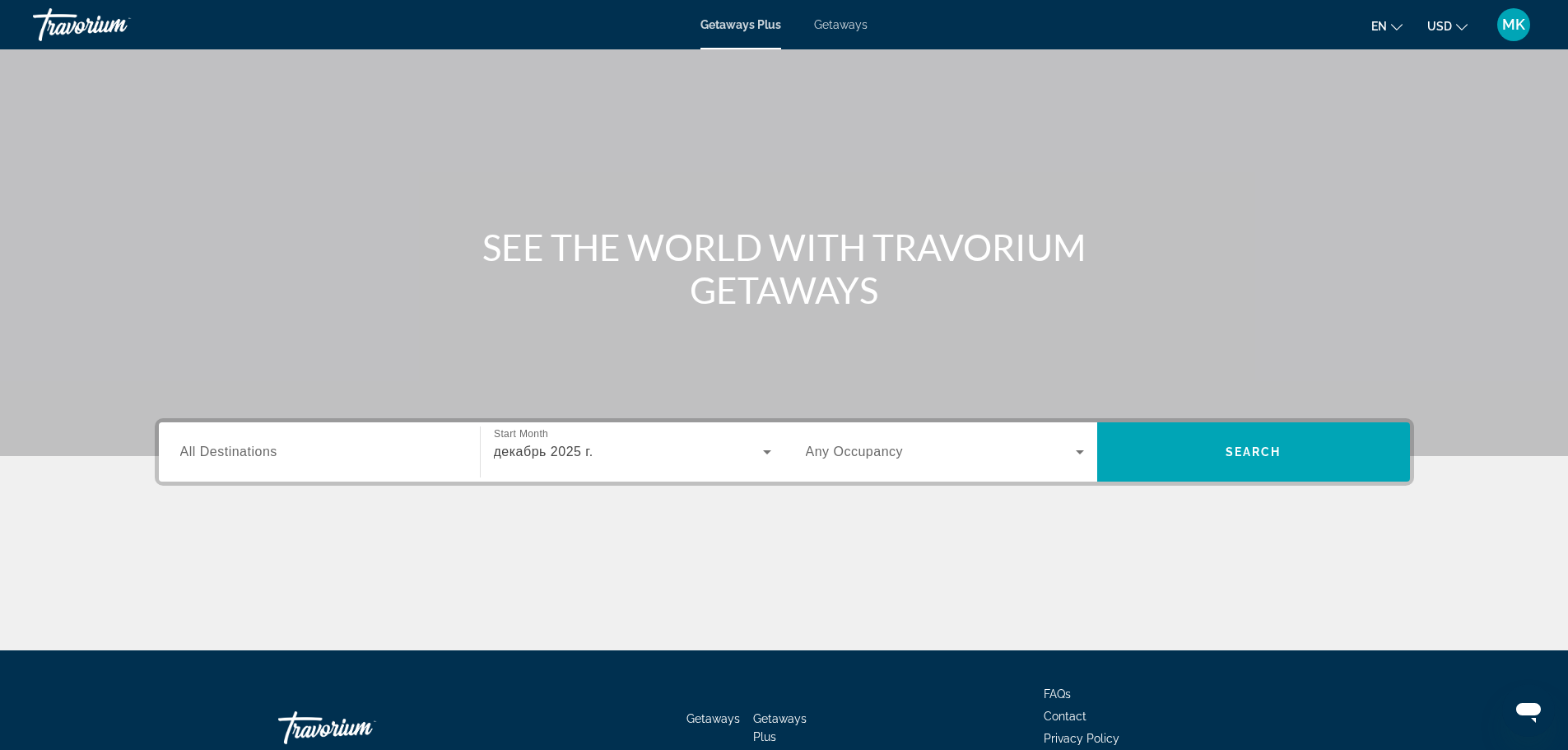
scroll to position [0, 0]
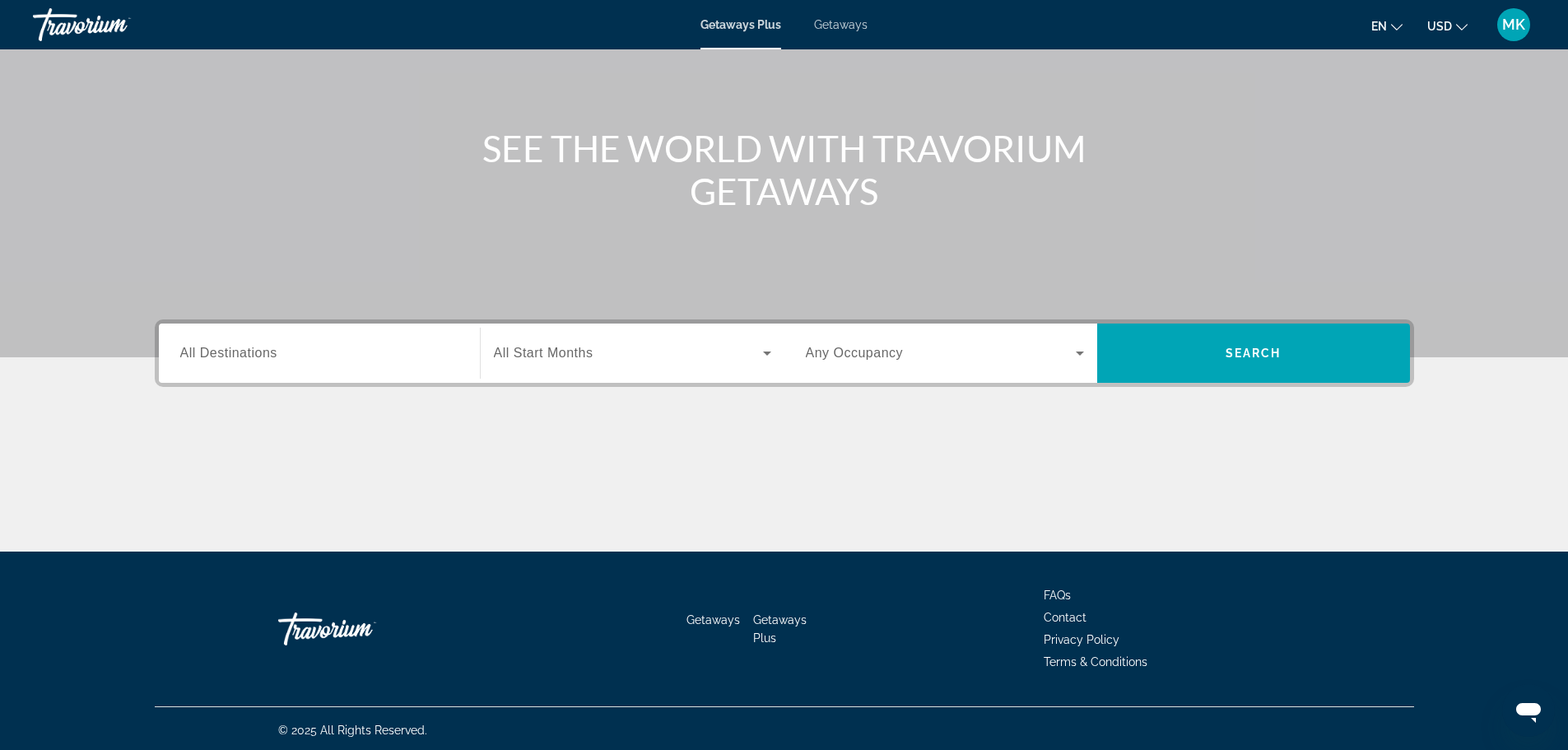
scroll to position [140, 0]
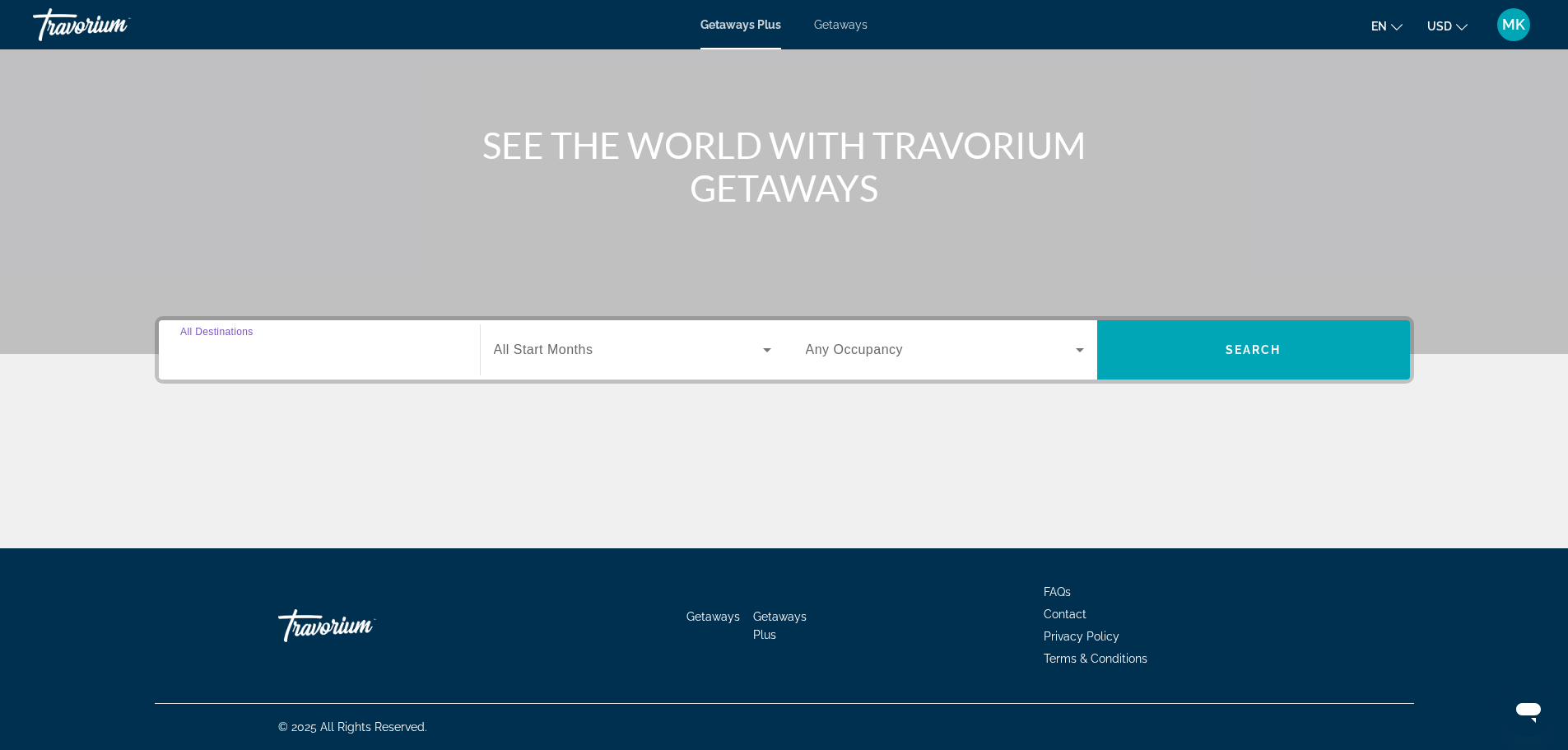
click at [317, 353] on input "Destination All Destinations" at bounding box center [320, 350] width 278 height 20
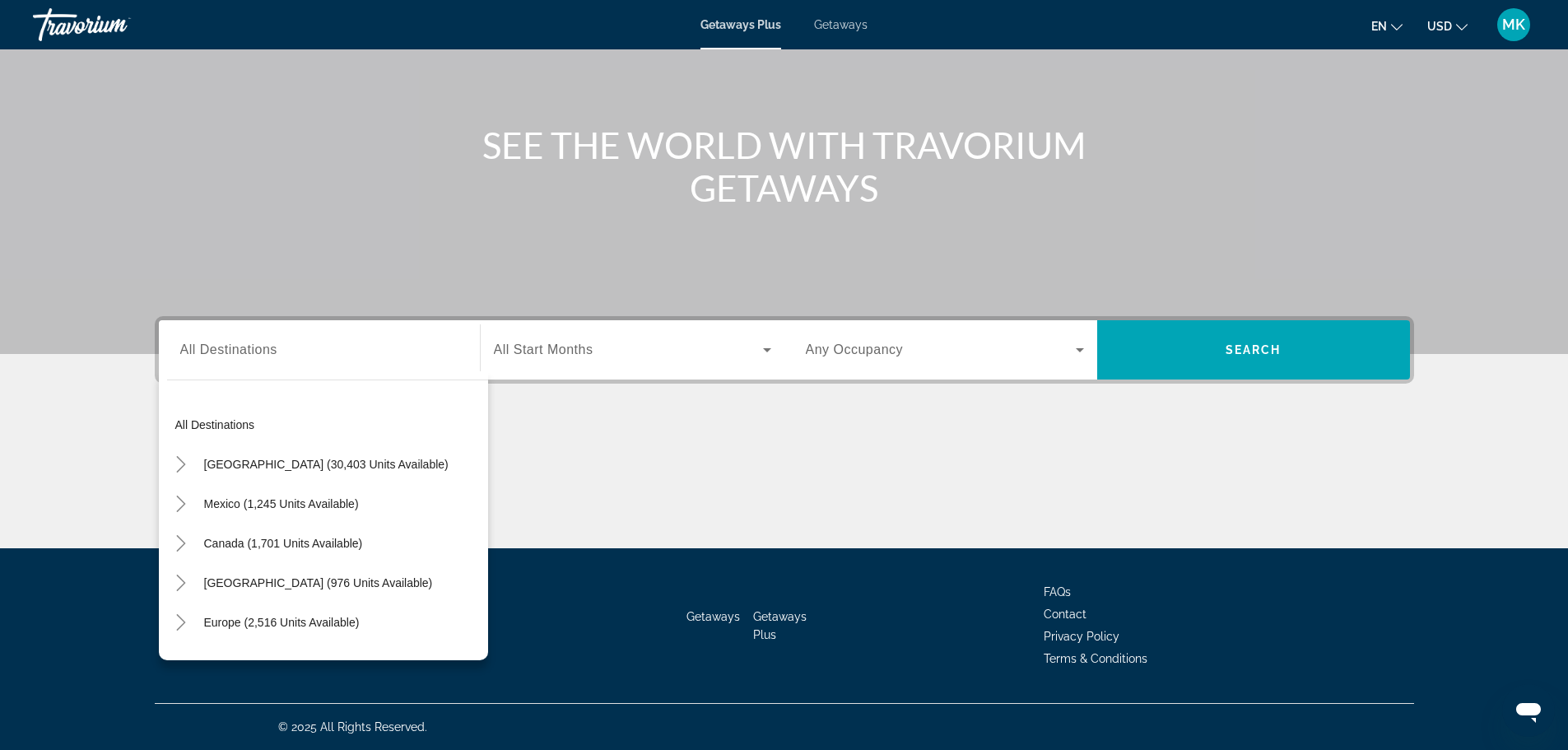
click at [490, 636] on div "Getaways Getaways Plus FAQs Contact Privacy Policy Terms & Conditions" at bounding box center [784, 625] width 1260 height 155
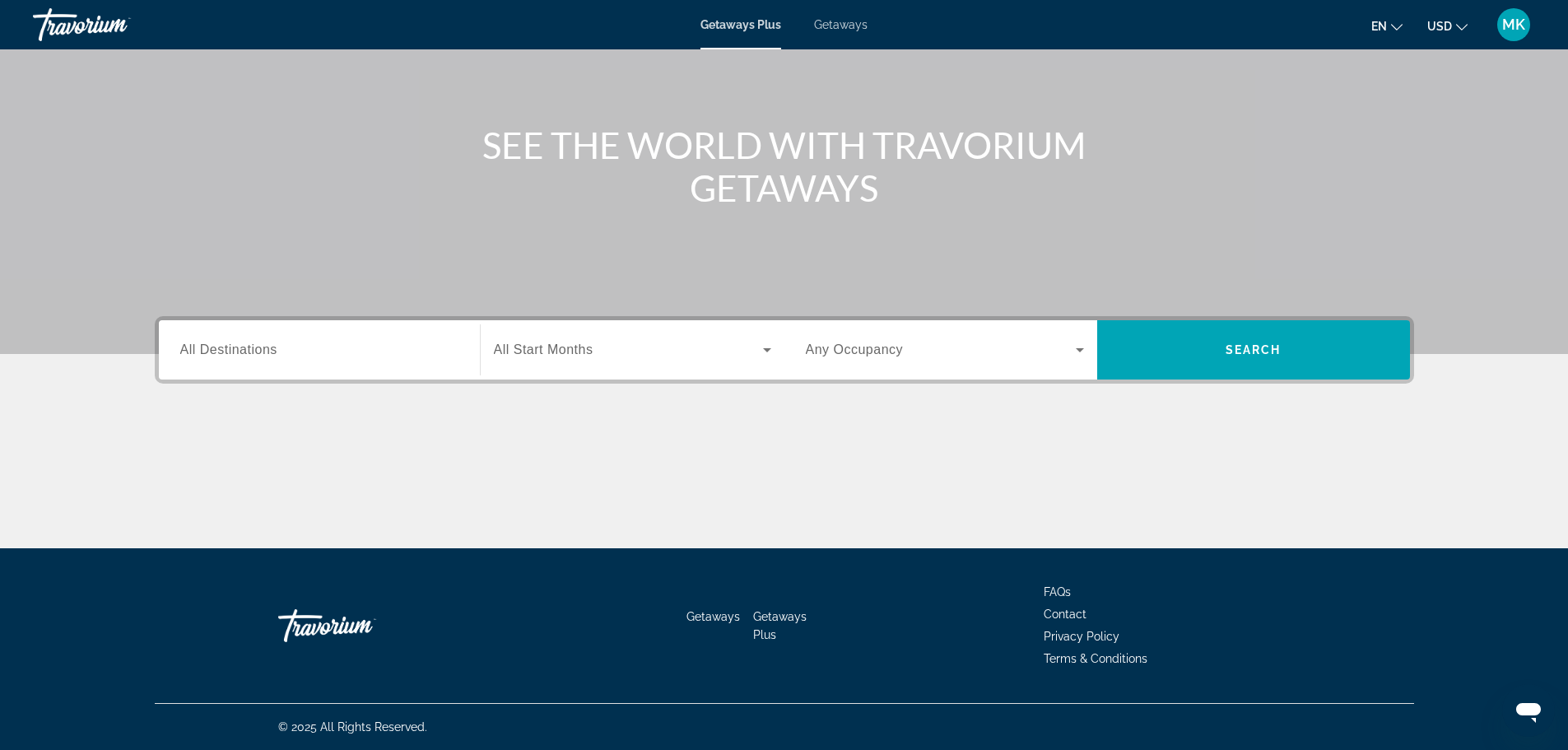
click at [267, 353] on span "All Destinations" at bounding box center [229, 349] width 97 height 14
click at [267, 353] on input "Destination All Destinations" at bounding box center [320, 350] width 278 height 20
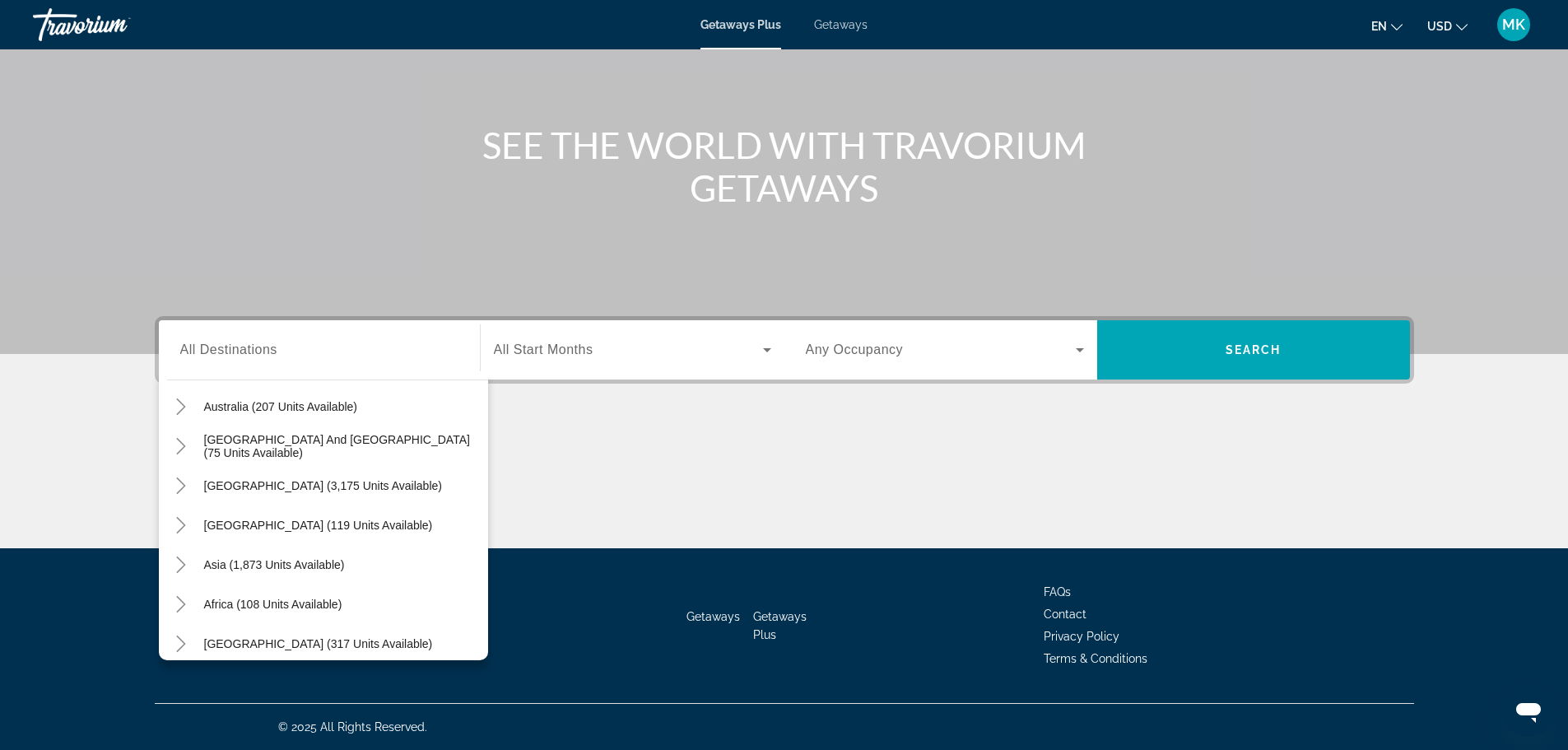
scroll to position [267, 0]
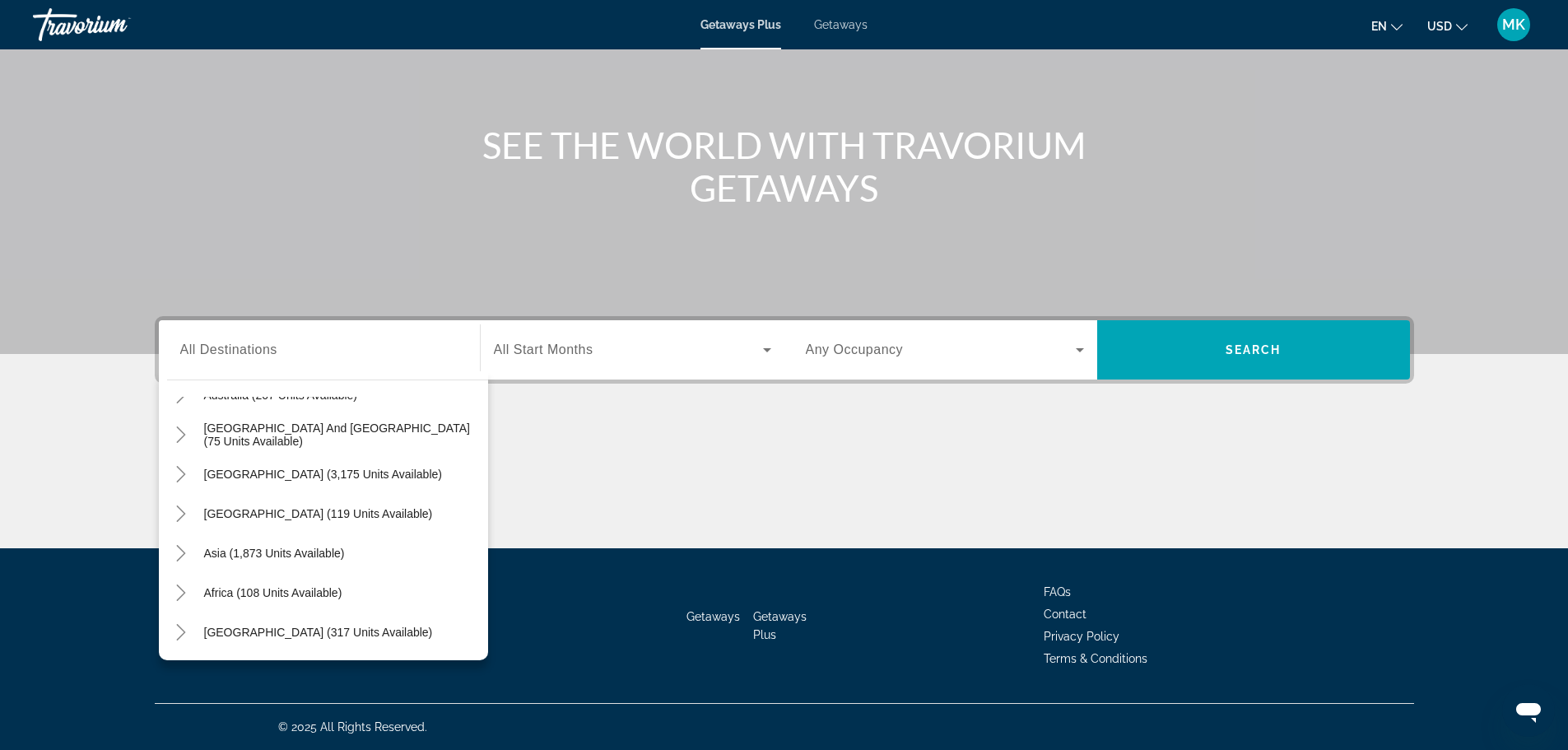
click at [524, 247] on div "Main content" at bounding box center [784, 107] width 1568 height 494
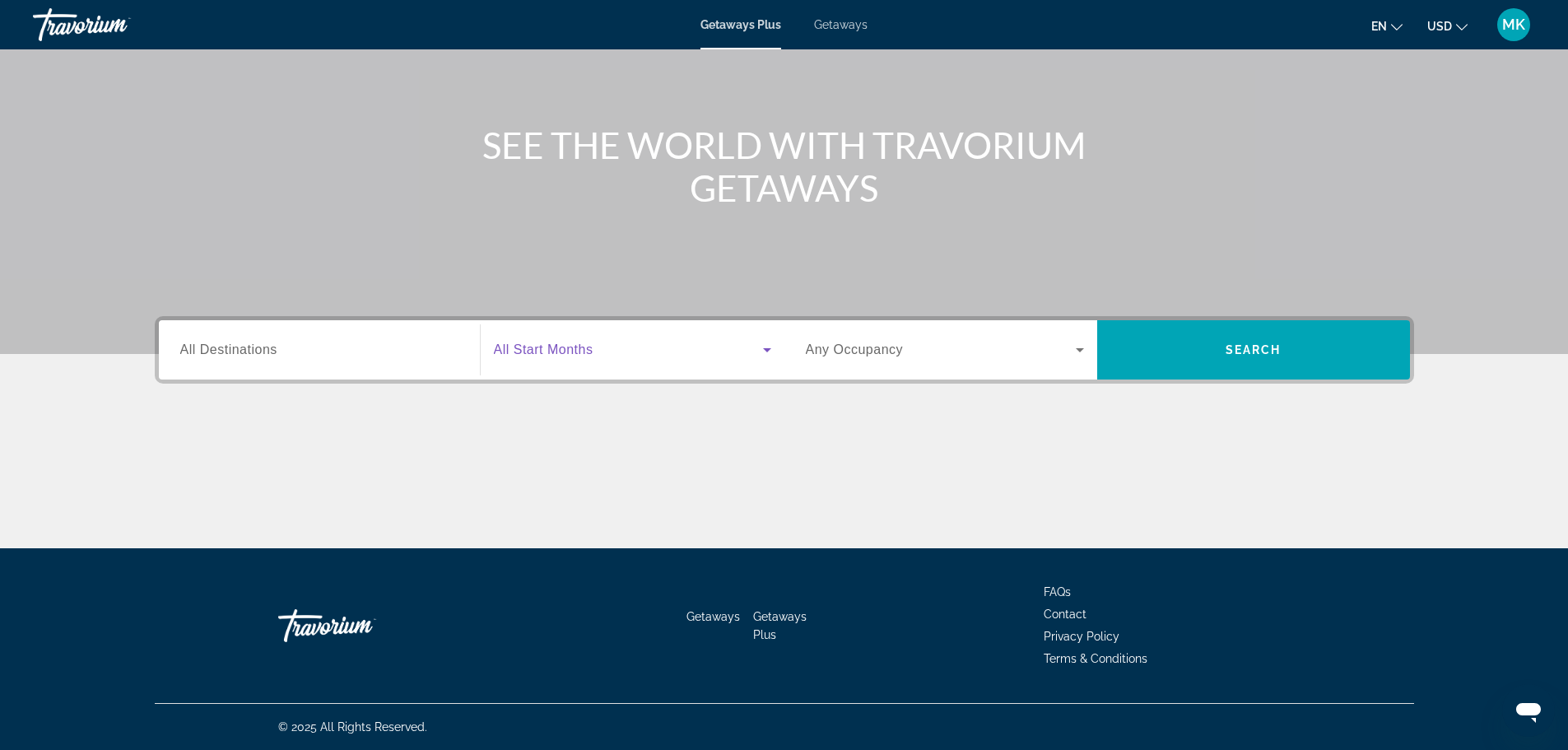
click at [767, 350] on icon "Search widget" at bounding box center [767, 350] width 8 height 4
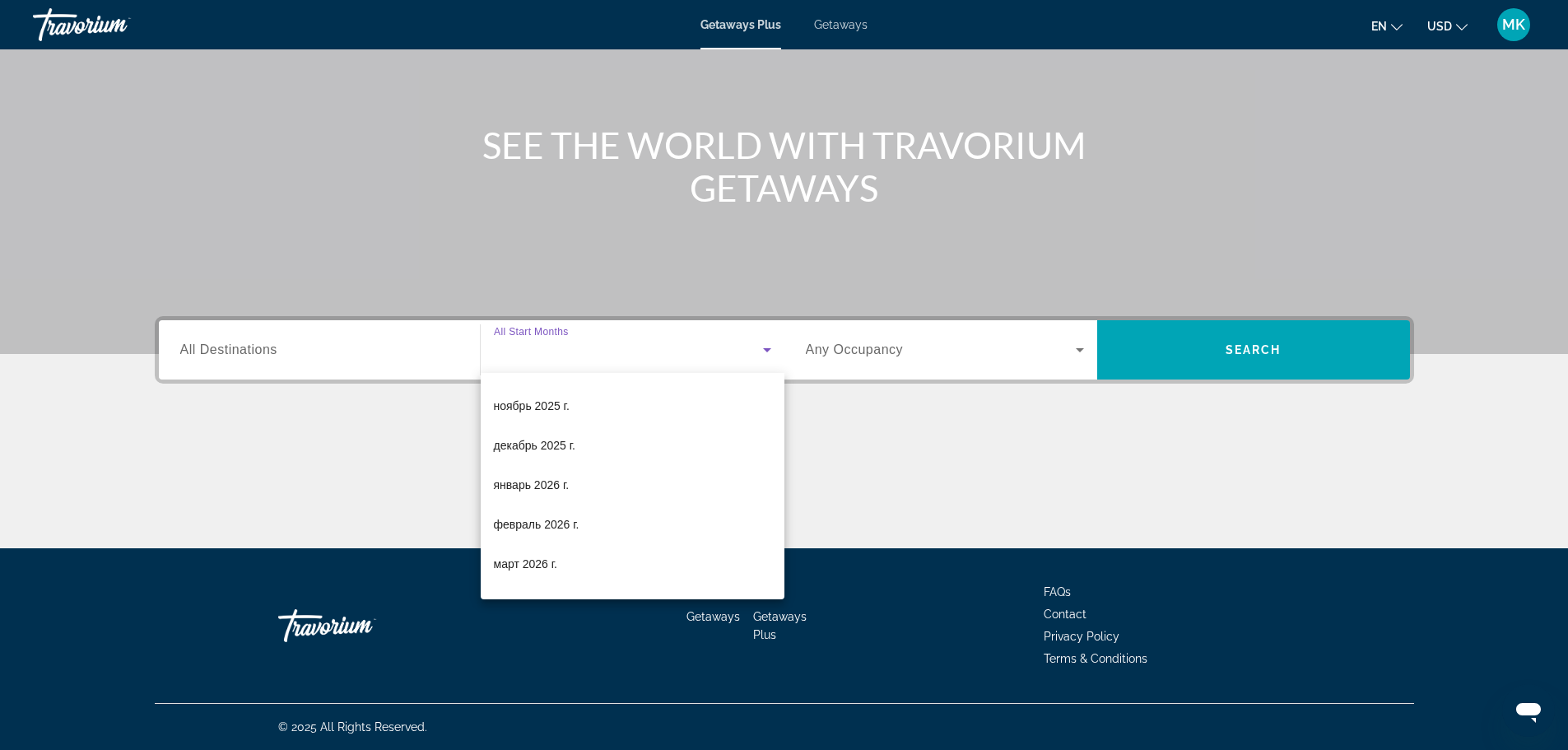
scroll to position [115, 0]
click at [547, 443] on span "декабрь 2025 г." at bounding box center [534, 443] width 81 height 20
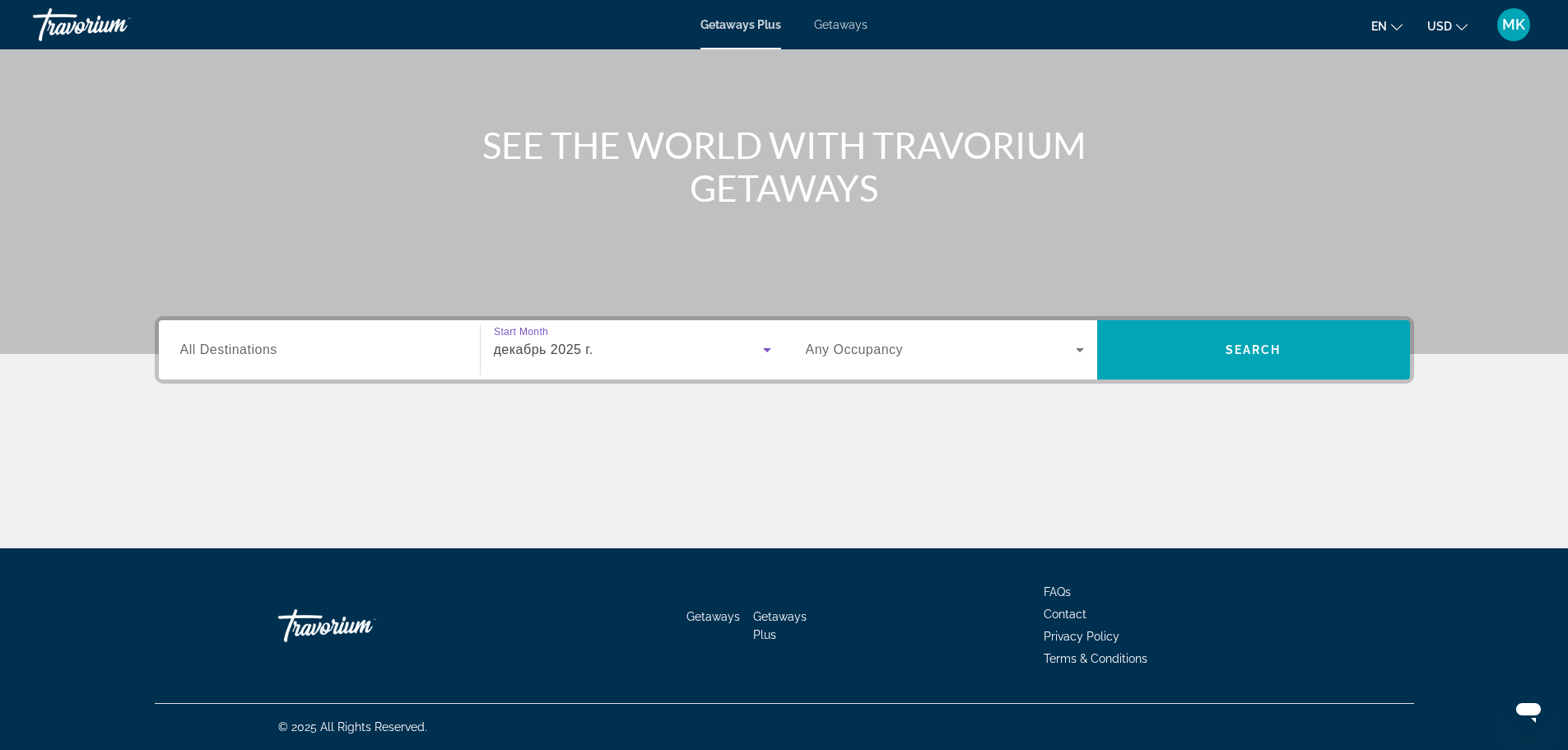
click at [770, 349] on icon "Search widget" at bounding box center [767, 350] width 8 height 4
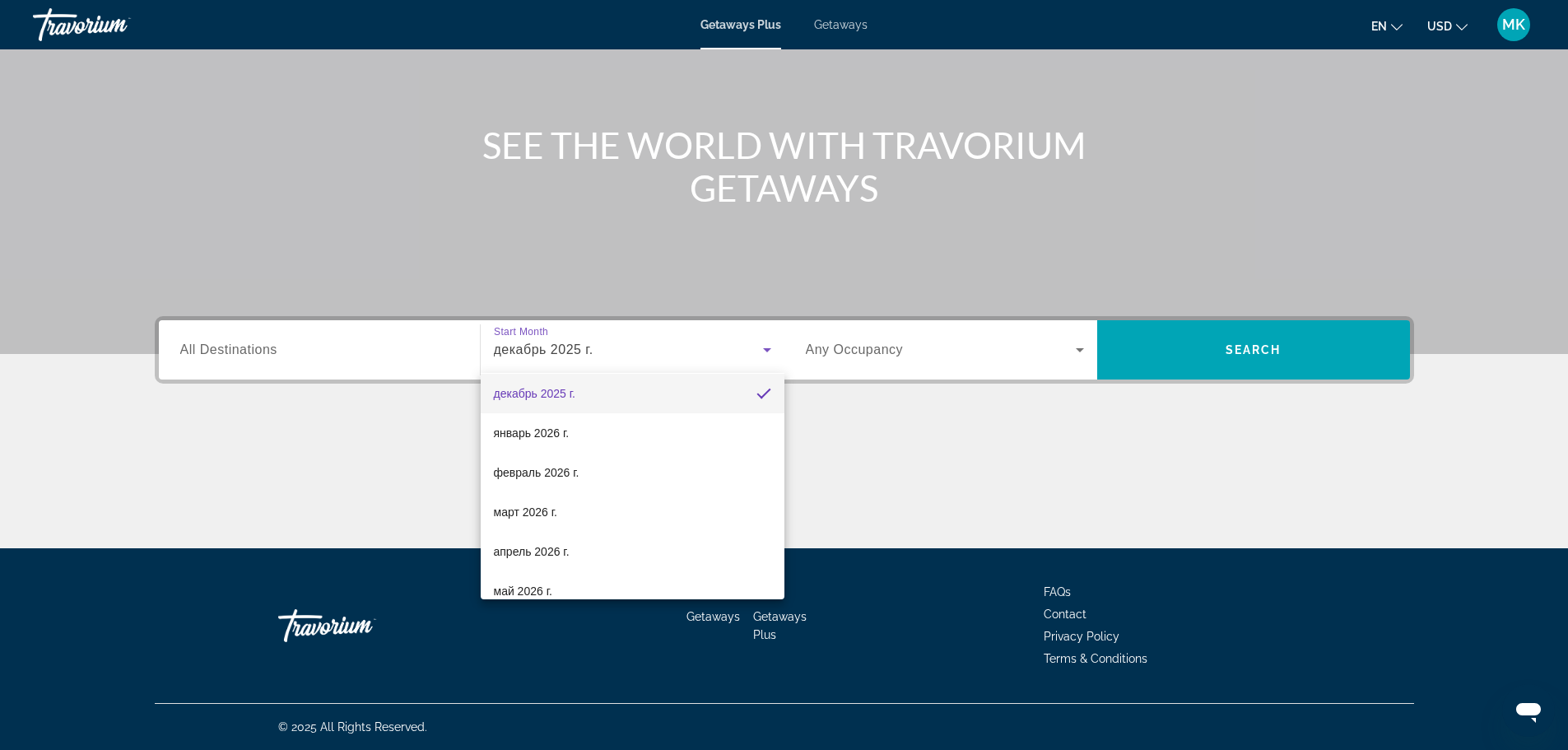
scroll to position [179, 0]
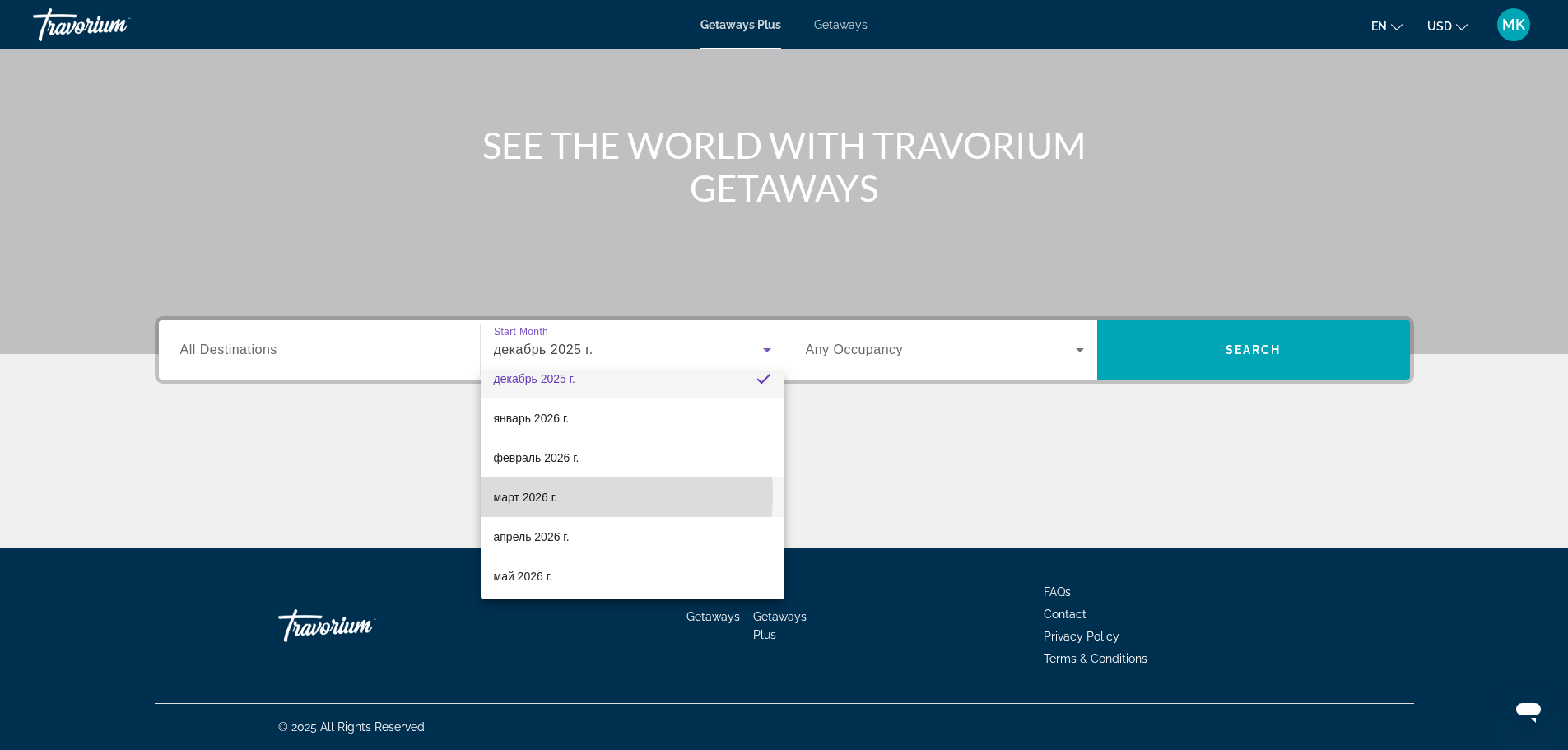
click at [539, 494] on span "март 2026 г." at bounding box center [525, 497] width 64 height 20
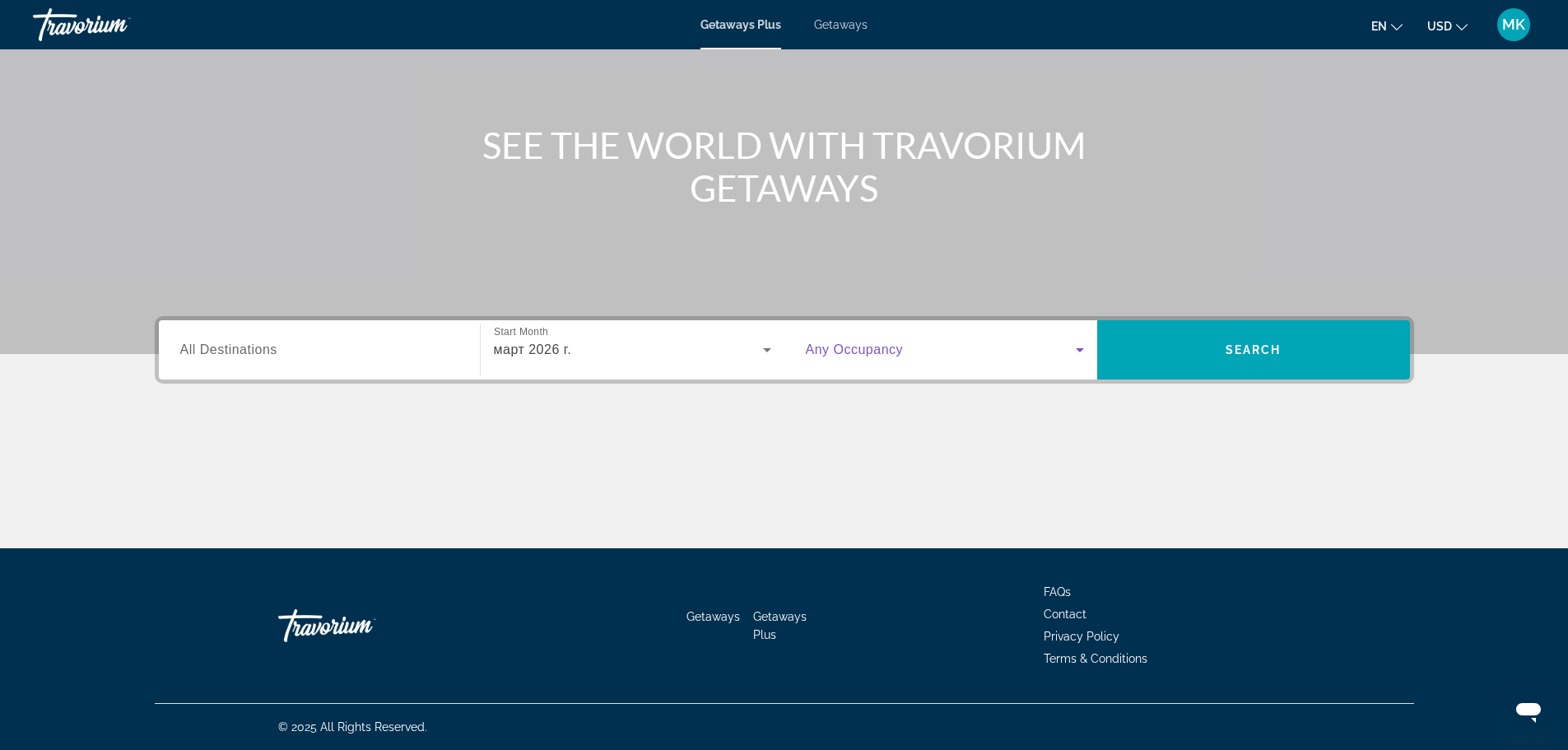
click at [1082, 350] on icon "Search widget" at bounding box center [1079, 349] width 20 height 20
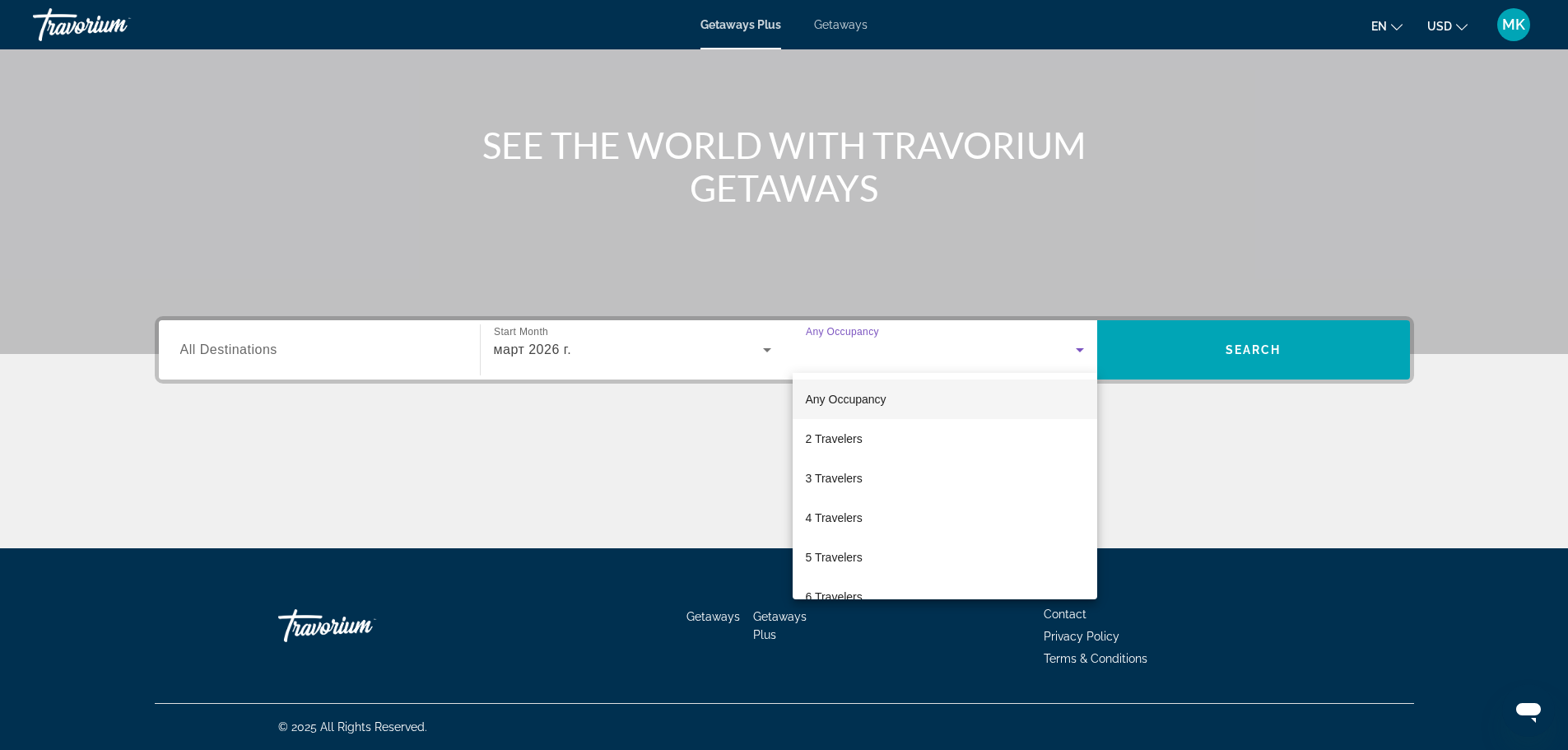
click at [1407, 434] on div at bounding box center [784, 375] width 1568 height 750
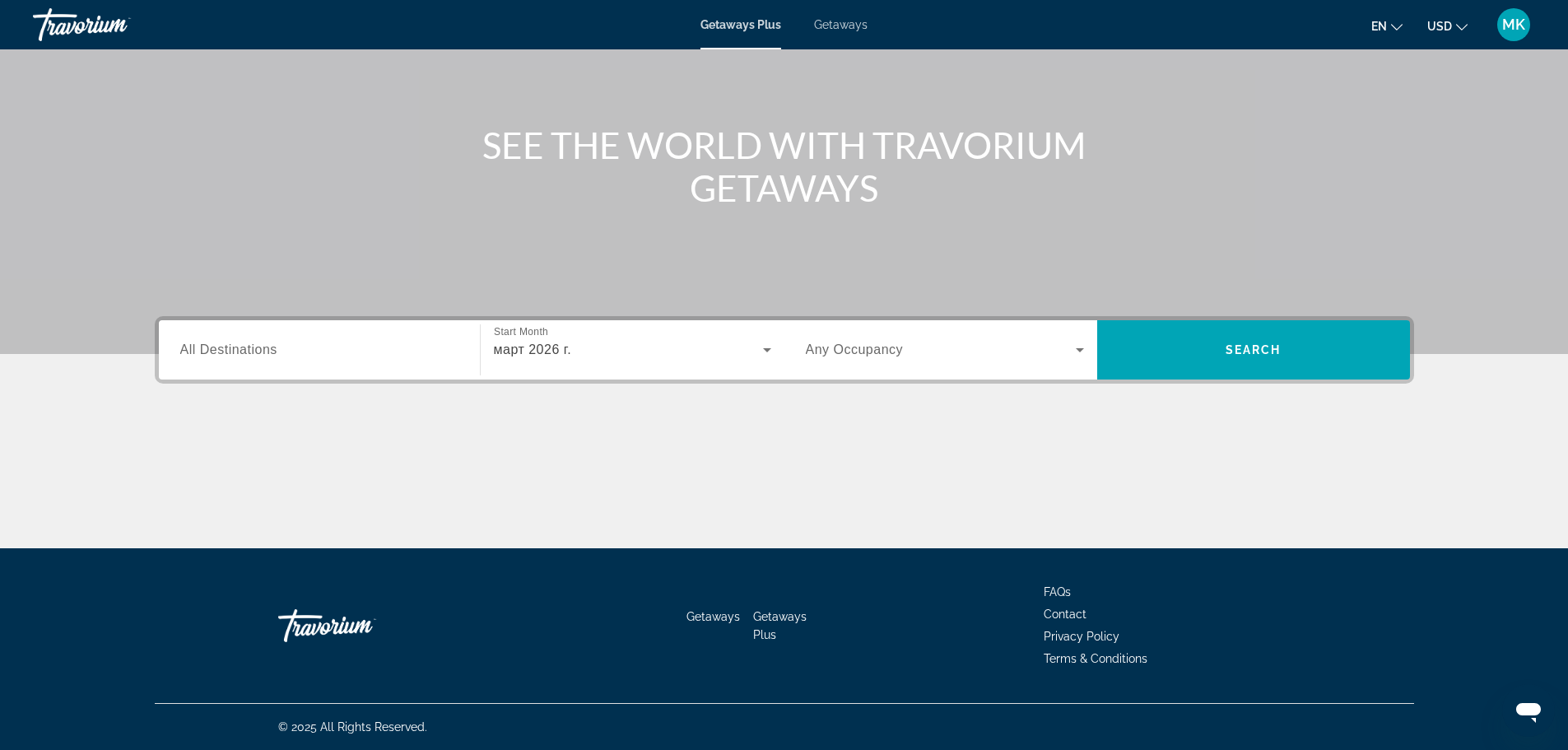
click at [1397, 25] on icon "Change language" at bounding box center [1396, 26] width 11 height 11
click at [1352, 175] on button "русский" at bounding box center [1354, 172] width 74 height 21
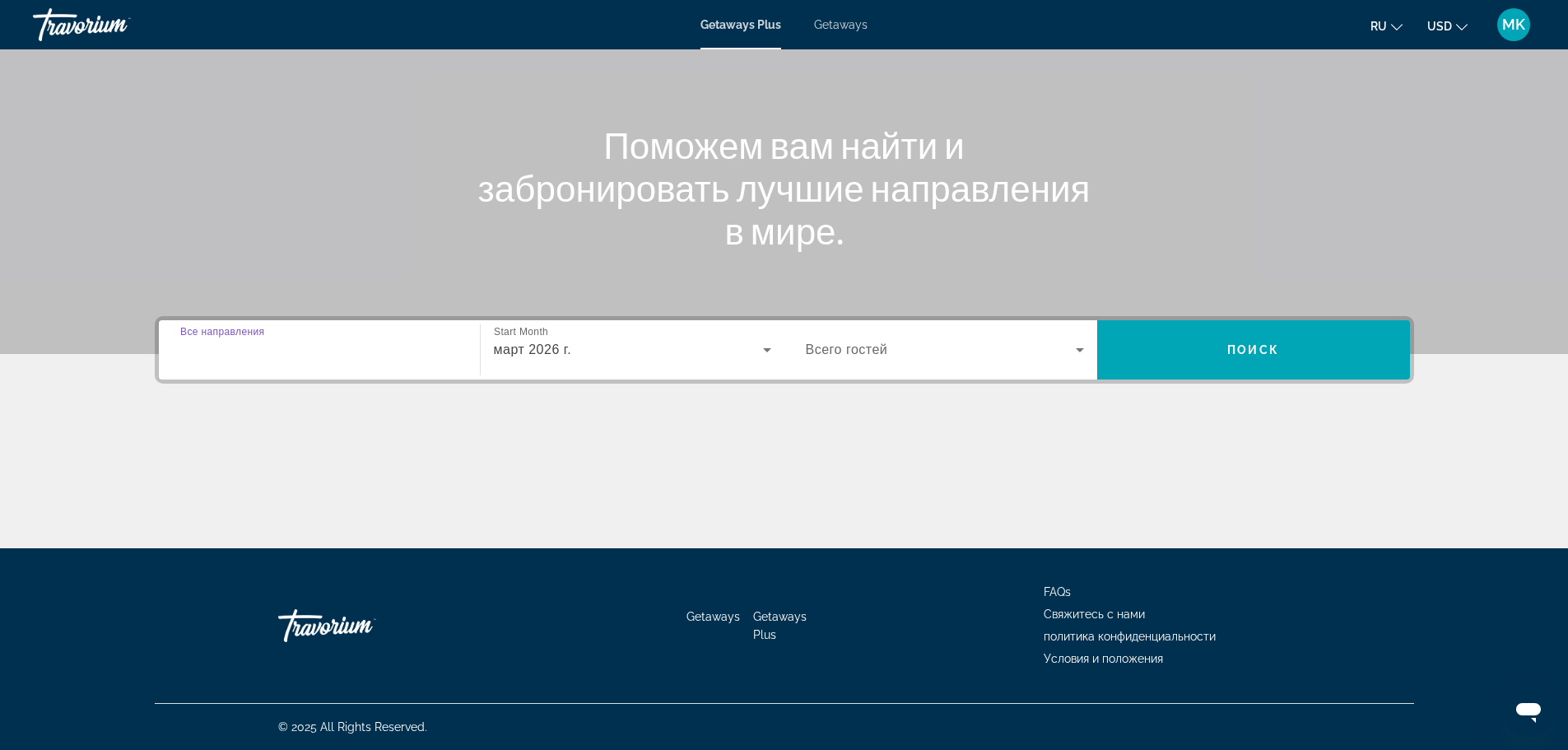
click at [299, 353] on input "Destination Все направления" at bounding box center [320, 350] width 278 height 20
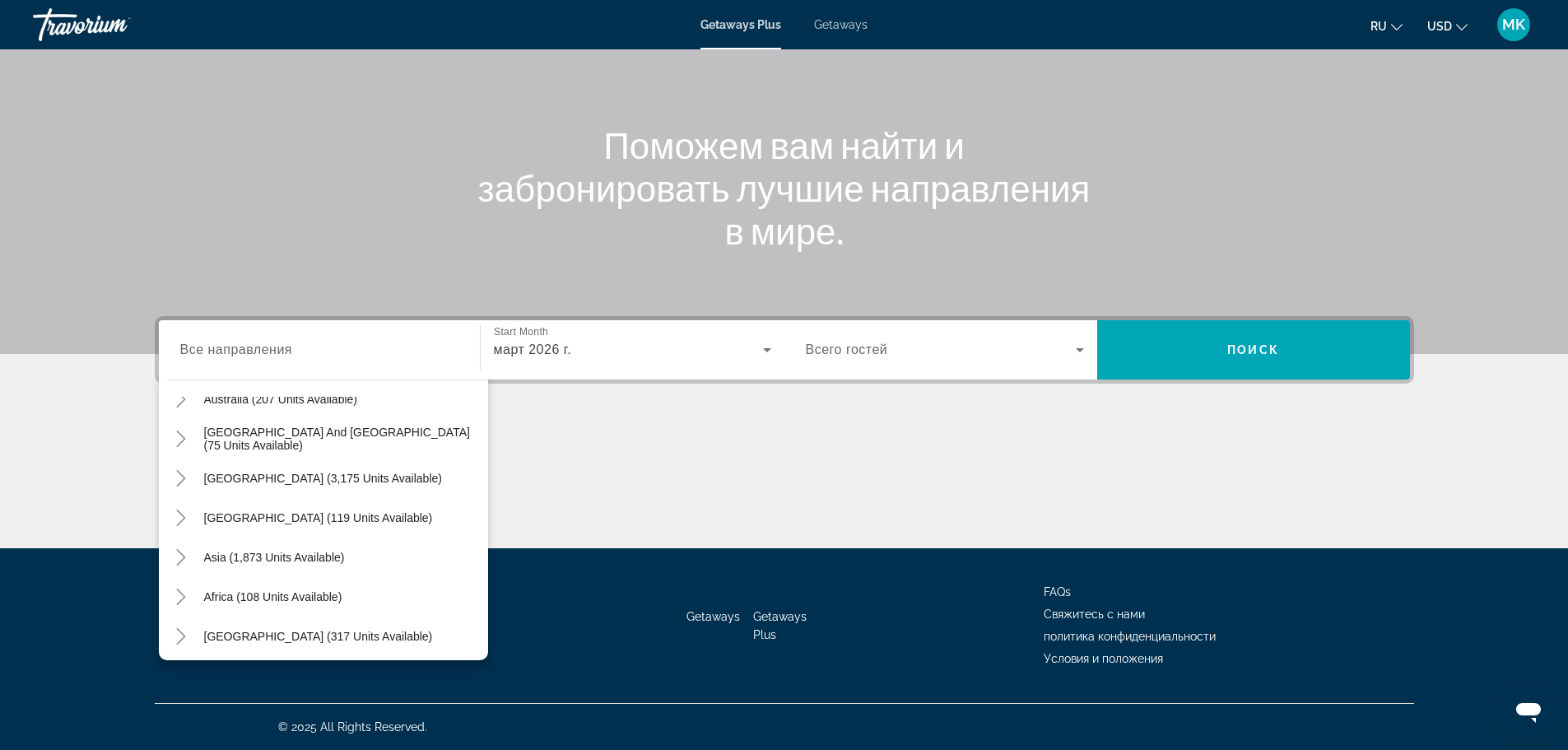
scroll to position [267, 0]
click at [272, 548] on span "Asia (1,873 units available)" at bounding box center [274, 552] width 141 height 13
type input "**********"
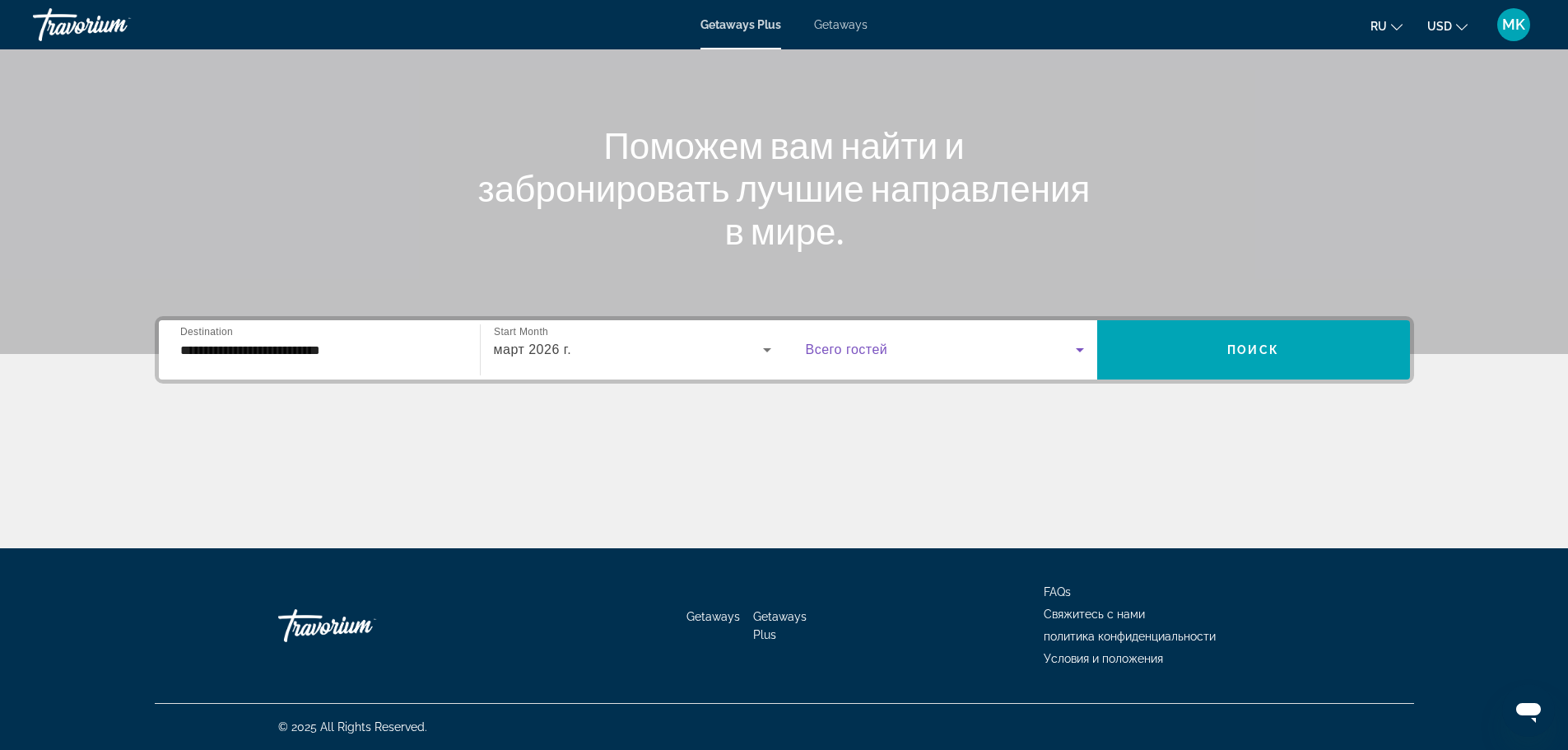
click at [1081, 343] on icon "Search widget" at bounding box center [1079, 349] width 20 height 20
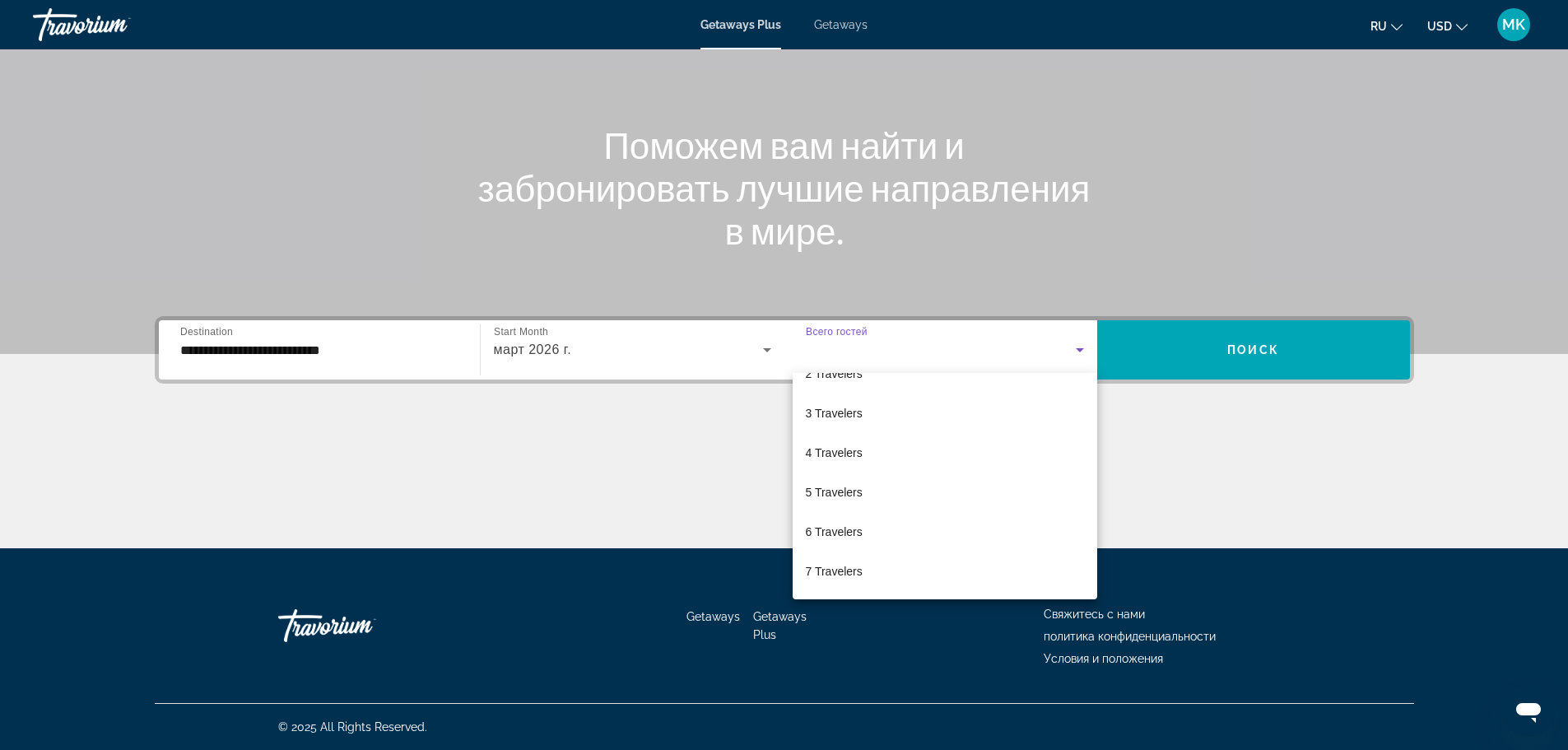
scroll to position [73, 0]
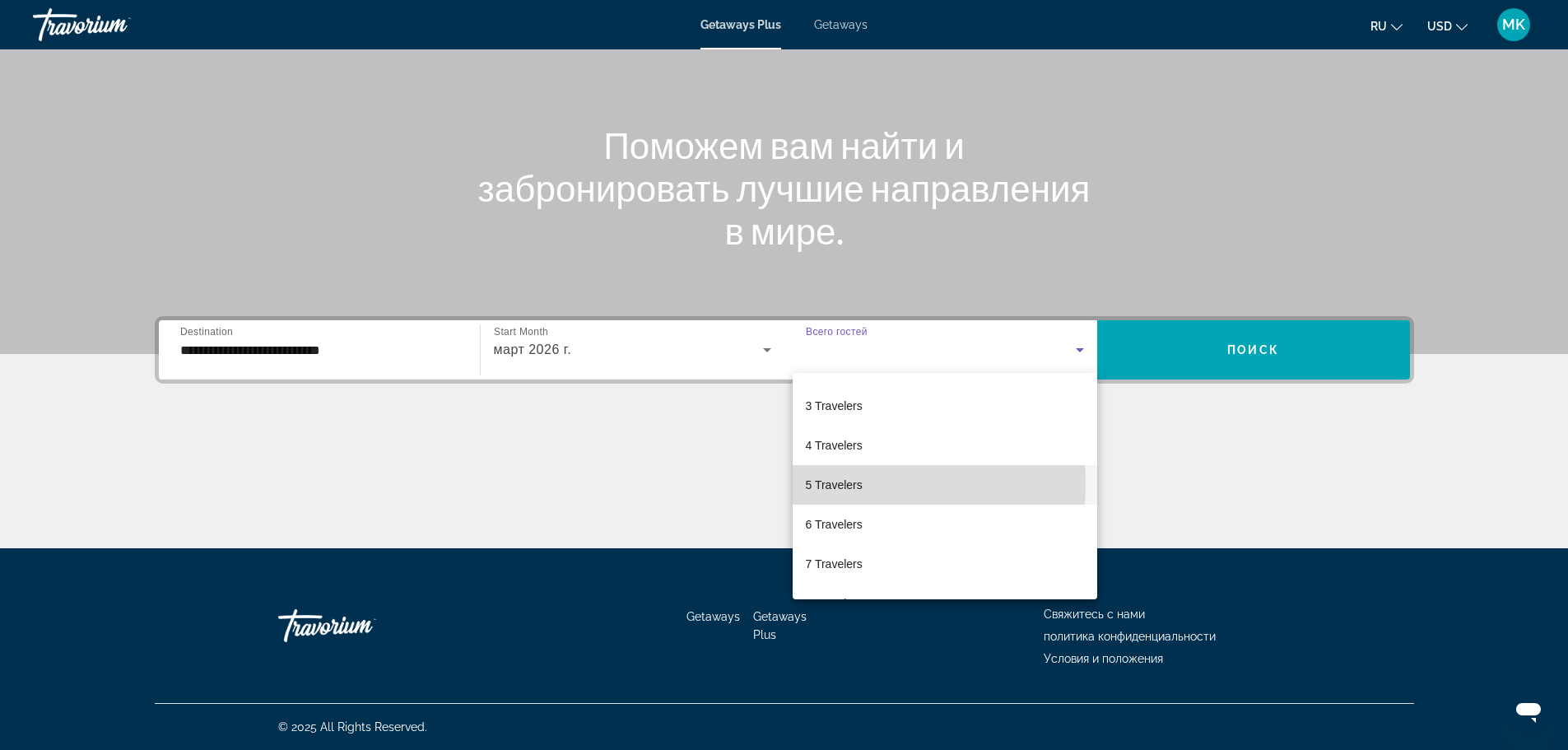
click at [852, 484] on span "5 Travelers" at bounding box center [833, 484] width 57 height 20
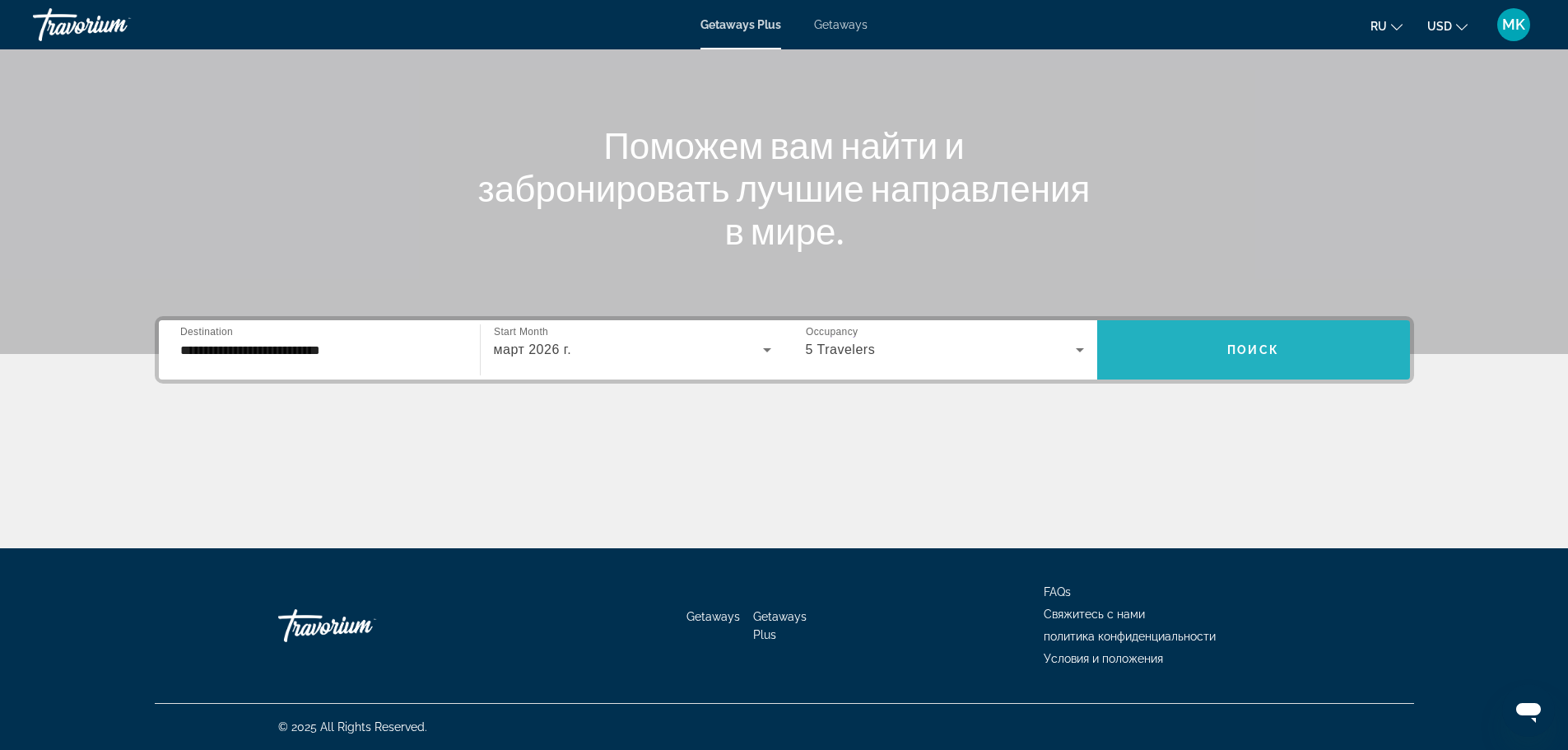
click at [1275, 357] on span "Search widget" at bounding box center [1253, 349] width 313 height 39
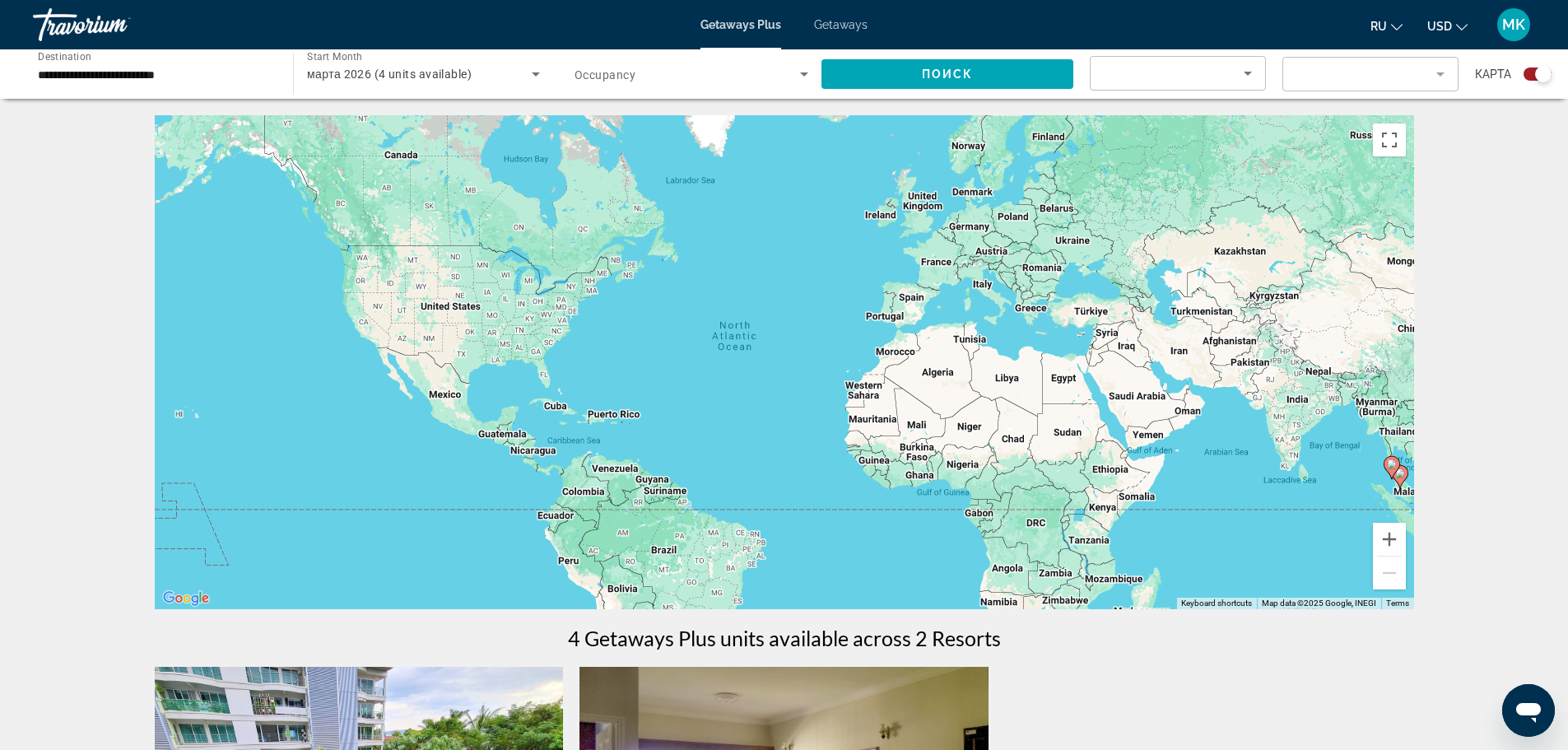
click at [1139, 409] on div "To activate drag with keyboard, press Alt + Enter. Once in keyboard drag state,…" at bounding box center [784, 362] width 1260 height 494
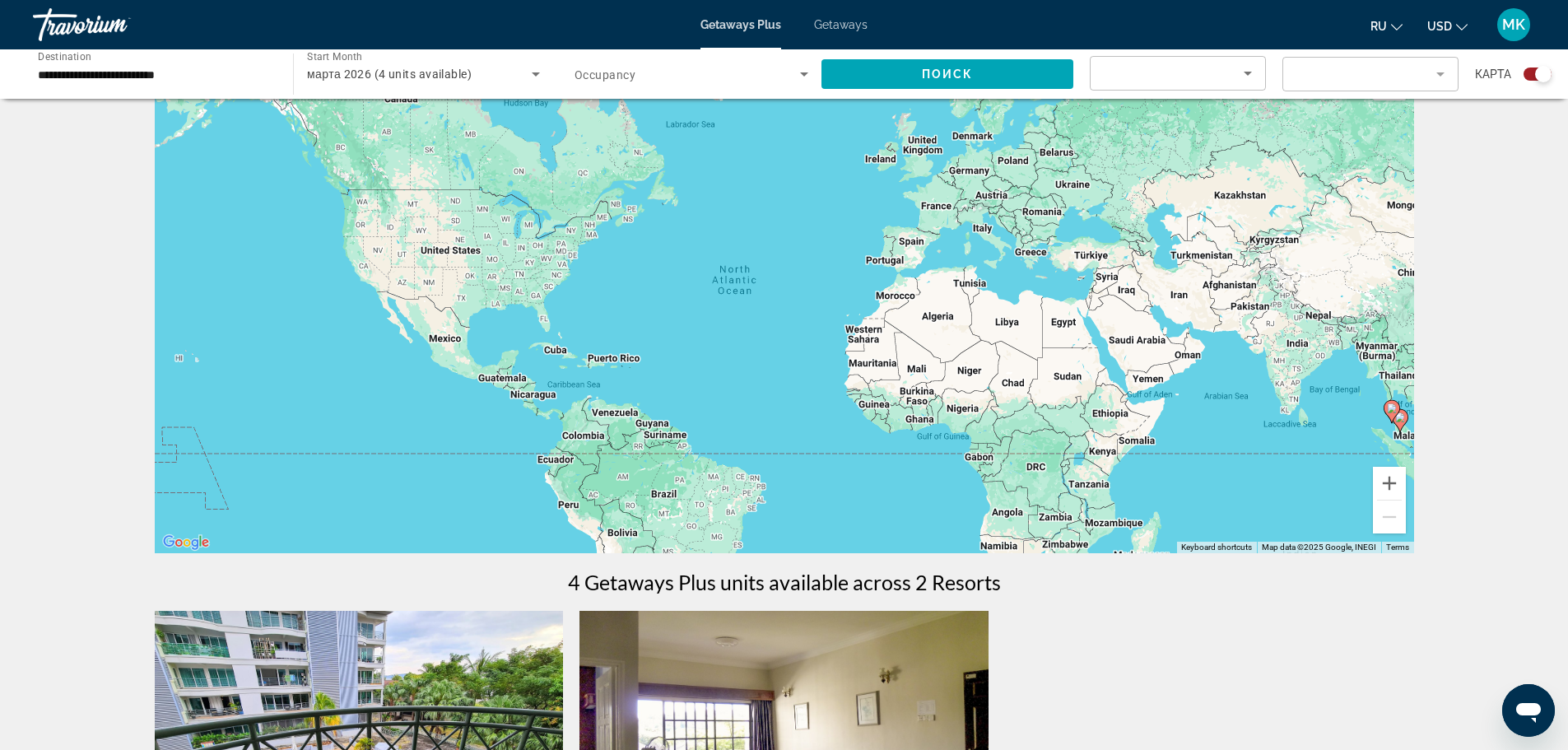
scroll to position [4, 0]
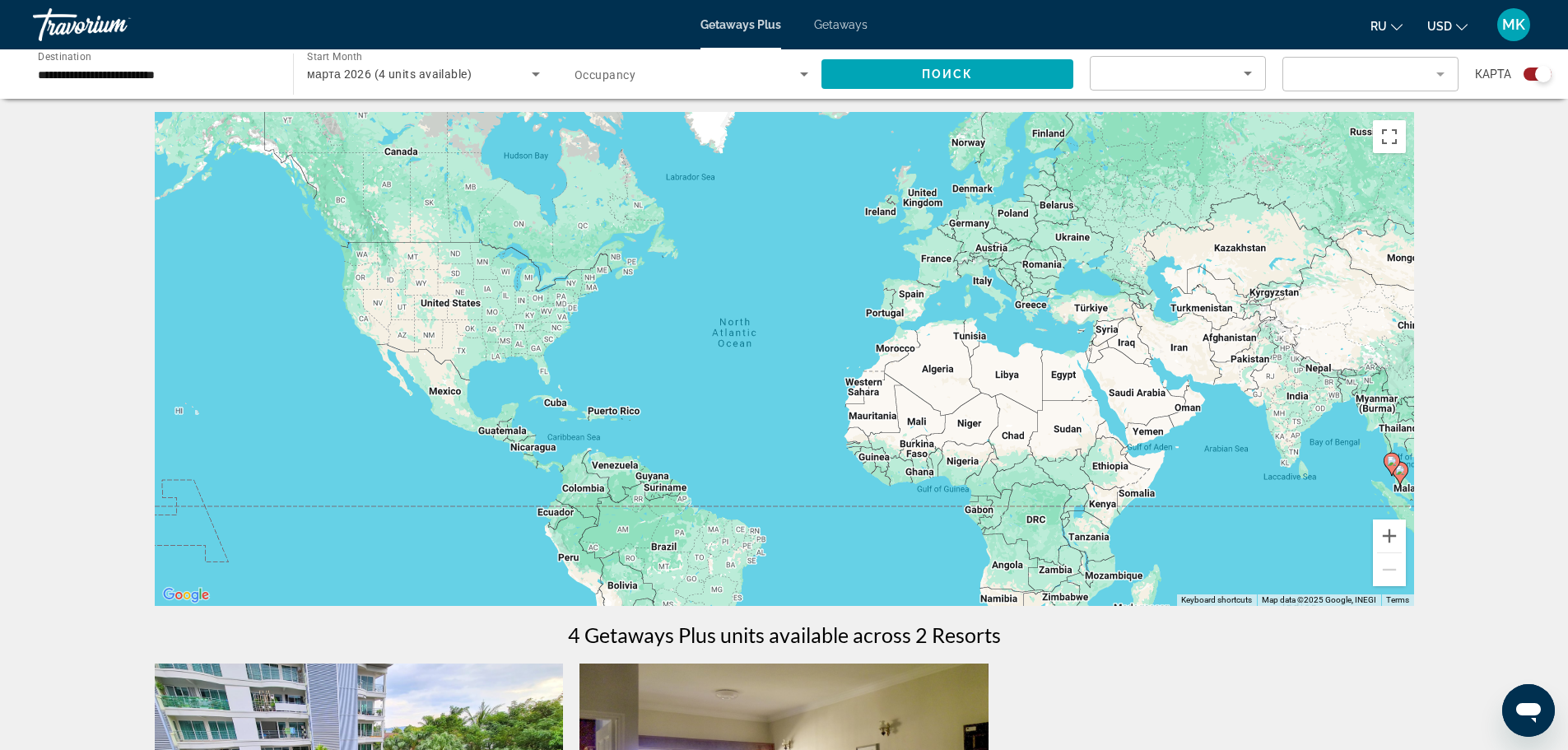
click at [1133, 400] on div "To activate drag with keyboard, press Alt + Enter. Once in keyboard drag state,…" at bounding box center [784, 359] width 1260 height 494
